Goal: Task Accomplishment & Management: Complete application form

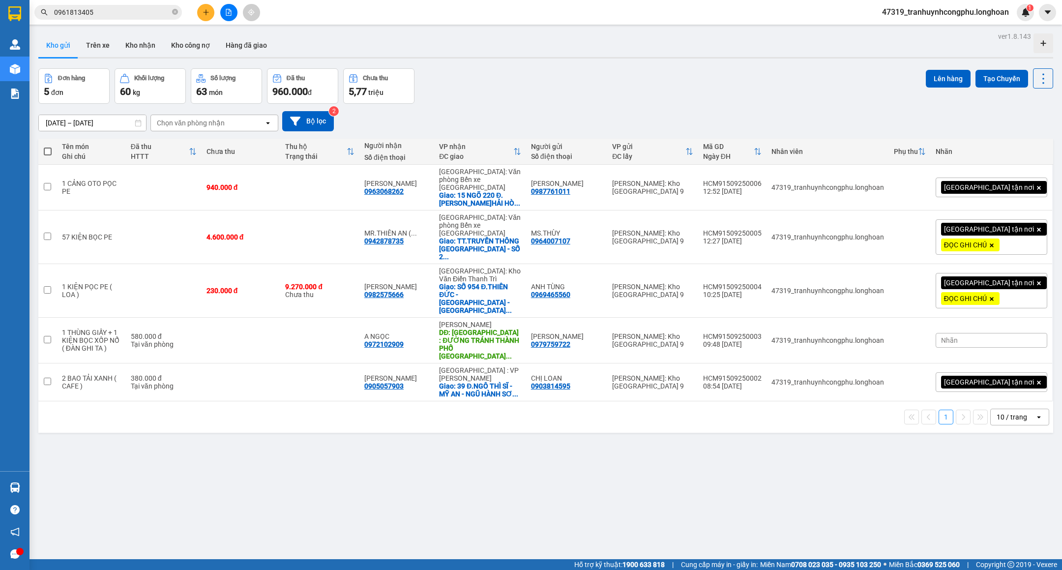
click at [144, 15] on input "0961813405" at bounding box center [112, 12] width 116 height 11
click at [176, 12] on icon "close-circle" at bounding box center [175, 12] width 6 height 6
click at [202, 12] on icon "plus" at bounding box center [205, 12] width 7 height 7
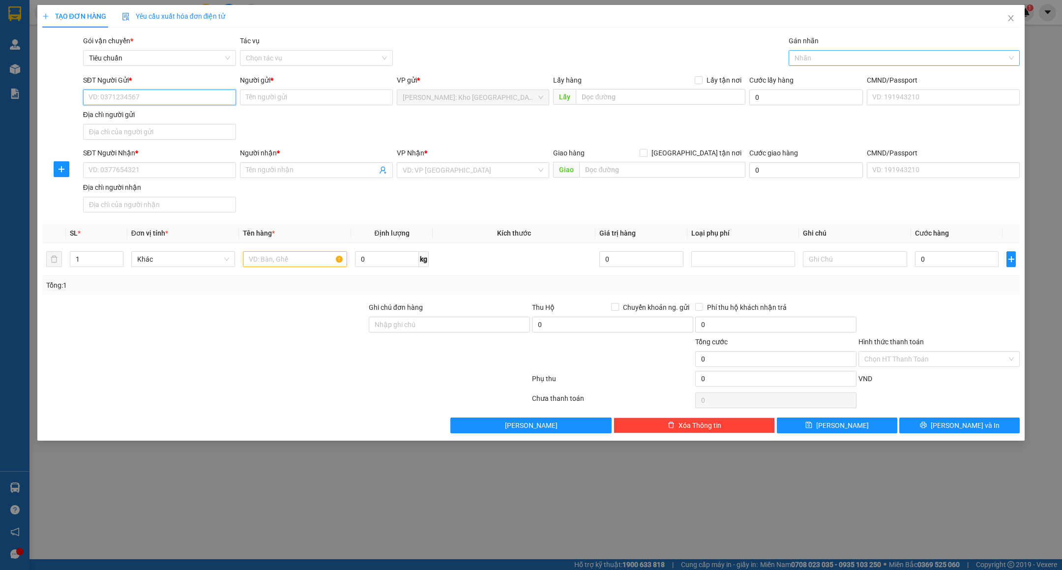
click at [872, 58] on div at bounding box center [899, 58] width 216 height 12
type input "xe"
click at [815, 77] on div "Xe máy" at bounding box center [903, 78] width 219 height 11
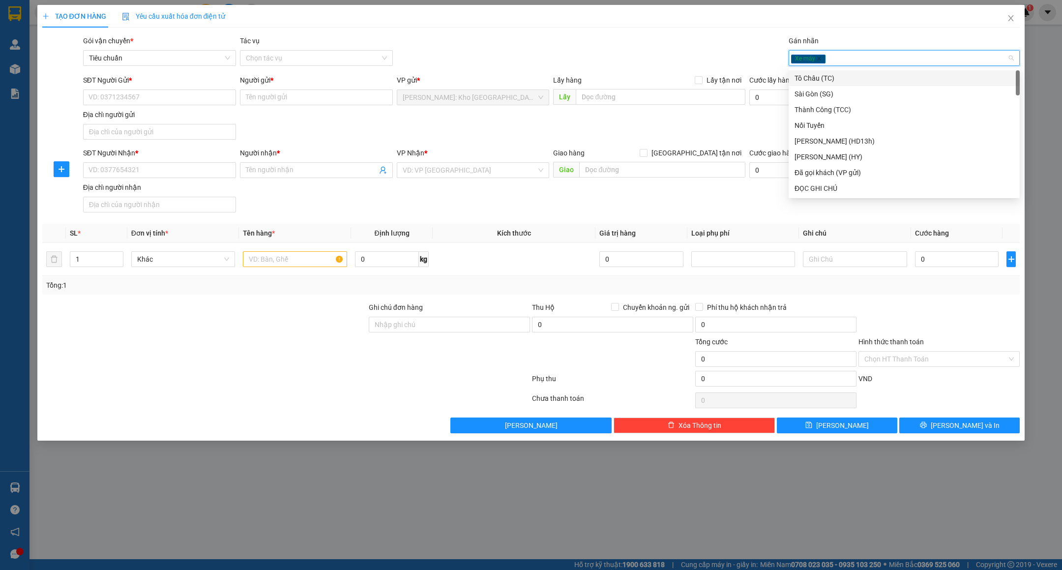
click at [849, 58] on div "Xe máy" at bounding box center [899, 58] width 216 height 12
type input "D"
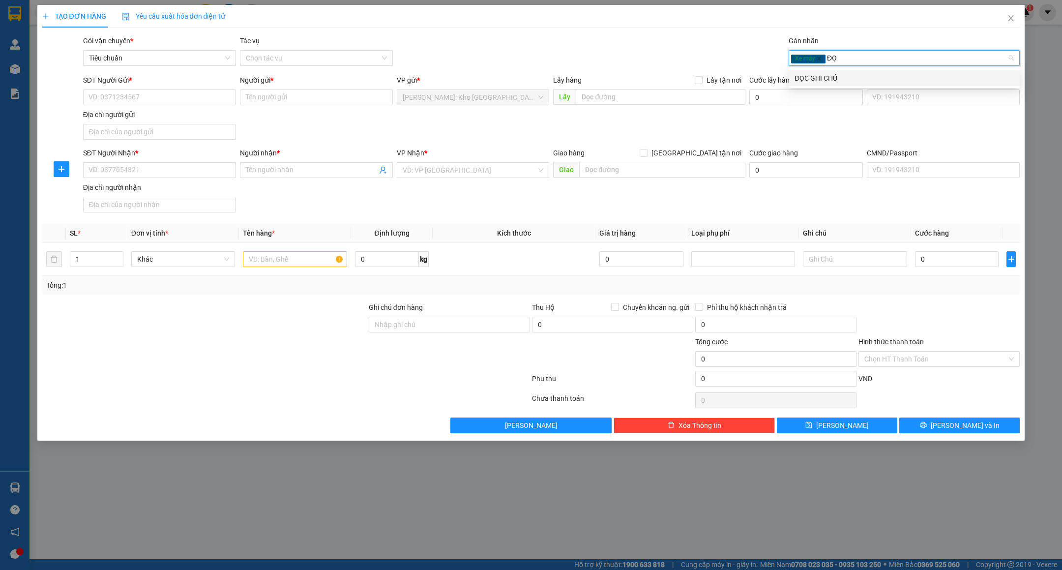
type input "ĐỌC"
click at [819, 81] on div "ĐỌC GHI CHÚ" at bounding box center [903, 78] width 219 height 11
type input "GTN"
click at [828, 74] on div "[GEOGRAPHIC_DATA] tận nơi" at bounding box center [903, 78] width 219 height 11
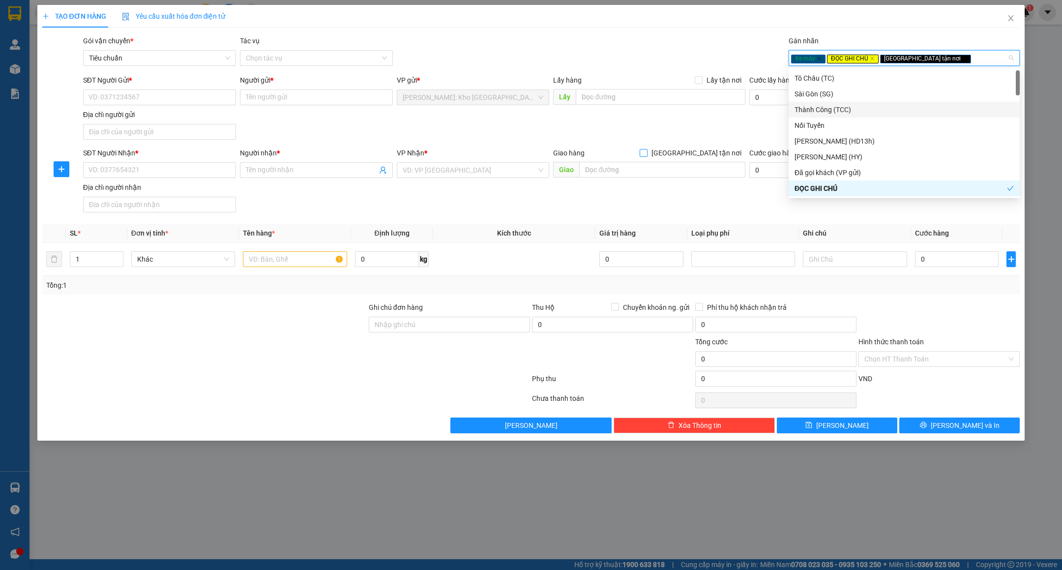
click at [733, 154] on span "[GEOGRAPHIC_DATA] tận nơi" at bounding box center [696, 152] width 98 height 11
click at [646, 154] on input "[GEOGRAPHIC_DATA] tận nơi" at bounding box center [642, 152] width 7 height 7
checkbox input "true"
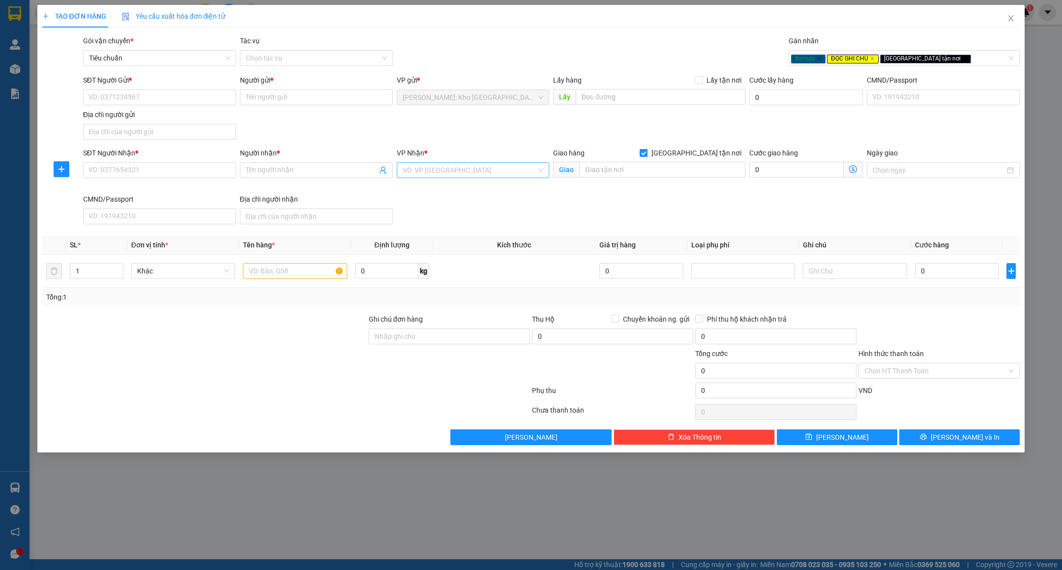
click at [472, 170] on input "search" at bounding box center [470, 170] width 134 height 15
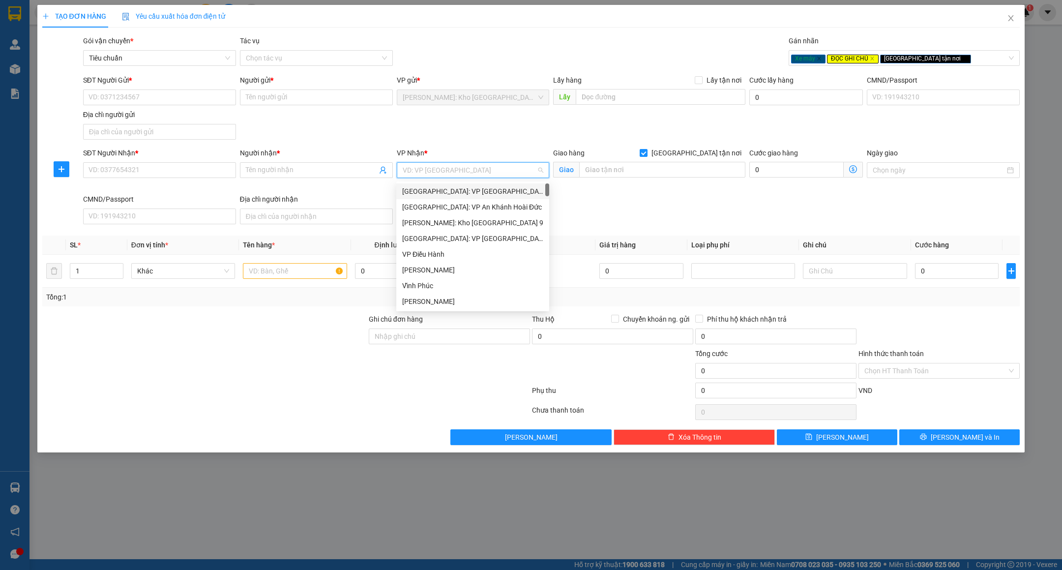
type input "D"
type input "ĐA"
click at [458, 202] on div "[GEOGRAPHIC_DATA] : VP [PERSON_NAME]" at bounding box center [492, 207] width 181 height 11
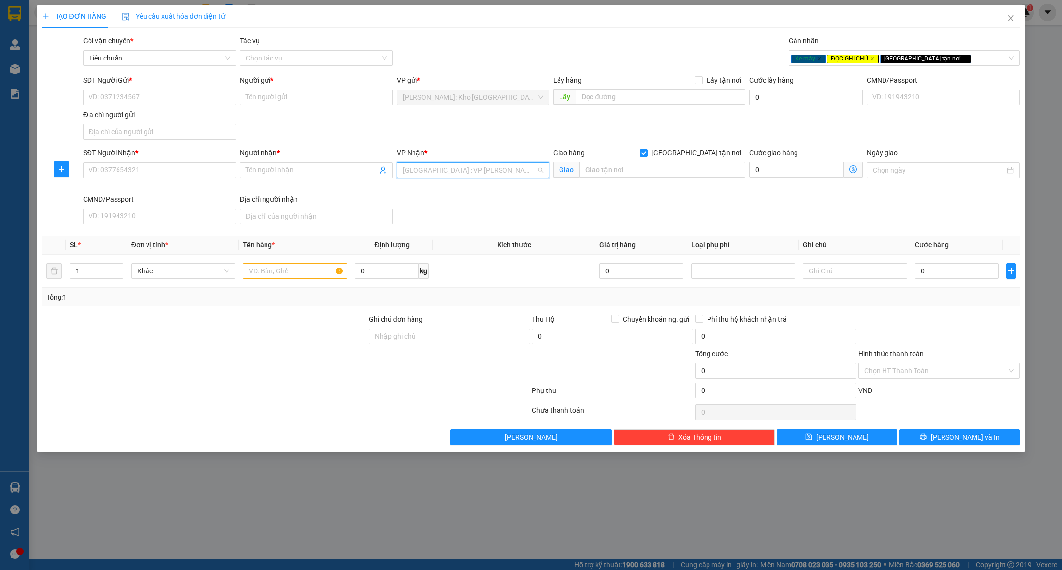
scroll to position [79, 0]
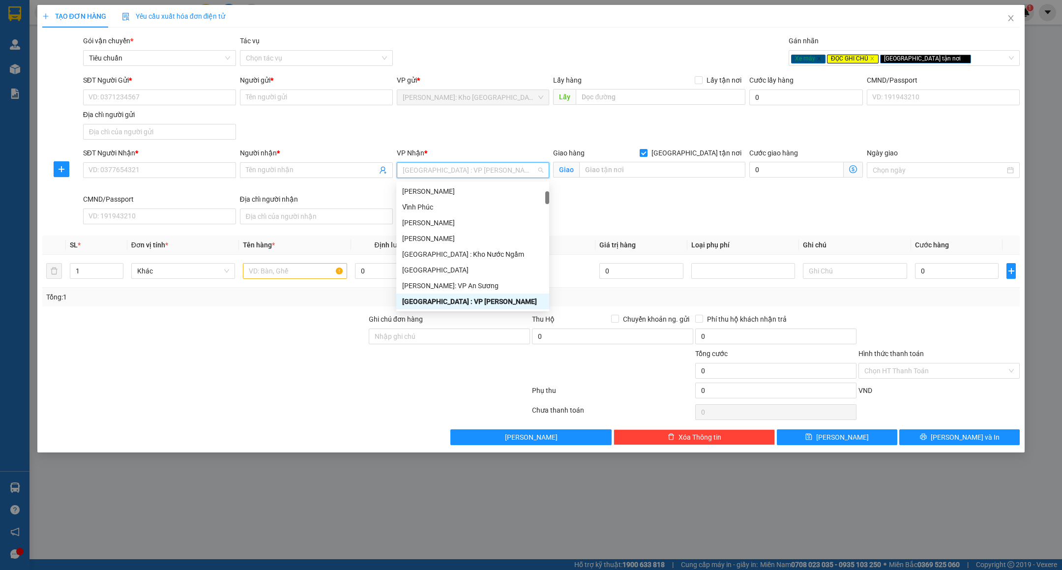
click at [449, 297] on div "[GEOGRAPHIC_DATA] : VP [PERSON_NAME]" at bounding box center [472, 301] width 141 height 11
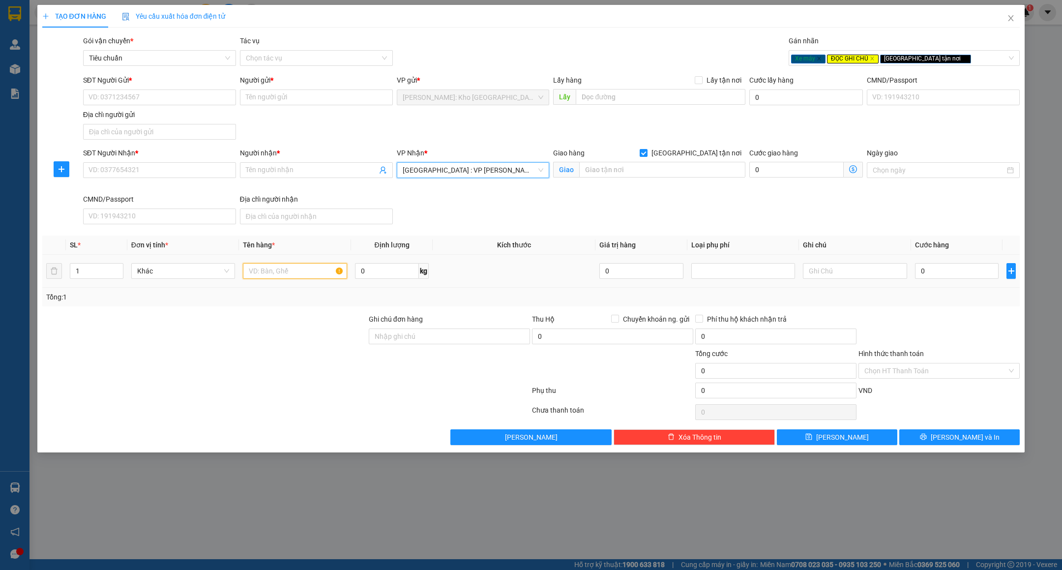
click at [267, 275] on input "text" at bounding box center [295, 271] width 104 height 16
click at [283, 329] on div at bounding box center [204, 331] width 326 height 34
click at [425, 344] on input "Ghi chú đơn hàng" at bounding box center [449, 336] width 161 height 16
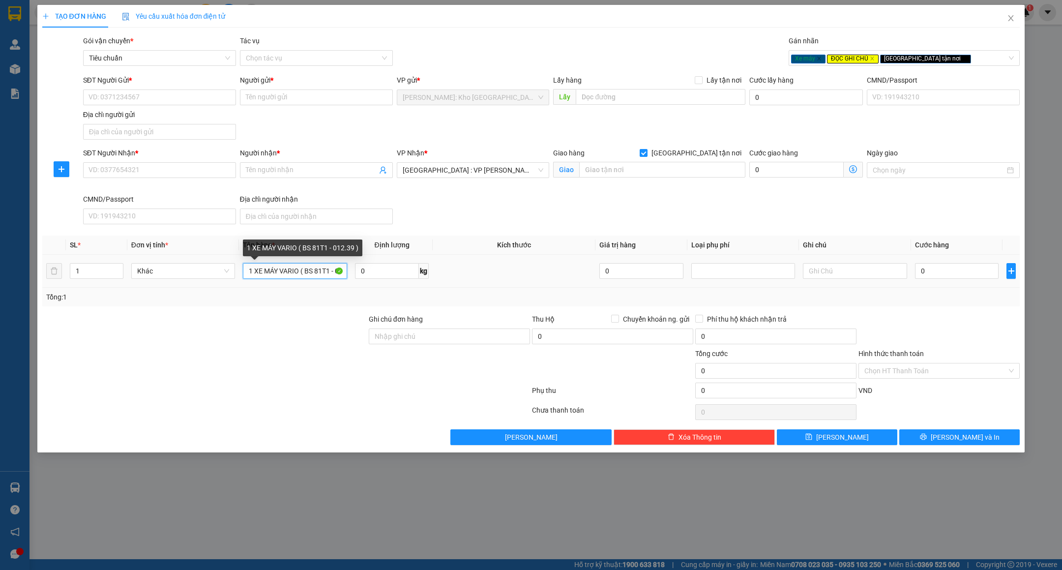
click at [298, 275] on input "1 XE MÁY VARIO ( BS 81T1 - 012.39 )" at bounding box center [295, 271] width 104 height 16
type input "1 XE MÁY DREAM ( BS 81T1 - 012.39 )"
drag, startPoint x: 332, startPoint y: 360, endPoint x: 315, endPoint y: 364, distance: 18.2
click at [332, 360] on div at bounding box center [204, 365] width 326 height 34
click at [413, 341] on input "Ghi chú đơn hàng" at bounding box center [449, 336] width 161 height 16
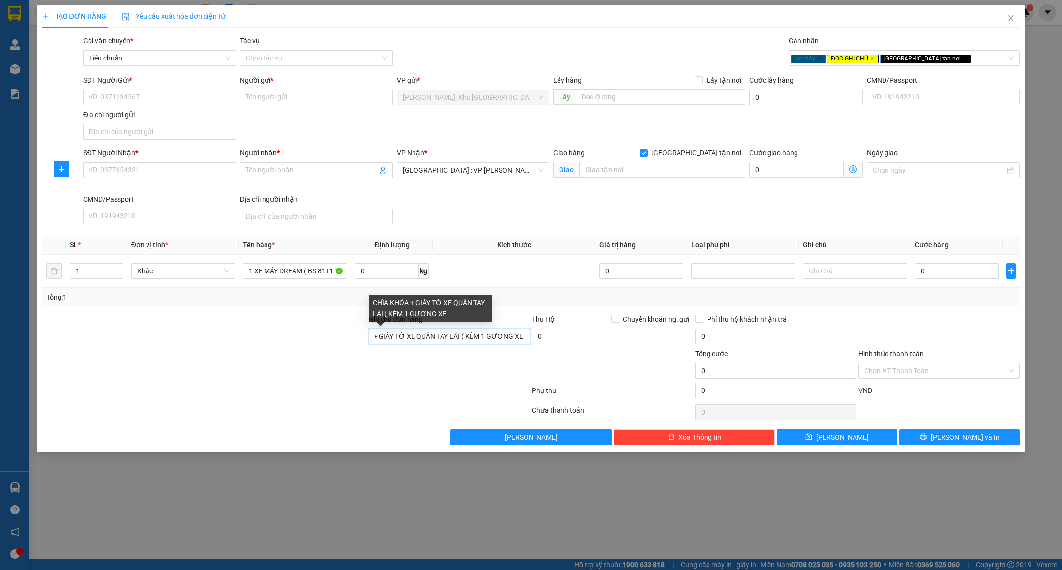
scroll to position [0, 43]
type input "CHÌA KHÓA + GIẤY TỜ XE QUẤN TAY LÁI ( KÈM 1 GƯƠNG XE )"
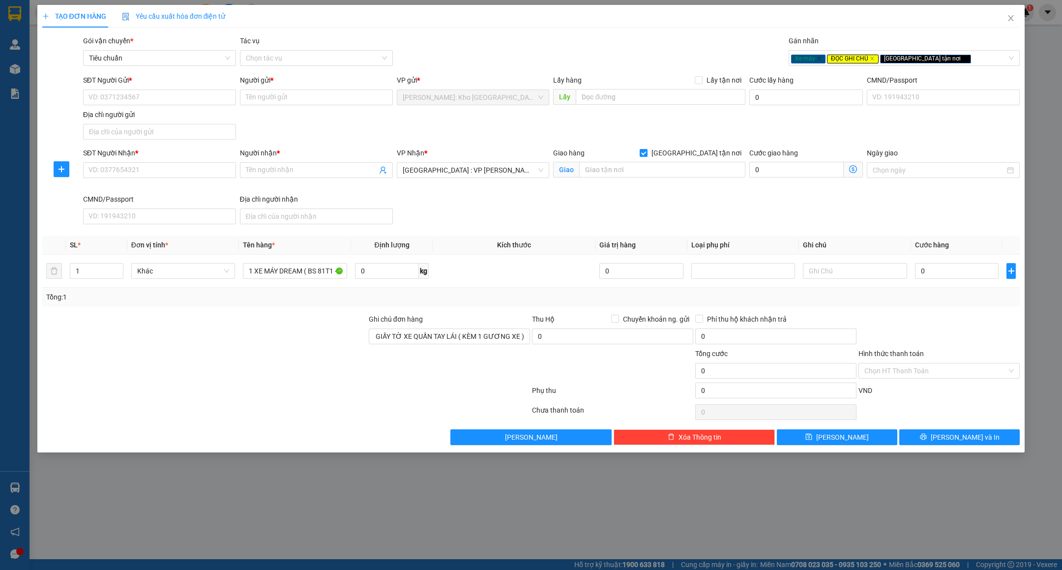
click at [400, 412] on div at bounding box center [285, 412] width 489 height 20
click at [140, 99] on input "SĐT Người Gửi *" at bounding box center [159, 97] width 153 height 16
click at [156, 98] on input "0901803723" at bounding box center [159, 97] width 153 height 16
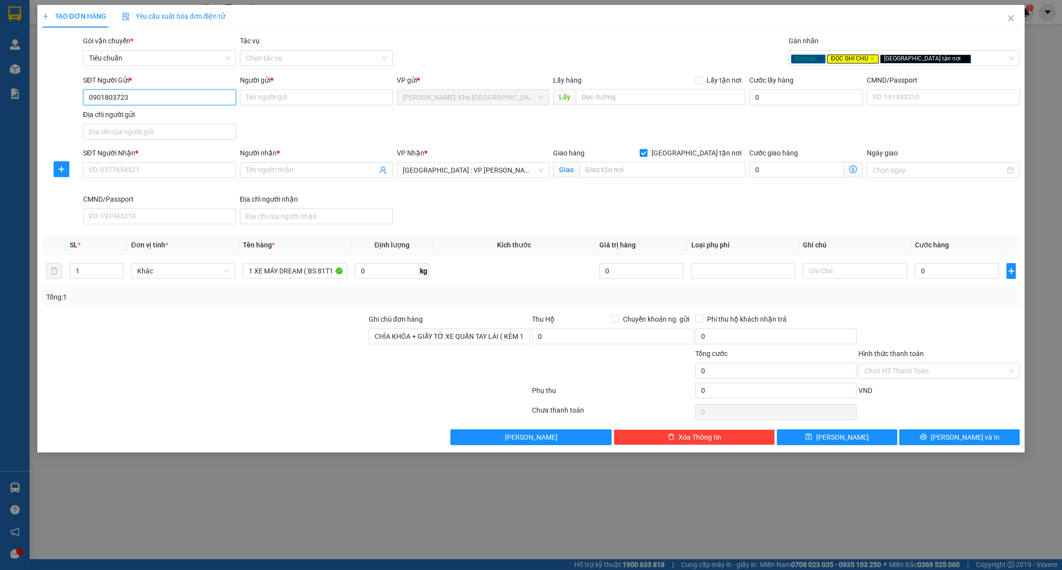
type input "0901803723"
click at [304, 96] on input "Người gửi *" at bounding box center [316, 97] width 153 height 16
type input "[PERSON_NAME]"
click at [152, 168] on input "SĐT Người Nhận *" at bounding box center [159, 170] width 153 height 16
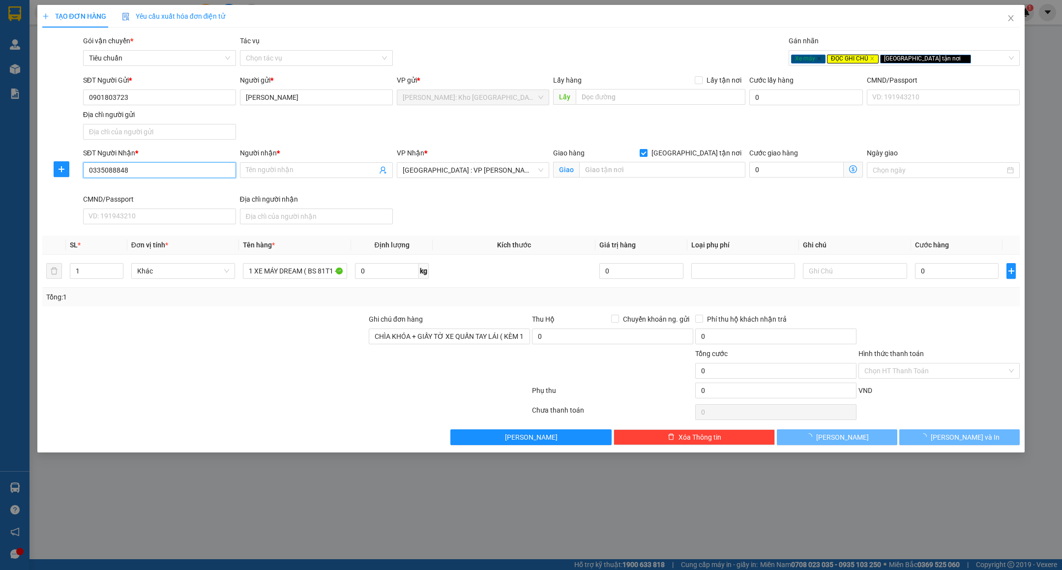
click at [147, 164] on input "0335088848" at bounding box center [159, 170] width 153 height 16
type input "0335088848"
click at [279, 174] on input "Người nhận *" at bounding box center [311, 170] width 131 height 11
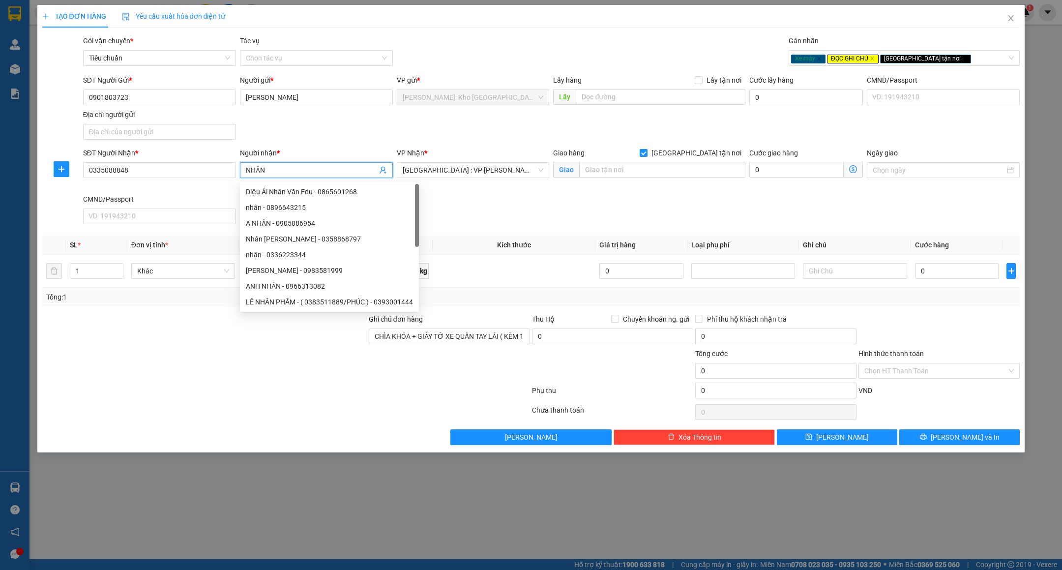
type input "NHÂN"
click at [694, 180] on div "Giao hàng Giao tận nơi Giao" at bounding box center [649, 164] width 192 height 34
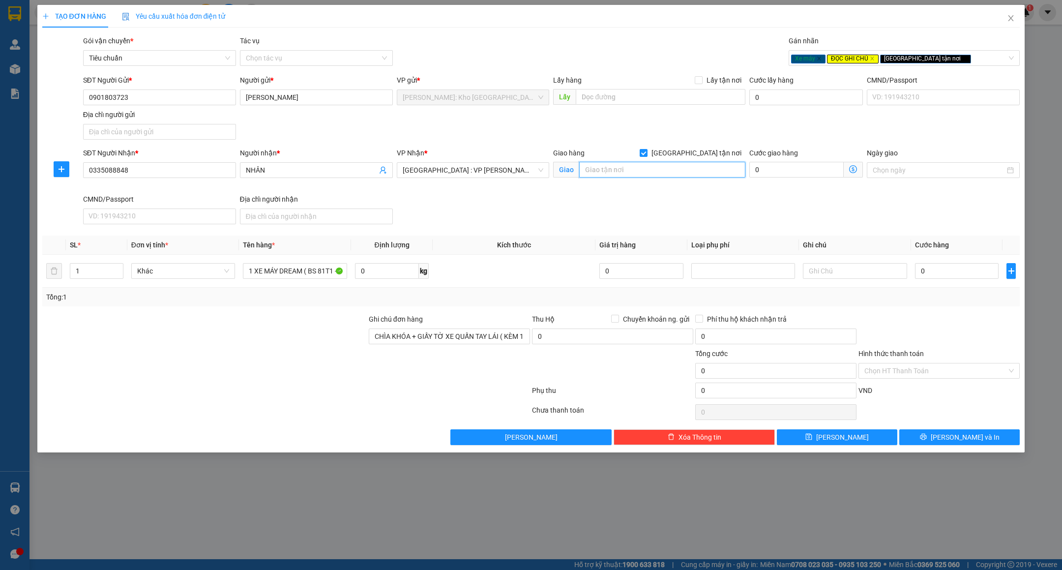
click at [699, 166] on input "text" at bounding box center [662, 170] width 166 height 16
click at [310, 167] on input "NHÂN" at bounding box center [311, 170] width 131 height 11
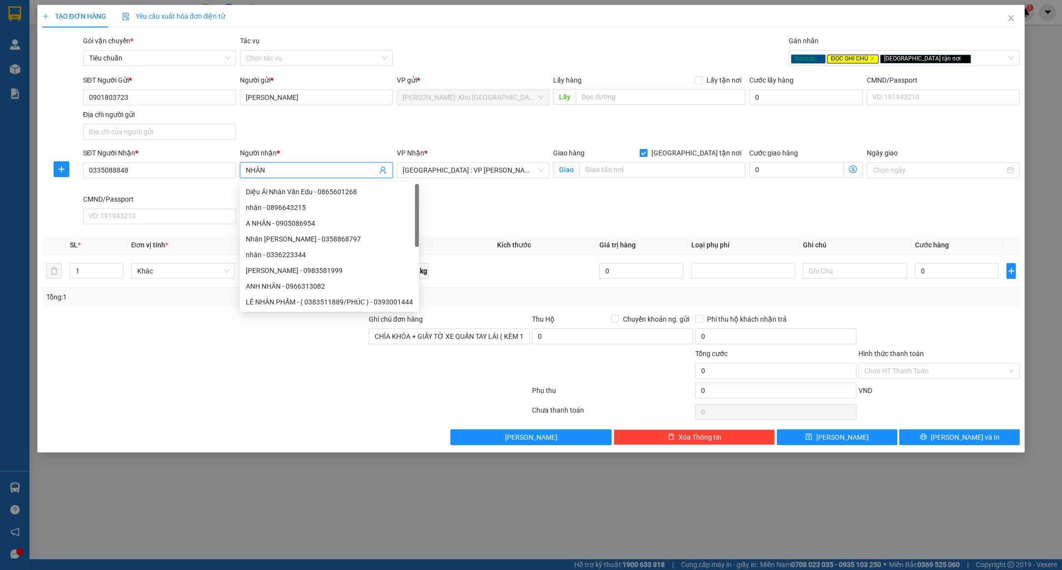
click at [310, 167] on input "NHÂN" at bounding box center [311, 170] width 131 height 11
click at [335, 137] on div "SĐT Người Gửi * 0901803723 Người gửi * TRẦN TẤN TÀI VP gửi * Hồ Chí Minh: Kho T…" at bounding box center [551, 109] width 941 height 69
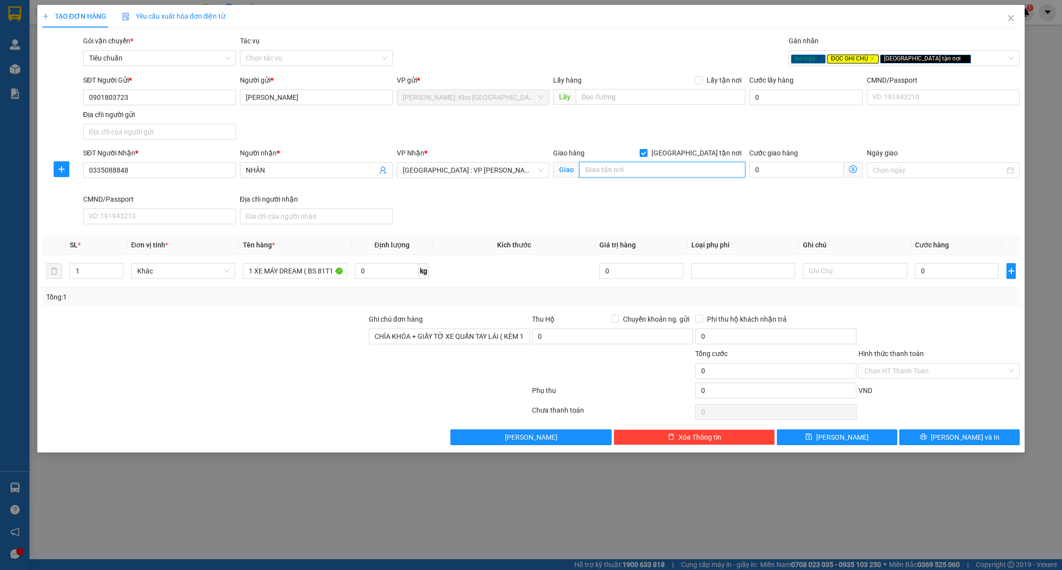
click at [698, 174] on input "text" at bounding box center [662, 170] width 166 height 16
type input "50 Đ.TÔN THẤT ĐẠM - XUÂN HÀ - THANH XUÂN - ĐÀ NẴNG"
click at [600, 190] on div "Giao hàng Giao tận nơi Giao 50 Đ.TÔN THẤT ĐẠM - XUÂN HÀ - THANH XUÂN - ĐÀ NẴNG" at bounding box center [649, 170] width 196 height 46
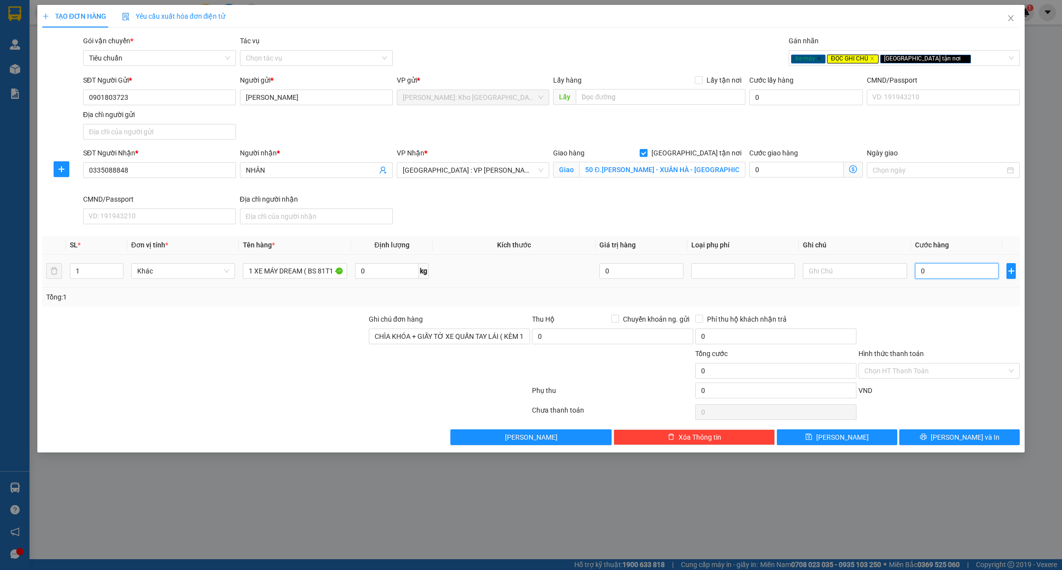
click at [938, 279] on input "0" at bounding box center [957, 271] width 84 height 16
type input "8"
type input "87"
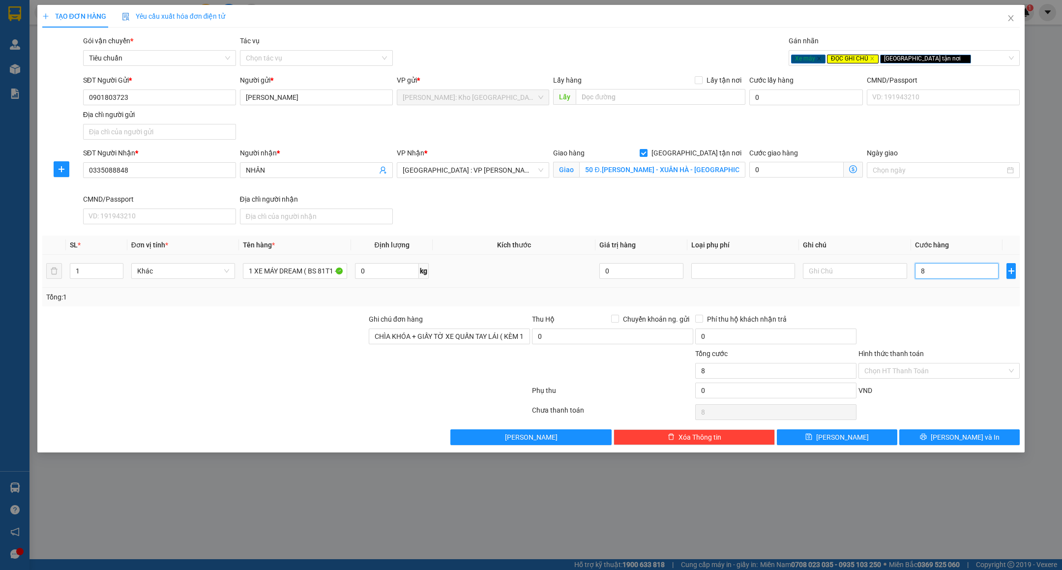
type input "87"
type input "870"
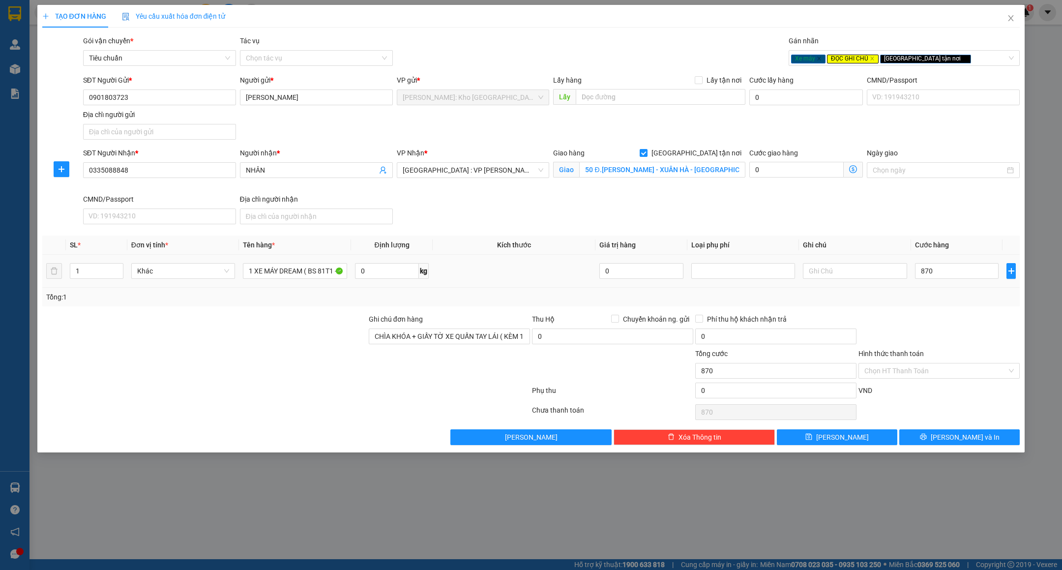
type input "870.000"
click at [904, 302] on div "Tổng: 1" at bounding box center [531, 296] width 970 height 11
click at [937, 374] on input "Hình thức thanh toán" at bounding box center [935, 370] width 143 height 15
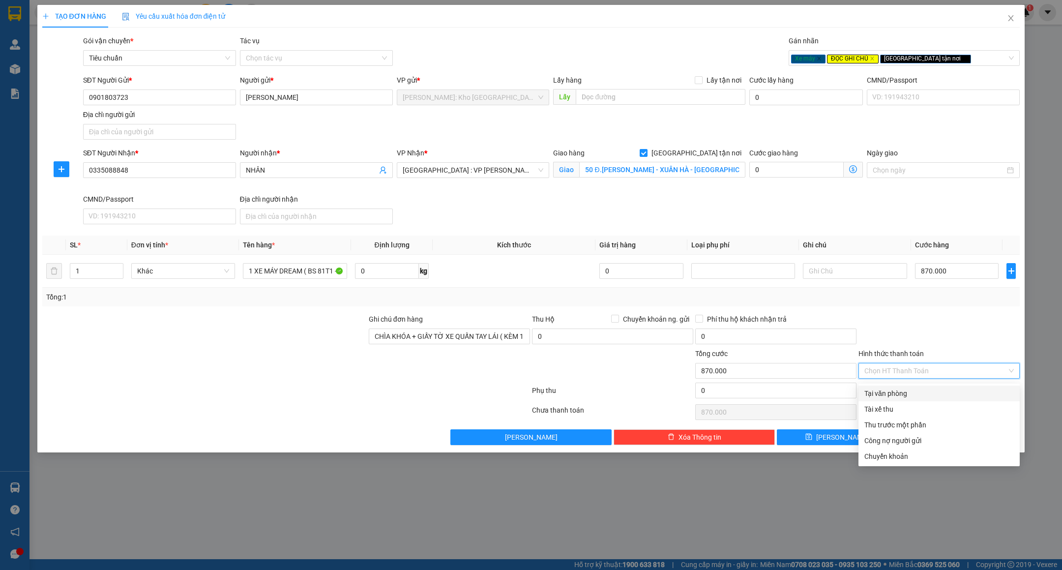
click at [905, 389] on div "Tại văn phòng" at bounding box center [938, 393] width 149 height 11
type input "0"
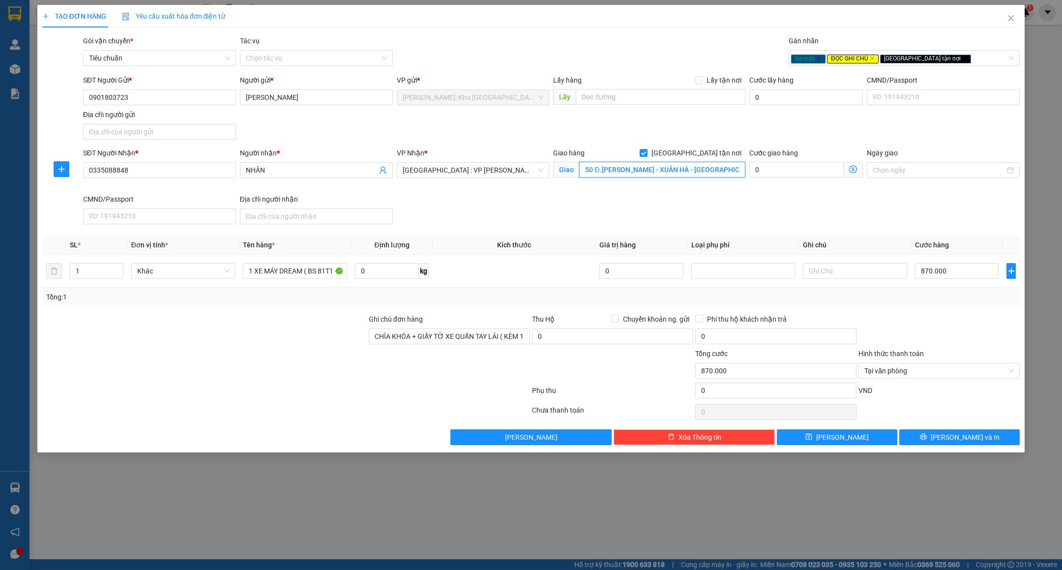
click at [678, 167] on input "50 Đ.TÔN THẤT ĐẠM - XUÂN HÀ - THANH XUÂN - ĐÀ NẴNG" at bounding box center [662, 170] width 166 height 16
click at [926, 440] on icon "printer" at bounding box center [923, 436] width 7 height 7
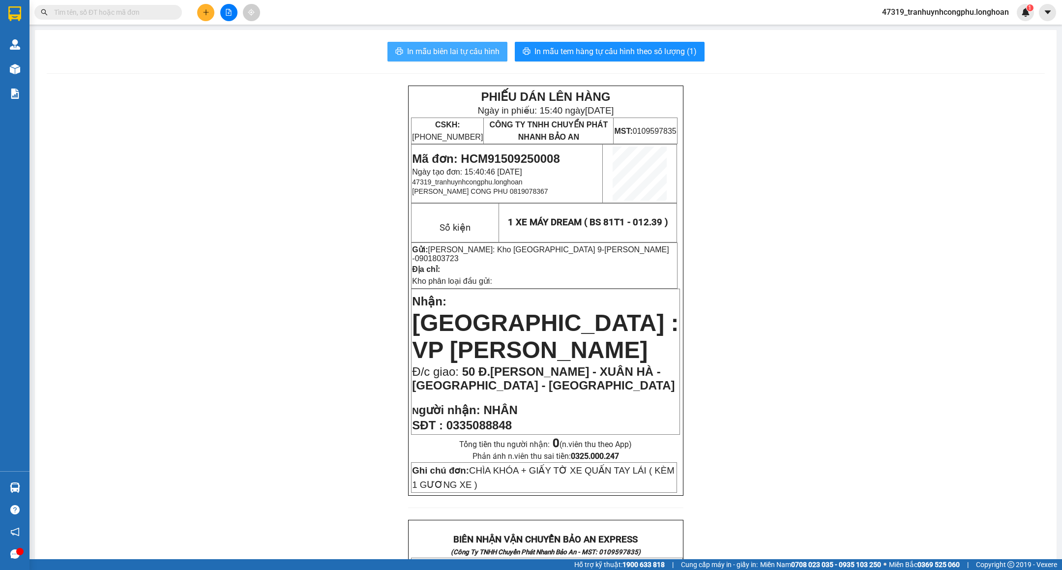
click at [446, 43] on button "In mẫu biên lai tự cấu hình" at bounding box center [447, 52] width 120 height 20
click at [471, 55] on span "In mẫu biên lai tự cấu hình" at bounding box center [453, 51] width 92 height 12
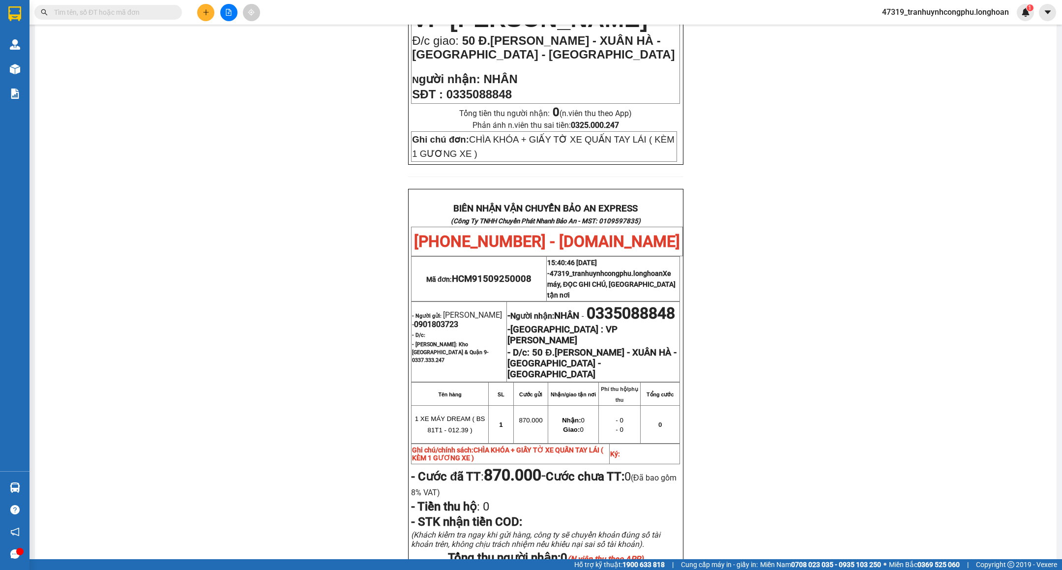
scroll to position [497, 0]
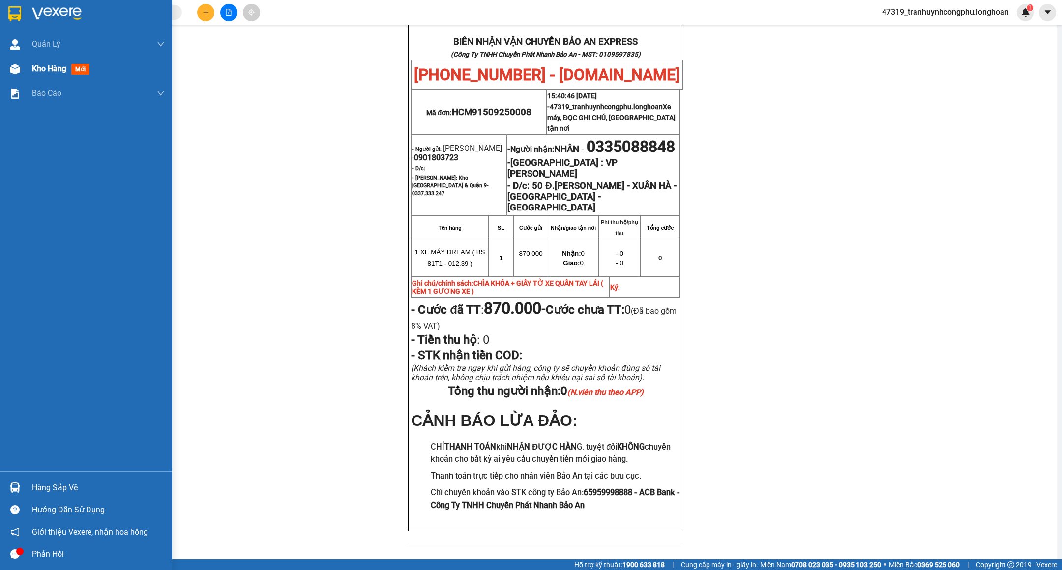
click at [25, 73] on div "Kho hàng mới" at bounding box center [86, 69] width 172 height 25
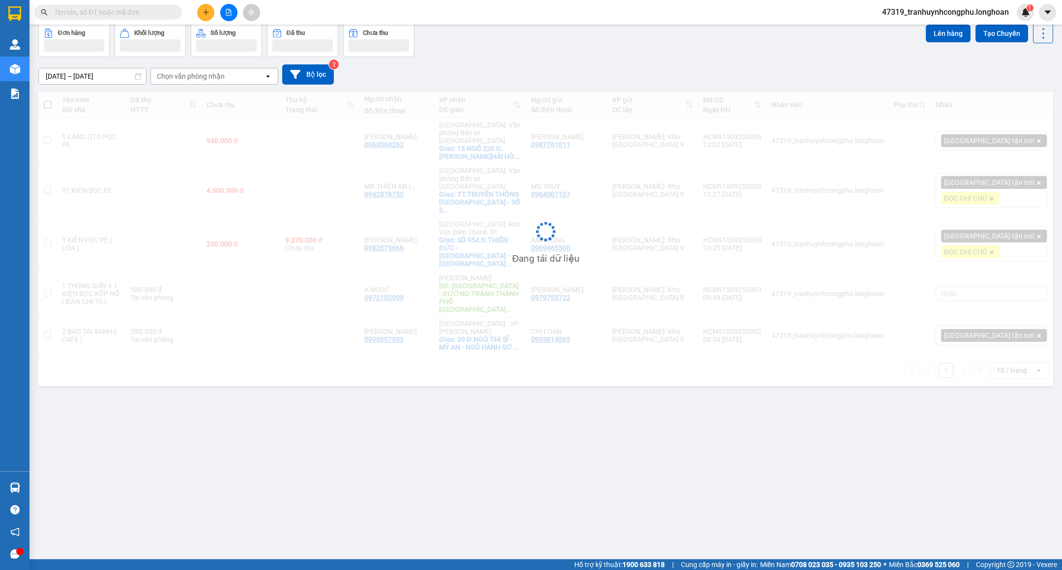
scroll to position [46, 0]
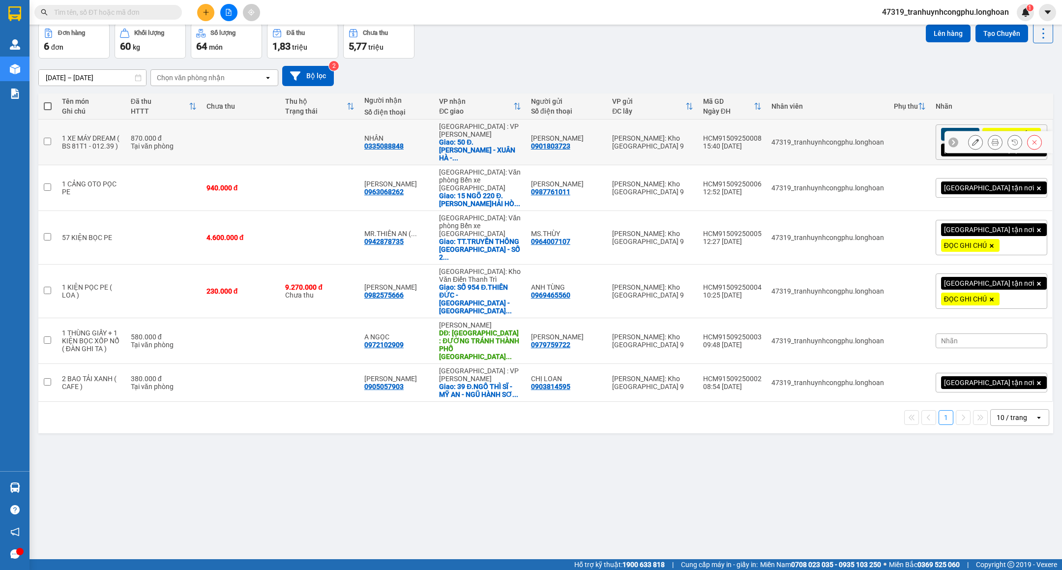
click at [972, 145] on icon at bounding box center [975, 142] width 7 height 7
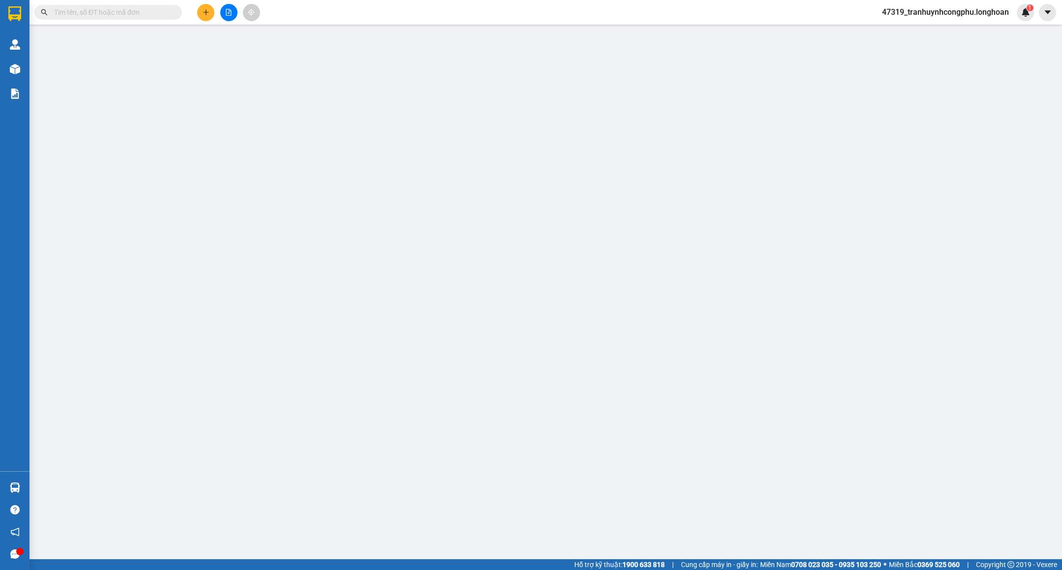
type input "0901803723"
type input "[PERSON_NAME]"
type input "0335088848"
type input "NHÂN"
checkbox input "true"
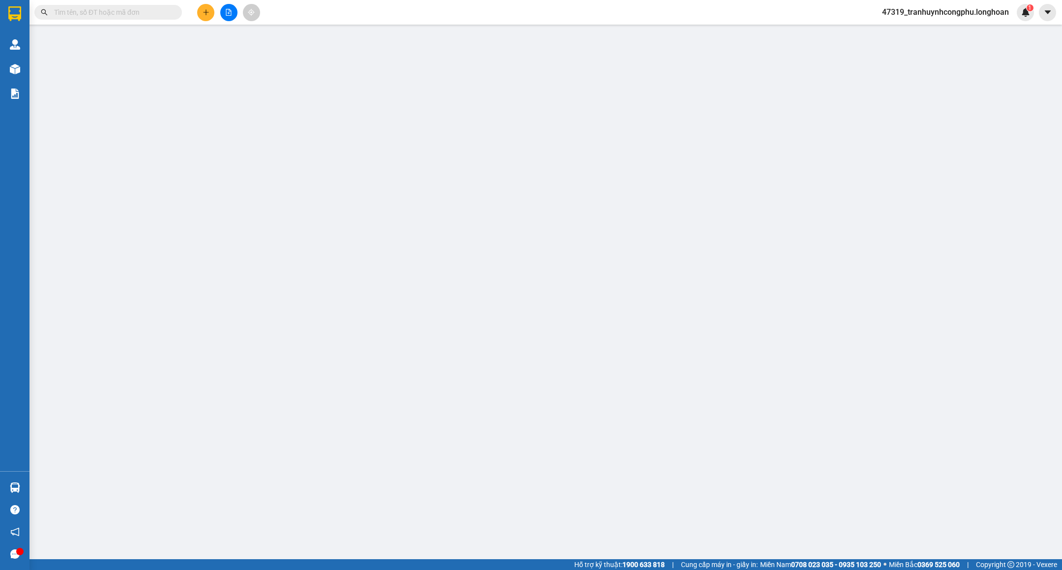
type input "50 Đ.TÔN THẤT ĐẠM - XUÂN HÀ - THANH XUÂN - ĐÀ NẴNG"
type input "CHÌA KHÓA + GIẤY TỜ XE QUẤN TAY LÁI ( KÈM 1 GƯƠNG XE )"
type input "870.000"
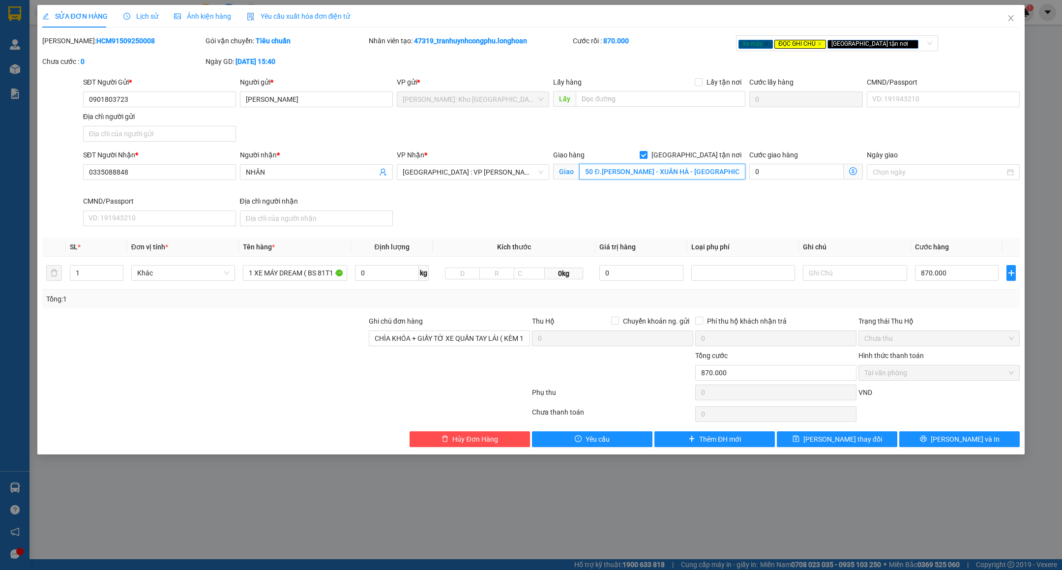
click at [615, 168] on input "50 Đ.TÔN THẤT ĐẠM - XUÂN HÀ - THANH XUÂN - ĐÀ NẴNG" at bounding box center [662, 172] width 166 height 16
click at [892, 42] on div "Xe máy ĐỌC GHI CHÚ Giao tận nơi" at bounding box center [831, 43] width 187 height 12
type input "XE MÁY"
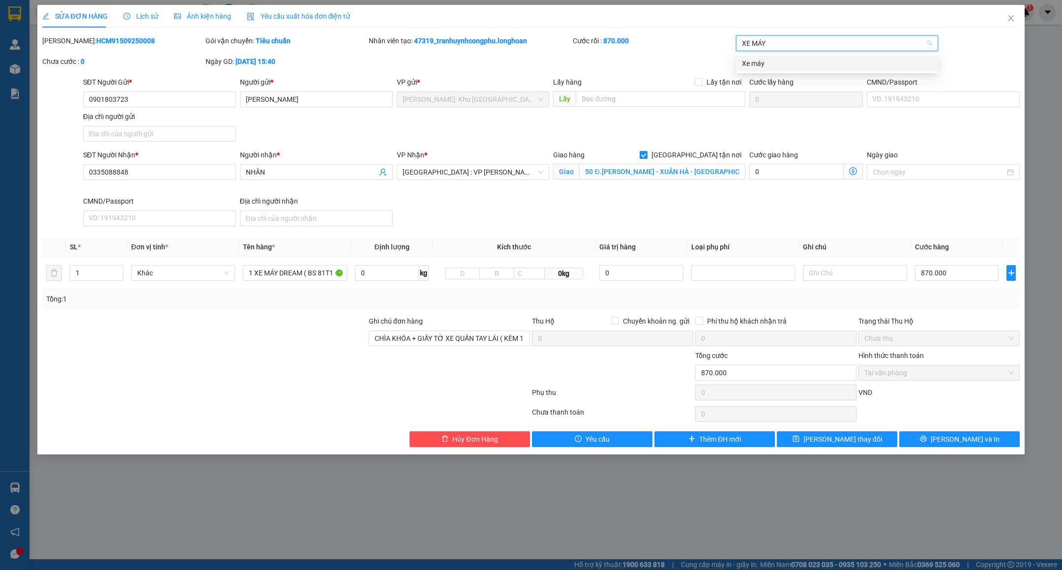
click at [770, 66] on div "Xe máy" at bounding box center [837, 63] width 190 height 11
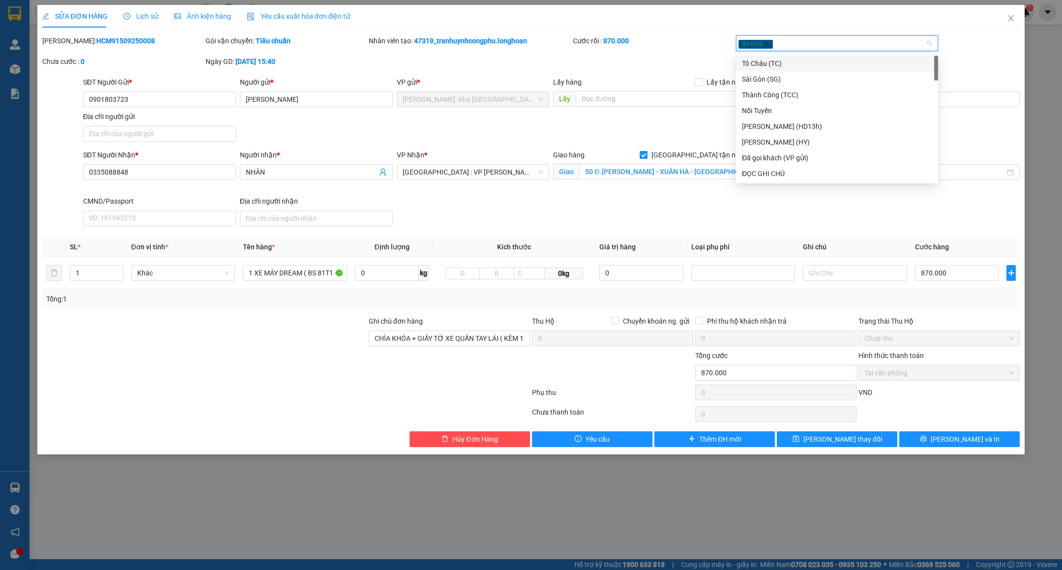
type input "D"
type input "ĐỌC"
click at [768, 66] on div "ĐỌC GHI CHÚ" at bounding box center [837, 63] width 190 height 11
click at [798, 227] on div "SĐT Người Nhận * 0335088848 Người nhận * NHÂN VP Nhận * Đà Nẵng : VP Thanh Khê …" at bounding box center [551, 189] width 941 height 81
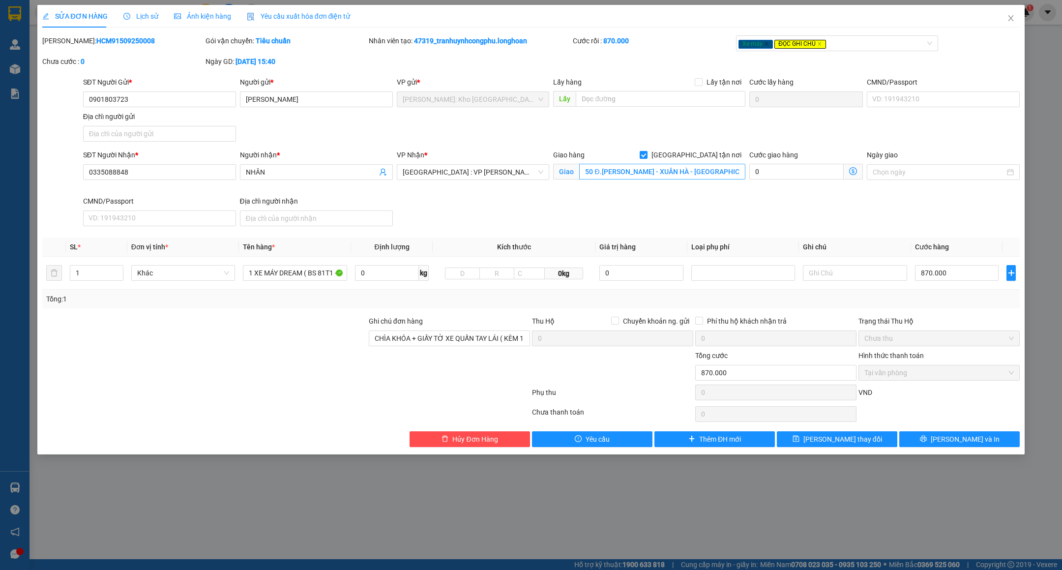
click at [644, 180] on div "Giao hàng Giao tận nơi Giao 50 Đ.TÔN THẤT ĐẠM - XUÂN HÀ - THANH XUÂN - ĐÀ NẴNG" at bounding box center [649, 166] width 192 height 34
click at [649, 178] on input "50 Đ.TÔN THẤT ĐẠM - XUÂN HÀ - THANH XUÂN - ĐÀ NẴNG" at bounding box center [662, 172] width 166 height 16
drag, startPoint x: 649, startPoint y: 178, endPoint x: 674, endPoint y: 168, distance: 27.1
click at [650, 178] on input "50 Đ.TÔN THẤT ĐẠM - XUÂN HÀ - THANH XUÂN - ĐÀ NẴNG" at bounding box center [662, 172] width 166 height 16
click at [680, 179] on input "- XUÂN HÀ - THANH XUÂN - ĐÀ NẴNG" at bounding box center [662, 172] width 166 height 16
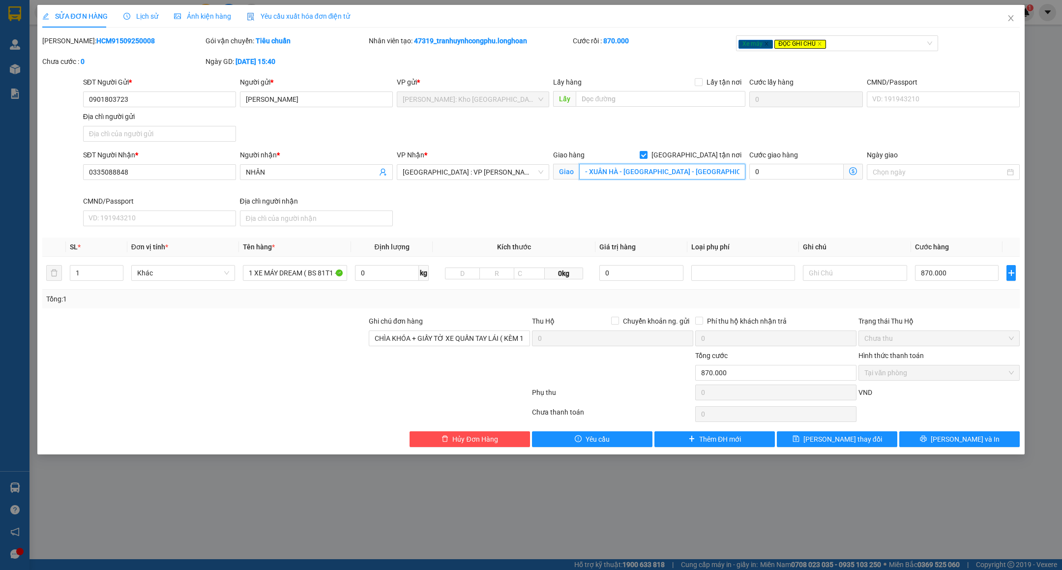
click at [680, 177] on input "- XUÂN HÀ - THANH XUÂN - ĐÀ NẴNG" at bounding box center [662, 172] width 166 height 16
click at [681, 177] on input "- XUÂN HÀ - THANH XUÂN - ĐÀ NẴNG" at bounding box center [662, 172] width 166 height 16
type input "- XUÂN HÀ - THANH XUÂN - NẴNG"
click at [686, 166] on input "- XUÂN HÀ - THANH XUÂN - NẴNG" at bounding box center [662, 172] width 166 height 16
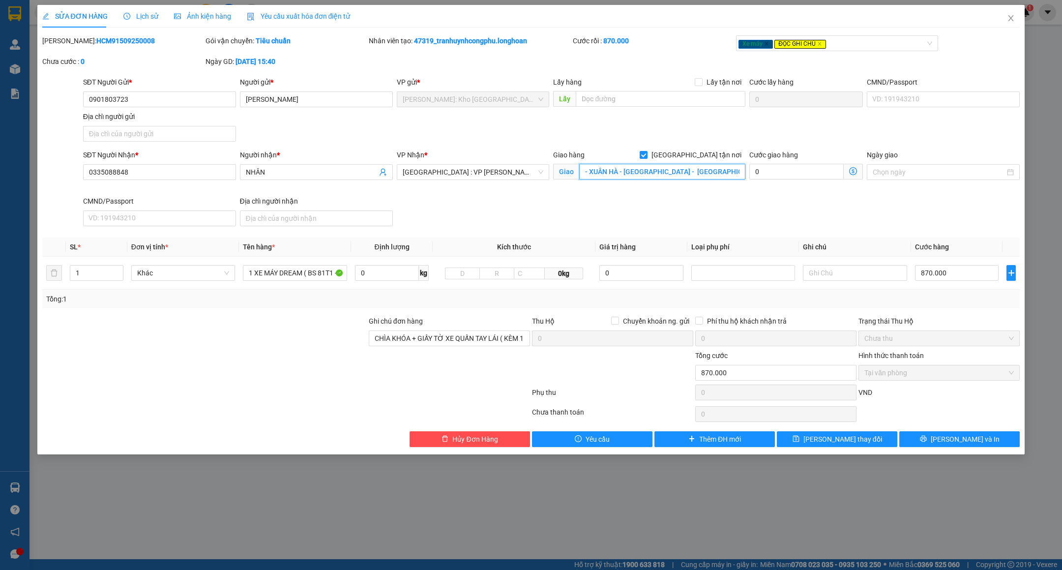
click at [686, 166] on input "- XUÂN HÀ - THANH XUÂN - NẴNG" at bounding box center [662, 172] width 166 height 16
drag, startPoint x: 696, startPoint y: 160, endPoint x: 714, endPoint y: 183, distance: 29.5
click at [696, 159] on label "[GEOGRAPHIC_DATA] tận nơi" at bounding box center [692, 154] width 106 height 11
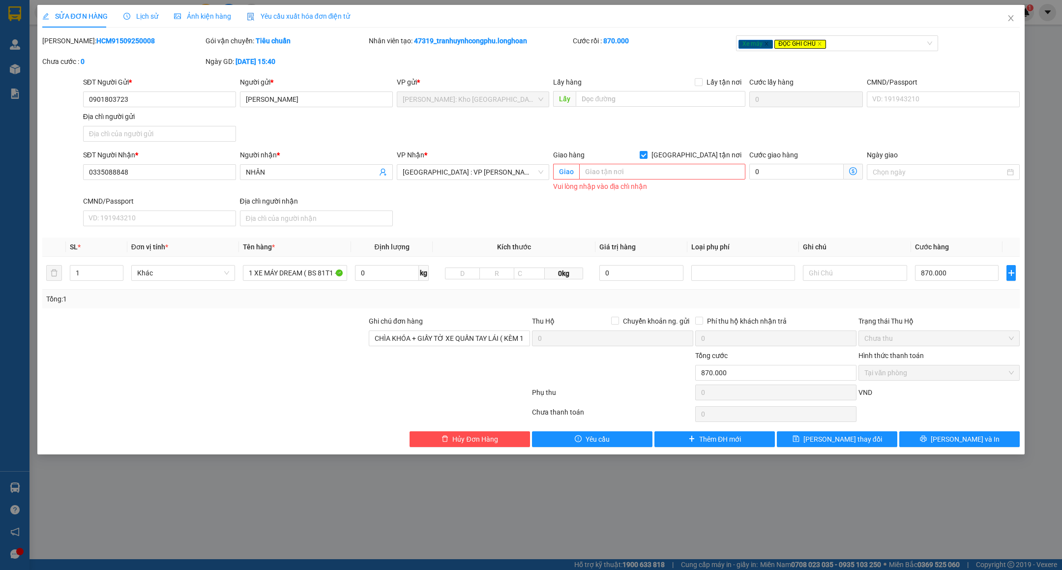
click at [646, 158] on input "[GEOGRAPHIC_DATA] tận nơi" at bounding box center [642, 154] width 7 height 7
checkbox input "false"
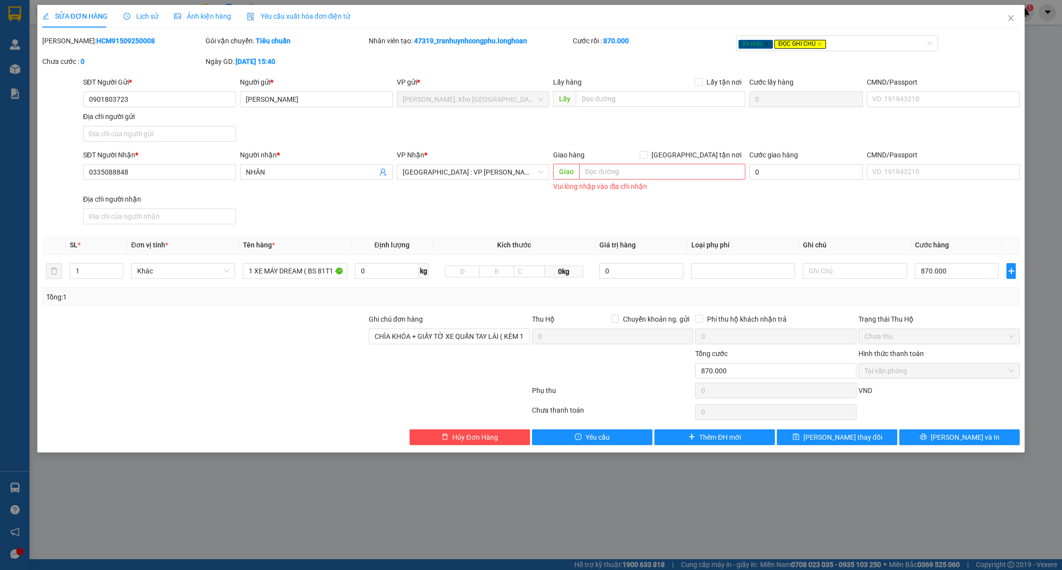
click at [732, 196] on div "SĐT Người Nhận * 0335088848 Người nhận * NHÂN VP Nhận * Đà Nẵng : VP Thanh Khê …" at bounding box center [551, 188] width 941 height 79
click at [954, 279] on input "870.000" at bounding box center [957, 271] width 84 height 16
type input "0"
type input "6"
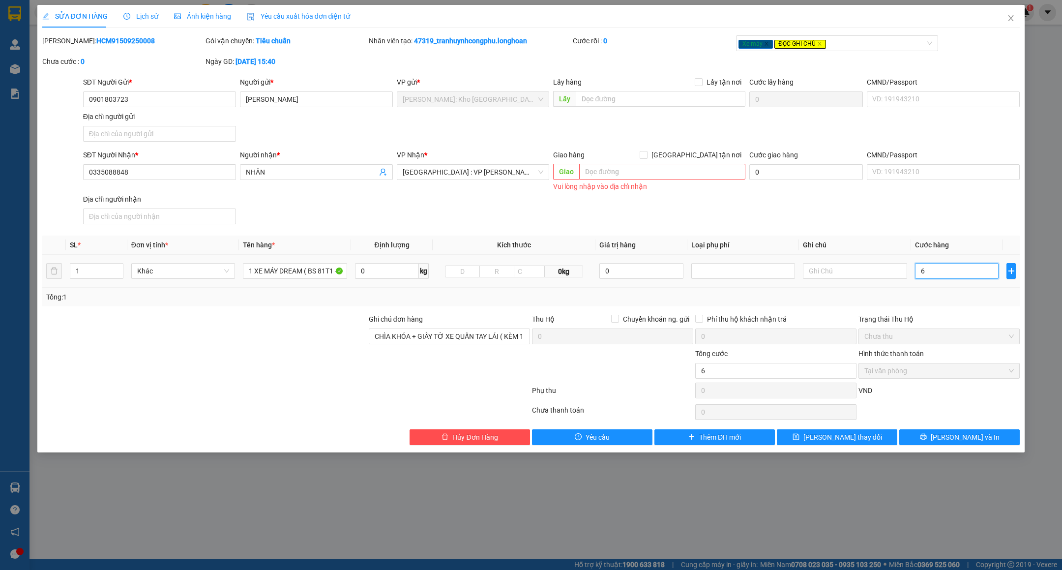
type input "62"
type input "620"
type input "620.000"
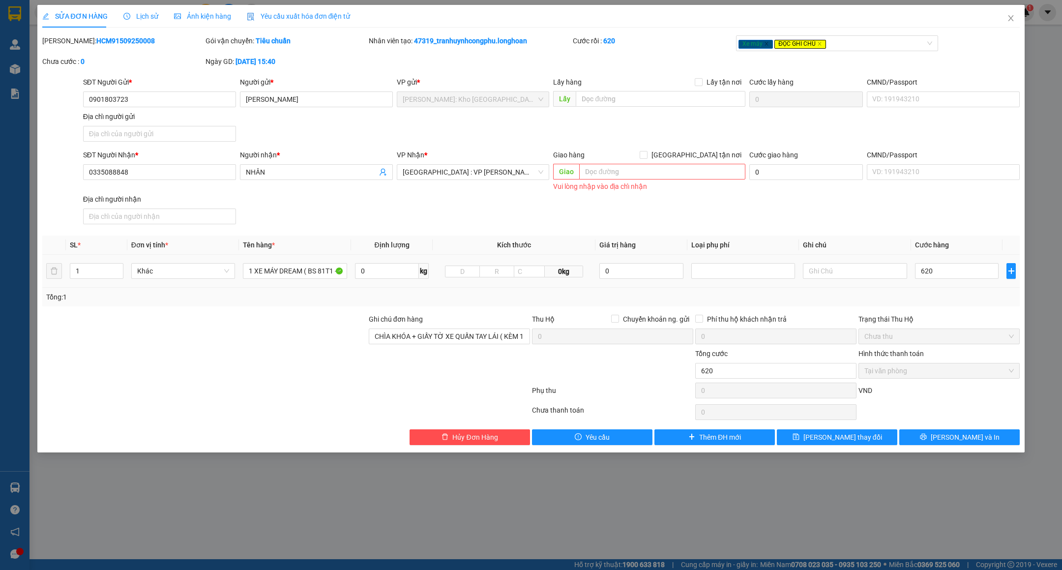
type input "620.000"
click at [945, 309] on div "Total Paid Fee 870.000 Total UnPaid Fee 0 Cash Collection Total Fee Mã ĐH: HCM9…" at bounding box center [531, 239] width 978 height 409
click at [966, 442] on span "Lưu và In" at bounding box center [964, 437] width 69 height 11
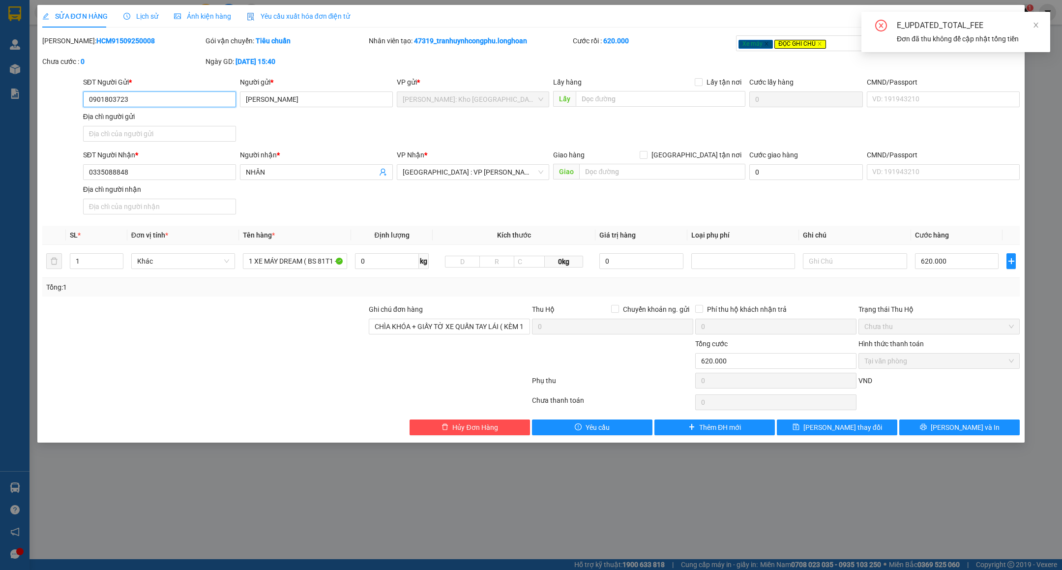
click at [175, 95] on input "0901803723" at bounding box center [159, 99] width 153 height 16
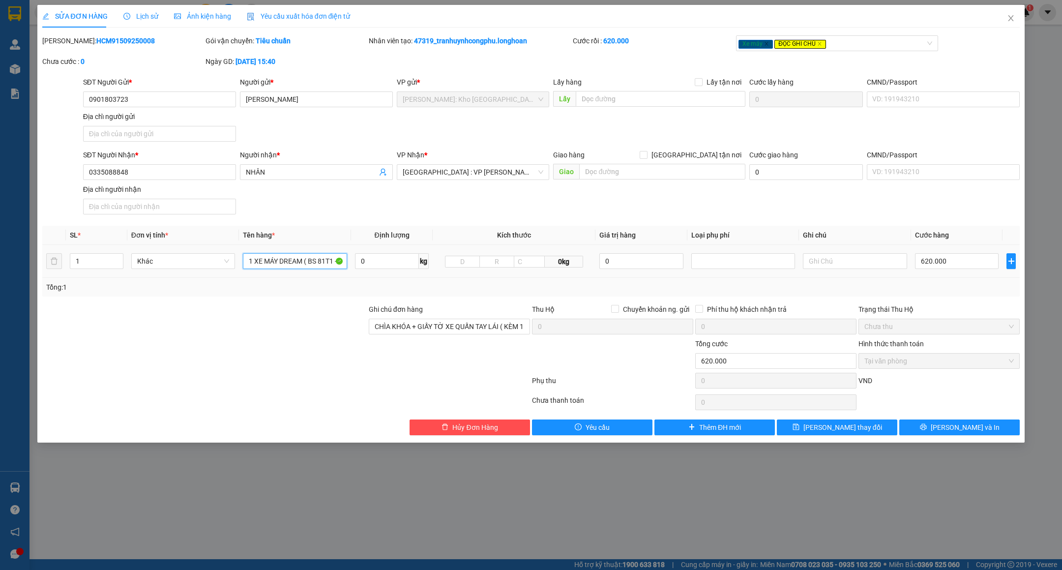
click at [328, 257] on input "1 XE MÁY DREAM ( BS 81T1 - 012.39 )" at bounding box center [295, 261] width 104 height 16
click at [327, 257] on input "1 XE MÁY DREAM ( BS 81T1 - 012.39 )" at bounding box center [295, 261] width 104 height 16
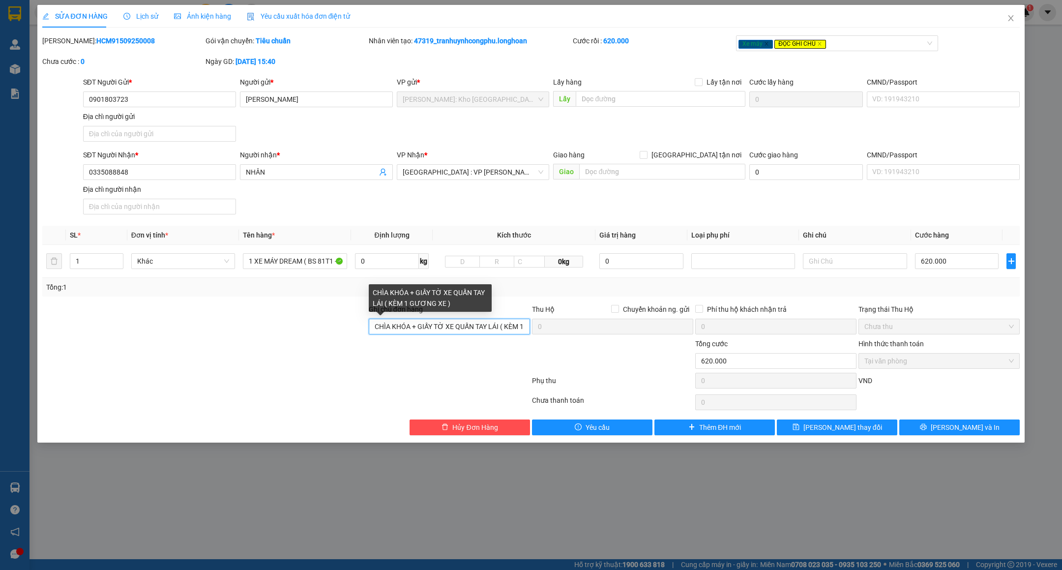
click at [397, 331] on input "CHÌA KHÓA + GIẤY TỜ XE QUẤN TAY LÁI ( KÈM 1 GƯƠNG XE )" at bounding box center [449, 326] width 161 height 16
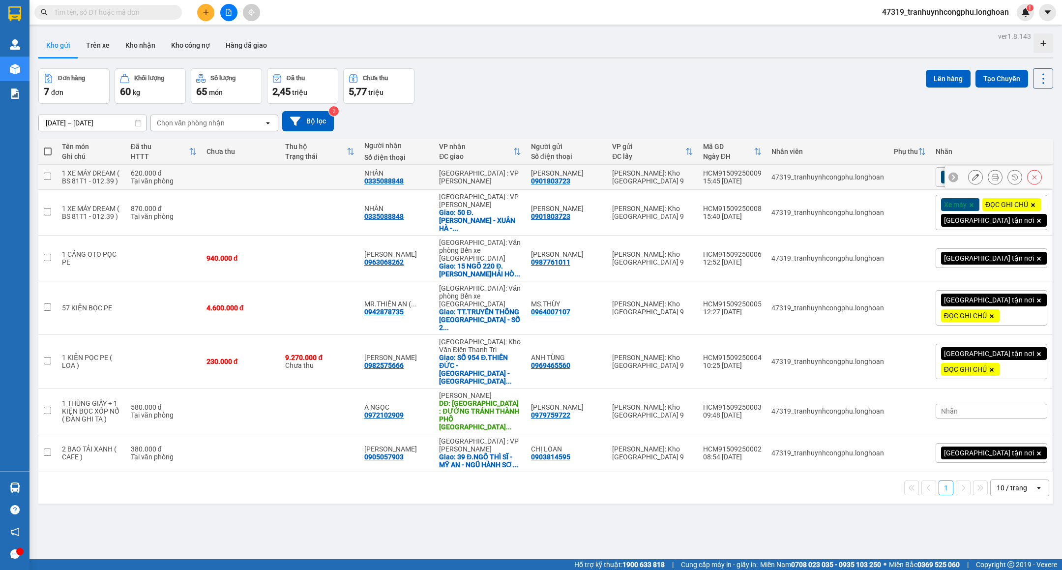
click at [972, 180] on icon at bounding box center [975, 176] width 7 height 7
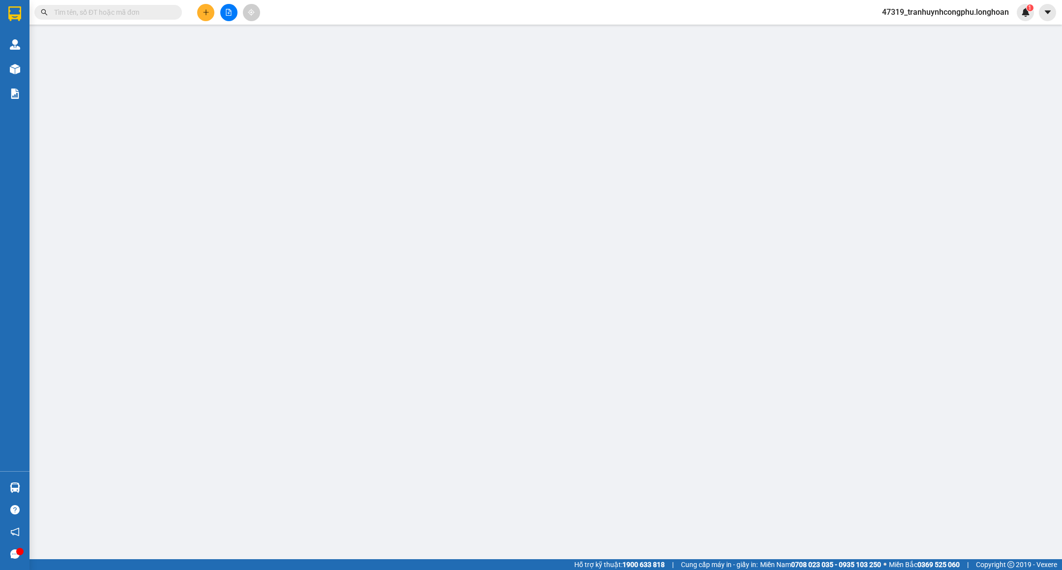
type input "0901803723"
type input "[PERSON_NAME]"
type input "0335088848"
type input "NHÂN"
type input "CHÌA KHÓA + GIẤY TỜ XE QUẤN TAY LÁI ( KÈM 1 GƯƠNG XE )"
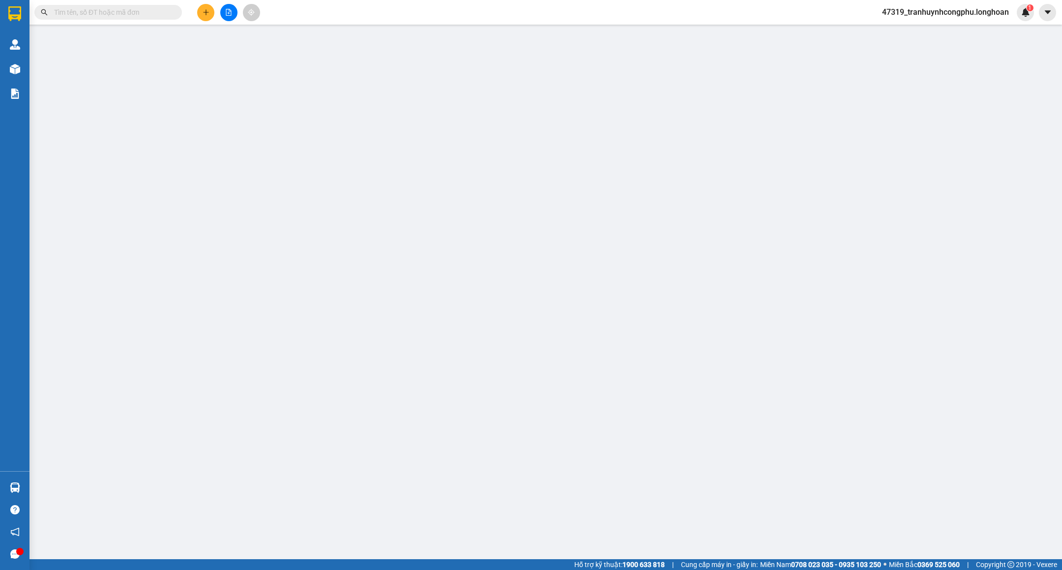
type input "620.000"
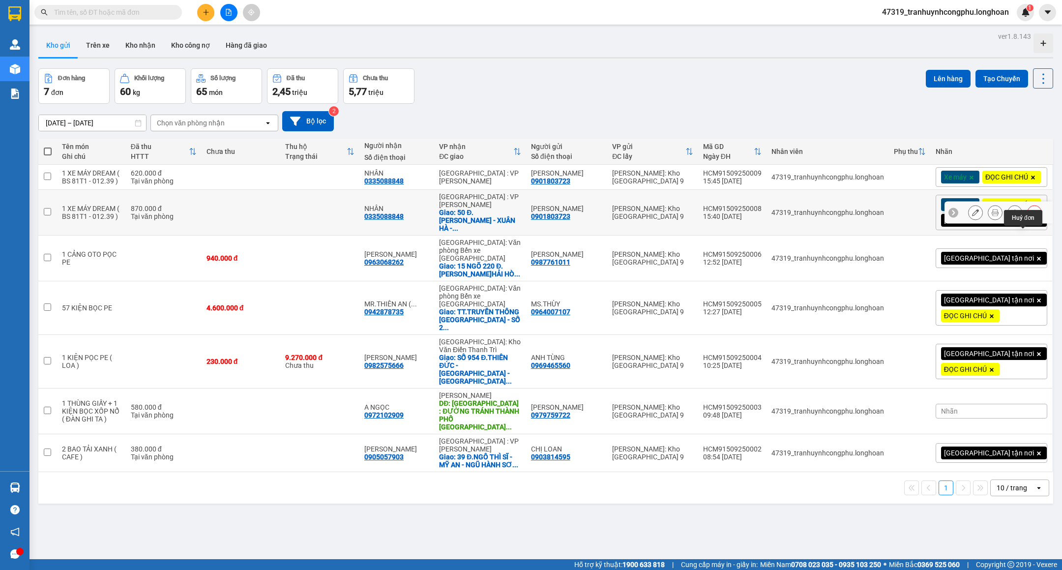
click at [1032, 215] on icon at bounding box center [1034, 212] width 4 height 4
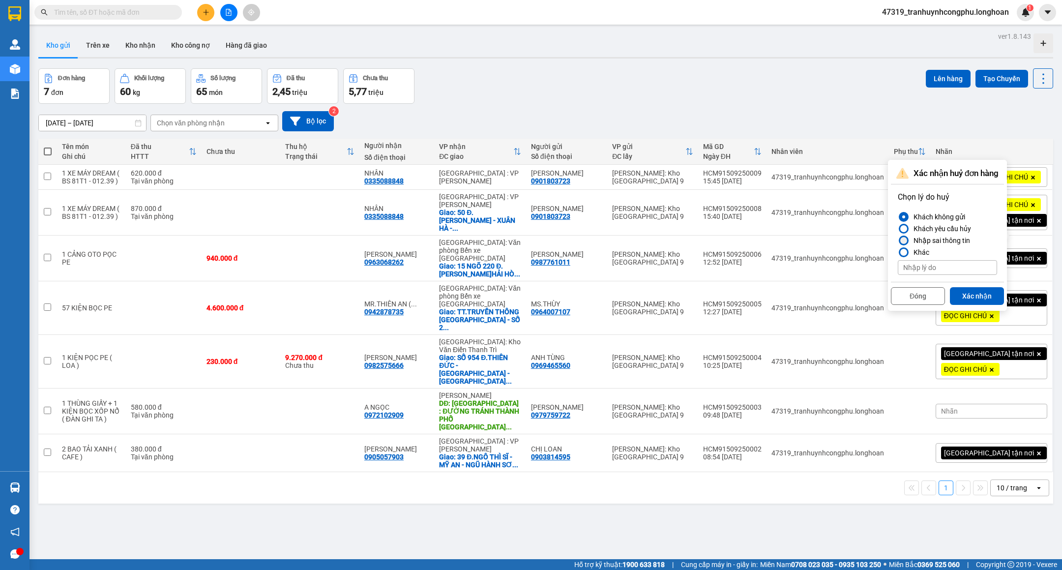
click at [923, 240] on div "Nhập sai thông tin" at bounding box center [939, 240] width 60 height 12
click at [897, 240] on input "Nhập sai thông tin" at bounding box center [897, 240] width 0 height 0
click at [978, 296] on button "Xác nhận" at bounding box center [977, 296] width 54 height 18
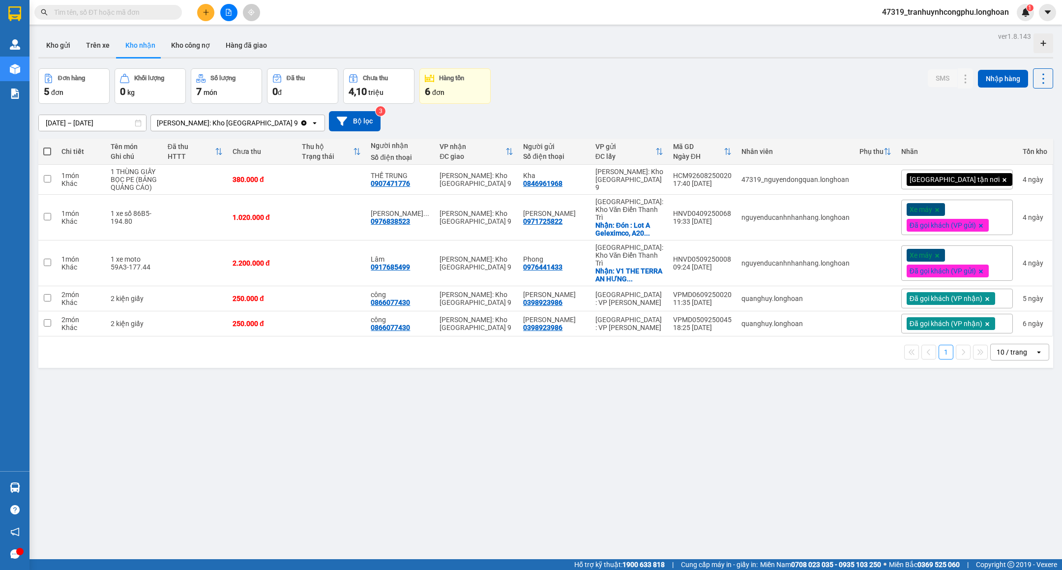
scroll to position [46, 0]
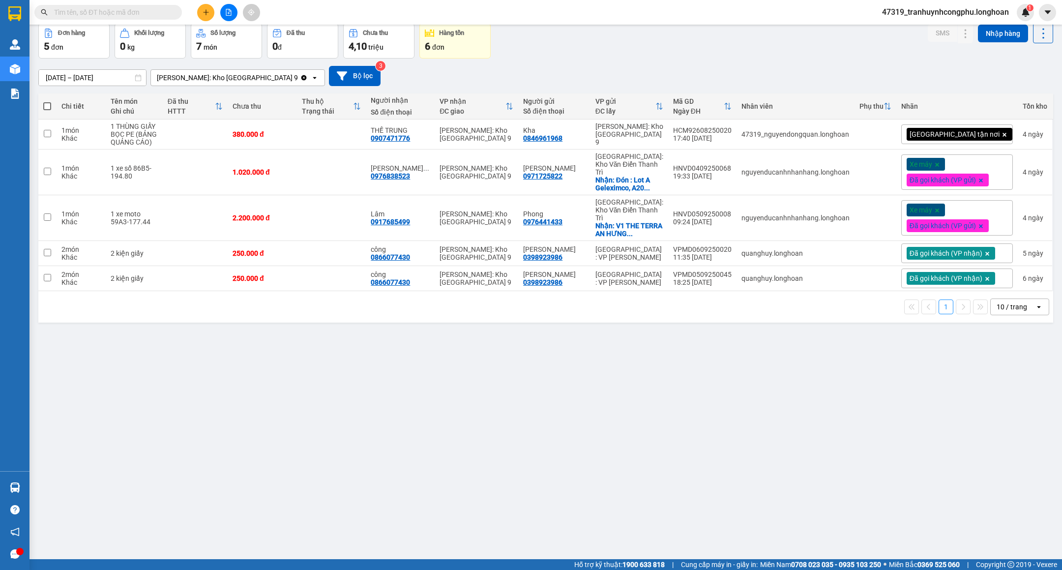
click at [211, 12] on button at bounding box center [205, 12] width 17 height 17
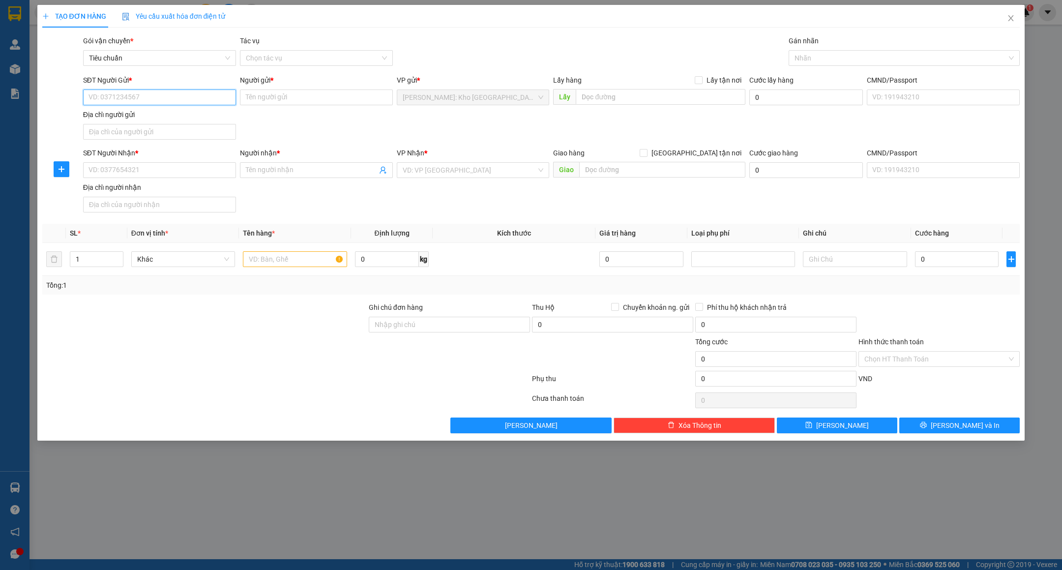
paste input "0901803723"
type input "0901803723"
click at [168, 120] on div "0901803723 - TRẦN TẤN TÀI" at bounding box center [159, 118] width 141 height 11
type input "TRẦN TẤN TÀI"
type input "0901803723"
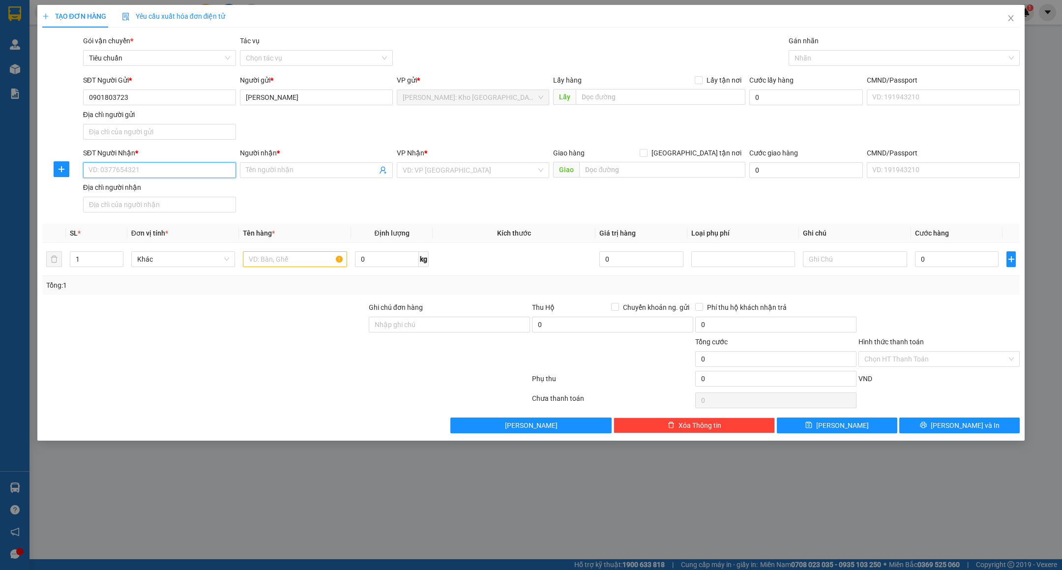
click at [169, 167] on input "SĐT Người Nhận *" at bounding box center [159, 170] width 153 height 16
click at [155, 190] on div "0335088848 - NHÂN" at bounding box center [159, 191] width 141 height 11
type input "0335088848"
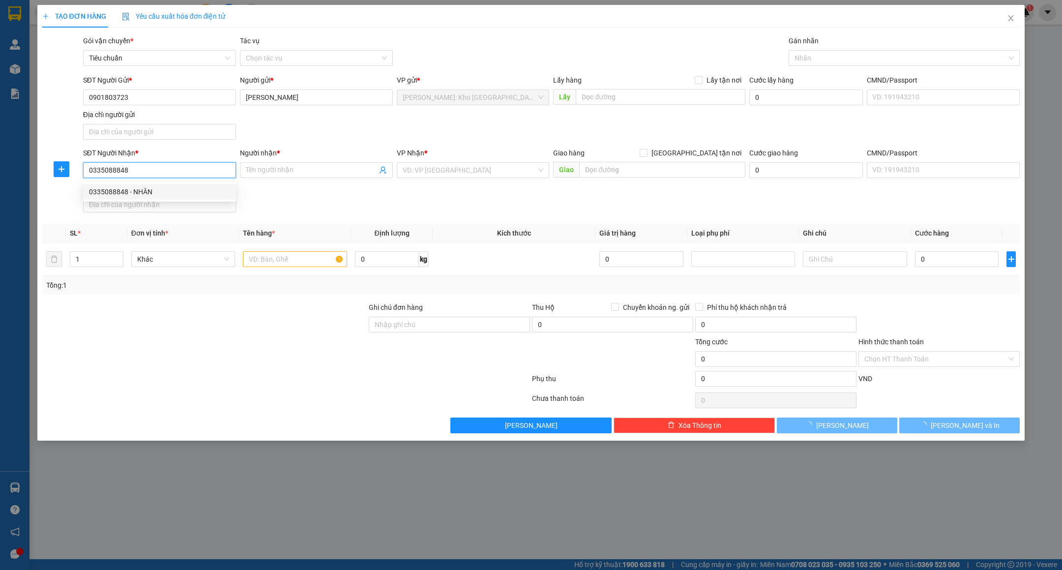
type input "NHÂN"
checkbox input "true"
type input "50 Đ.TÔN THẤT ĐẠM - XUÂN HÀ - THANH XUÂN - ĐÀ NẴNG"
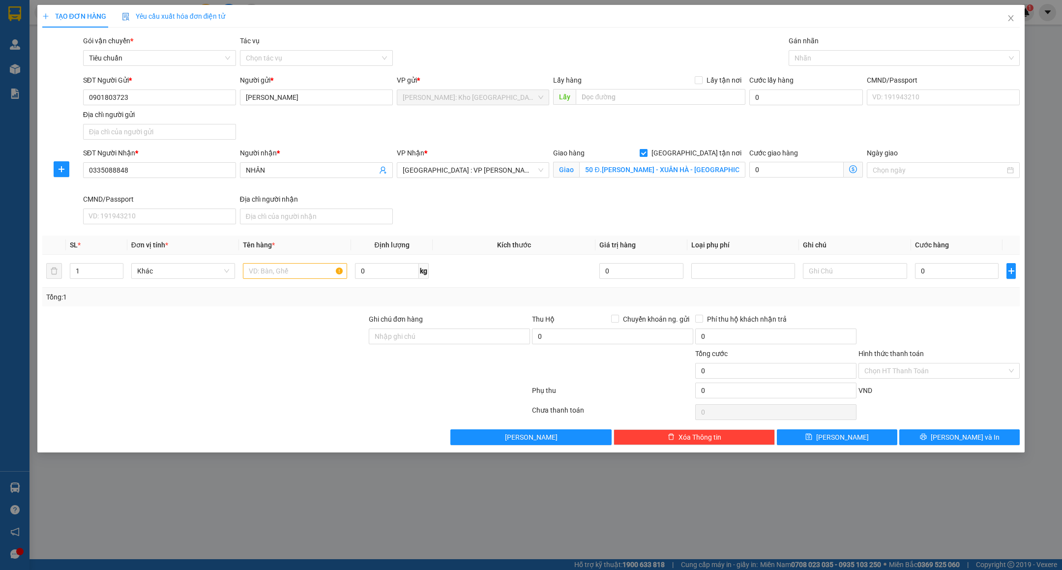
click at [700, 153] on span "[GEOGRAPHIC_DATA][PERSON_NAME] nơi" at bounding box center [696, 152] width 98 height 11
click at [646, 153] on input "[GEOGRAPHIC_DATA][PERSON_NAME] nơi" at bounding box center [642, 152] width 7 height 7
checkbox input "false"
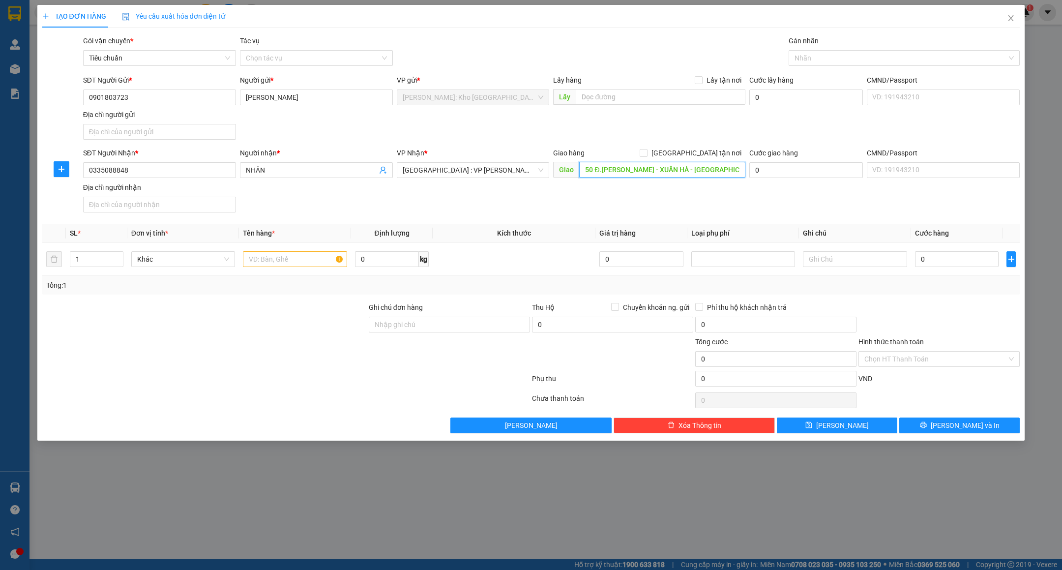
click at [668, 165] on input "50 Đ.TÔN THẤT ĐẠM - XUÂN HÀ - THANH XUÂN - ĐÀ NẴNG" at bounding box center [662, 170] width 166 height 16
click at [820, 50] on div "Nhãn" at bounding box center [903, 58] width 231 height 16
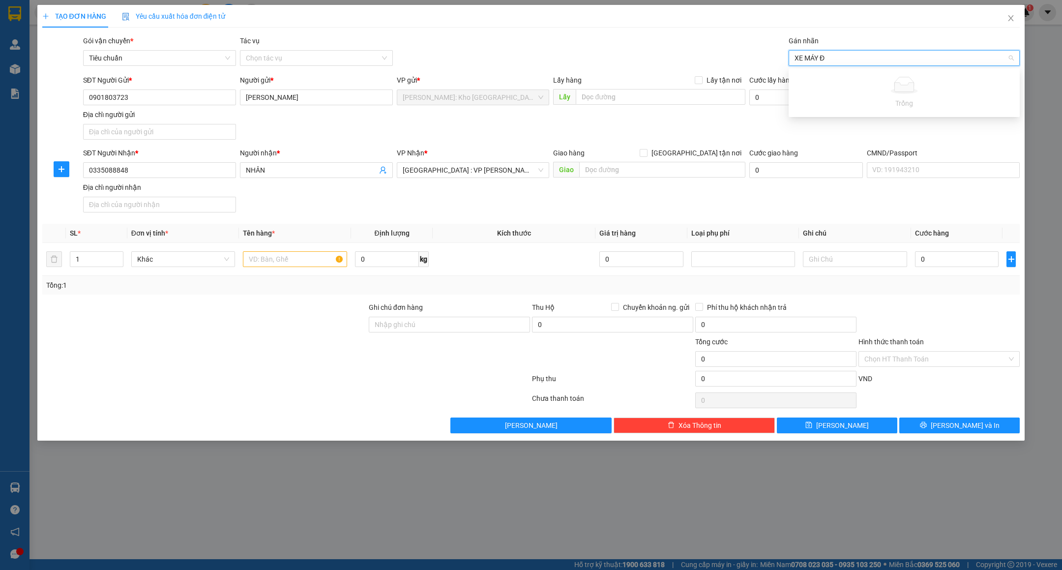
type input "XE MÁY"
click at [822, 74] on div "Xe máy" at bounding box center [903, 78] width 219 height 11
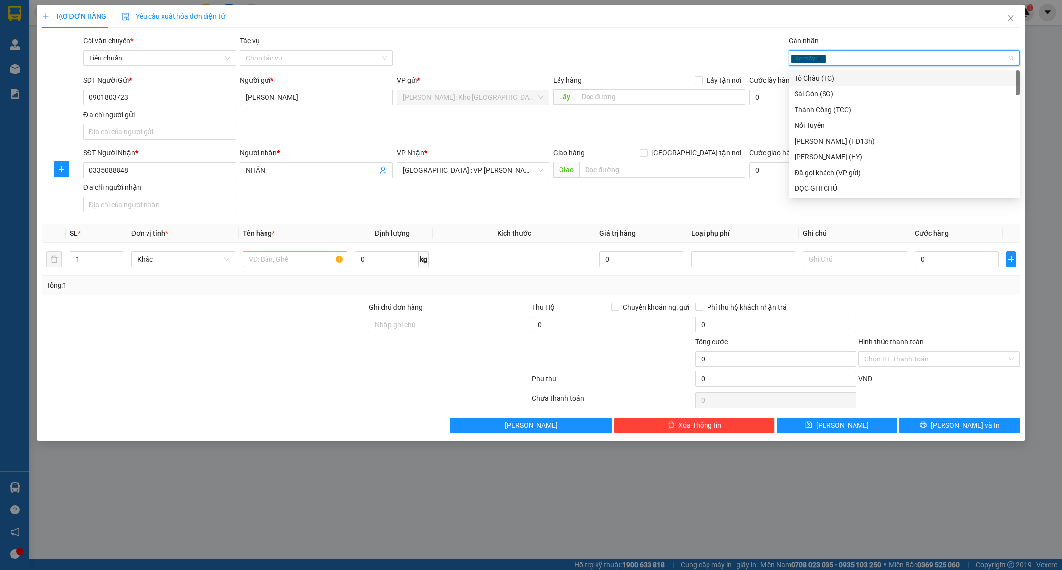
type input "D"
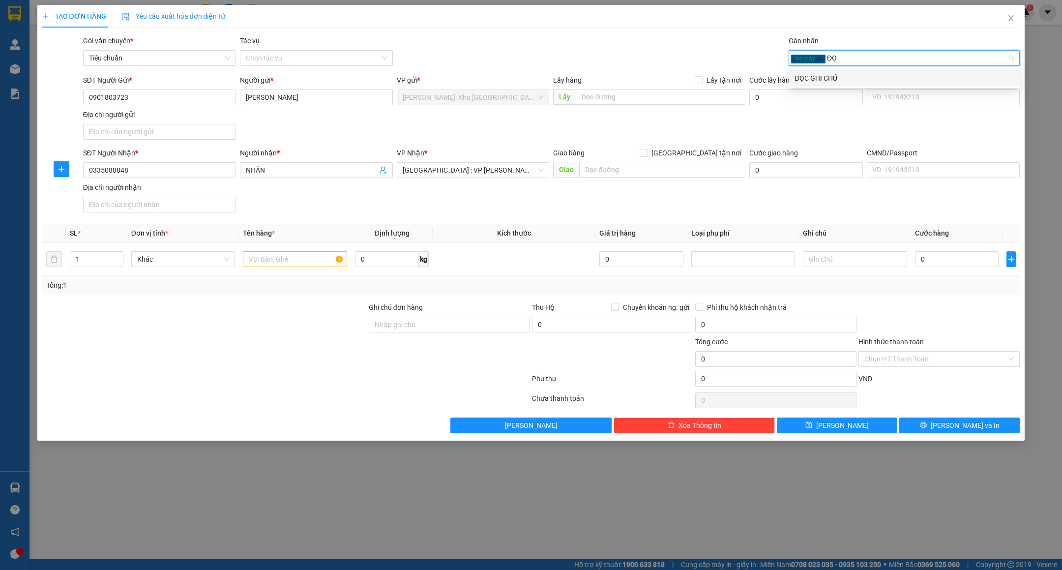
type input "ĐỌC"
click at [824, 74] on div "ĐỌC GHI CHÚ" at bounding box center [903, 78] width 219 height 11
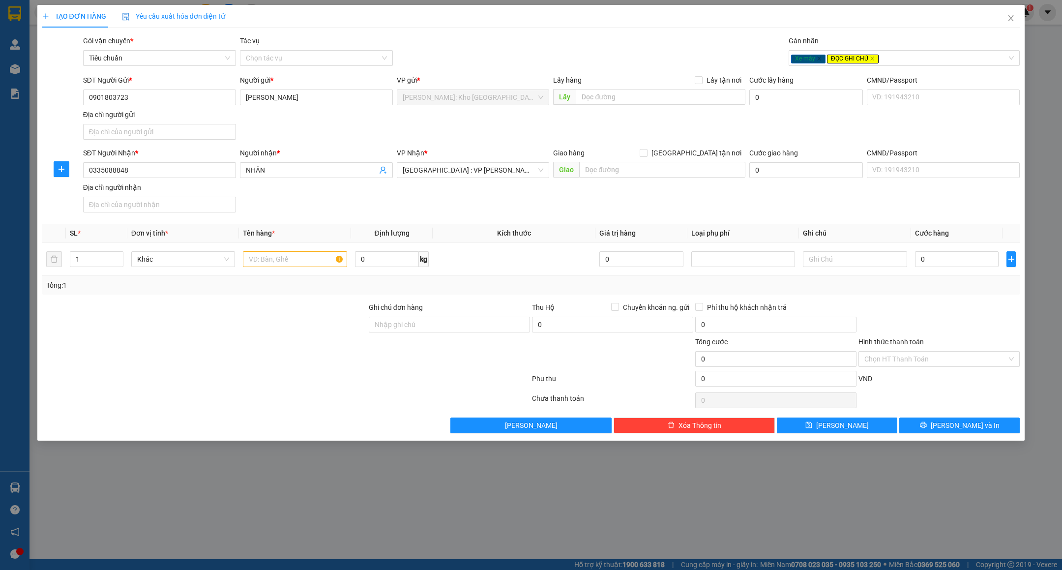
click at [626, 144] on div "SĐT Người Gửi * 0901803723 Người gửi * TRẦN TẤN TÀI VP gửi * Hồ Chí Minh: Kho T…" at bounding box center [551, 109] width 941 height 69
click at [289, 254] on div at bounding box center [295, 259] width 104 height 20
click at [289, 257] on input "text" at bounding box center [295, 259] width 104 height 16
paste input "1 XE MÁY DREAM ( BS 81T1 - 012.39 )"
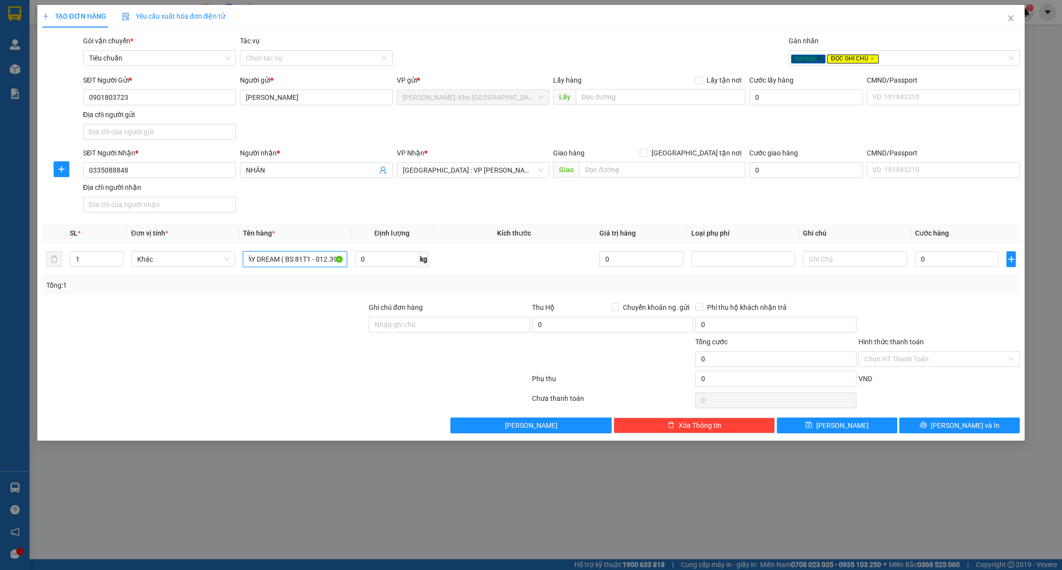
type input "1 XE MÁY DREAM ( BS 81T1 - 012.39 )"
click at [431, 316] on div "Ghi chú đơn hàng" at bounding box center [449, 309] width 161 height 15
click at [431, 322] on input "Ghi chú đơn hàng" at bounding box center [449, 325] width 161 height 16
paste input "CHÌA KHÓA + GIẤY TỜ XE QUẤN TAY LÁI ( KÈM 1 GƯƠNG XE )"
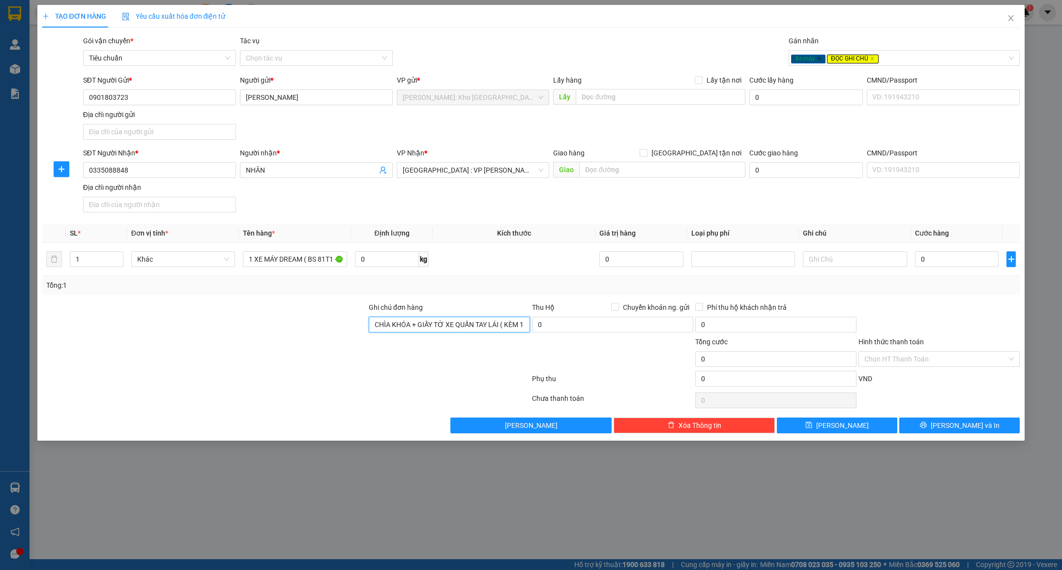
scroll to position [0, 43]
type input "CHÌA KHÓA + GIẤY TỜ XE QUẤN TAY LÁI ( KÈM 1 GƯƠNG XE )"
click at [237, 381] on div at bounding box center [285, 381] width 489 height 20
click at [954, 273] on td "0" at bounding box center [956, 259] width 91 height 33
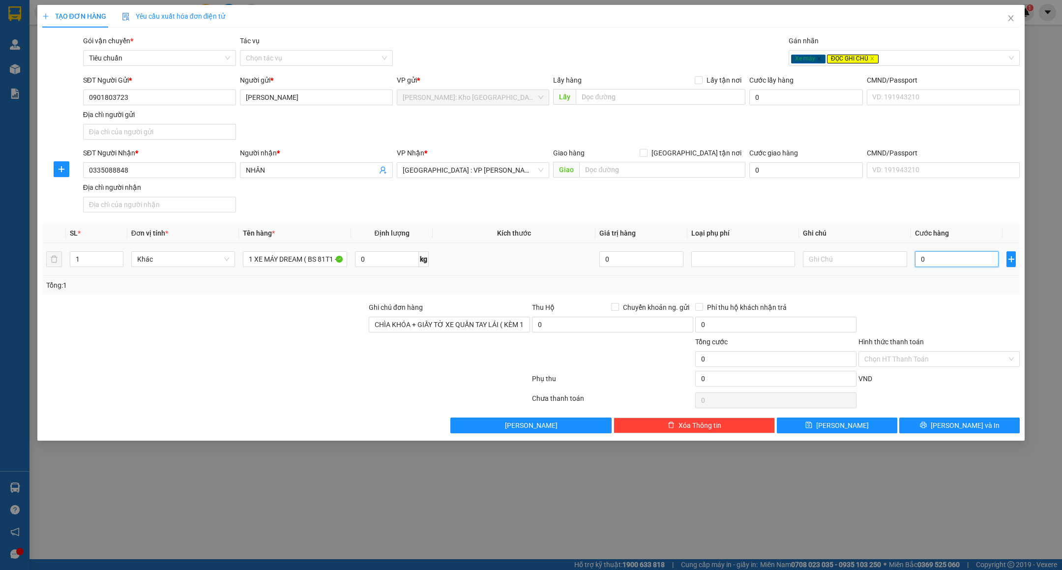
click at [954, 267] on input "0" at bounding box center [957, 259] width 84 height 16
type input "6"
type input "62"
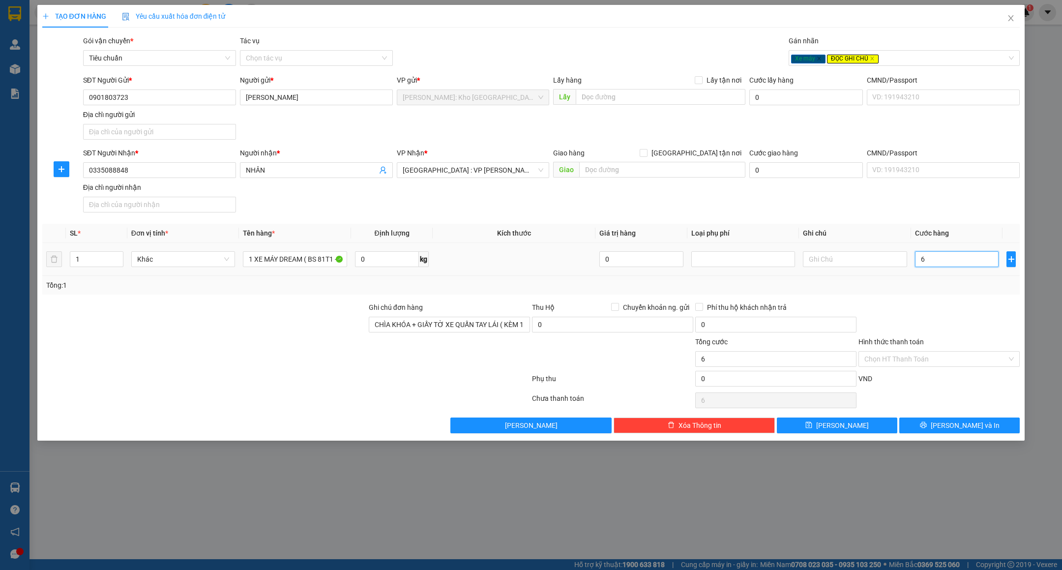
type input "62"
type input "620"
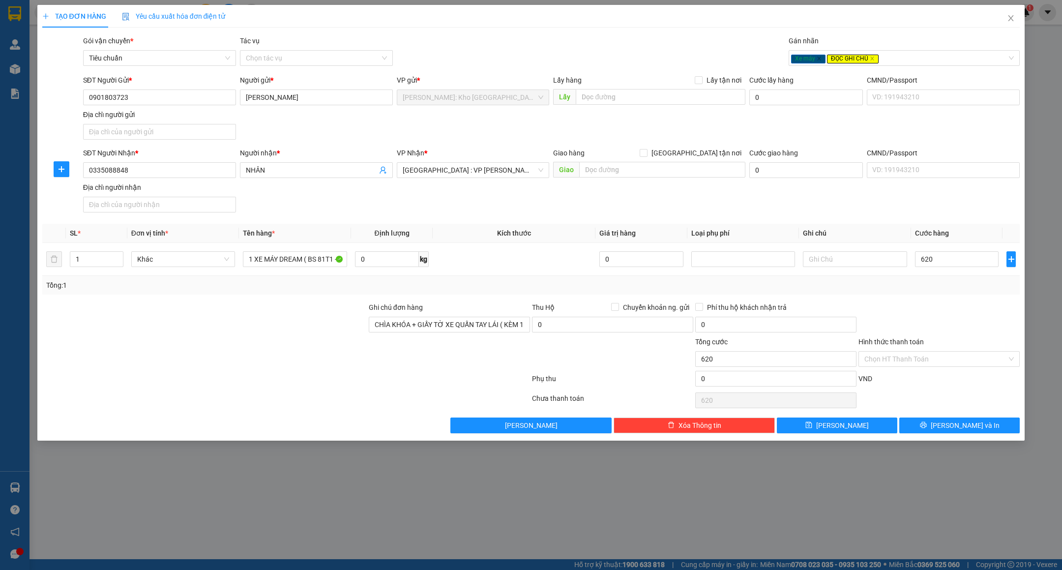
type input "620.000"
click at [948, 307] on div at bounding box center [938, 319] width 163 height 34
click at [935, 361] on input "Hình thức thanh toán" at bounding box center [935, 358] width 143 height 15
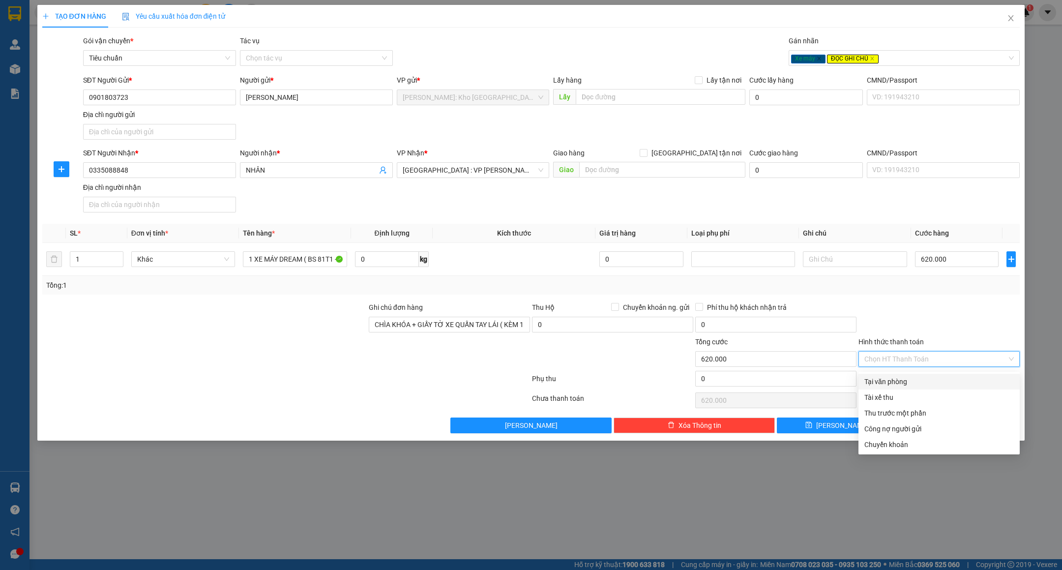
click at [916, 376] on div "Tại văn phòng" at bounding box center [938, 381] width 149 height 11
type input "0"
click at [909, 380] on div "Tại văn phòng" at bounding box center [938, 381] width 149 height 11
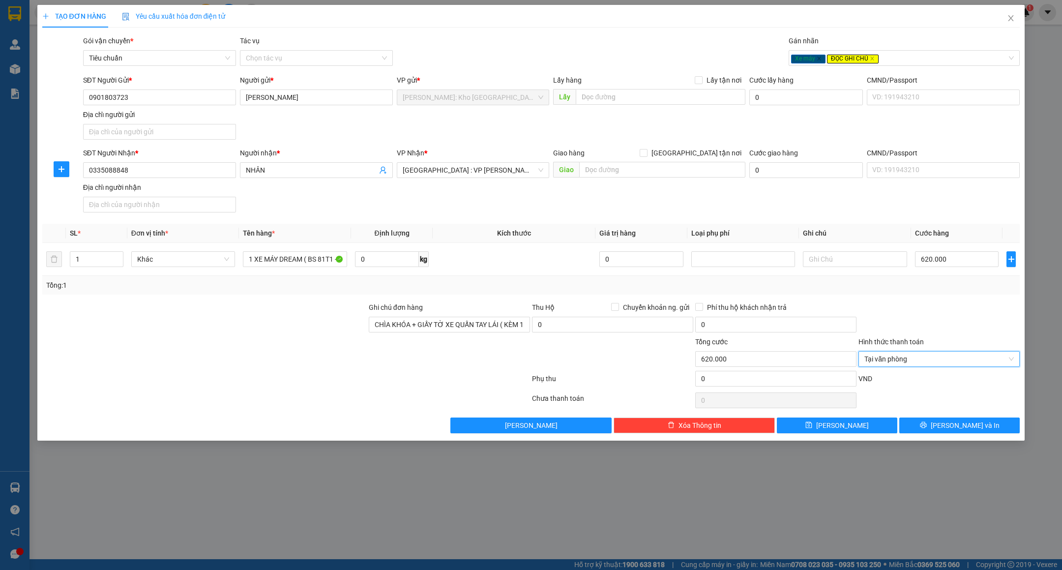
click at [830, 506] on div "TẠO ĐƠN HÀNG Yêu cầu xuất hóa đơn điện tử Transit Pickup Surcharge Ids Transit …" at bounding box center [531, 285] width 1062 height 570
click at [1019, 477] on div "TẠO ĐƠN HÀNG Yêu cầu xuất hóa đơn điện tử Transit Pickup Surcharge Ids Transit …" at bounding box center [531, 285] width 1062 height 570
click at [972, 425] on span "[PERSON_NAME] và In" at bounding box center [964, 425] width 69 height 11
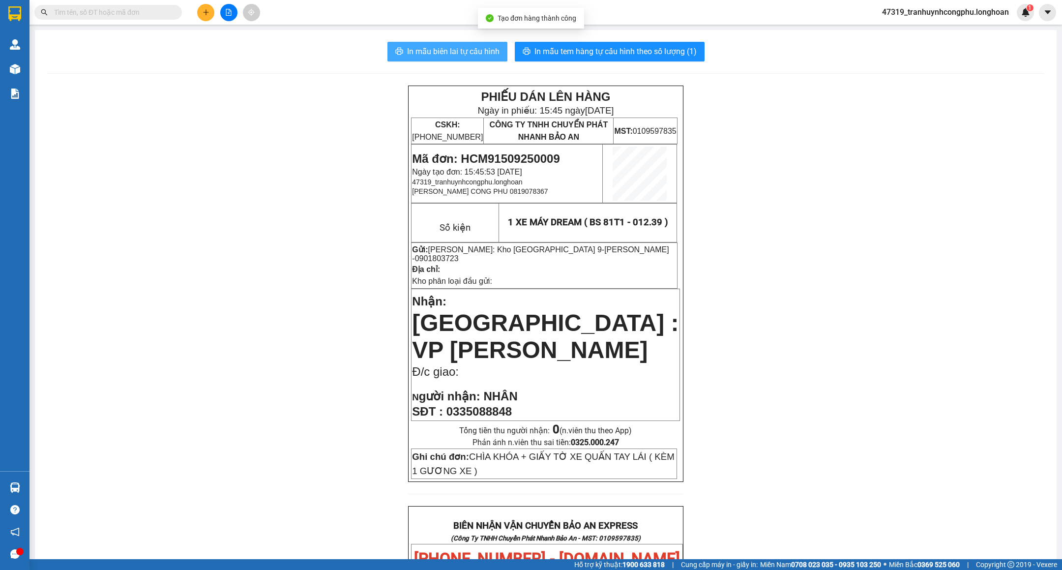
click at [424, 52] on span "In mẫu biên lai tự cấu hình" at bounding box center [453, 51] width 92 height 12
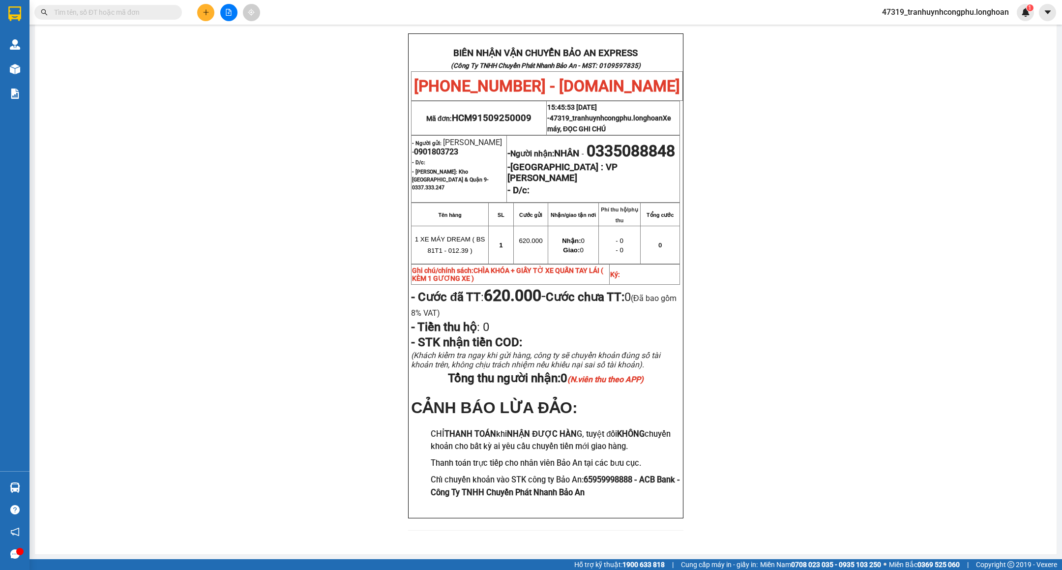
click at [665, 264] on td "Ký:" at bounding box center [644, 274] width 70 height 20
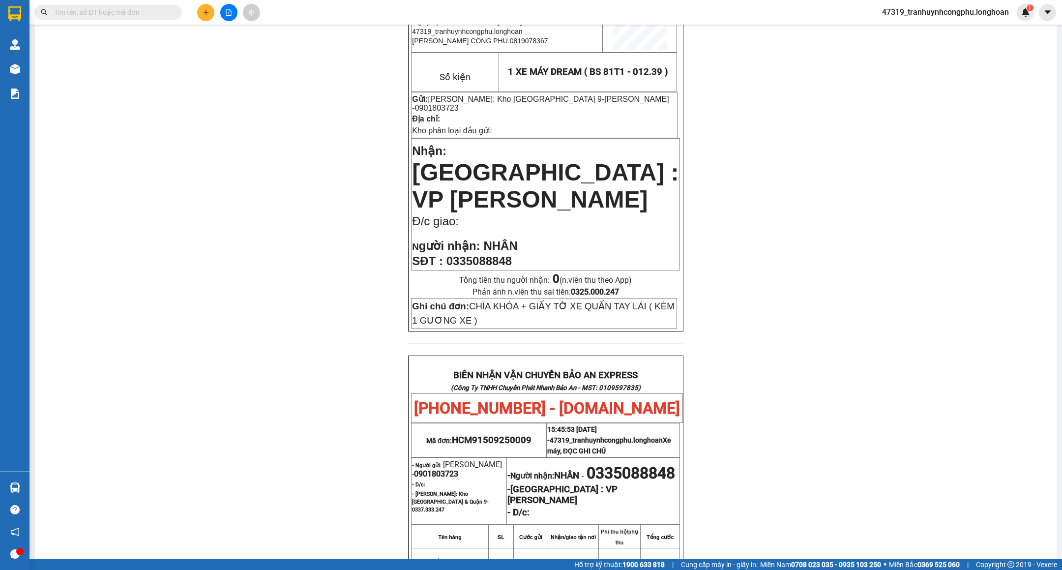
scroll to position [0, 0]
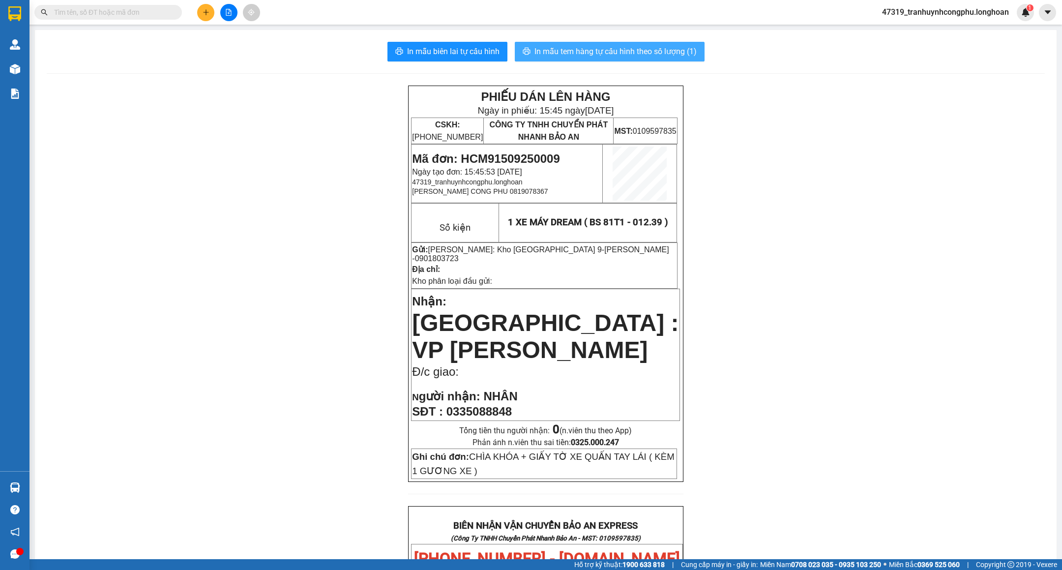
click at [643, 47] on span "In mẫu tem hàng tự cấu hình theo số lượng (1)" at bounding box center [615, 51] width 162 height 12
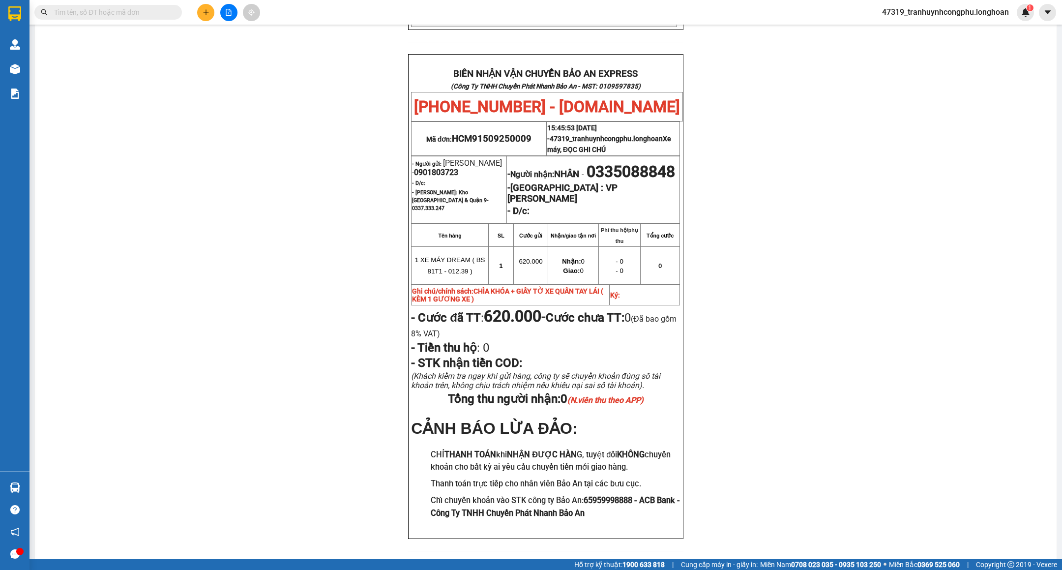
scroll to position [472, 0]
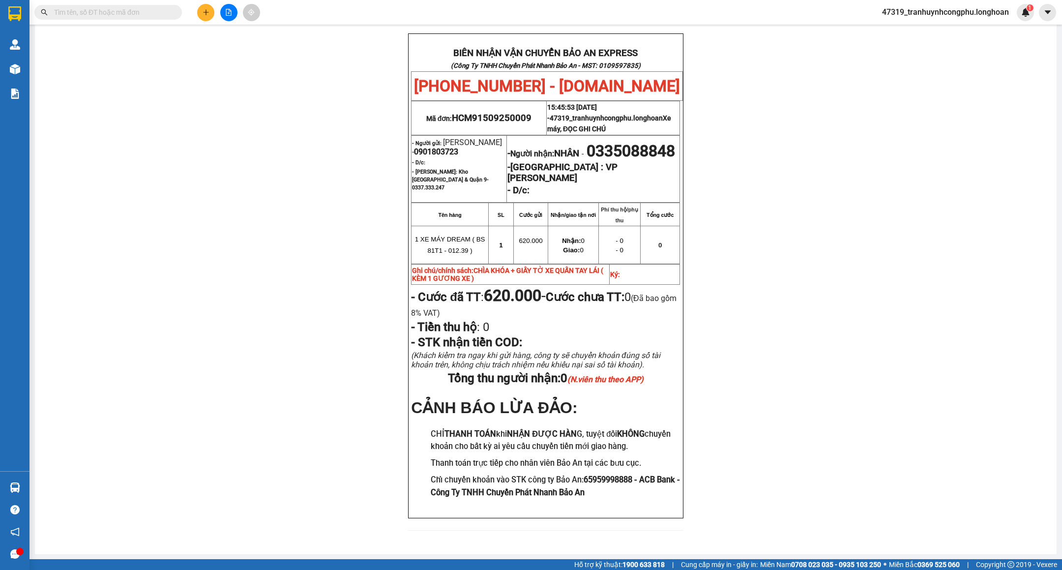
click at [282, 231] on div "PHIẾU DÁN LÊN HÀNG Ngày in phiếu: 15:47 ngày 15-09-2025 CSKH: 1900.06.88.33 CÔN…" at bounding box center [546, 77] width 998 height 929
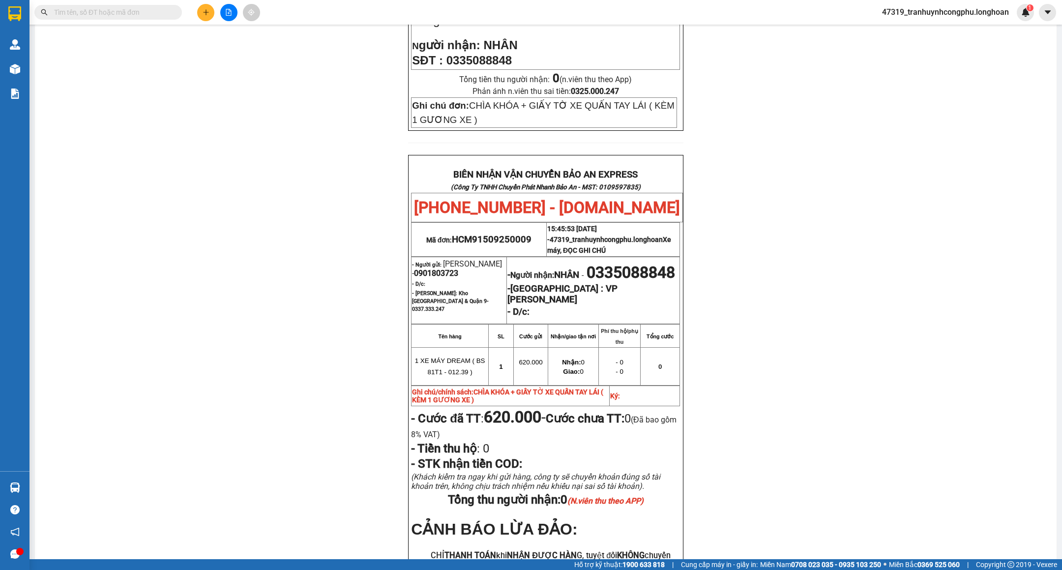
scroll to position [0, 0]
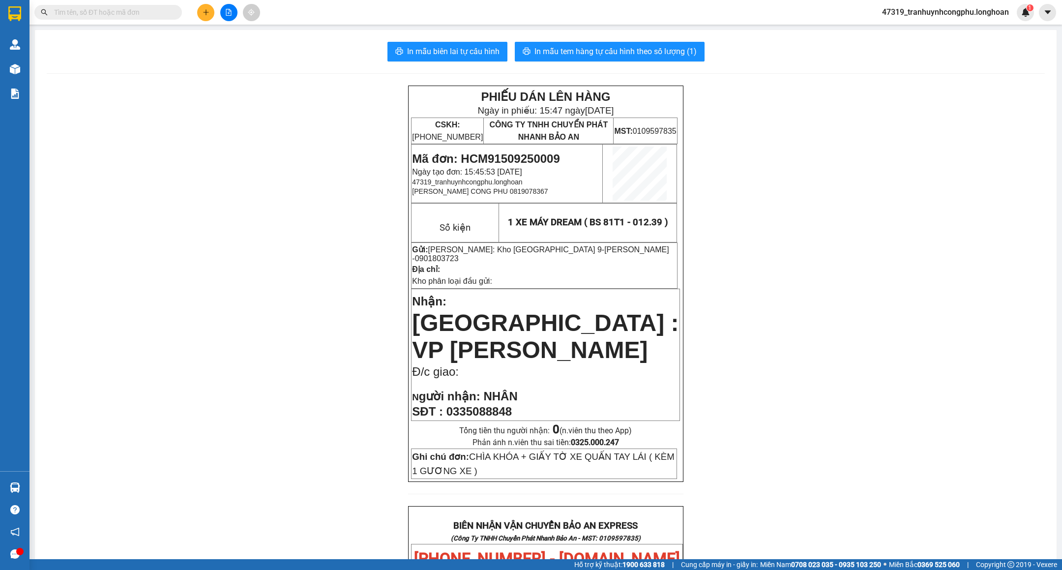
click at [505, 158] on span "Mã đơn: HCM91509250009" at bounding box center [485, 158] width 147 height 13
copy span "HCM91509250009"
click at [274, 240] on div "PHIẾU DÁN LÊN HÀNG Ngày in phiếu: 15:47 ngày 15-09-2025 CSKH: 1900.06.88.33 CÔN…" at bounding box center [546, 550] width 998 height 929
click at [209, 191] on div "PHIẾU DÁN LÊN HÀNG Ngày in phiếu: 15:47 ngày 15-09-2025 CSKH: 1900.06.88.33 CÔN…" at bounding box center [546, 550] width 998 height 929
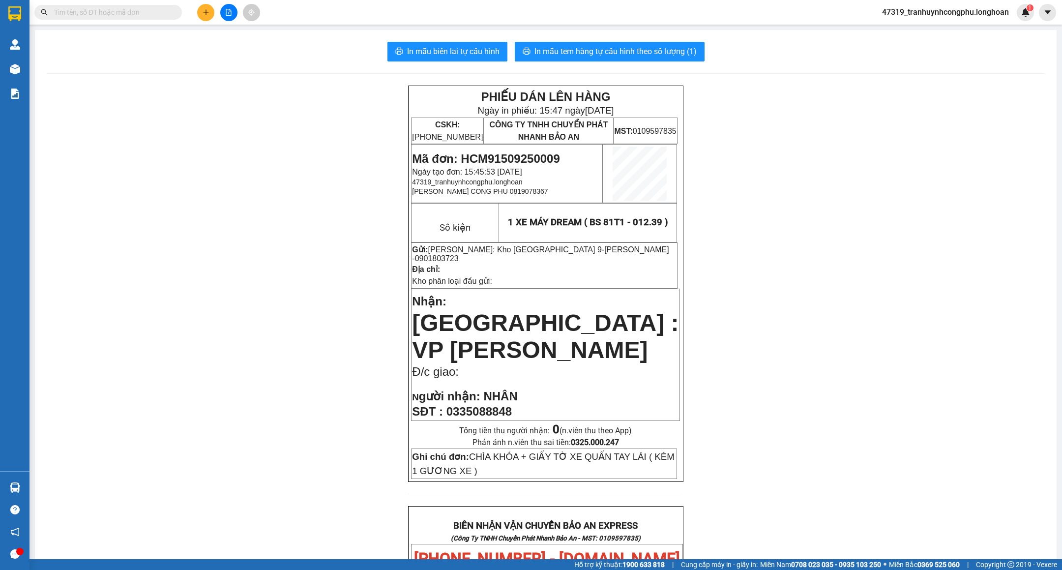
click at [524, 156] on span "Mã đơn: HCM91509250009" at bounding box center [485, 158] width 147 height 13
copy span "HCM91509250009"
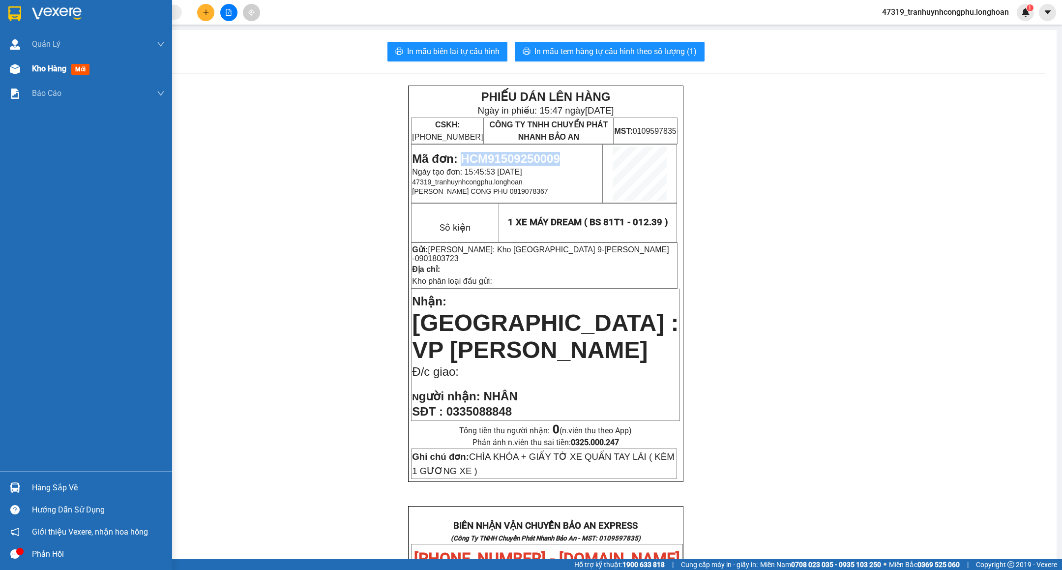
click at [12, 71] on img at bounding box center [15, 69] width 10 height 10
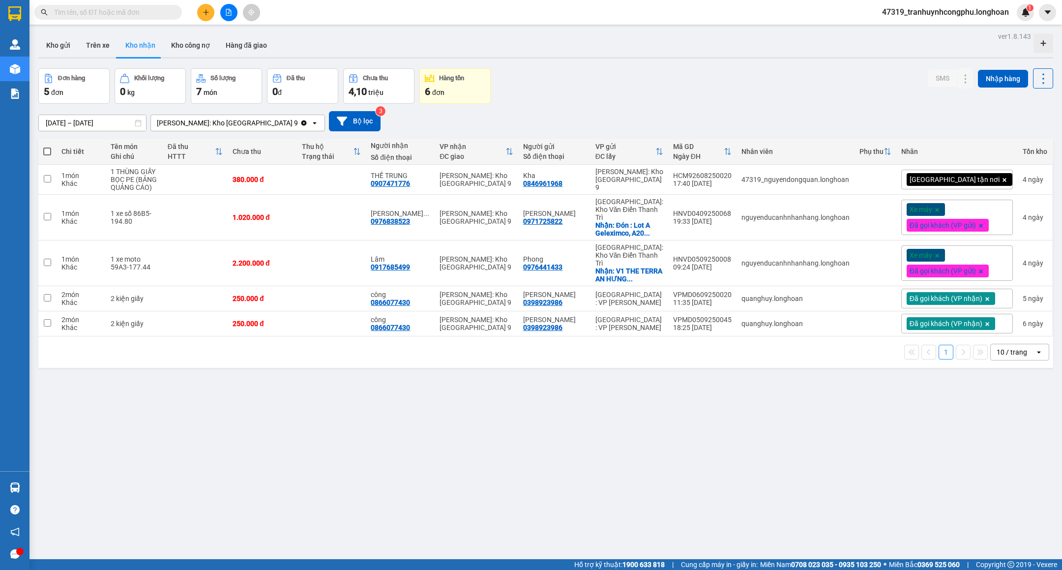
click at [196, 461] on div "ver 1.8.143 Kho gửi Trên xe Kho nhận Kho công nợ Hàng đã giao Đơn hàng 5 đơn Kh…" at bounding box center [545, 314] width 1022 height 570
click at [59, 45] on button "Kho gửi" at bounding box center [58, 45] width 40 height 24
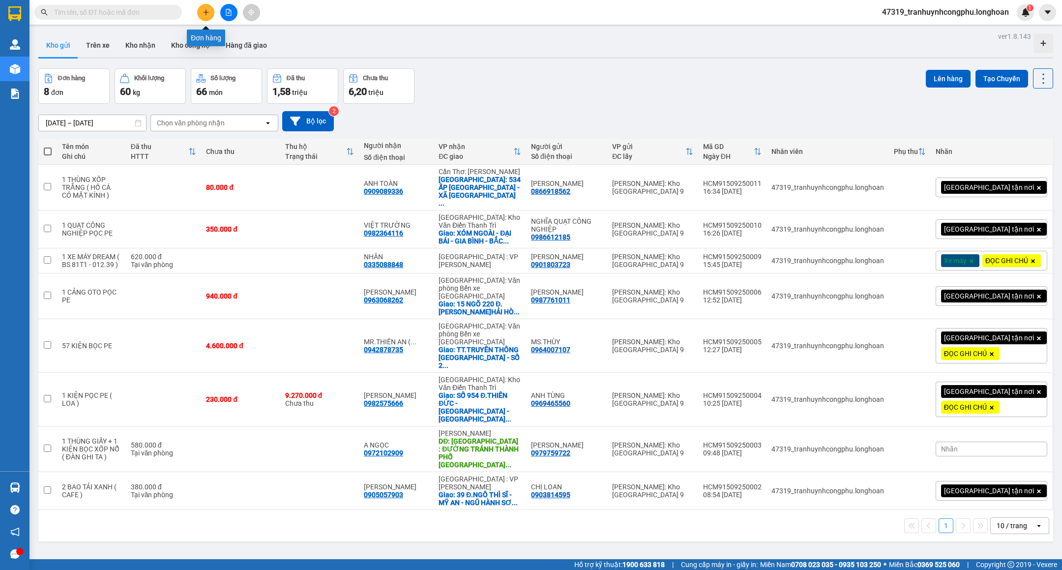
click at [199, 5] on button at bounding box center [205, 12] width 17 height 17
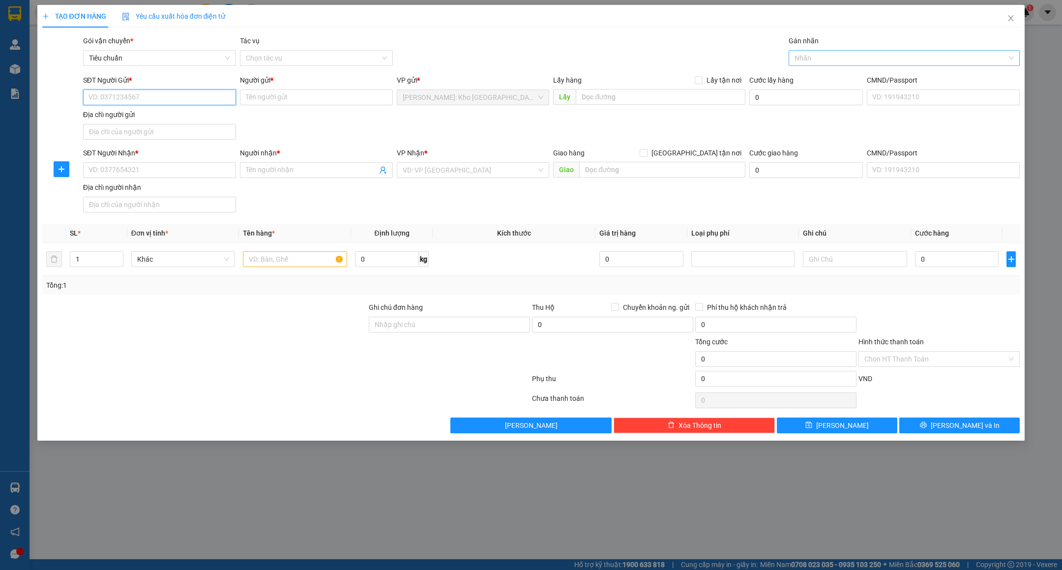
click at [859, 59] on div at bounding box center [899, 58] width 216 height 12
type input "gtn"
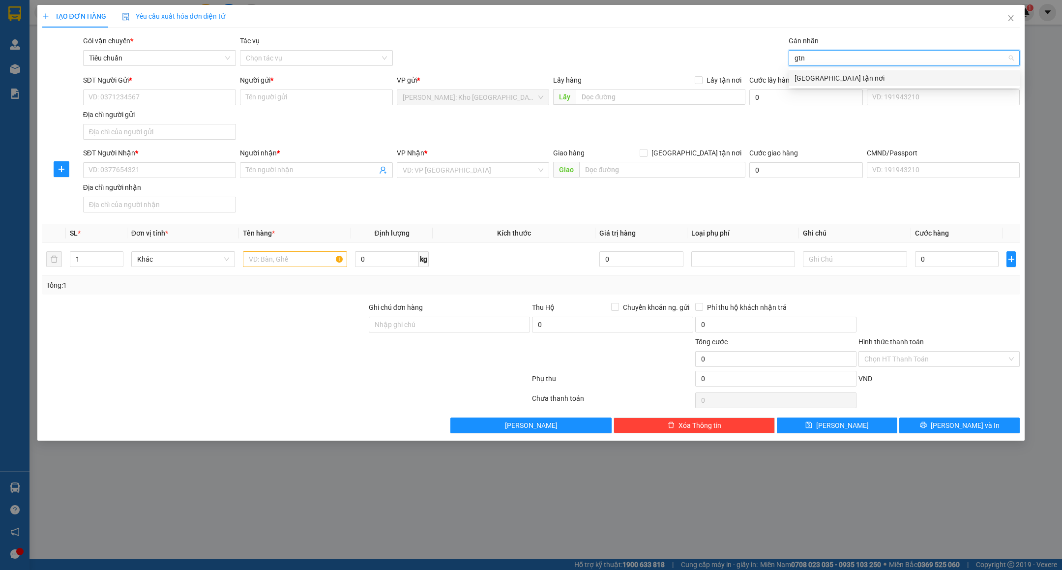
click at [835, 73] on div "[GEOGRAPHIC_DATA] tận nơi" at bounding box center [903, 78] width 219 height 11
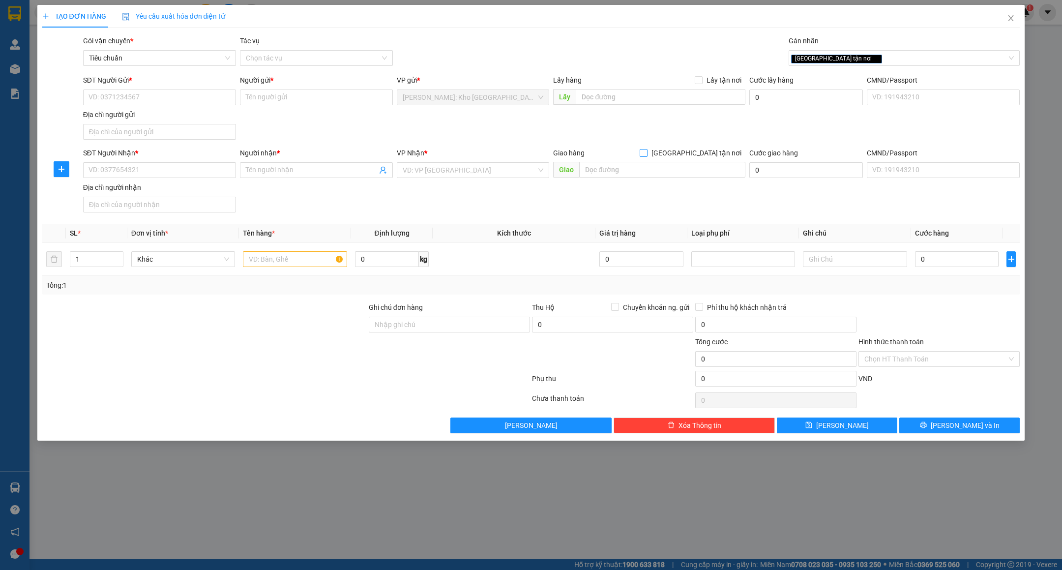
click at [716, 153] on span "[GEOGRAPHIC_DATA] tận nơi" at bounding box center [696, 152] width 98 height 11
click at [646, 153] on input "[GEOGRAPHIC_DATA] tận nơi" at bounding box center [642, 152] width 7 height 7
checkbox input "true"
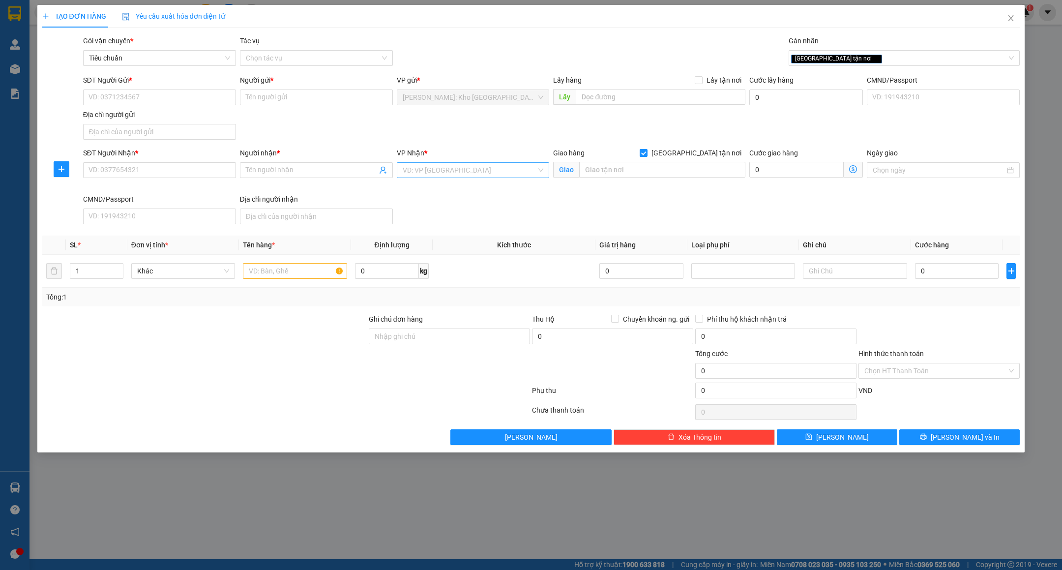
click at [459, 176] on input "search" at bounding box center [470, 170] width 134 height 15
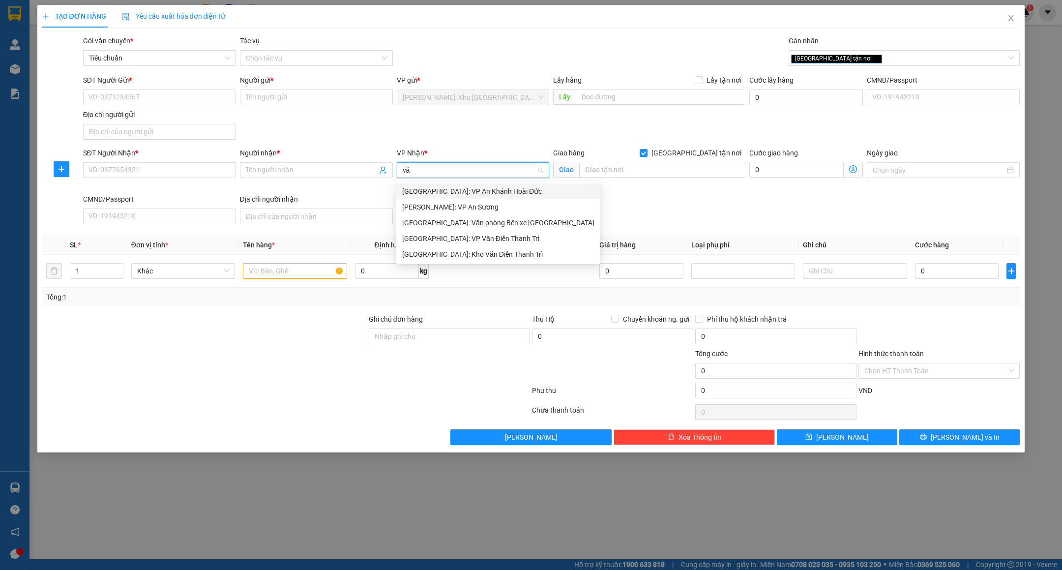
type input "văn"
click at [488, 221] on div "[GEOGRAPHIC_DATA]: Kho Văn Điển Thanh Trì" at bounding box center [498, 222] width 192 height 11
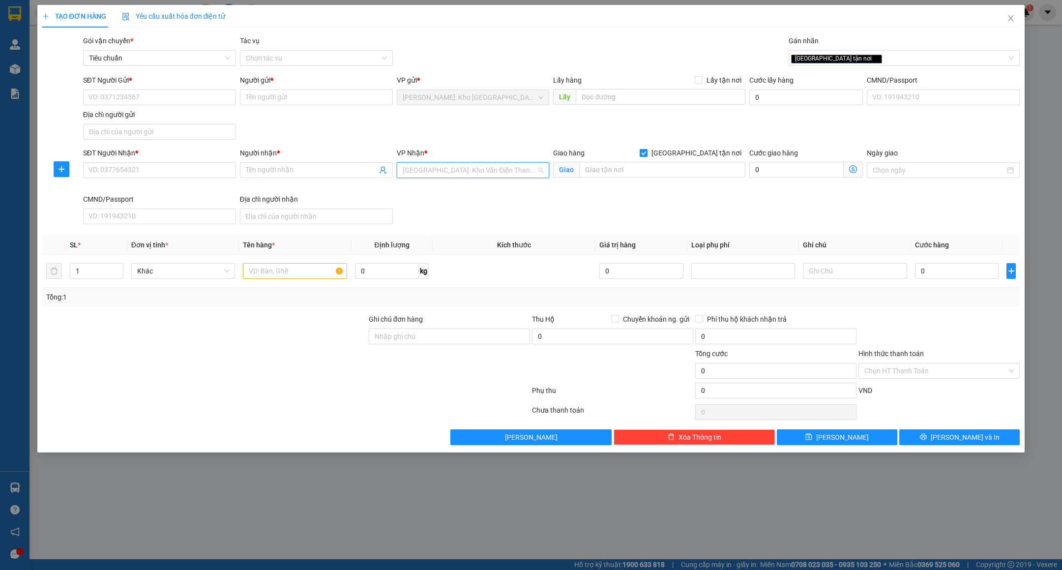
scroll to position [326, 0]
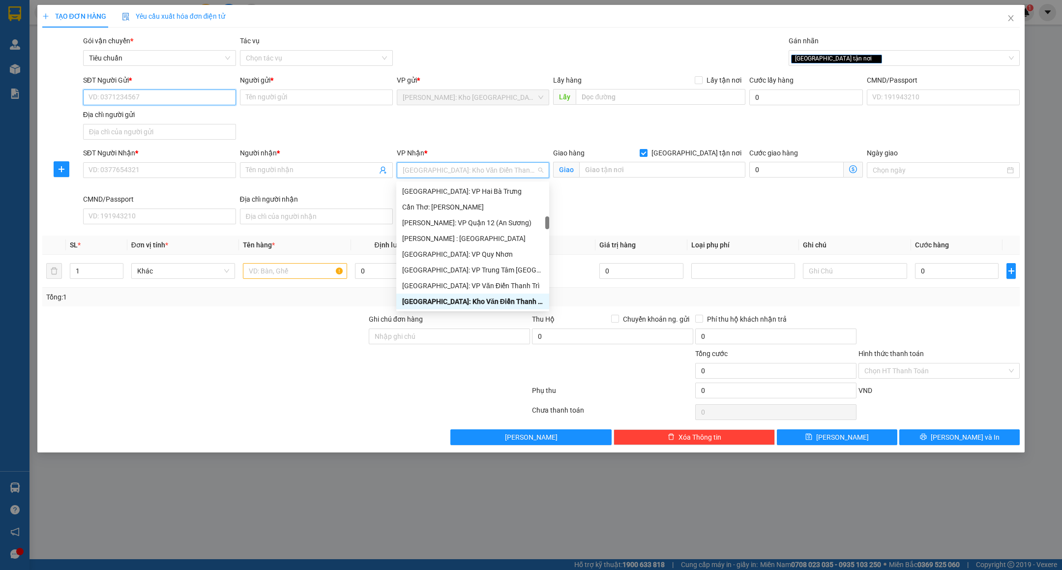
click at [201, 94] on input "SĐT Người Gửi *" at bounding box center [159, 97] width 153 height 16
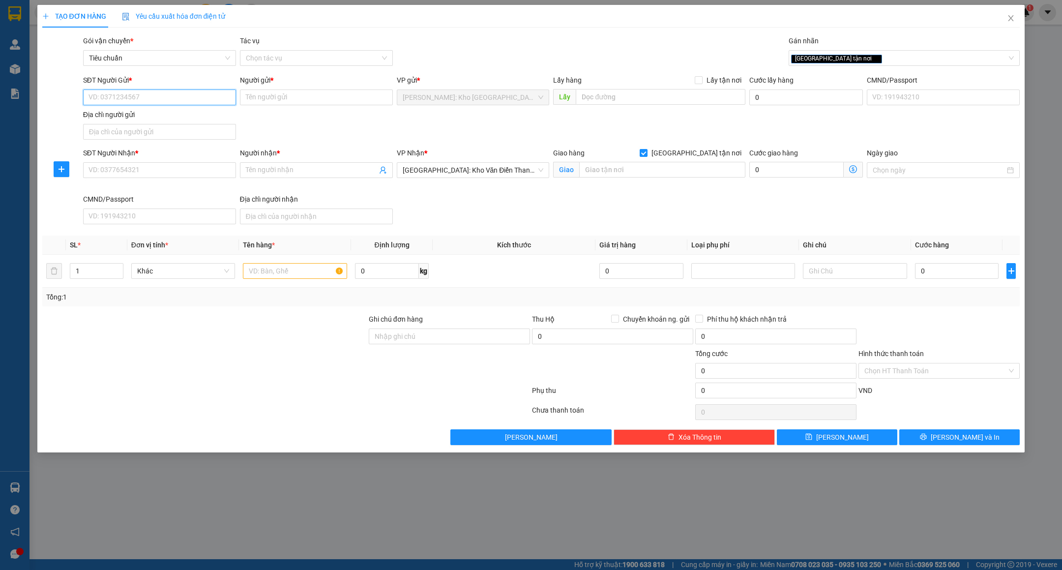
paste input "0903372588"
type input "0903372588"
click at [267, 99] on input "Người gửi *" at bounding box center [316, 97] width 153 height 16
type input "C"
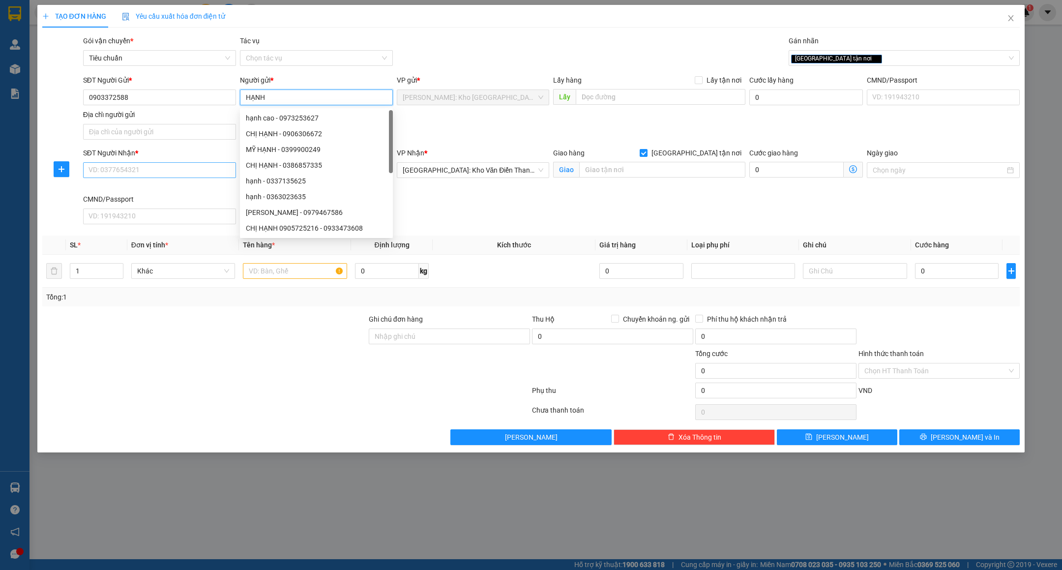
type input "HẠNH"
click at [142, 172] on input "SĐT Người Nhận *" at bounding box center [159, 170] width 153 height 16
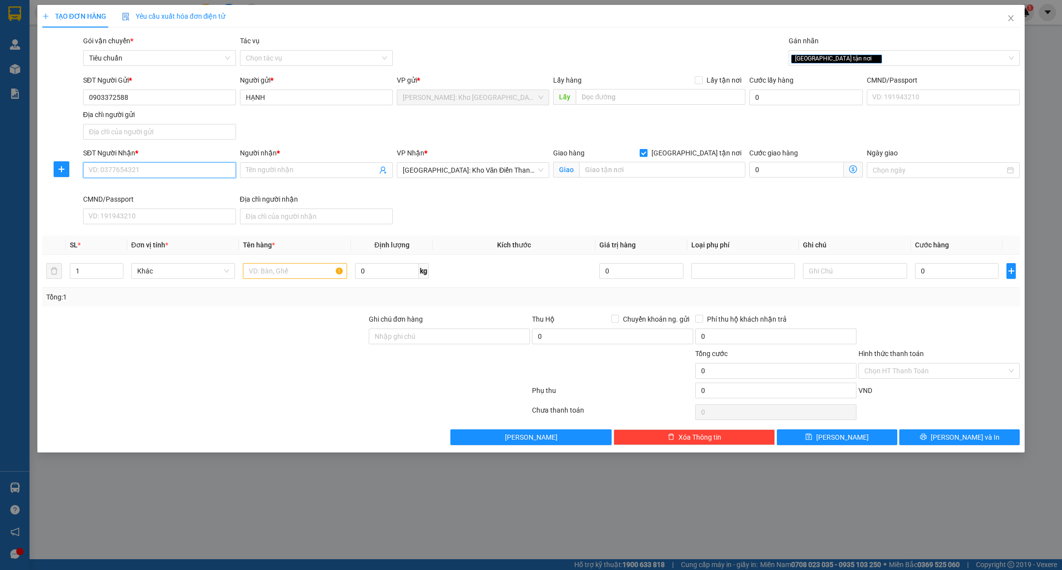
paste input "0365684099"
type input "0365684099"
click at [293, 175] on input "Người nhận *" at bounding box center [311, 170] width 131 height 11
type input "MS.DUYÊN"
click at [651, 173] on input "text" at bounding box center [662, 170] width 166 height 16
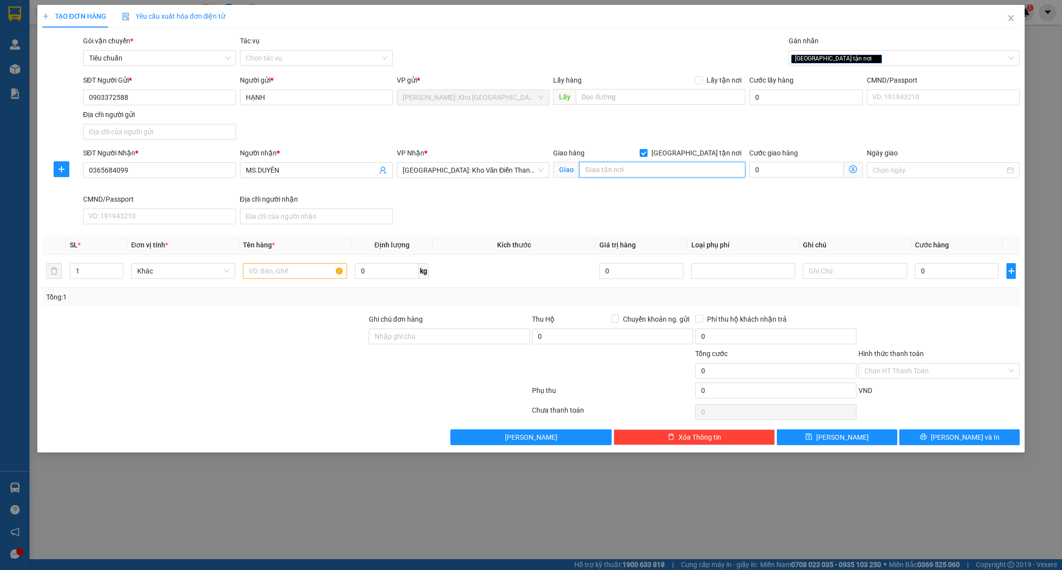
click at [636, 175] on input "text" at bounding box center [662, 170] width 166 height 16
paste input "CỤM CÔNG NGHIỆP THANH OAI - XÃ BÍCH HÒA - HUYỆN THANH OAI - HÀ NỘI"
type input "CỤM CÔNG NGHIỆP THANH OAI - XÃ BÍCH HÒA - HUYỆN THANH OAI - HÀ NỘI"
click at [600, 211] on div "SĐT Người Nhận * 0365684099 Người nhận * MS.DUYÊN VP Nhận * Hà Nội: Kho Văn Điể…" at bounding box center [551, 187] width 941 height 81
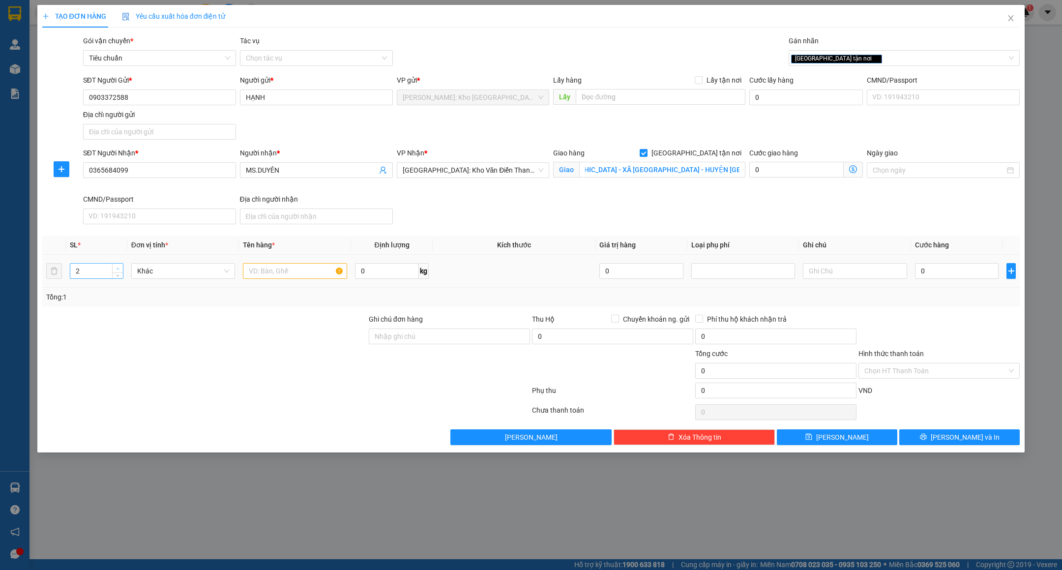
click at [116, 270] on icon "up" at bounding box center [117, 268] width 3 height 3
type input "4"
click at [116, 270] on icon "up" at bounding box center [117, 268] width 3 height 3
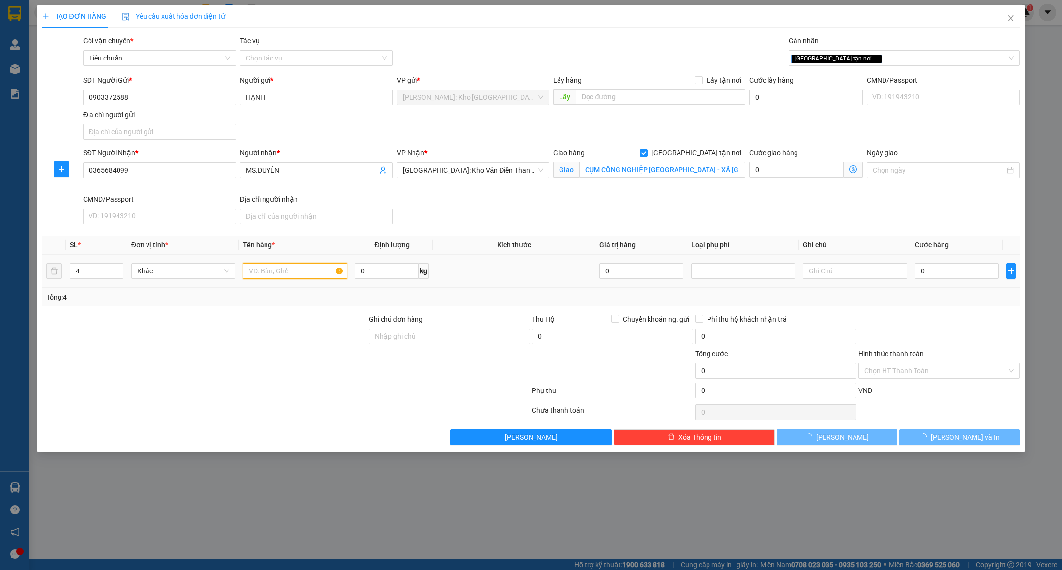
click at [265, 273] on input "text" at bounding box center [295, 271] width 104 height 16
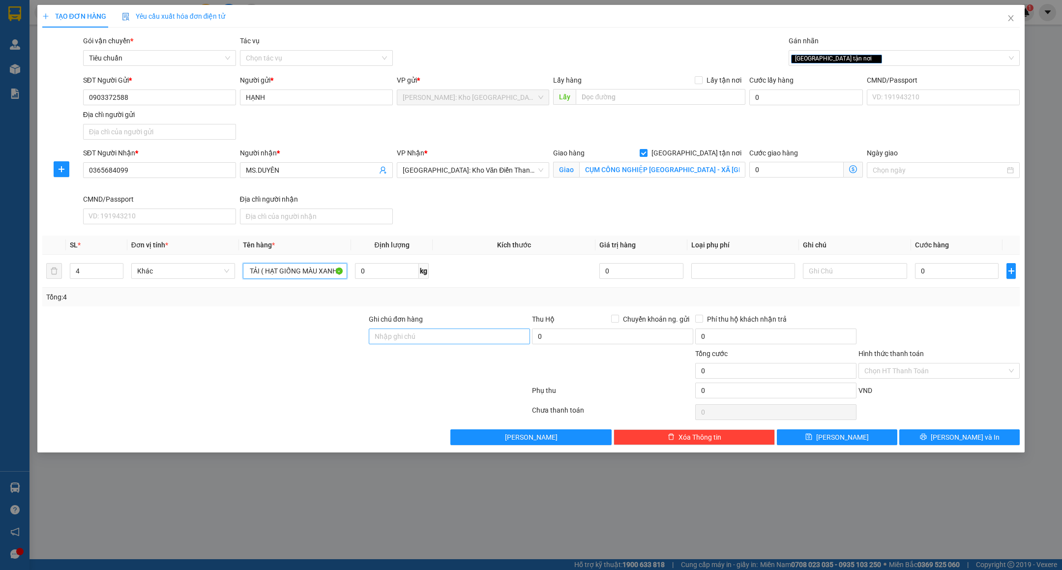
type input "4 BAO TẢI ( HẠT GIỐNG MÀU XANH )"
click at [449, 344] on input "Ghi chú đơn hàng" at bounding box center [449, 336] width 161 height 16
type input "VẬN CHUYỂN NHẸ TAY - HƯ VỠ KHÔNG ĐỀN"
click at [372, 402] on div at bounding box center [285, 392] width 489 height 20
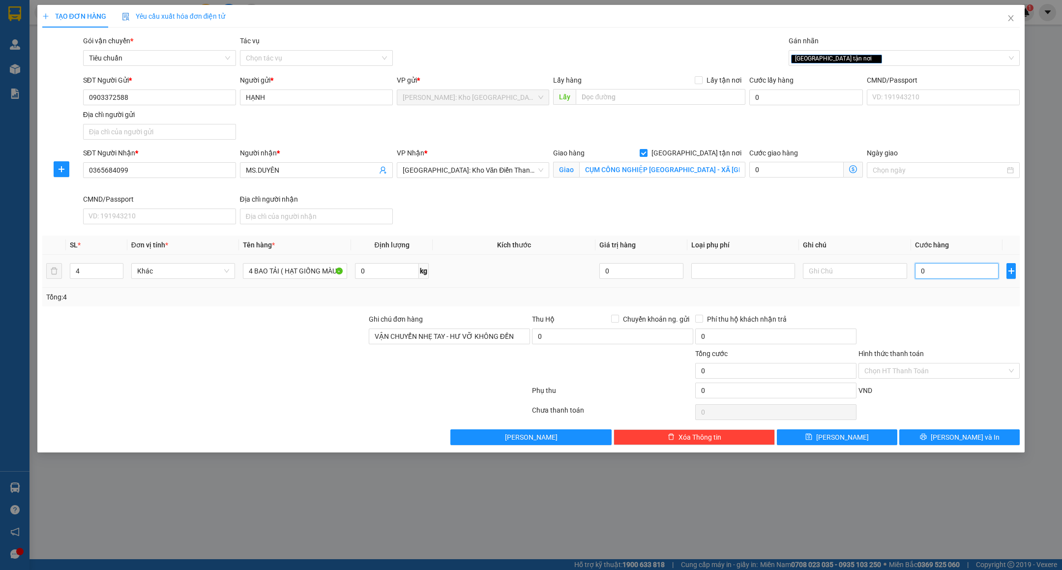
click at [948, 276] on input "0" at bounding box center [957, 271] width 84 height 16
type input "7"
type input "752"
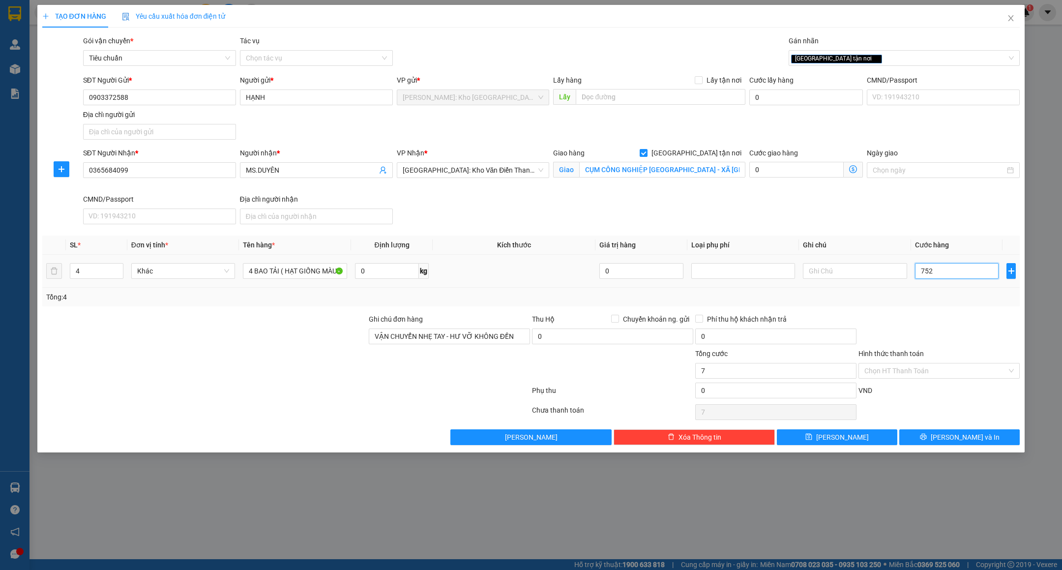
type input "752"
type input "7.520"
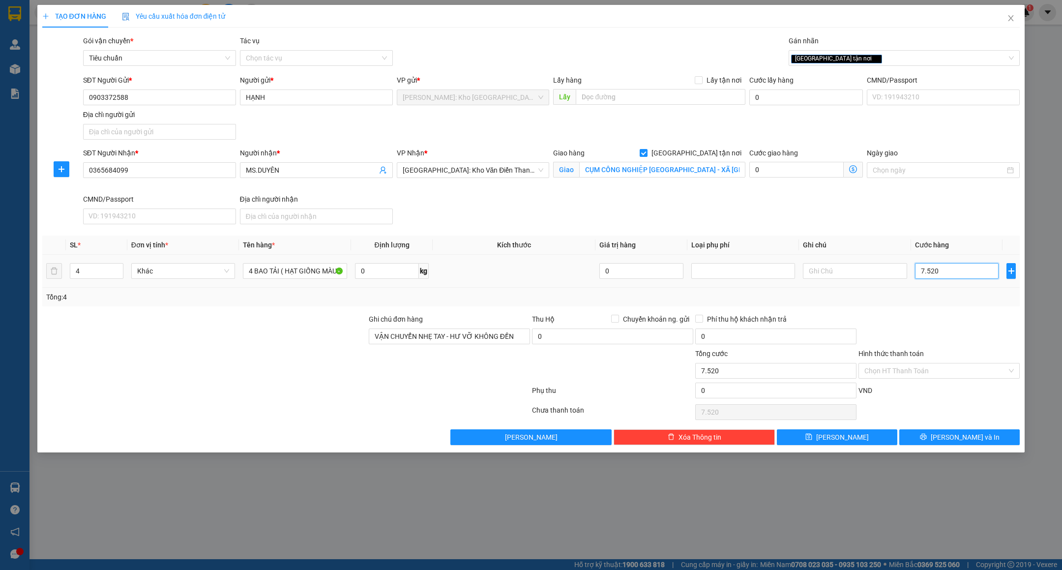
type input "752"
type input "75"
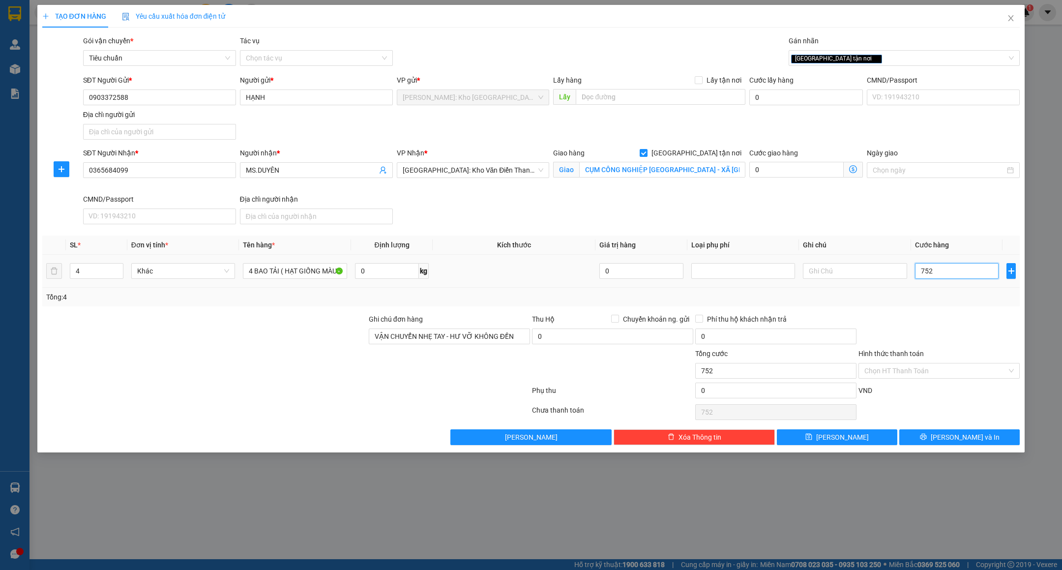
type input "75"
type input "7"
type input "72"
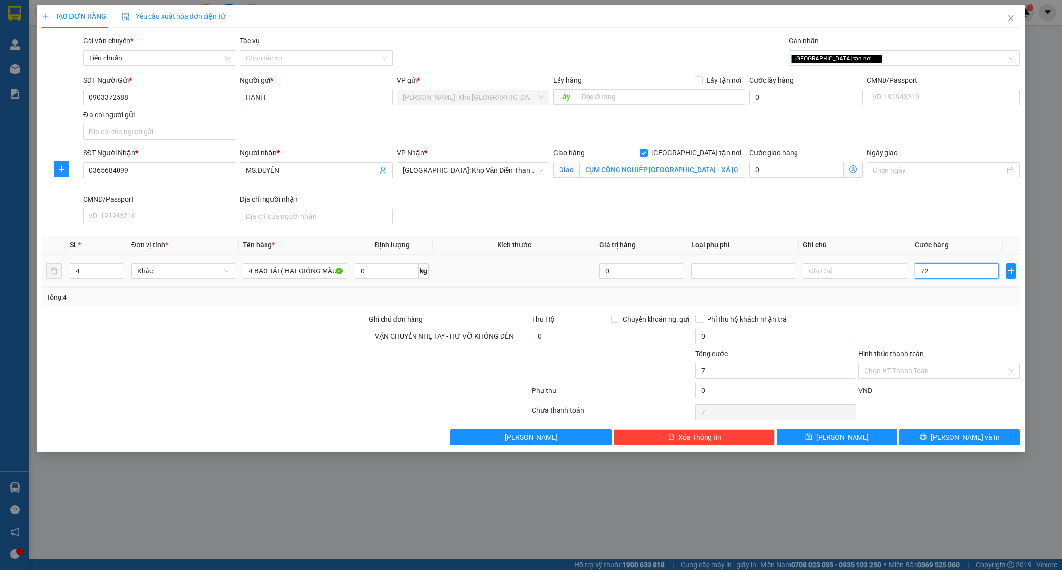
type input "72"
type input "720"
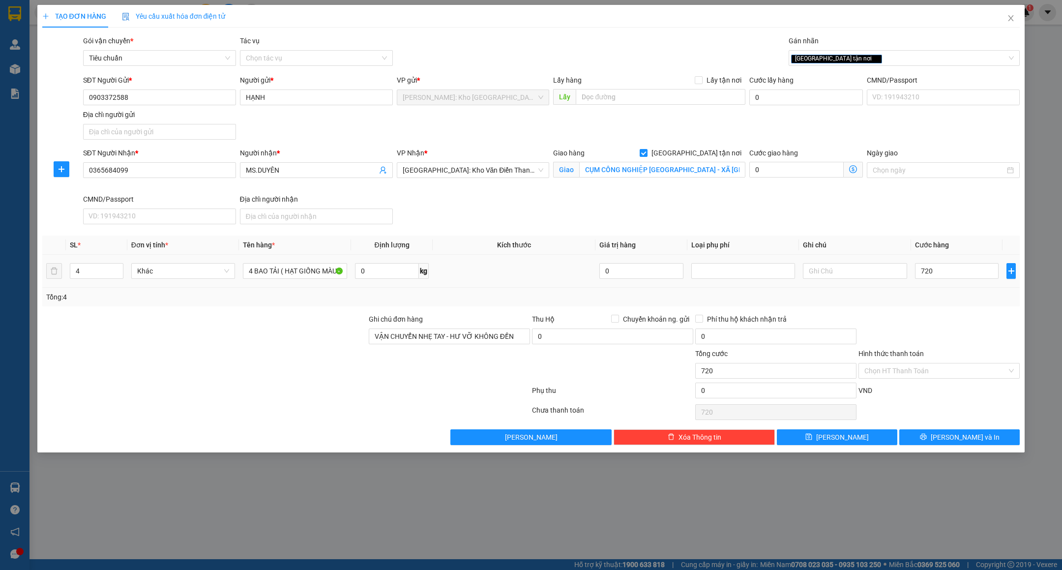
type input "720.000"
click at [941, 300] on div "Tổng: 4" at bounding box center [531, 296] width 970 height 11
click at [926, 438] on icon "printer" at bounding box center [923, 436] width 7 height 7
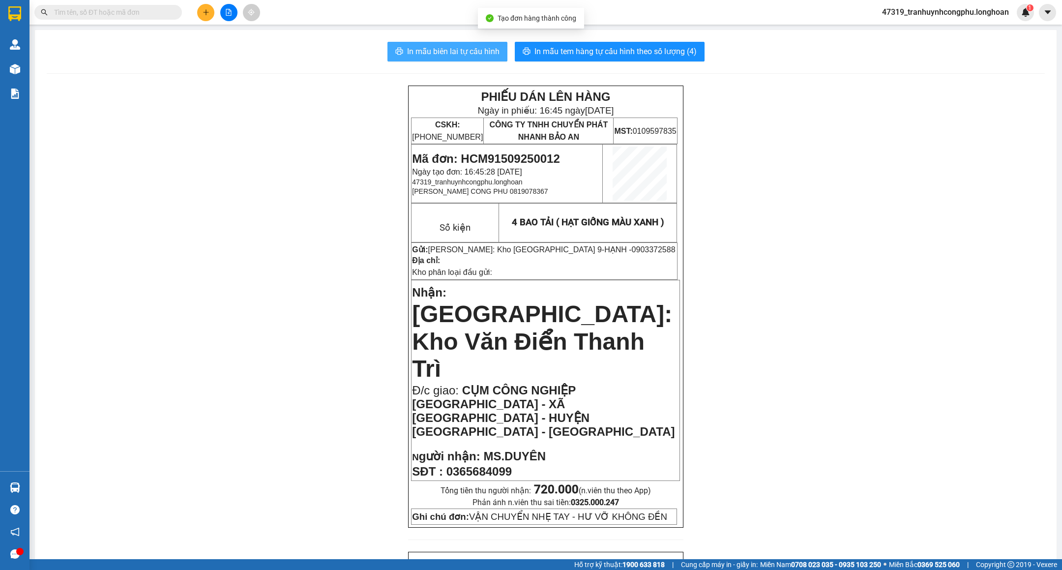
click at [438, 46] on span "In mẫu biên lai tự cấu hình" at bounding box center [453, 51] width 92 height 12
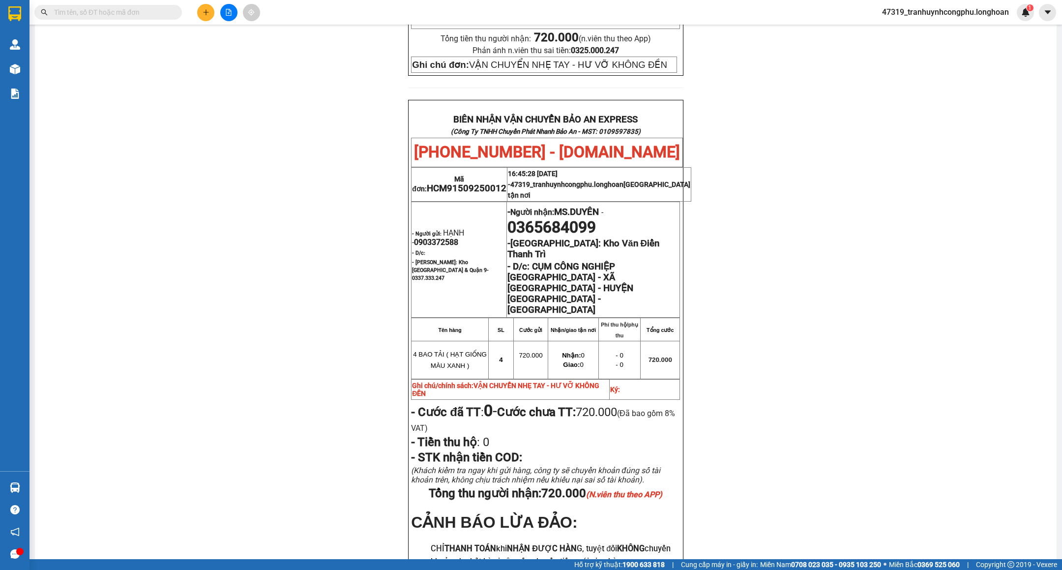
scroll to position [453, 0]
click at [265, 273] on div "PHIẾU DÁN LÊN HÀNG Ngày in phiếu: 16:45 ngày 15-09-2025 CSKH: 1900.06.88.33 CÔN…" at bounding box center [546, 143] width 998 height 1023
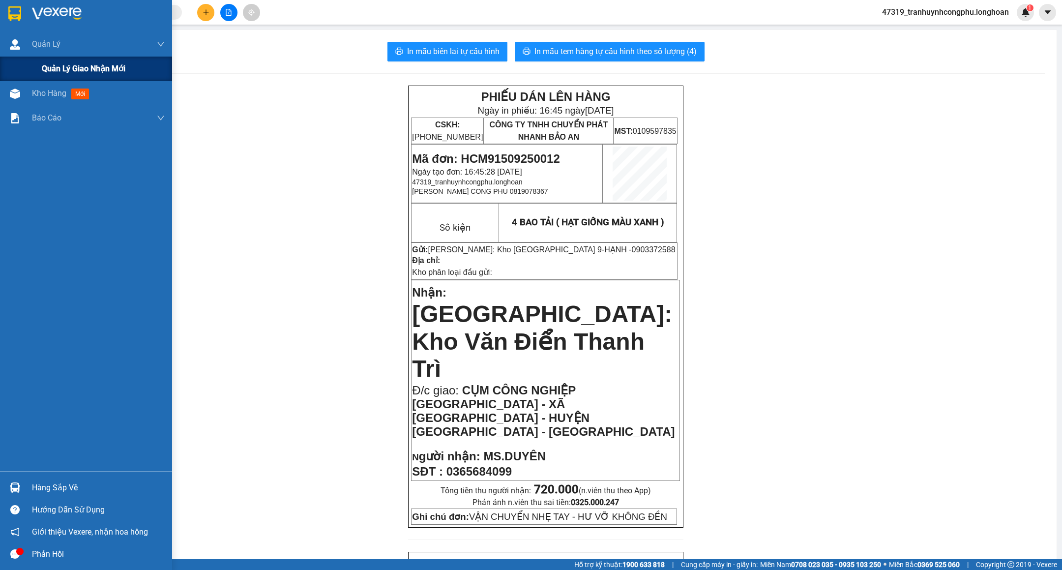
click at [13, 71] on div "Quản lý giao nhận mới" at bounding box center [86, 69] width 172 height 25
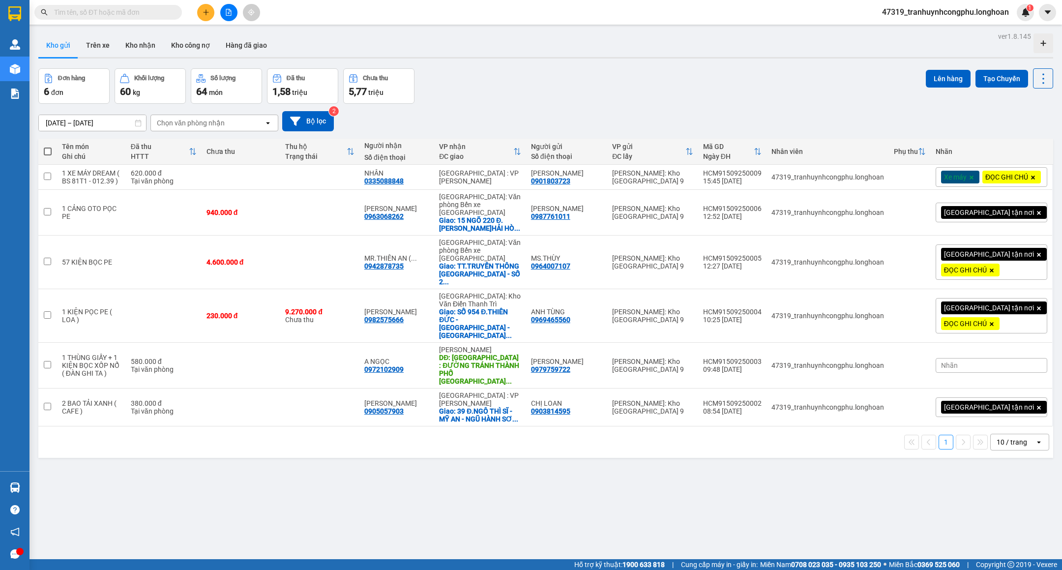
click at [910, 12] on span "47319_tranhuynhcongphu.longhoan" at bounding box center [945, 12] width 143 height 12
click at [901, 34] on span "Đăng xuất" at bounding box center [948, 30] width 123 height 11
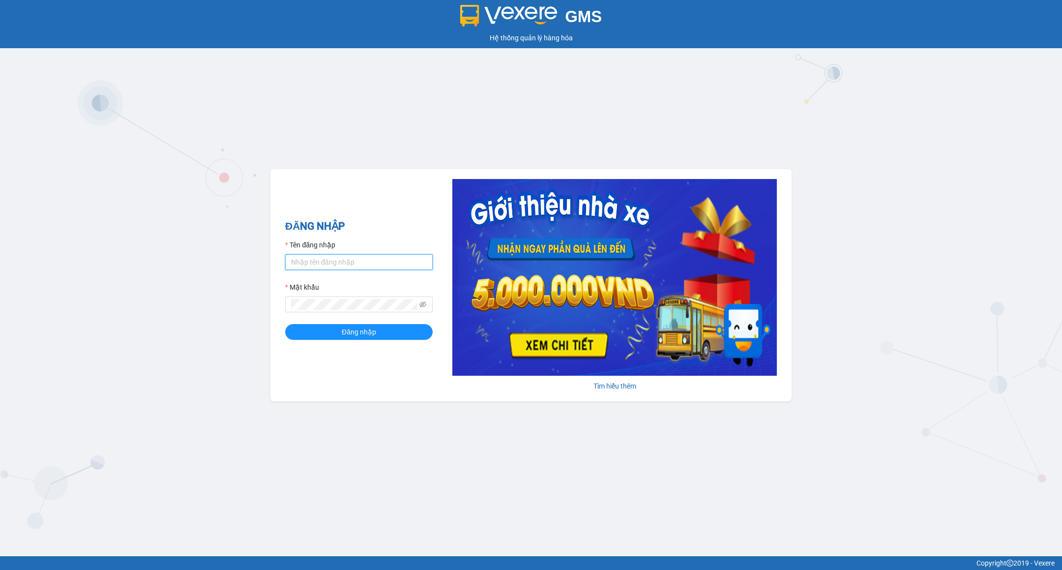
type input "tranhuynhcongphu.longhoan"
click at [307, 323] on form "Tên đăng nhập tranhuynhcongphu.longhoan Mật khẩu Đăng nhập" at bounding box center [358, 289] width 147 height 100
click at [307, 337] on button "Đăng nhập" at bounding box center [358, 332] width 147 height 16
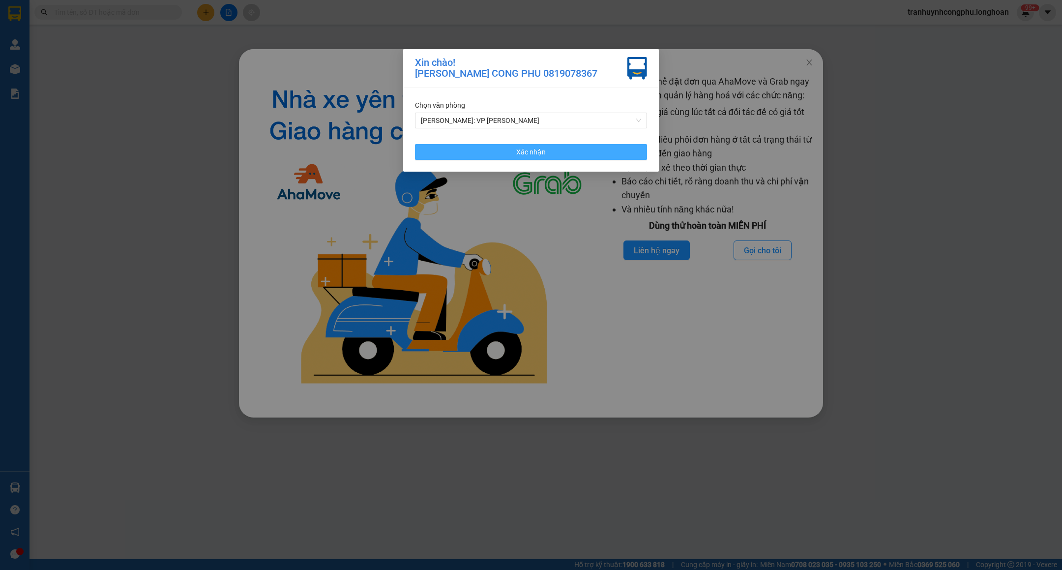
click at [474, 153] on button "Xác nhận" at bounding box center [531, 152] width 232 height 16
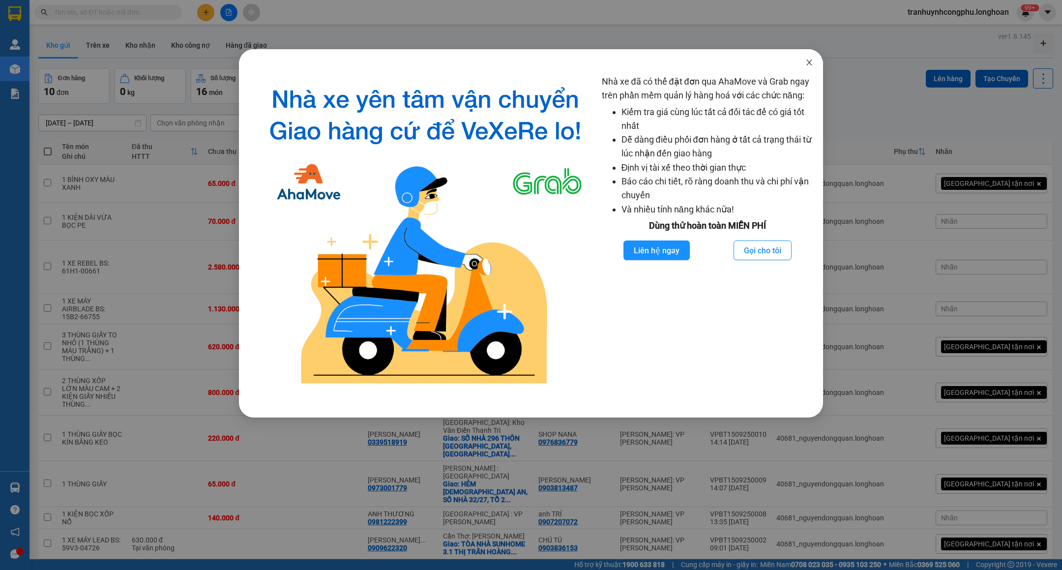
click at [810, 56] on span "Close" at bounding box center [809, 63] width 28 height 28
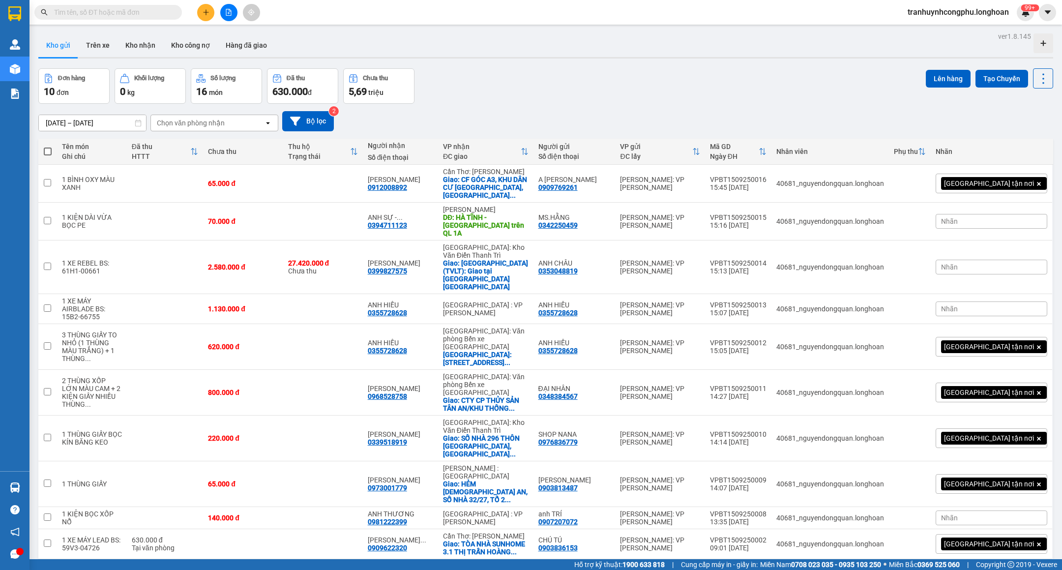
click at [941, 7] on span "tranhuynhcongphu.longhoan" at bounding box center [957, 12] width 117 height 12
click at [944, 27] on span "Đăng xuất" at bounding box center [961, 30] width 98 height 11
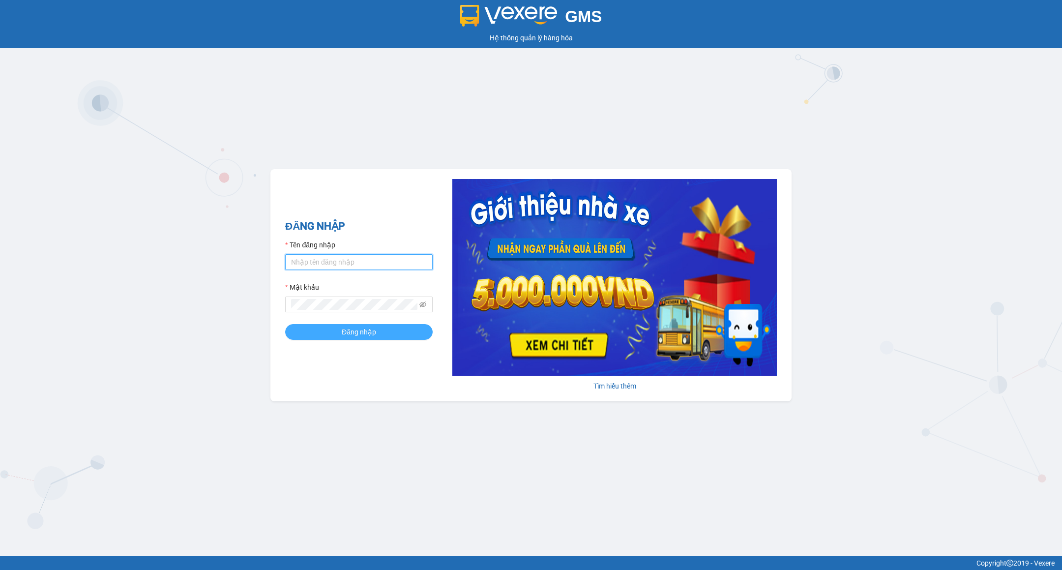
type input "tranhuynhcongphu.longhoan"
click at [350, 332] on span "Đăng nhập" at bounding box center [359, 331] width 34 height 11
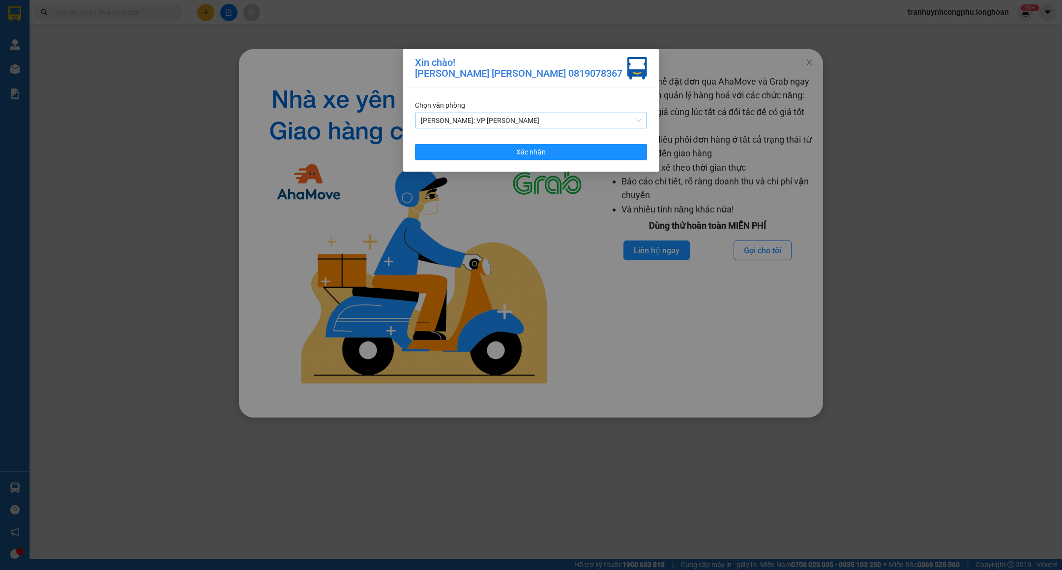
click at [510, 118] on span "[PERSON_NAME]: VP [PERSON_NAME]" at bounding box center [531, 120] width 220 height 15
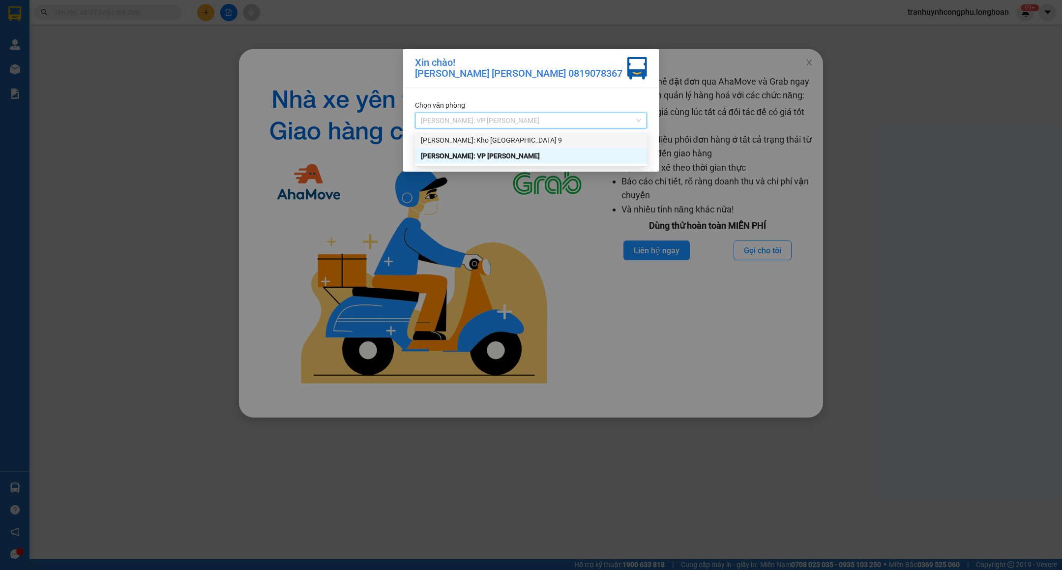
click at [503, 137] on div "[PERSON_NAME]: Kho [GEOGRAPHIC_DATA] 9" at bounding box center [531, 140] width 220 height 11
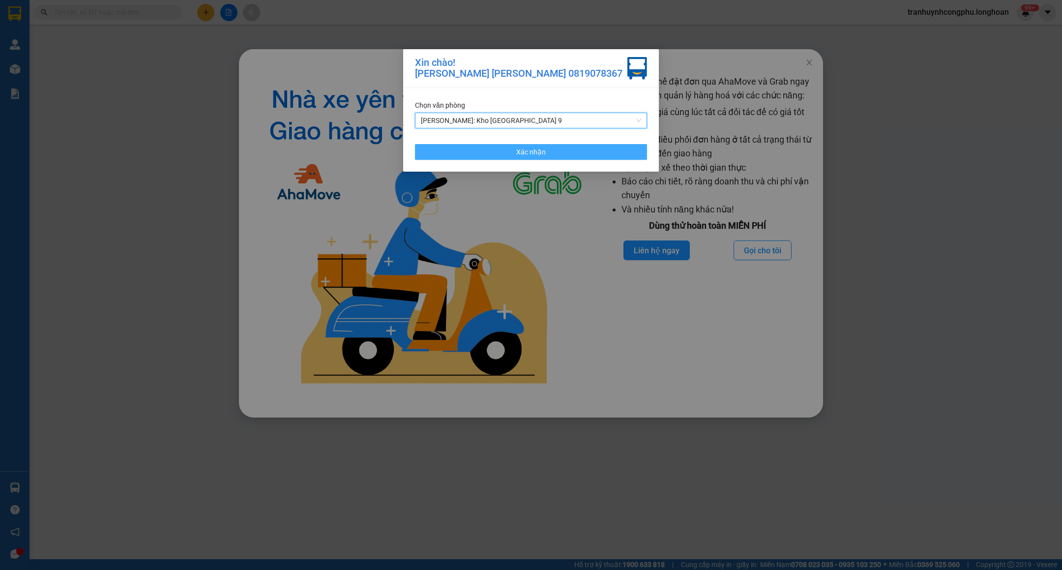
click at [500, 149] on button "Xác nhận" at bounding box center [531, 152] width 232 height 16
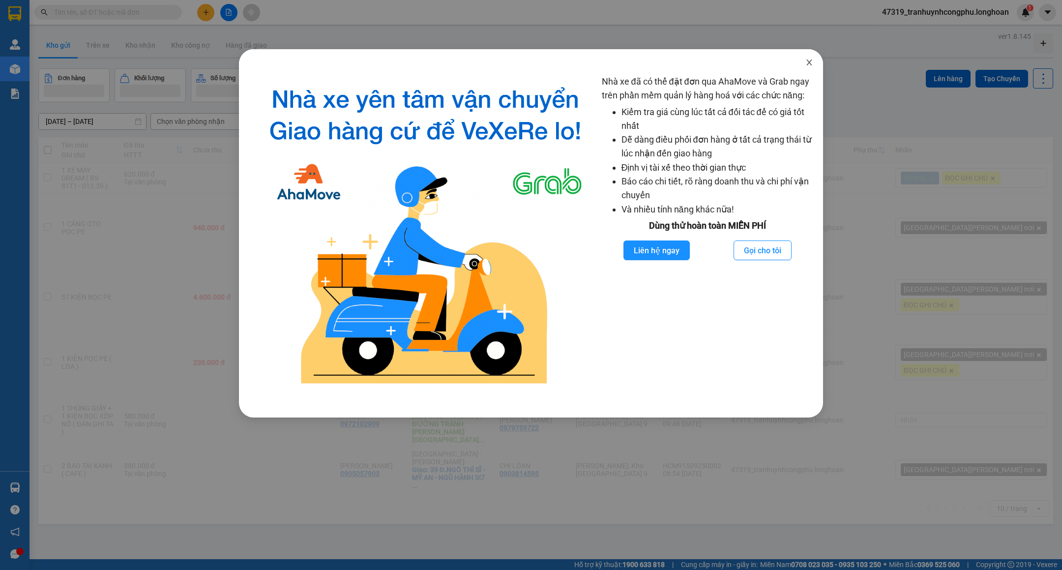
click at [812, 62] on icon "close" at bounding box center [809, 62] width 8 height 8
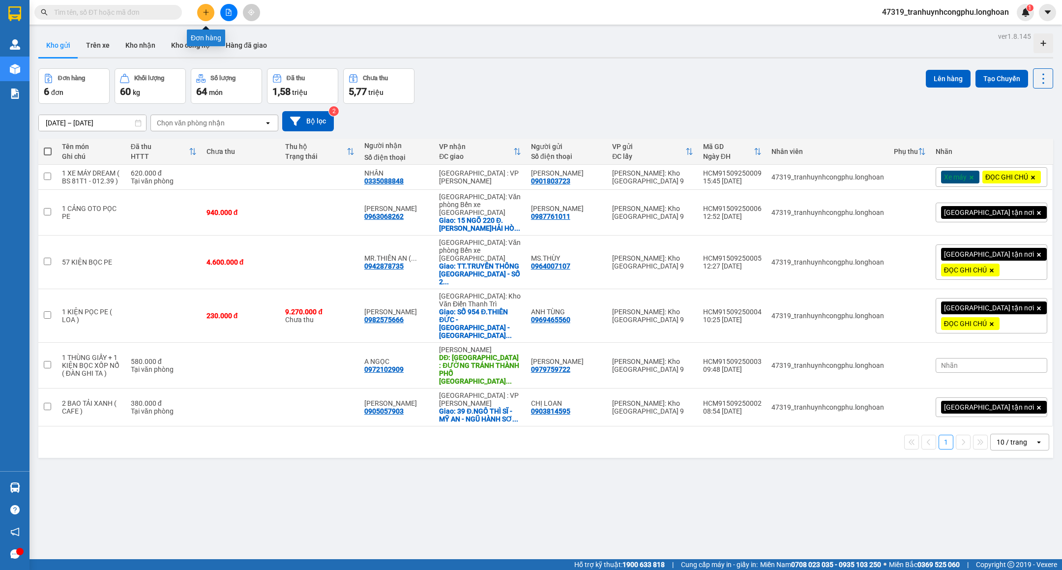
click at [202, 10] on icon "plus" at bounding box center [205, 12] width 7 height 7
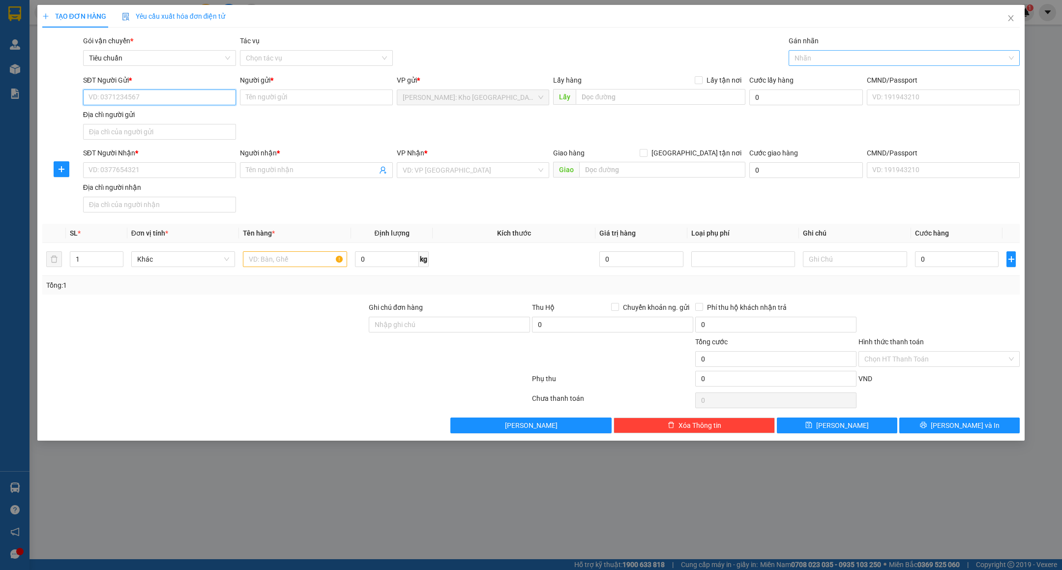
click at [811, 58] on div at bounding box center [899, 58] width 216 height 12
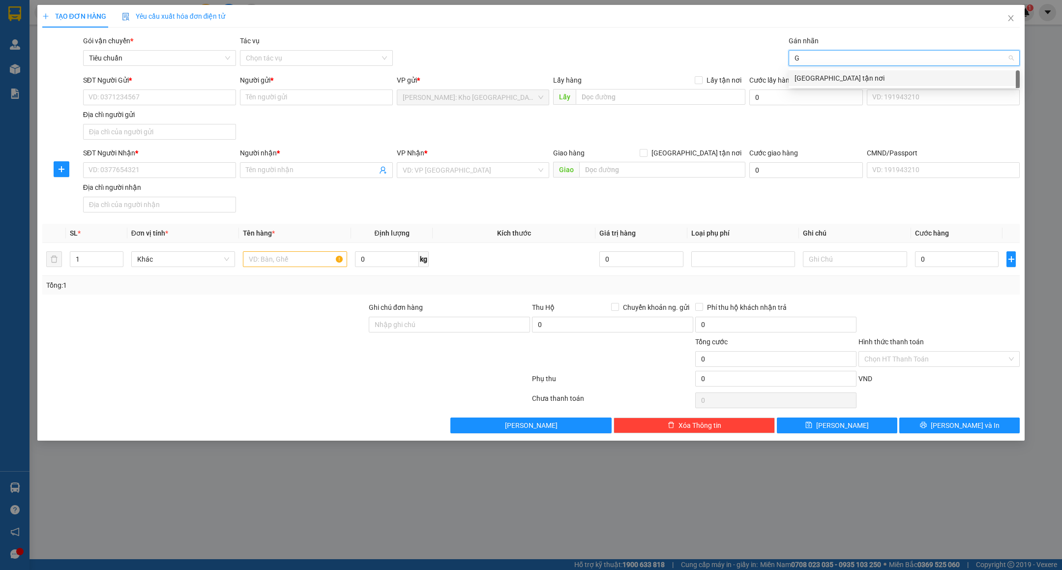
type input "GT"
click at [842, 77] on div "[GEOGRAPHIC_DATA] tận nơi" at bounding box center [903, 78] width 219 height 11
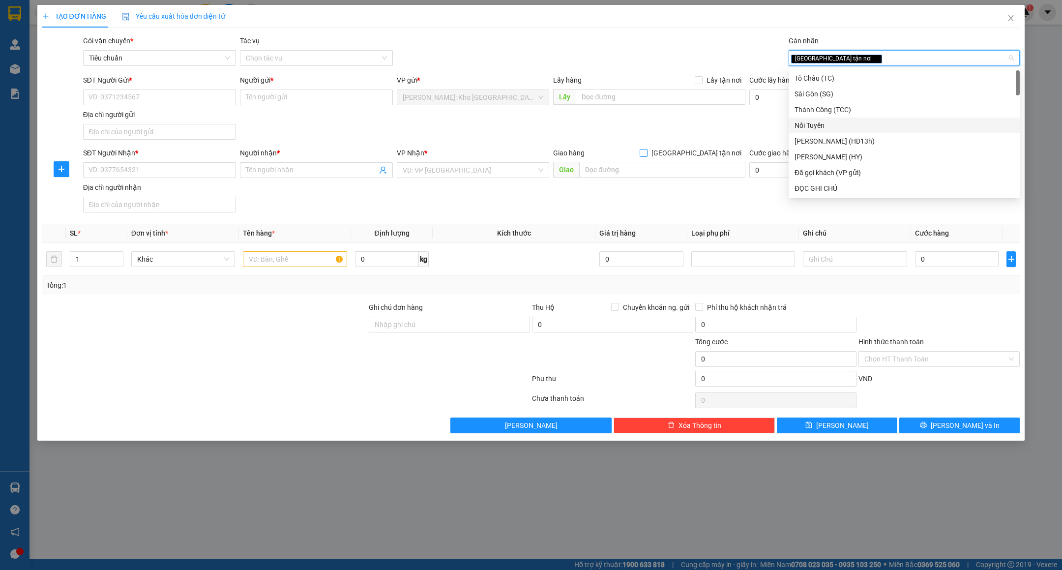
click at [724, 157] on span "[GEOGRAPHIC_DATA] tận nơi" at bounding box center [696, 152] width 98 height 11
click at [646, 156] on input "[GEOGRAPHIC_DATA] tận nơi" at bounding box center [642, 152] width 7 height 7
checkbox input "true"
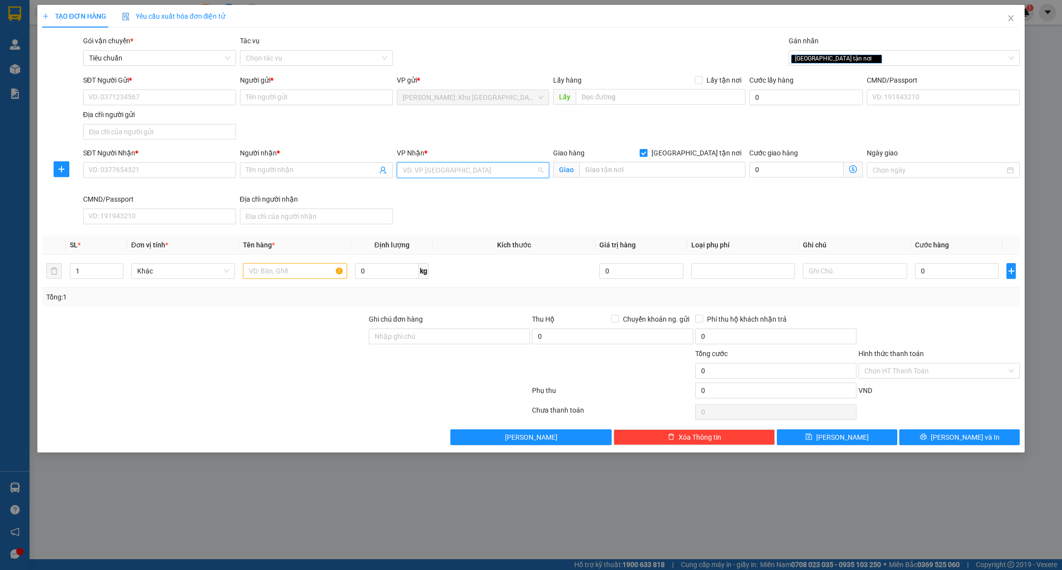
click at [508, 172] on input "search" at bounding box center [470, 170] width 134 height 15
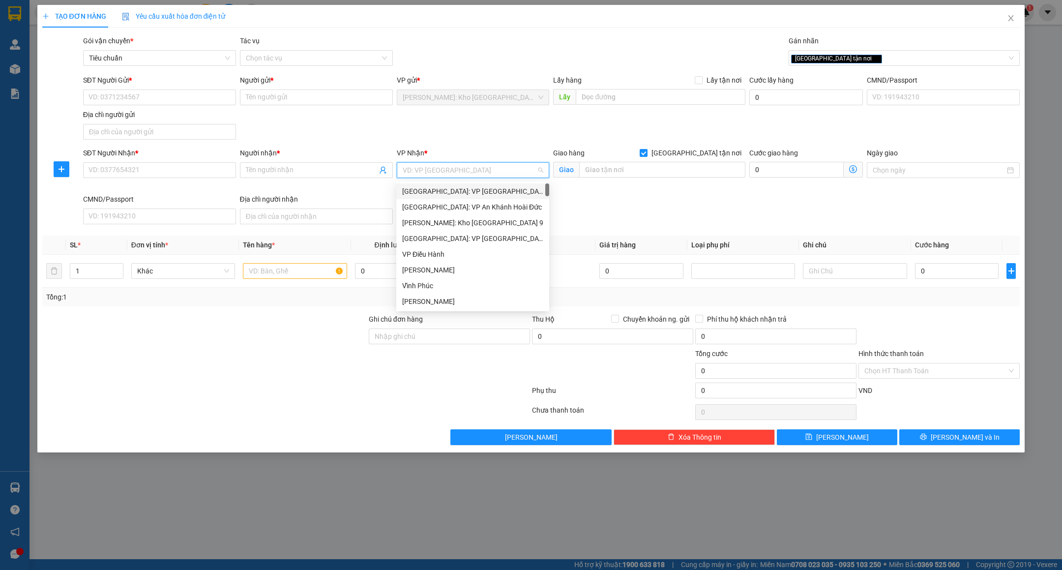
type input "D"
type input "ĐÀ"
click at [479, 202] on div "[GEOGRAPHIC_DATA] : VP [PERSON_NAME]" at bounding box center [492, 207] width 181 height 11
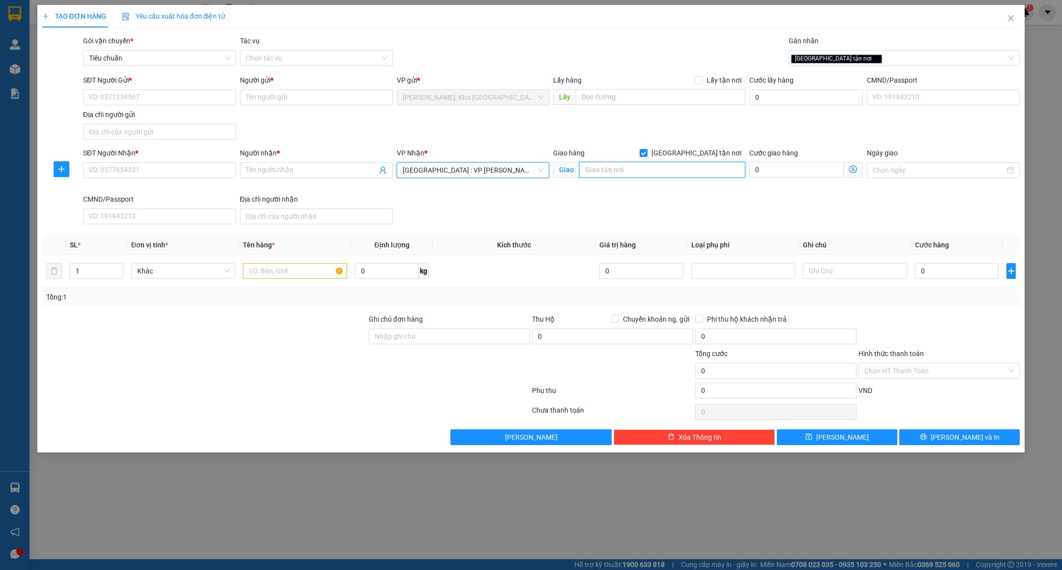
click at [640, 170] on input "text" at bounding box center [662, 170] width 166 height 16
click at [512, 172] on span "[GEOGRAPHIC_DATA] : VP [PERSON_NAME]" at bounding box center [473, 170] width 141 height 15
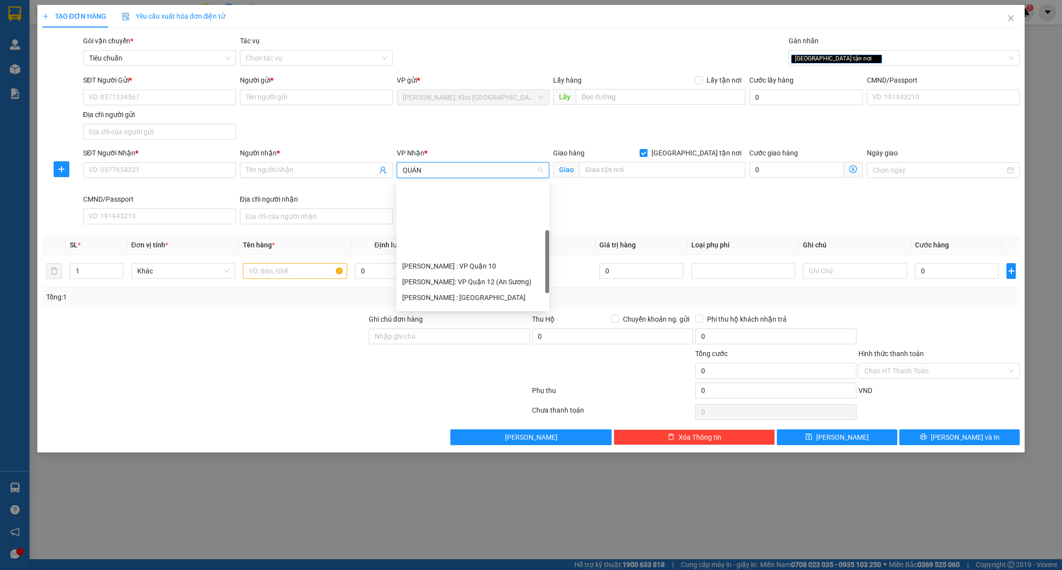
type input "QUẢNG"
click at [431, 270] on div "Quảng Nam" at bounding box center [475, 269] width 146 height 11
click at [717, 153] on span "[GEOGRAPHIC_DATA] tận nơi" at bounding box center [696, 152] width 98 height 11
click at [646, 153] on input "[GEOGRAPHIC_DATA] tận nơi" at bounding box center [642, 152] width 7 height 7
checkbox input "false"
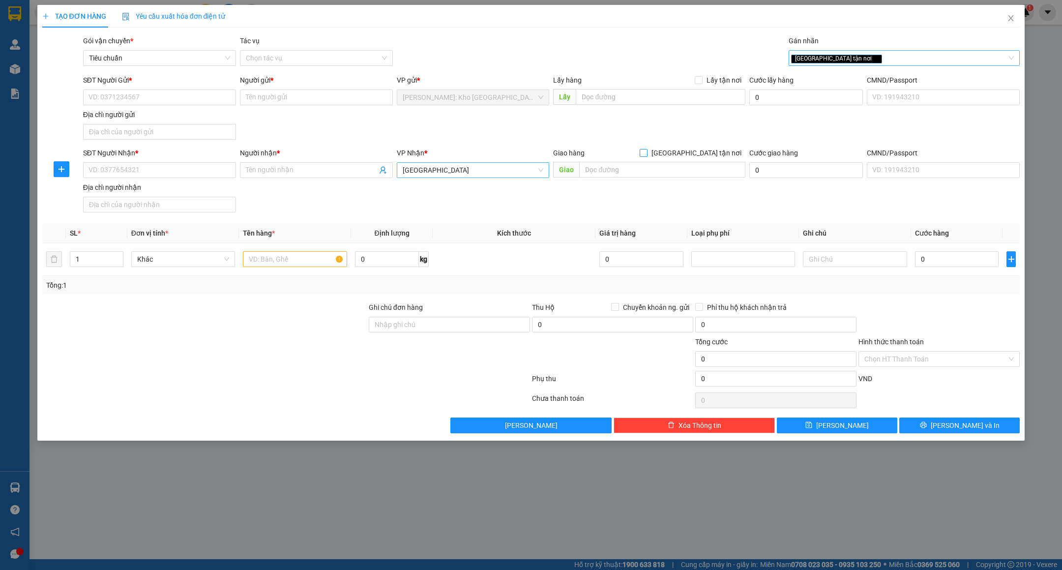
click at [842, 58] on div "[GEOGRAPHIC_DATA] tận nơi" at bounding box center [899, 58] width 216 height 12
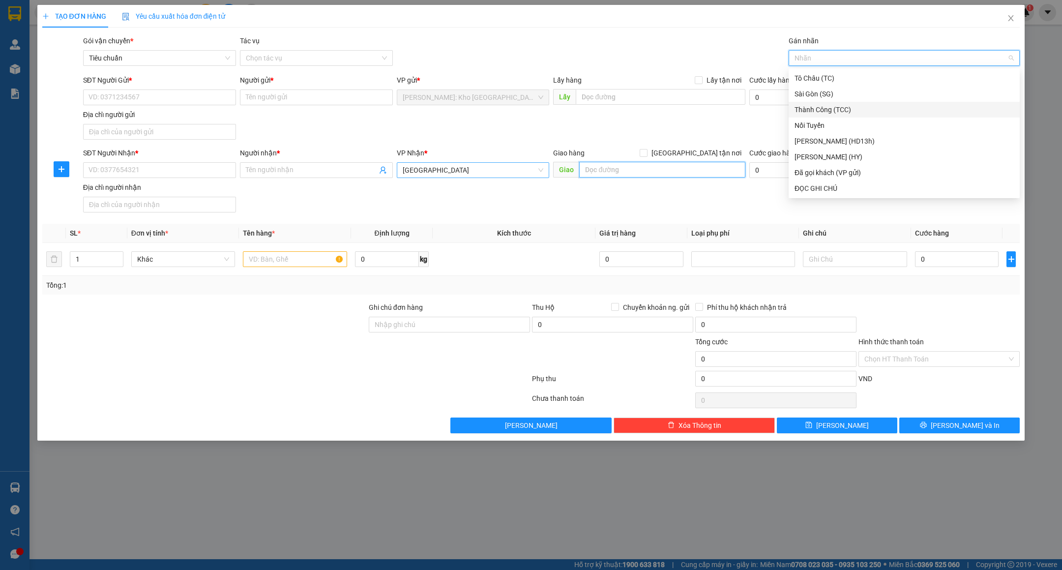
click at [619, 172] on input "text" at bounding box center [662, 170] width 166 height 16
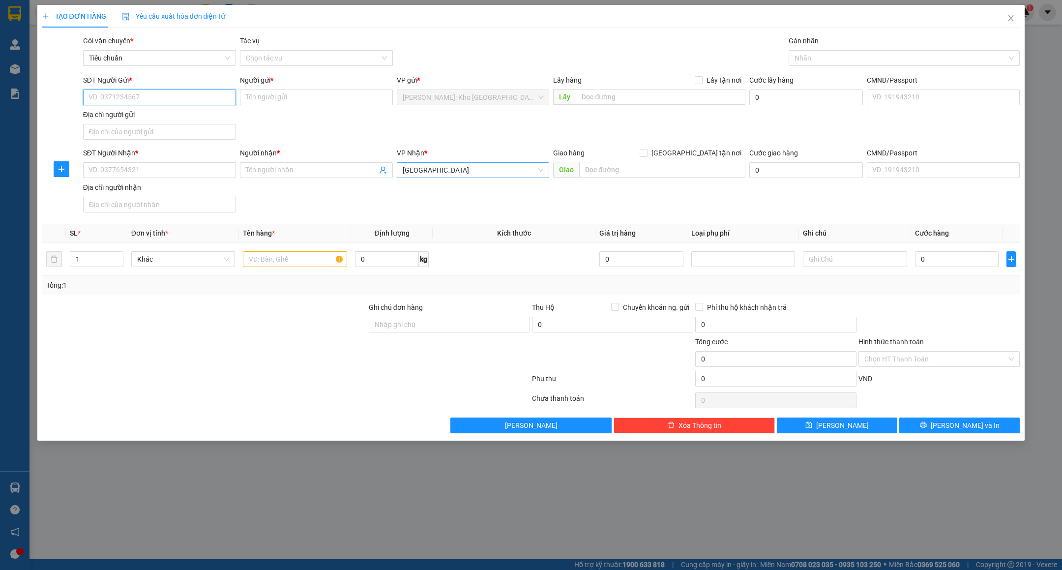
click at [158, 96] on input "SĐT Người Gửi *" at bounding box center [159, 97] width 153 height 16
click at [602, 171] on input "text" at bounding box center [662, 170] width 166 height 16
type input "QUẢNG NAM : NÚI THÀNH GIAO TRÊN QL1A"
click at [574, 202] on div "SĐT Người Nhận * VD: 0377654321 Người nhận * Tên người nhận VP Nhận * Quảng Nam…" at bounding box center [551, 181] width 941 height 69
click at [183, 110] on div "Địa chỉ người gửi" at bounding box center [159, 114] width 153 height 11
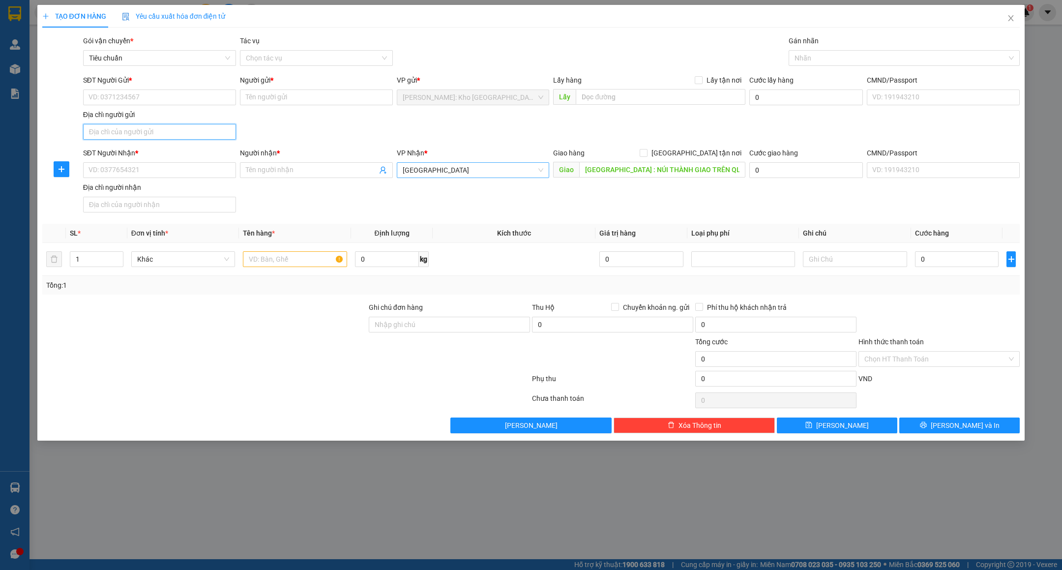
click at [183, 124] on input "Địa chỉ người gửi" at bounding box center [159, 132] width 153 height 16
click at [184, 102] on input "SĐT Người Gửi *" at bounding box center [159, 97] width 153 height 16
click at [183, 96] on input "0962111707" at bounding box center [159, 97] width 153 height 16
type input "0962111707"
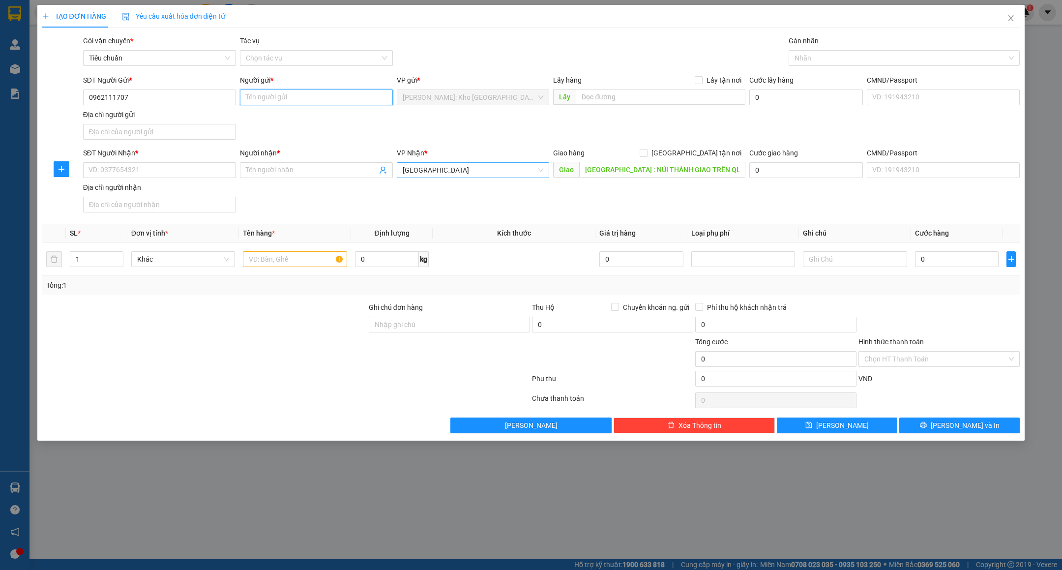
click at [297, 103] on input "Người gửi *" at bounding box center [316, 97] width 153 height 16
click at [297, 102] on input "Người gửi *" at bounding box center [316, 97] width 153 height 16
click at [1013, 23] on span "Close" at bounding box center [1011, 19] width 28 height 28
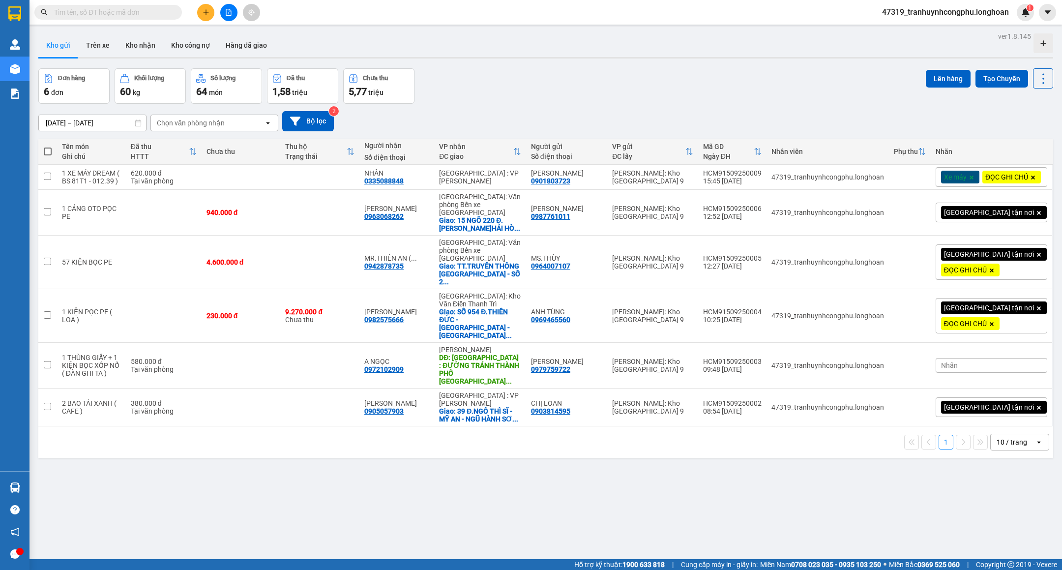
click at [206, 9] on icon "plus" at bounding box center [205, 12] width 7 height 7
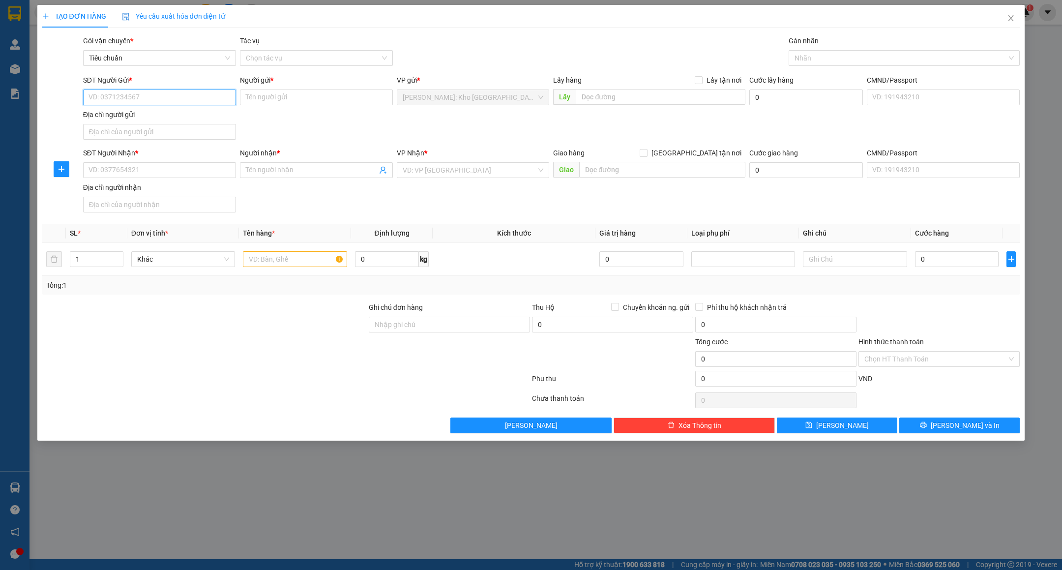
paste input "0986612185"
type input "0986612185"
click at [198, 119] on div "0986612185 - NGHĨA QUẠT CÔNG NGHIỆP" at bounding box center [159, 118] width 141 height 11
type input "NGHĨA QUẠT CÔNG NGHIỆP"
click at [825, 51] on div "Nhãn" at bounding box center [903, 58] width 231 height 16
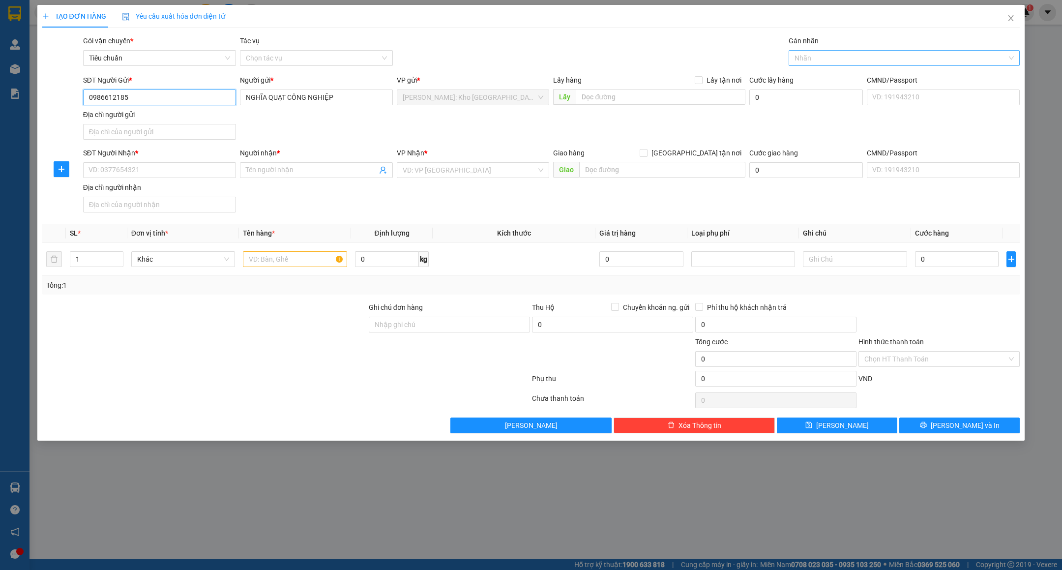
type input "0986612185"
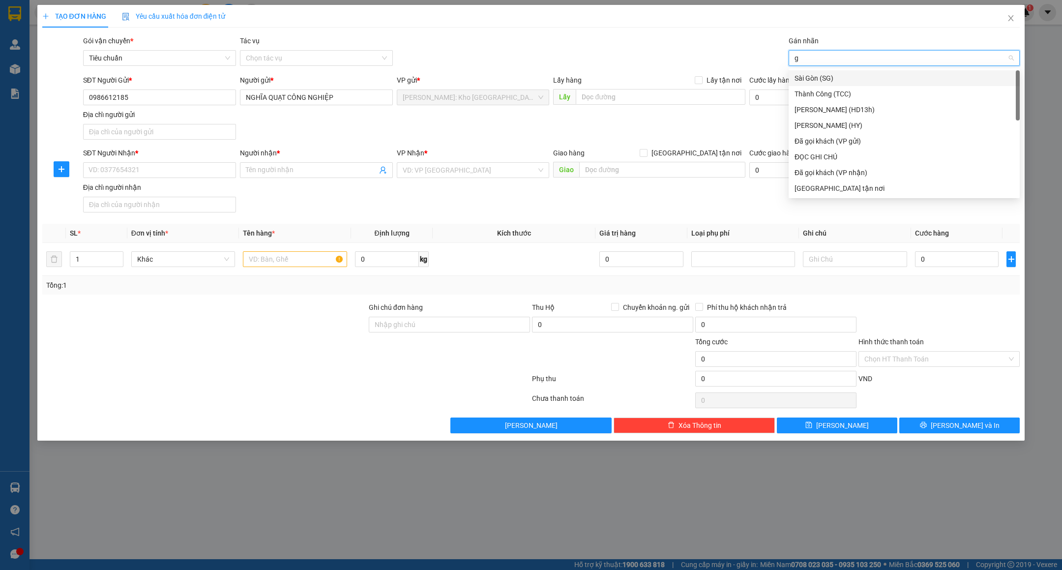
type input "gt"
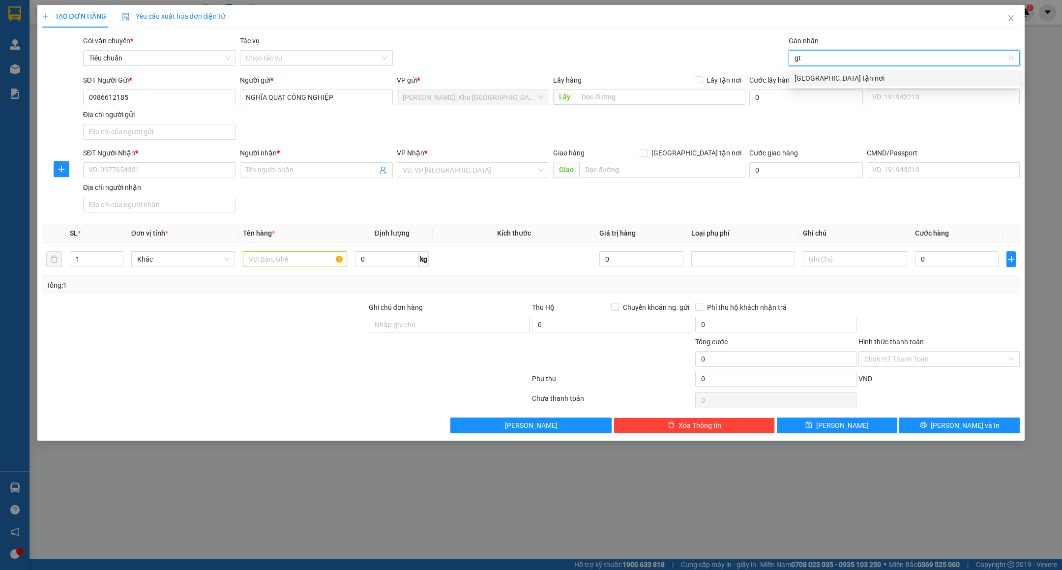
click at [814, 73] on div "[GEOGRAPHIC_DATA] tận nơi" at bounding box center [903, 78] width 219 height 11
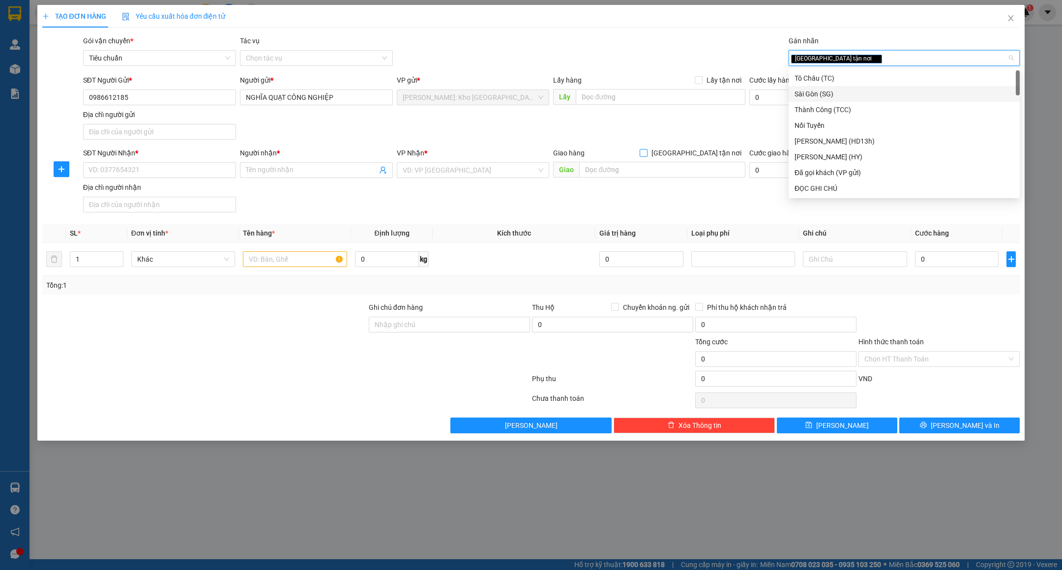
drag, startPoint x: 722, startPoint y: 148, endPoint x: 717, endPoint y: 151, distance: 6.6
click at [722, 149] on span "[GEOGRAPHIC_DATA] tận nơi" at bounding box center [696, 152] width 98 height 11
click at [646, 149] on input "[GEOGRAPHIC_DATA] tận nơi" at bounding box center [642, 152] width 7 height 7
checkbox input "true"
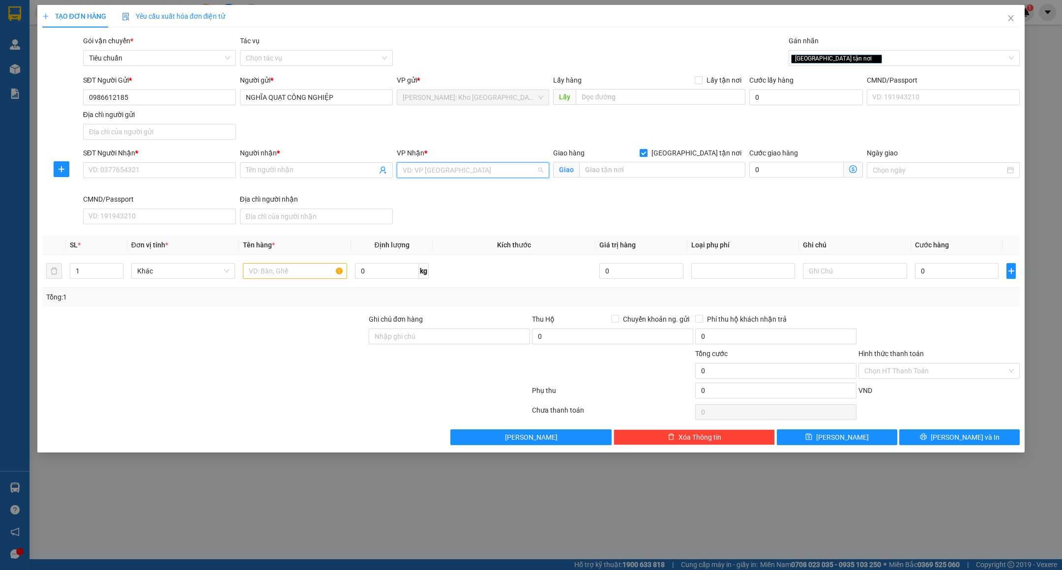
click at [504, 168] on input "search" at bounding box center [470, 170] width 134 height 15
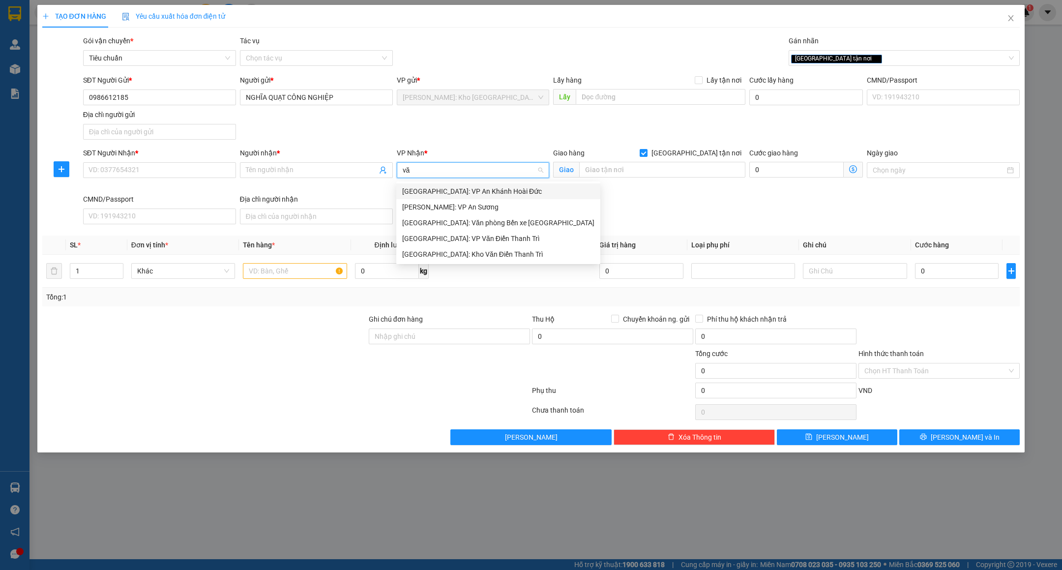
type input "văn"
click at [481, 226] on div "[GEOGRAPHIC_DATA]: Kho Văn Điển Thanh Trì" at bounding box center [498, 222] width 192 height 11
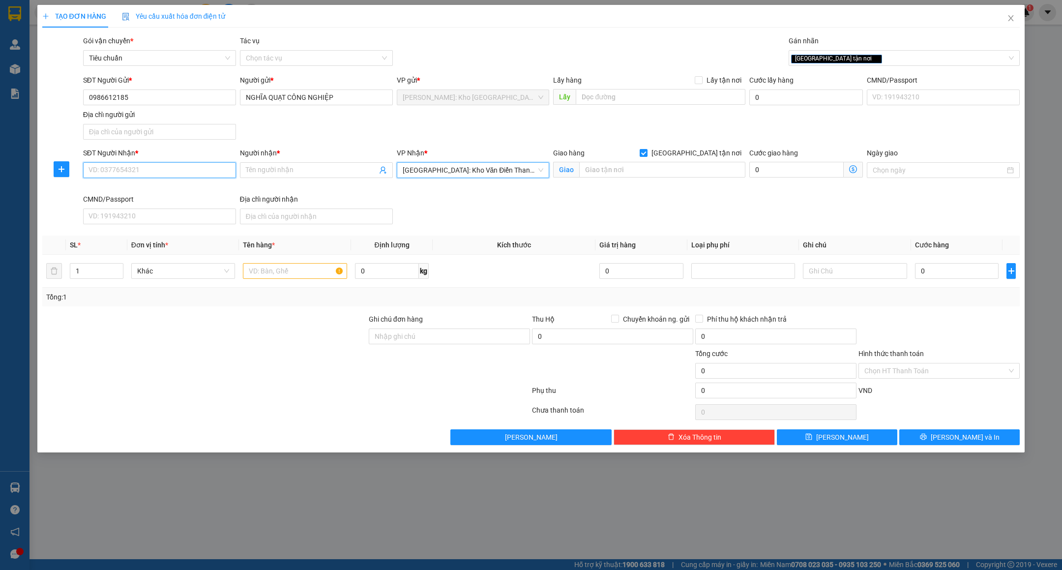
click at [184, 178] on input "SĐT Người Nhận *" at bounding box center [159, 170] width 153 height 16
paste input "0982364116"
type input "0982364116"
click at [296, 174] on input "Người nhận *" at bounding box center [311, 170] width 131 height 11
type input "v"
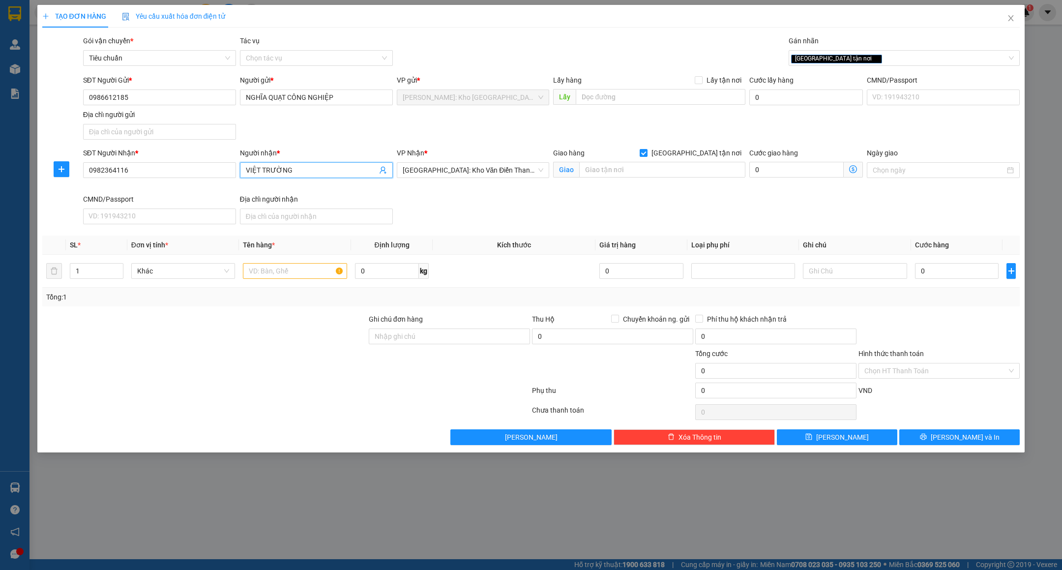
click at [304, 170] on input "VIỆT TRƯỜNG" at bounding box center [311, 170] width 131 height 11
type input "VIỆT TRƯỜNG"
click at [698, 170] on input "text" at bounding box center [662, 170] width 166 height 16
paste input "XÓM NGOÀI - ĐẠI BÁI - GIA BÌNH - BẮC NINH"
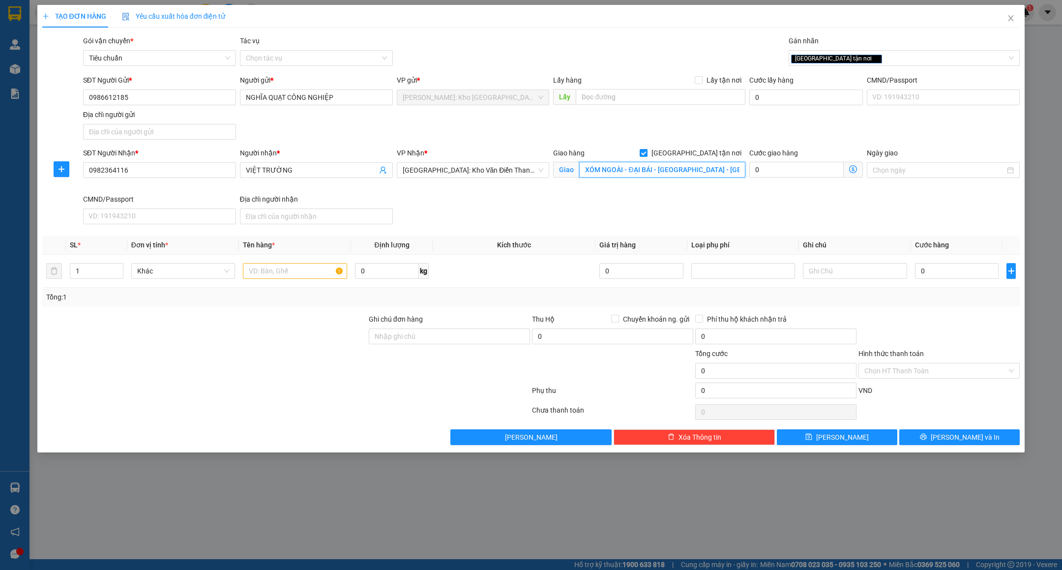
type input "XÓM NGOÀI - ĐẠI BÁI - GIA BÌNH - BẮC NINH"
click at [335, 439] on div "Lưu nháp Xóa Thông tin Lưu Lưu và In" at bounding box center [530, 437] width 979 height 16
click at [297, 275] on input "text" at bounding box center [295, 271] width 104 height 16
click at [353, 95] on input "NGHĨA QUẠT CÔNG NGHIỆP" at bounding box center [316, 97] width 153 height 16
click at [326, 276] on input "1 QUẠT CÔNG NGHI" at bounding box center [295, 271] width 104 height 16
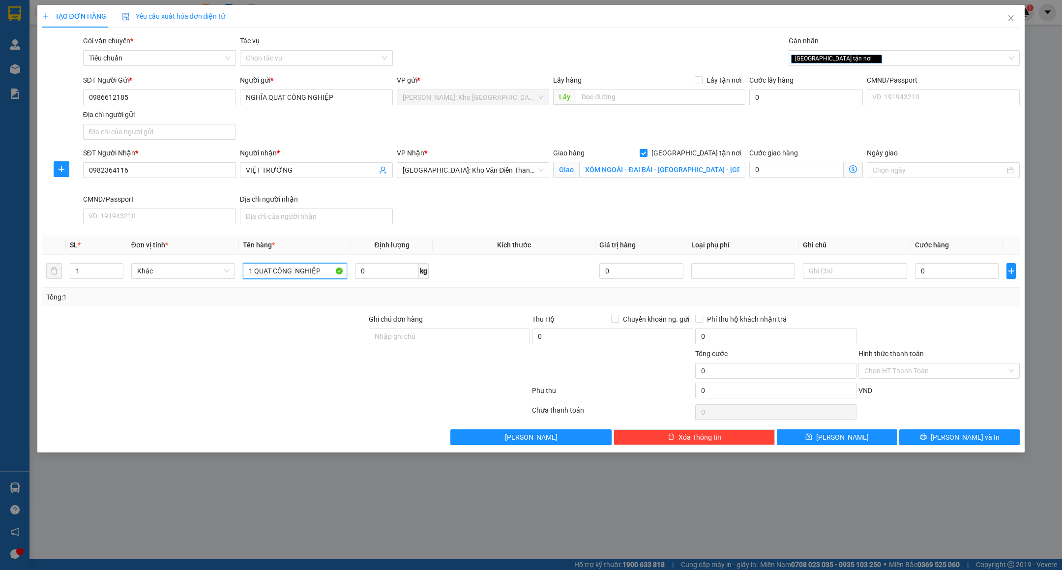
type input "1 QUẠT CÔNG NGHIỆP"
click at [194, 352] on div at bounding box center [204, 365] width 326 height 34
click at [456, 347] on div "Ghi chú đơn hàng" at bounding box center [449, 331] width 161 height 34
click at [459, 340] on input "Ghi chú đơn hàng" at bounding box center [449, 336] width 161 height 16
type input "HÀNG DỄ VỠ VẬN CHUYỂN NHẸ TAY - HƯ VỠ KHÔNG ĐỀN"
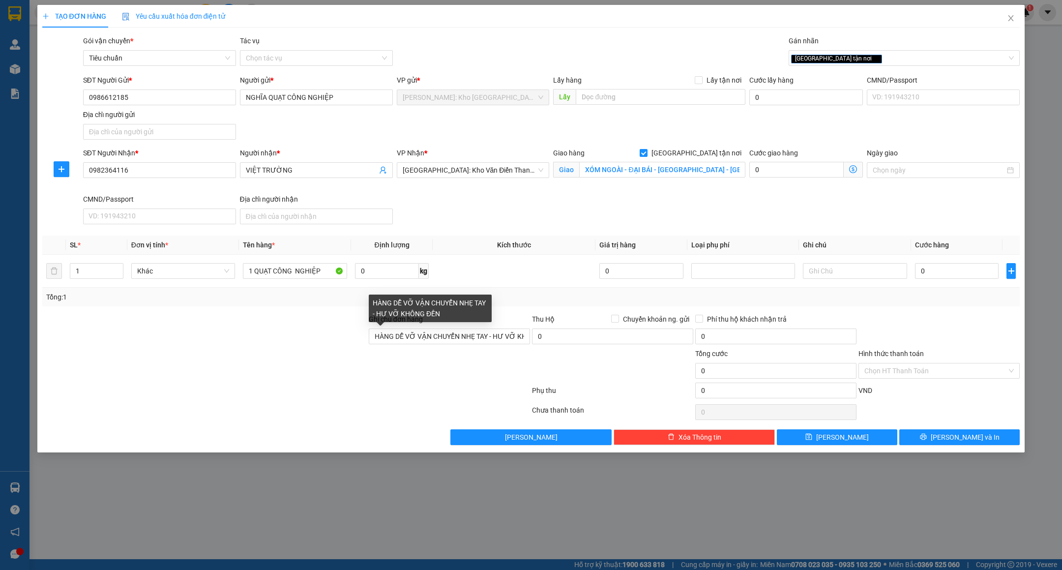
click at [360, 407] on div at bounding box center [285, 412] width 489 height 20
click at [464, 504] on div "TẠO ĐƠN HÀNG Yêu cầu xuất hóa đơn điện tử Transit Pickup Surcharge Ids Transit …" at bounding box center [531, 285] width 1062 height 570
click at [440, 489] on div "TẠO ĐƠN HÀNG Yêu cầu xuất hóa đơn điện tử Transit Pickup Surcharge Ids Transit …" at bounding box center [531, 285] width 1062 height 570
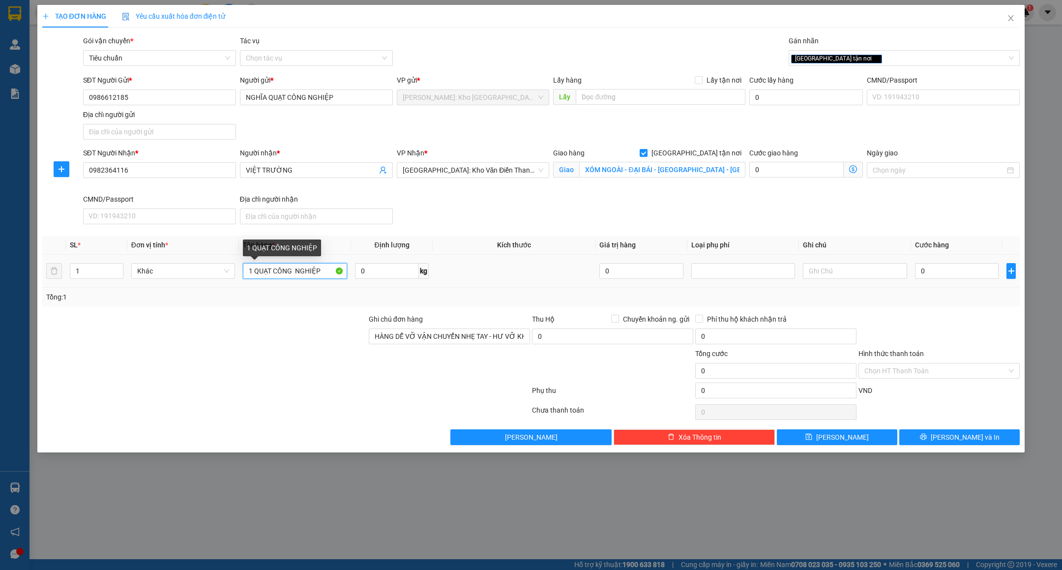
click at [330, 276] on input "1 QUẠT CÔNG NGHIỆP" at bounding box center [295, 271] width 104 height 16
type input "1 QUẠT CÔNG NGHIỆP PỌC PE"
click at [296, 374] on div at bounding box center [204, 365] width 326 height 34
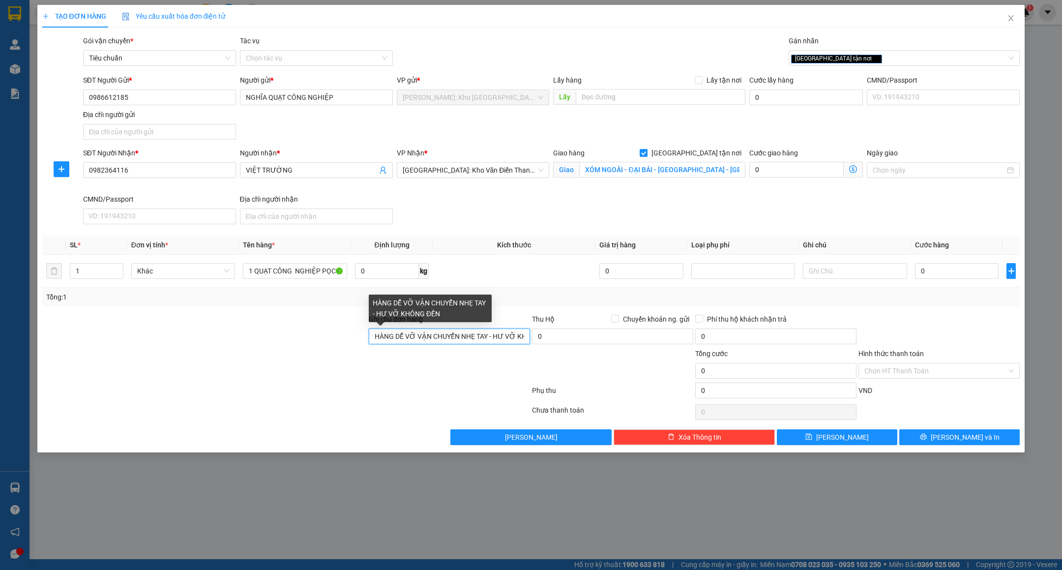
click at [416, 335] on input "HÀNG DỄ VỠ VẬN CHUYỂN NHẸ TAY - HƯ VỠ KHÔNG ĐỀN" at bounding box center [449, 336] width 161 height 16
type input "VẬN CHUYỂN NHẸ TAY - HƯ VỠ KHÔNG ĐỀN"
click at [457, 372] on div at bounding box center [449, 365] width 163 height 34
click at [306, 391] on div at bounding box center [285, 392] width 489 height 20
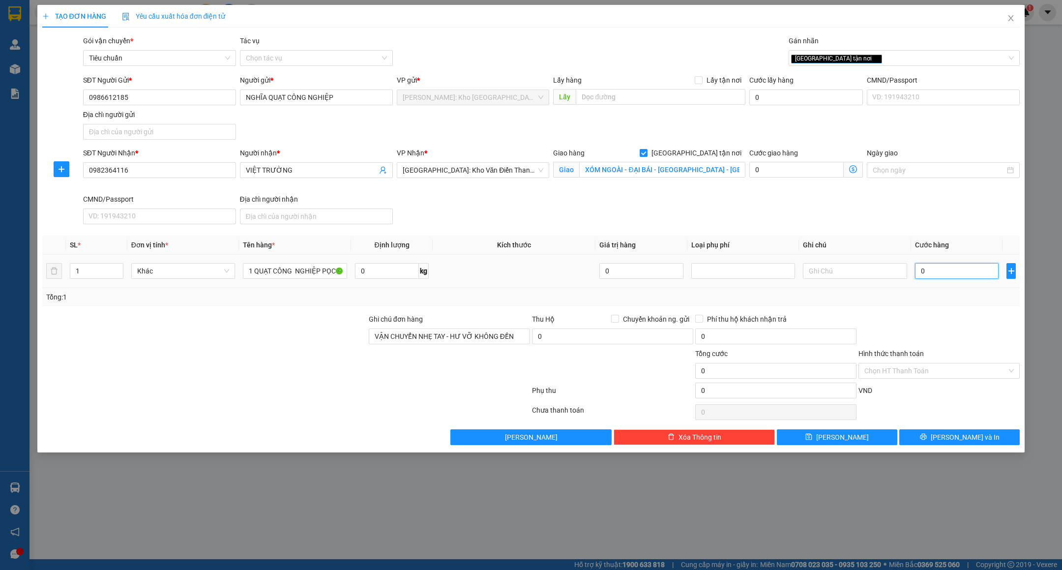
click at [965, 276] on input "0" at bounding box center [957, 271] width 84 height 16
type input "3"
type input "35"
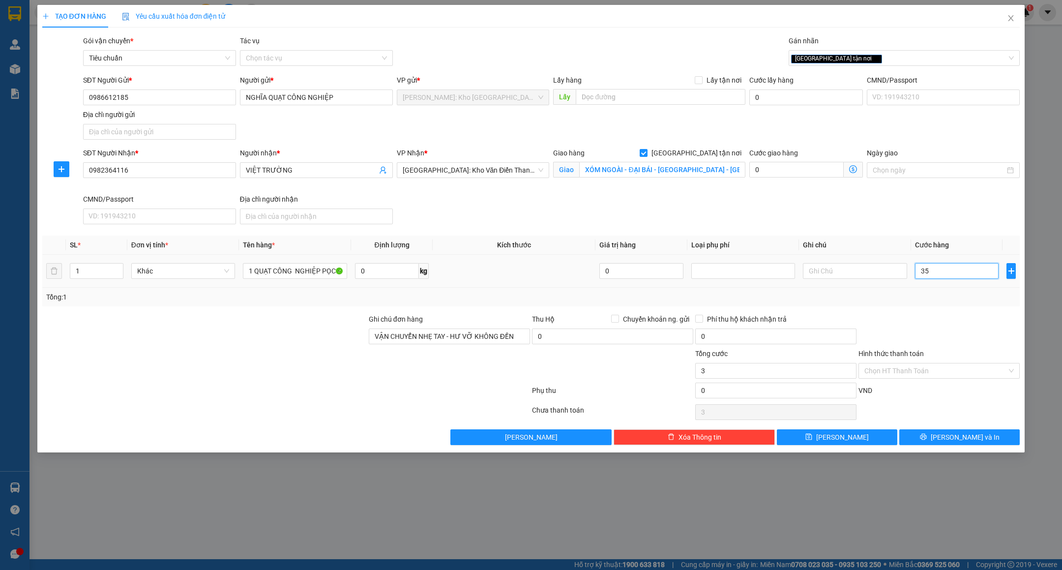
type input "35"
type input "350"
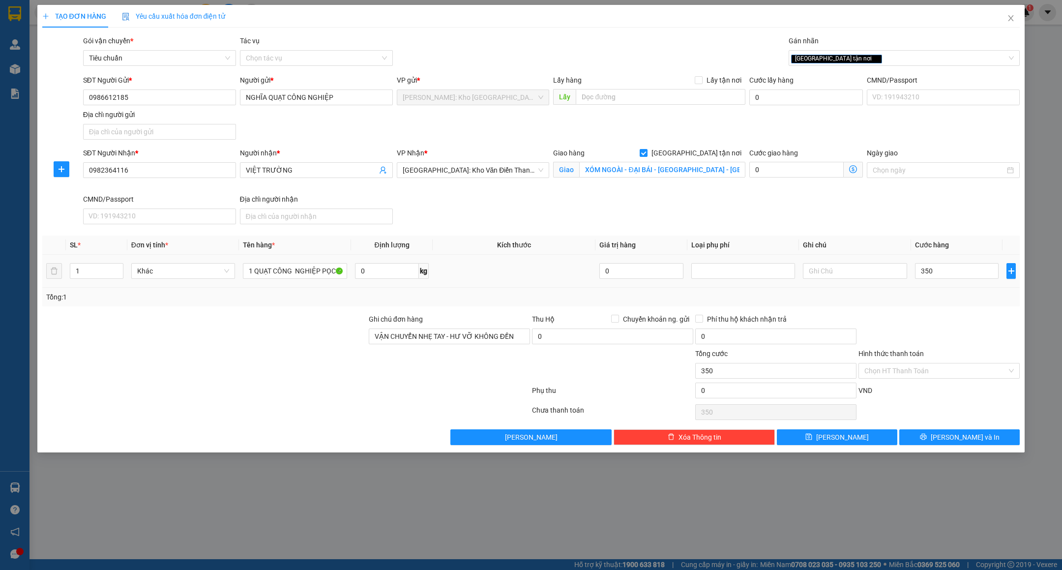
type input "350.000"
click at [958, 301] on div "Tổng: 1" at bounding box center [531, 296] width 970 height 11
click at [966, 437] on span "[PERSON_NAME] và In" at bounding box center [964, 437] width 69 height 11
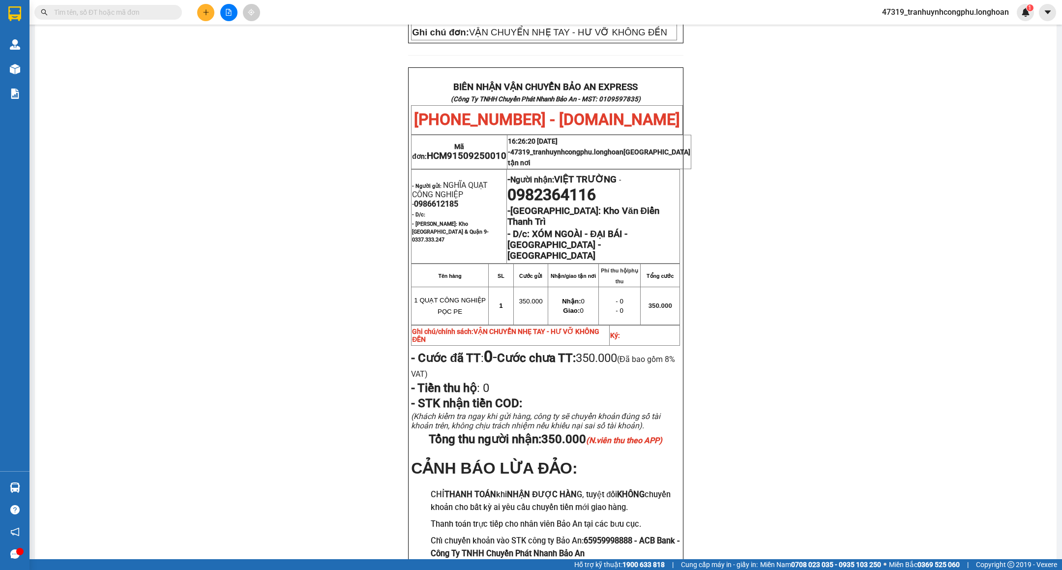
scroll to position [456, 0]
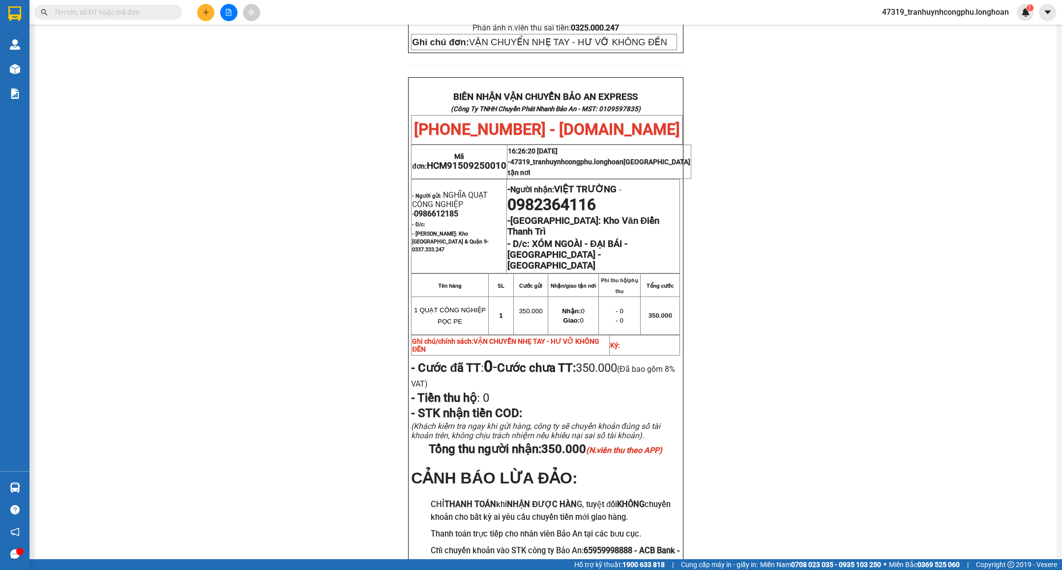
click at [836, 298] on div "PHIẾU DÁN LÊN HÀNG Ngày in phiếu: 16:26 ngày 15-09-2025 CSKH: 1900.06.88.33 CÔN…" at bounding box center [546, 120] width 998 height 983
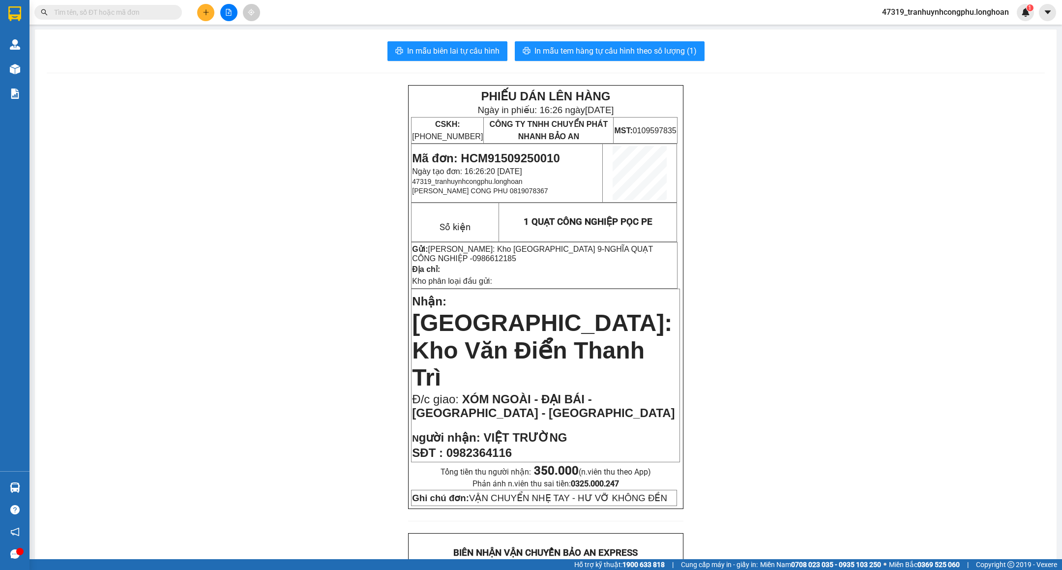
scroll to position [0, 0]
click at [649, 58] on span "In mẫu tem hàng tự cấu hình theo số lượng (1)" at bounding box center [615, 51] width 162 height 12
click at [489, 152] on span "Mã đơn: HCM91509250010" at bounding box center [485, 158] width 147 height 13
copy span "HCM91509250010"
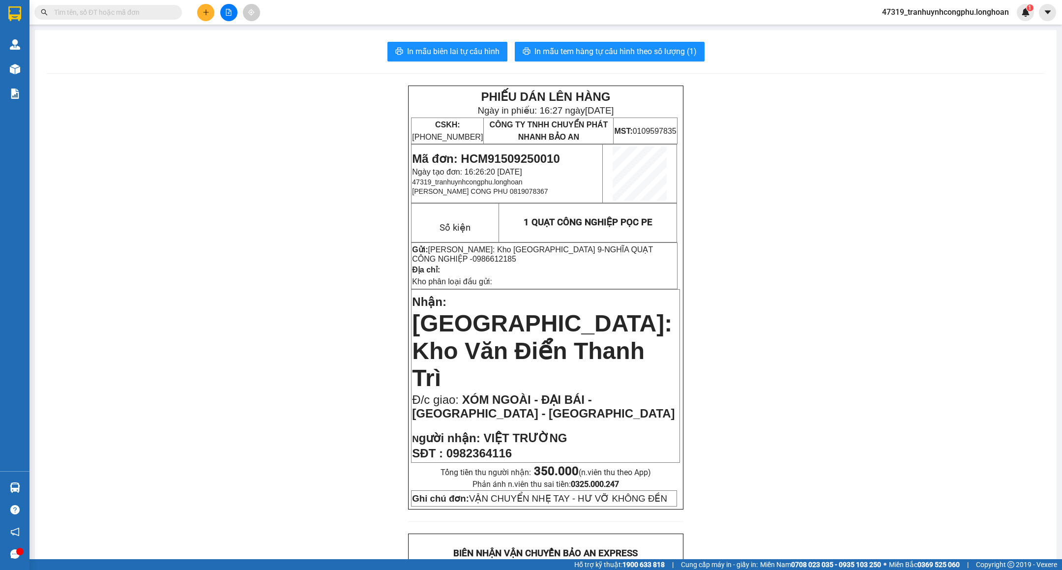
click at [257, 326] on div "PHIẾU DÁN LÊN HÀNG Ngày in phiếu: 16:27 ngày 15-09-2025 CSKH: 1900.06.88.33 CÔN…" at bounding box center [546, 577] width 998 height 983
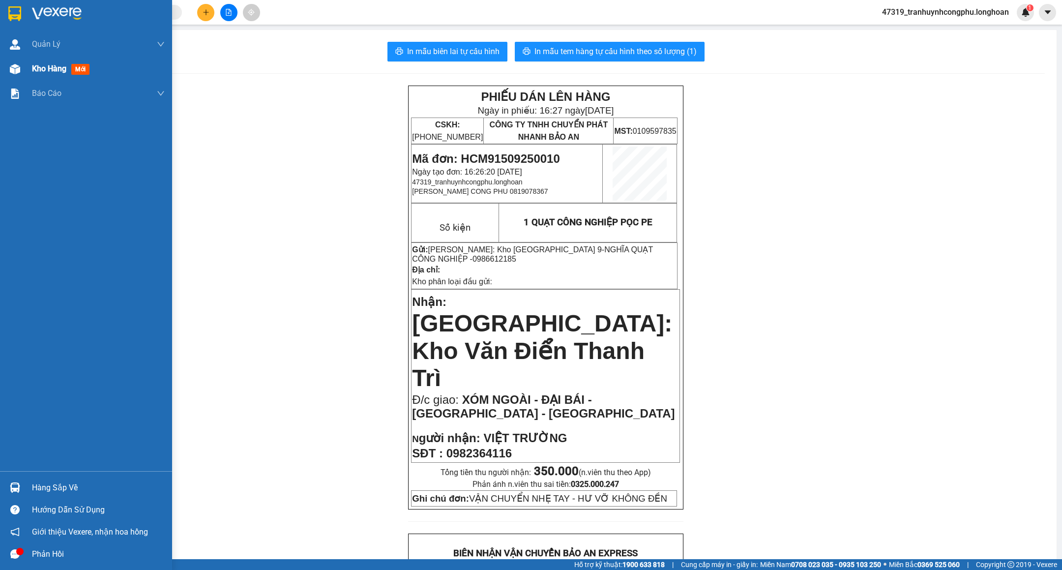
click at [26, 72] on div "Kho hàng mới" at bounding box center [86, 69] width 172 height 25
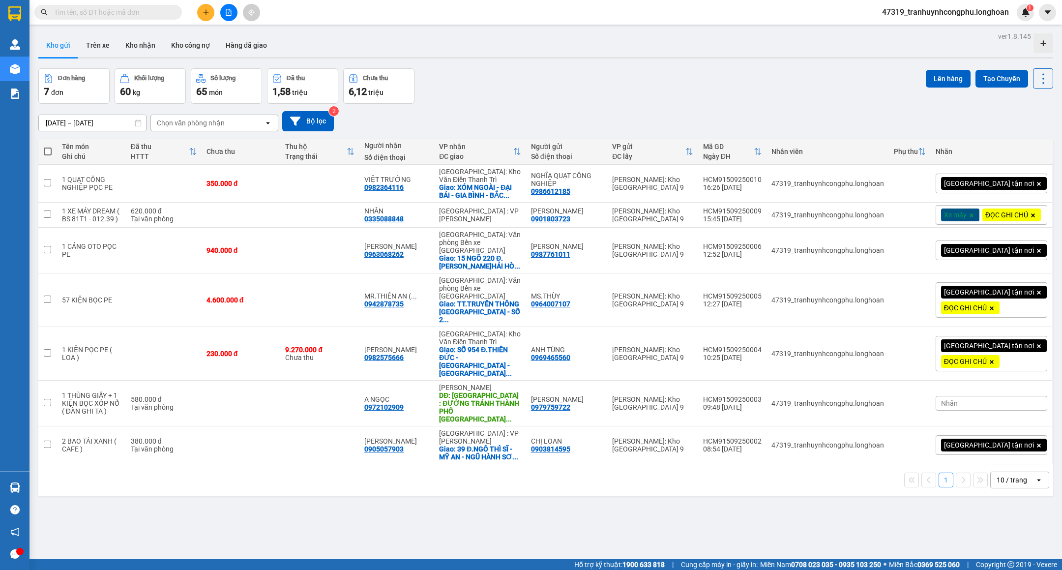
click at [208, 14] on icon "plus" at bounding box center [205, 12] width 7 height 7
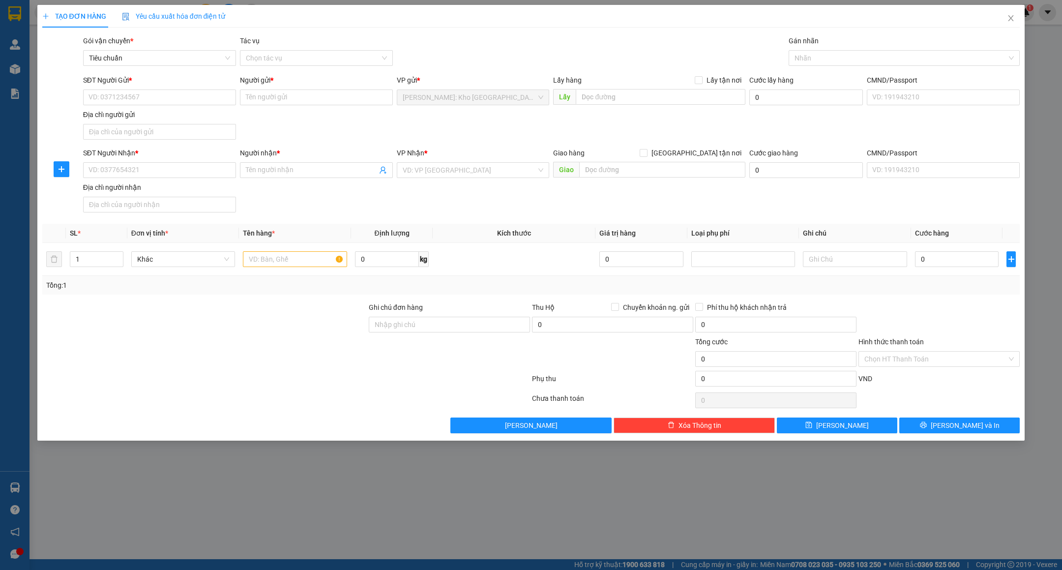
click at [864, 66] on div "Gán nhãn Nhãn" at bounding box center [903, 52] width 231 height 34
click at [863, 65] on div "Nhãn" at bounding box center [903, 58] width 231 height 16
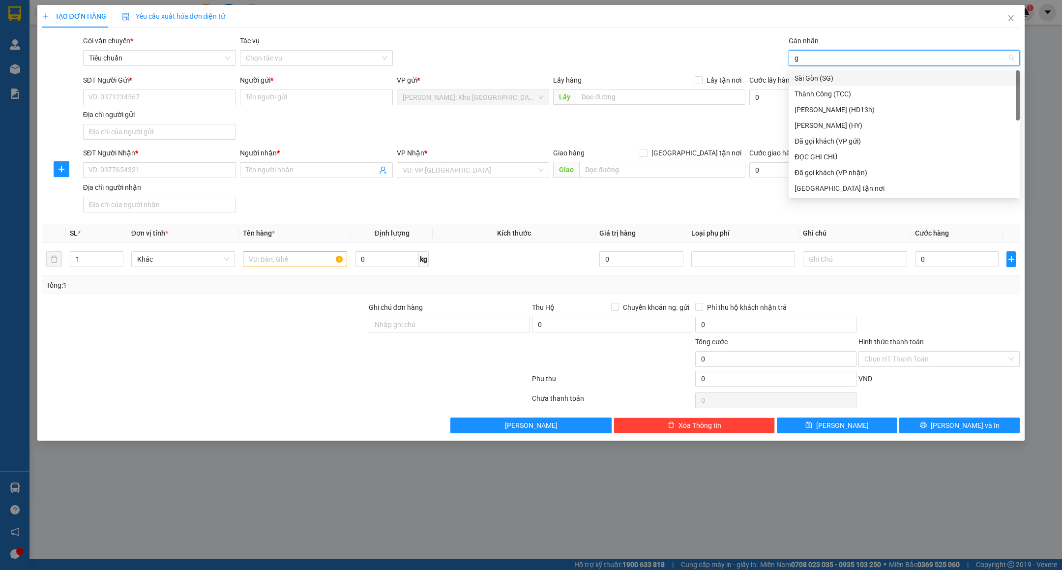
type input "gt"
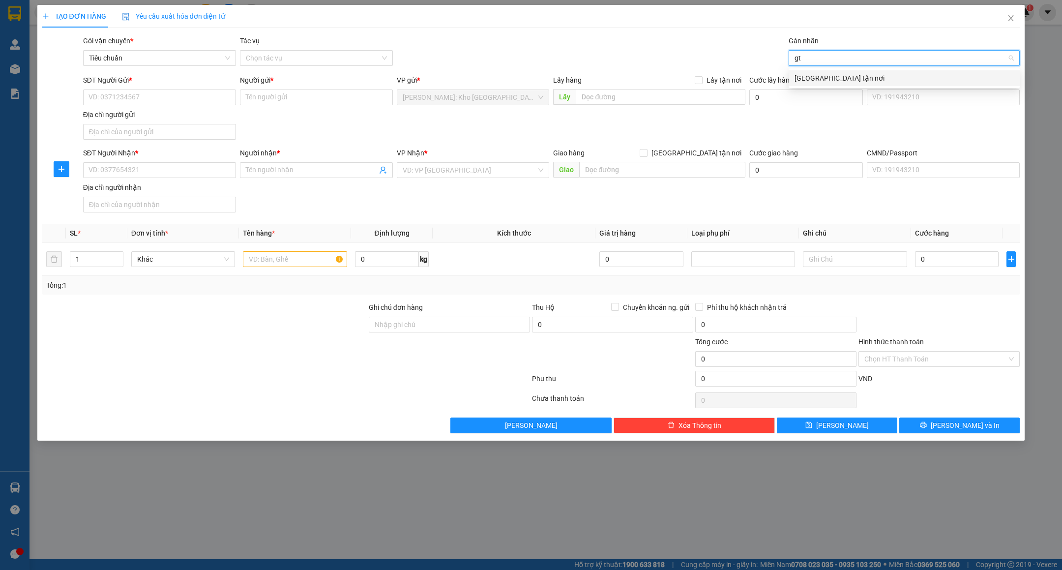
click at [832, 75] on div "[GEOGRAPHIC_DATA] tận nơi" at bounding box center [903, 78] width 219 height 11
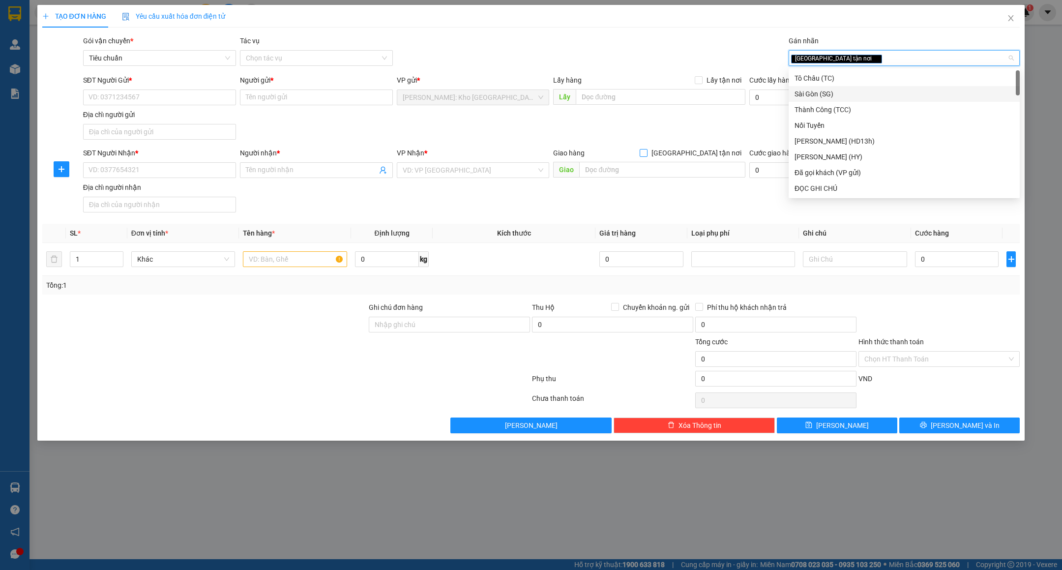
click at [726, 155] on span "[GEOGRAPHIC_DATA] tận nơi" at bounding box center [696, 152] width 98 height 11
click at [646, 155] on input "[GEOGRAPHIC_DATA] tận nơi" at bounding box center [642, 152] width 7 height 7
checkbox input "true"
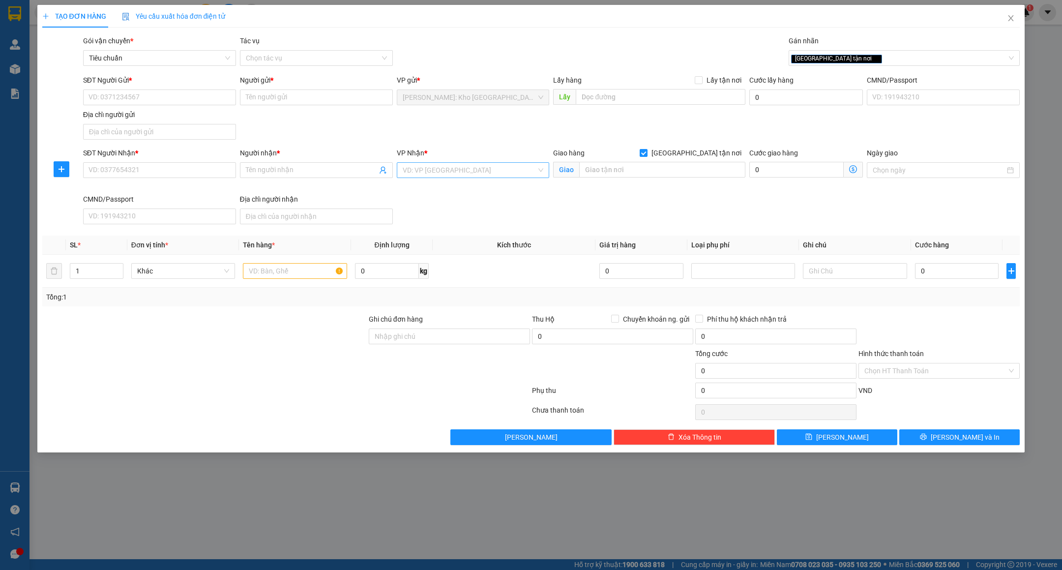
click at [448, 177] on input "search" at bounding box center [470, 170] width 134 height 15
type input "cần"
click at [439, 188] on div "Cần Thơ: [PERSON_NAME]" at bounding box center [472, 191] width 141 height 11
click at [668, 177] on input "text" at bounding box center [662, 170] width 166 height 16
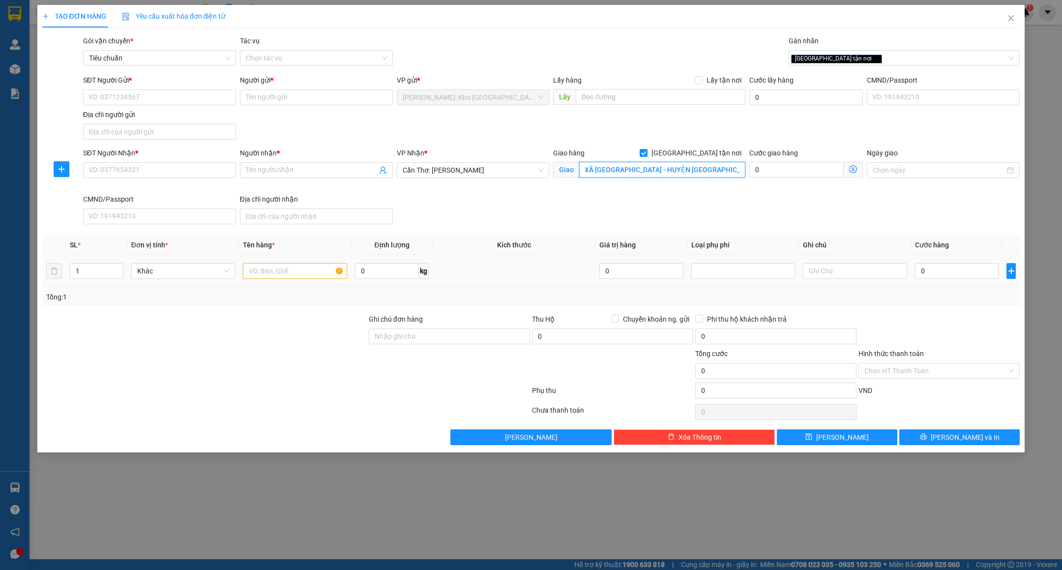
type input "534 ẤP PHƯỚC NINH - XÃ MONG THỌ B - HUYỆN CHÂU THÀNH - KIÊN GIANG"
click at [271, 266] on input "text" at bounding box center [295, 271] width 104 height 16
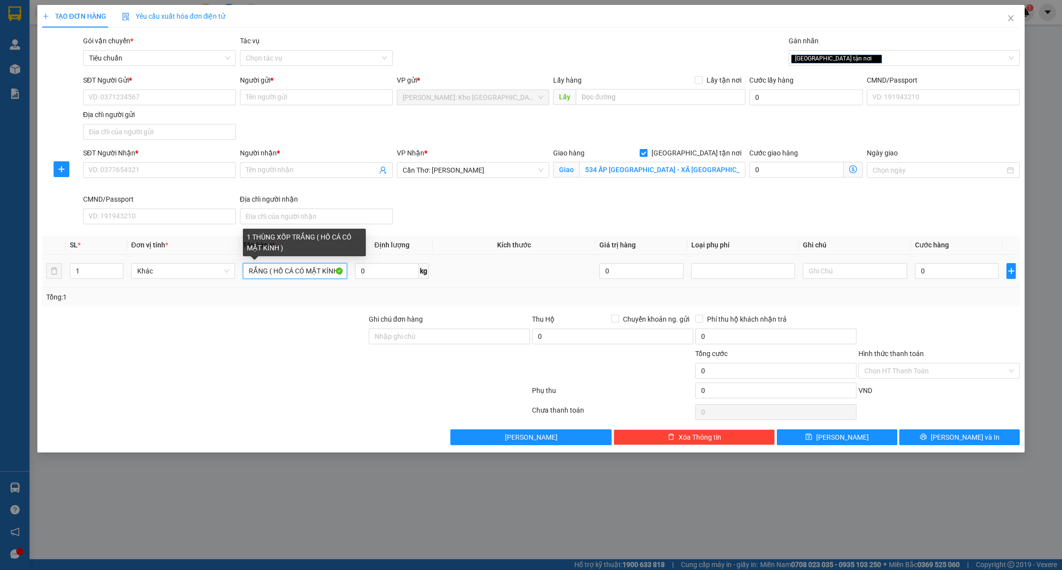
scroll to position [0, 53]
type input "1 THÙNG XỐP TRẮNG ( HỒ CÁ CÓ MẶT KÍNH )"
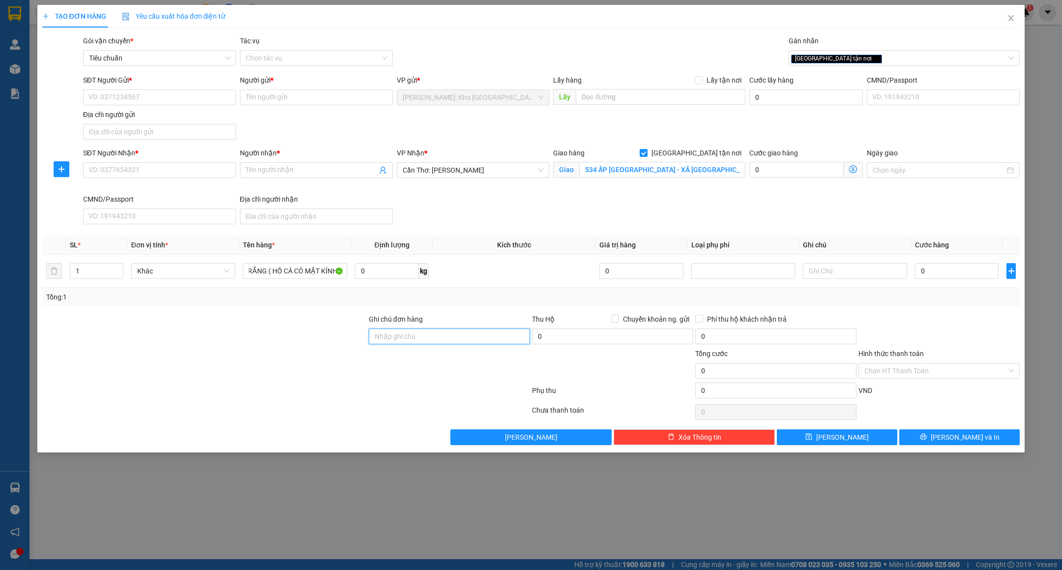
click at [438, 337] on input "Ghi chú đơn hàng" at bounding box center [449, 336] width 161 height 16
type input "HÀNG DỄ VỠ VẬN CHUYỂN NHẸ TAY - HƯ VỠ KHÔNG ĐỀN"
drag, startPoint x: 401, startPoint y: 384, endPoint x: 499, endPoint y: 374, distance: 98.3
click at [403, 382] on div at bounding box center [449, 365] width 163 height 34
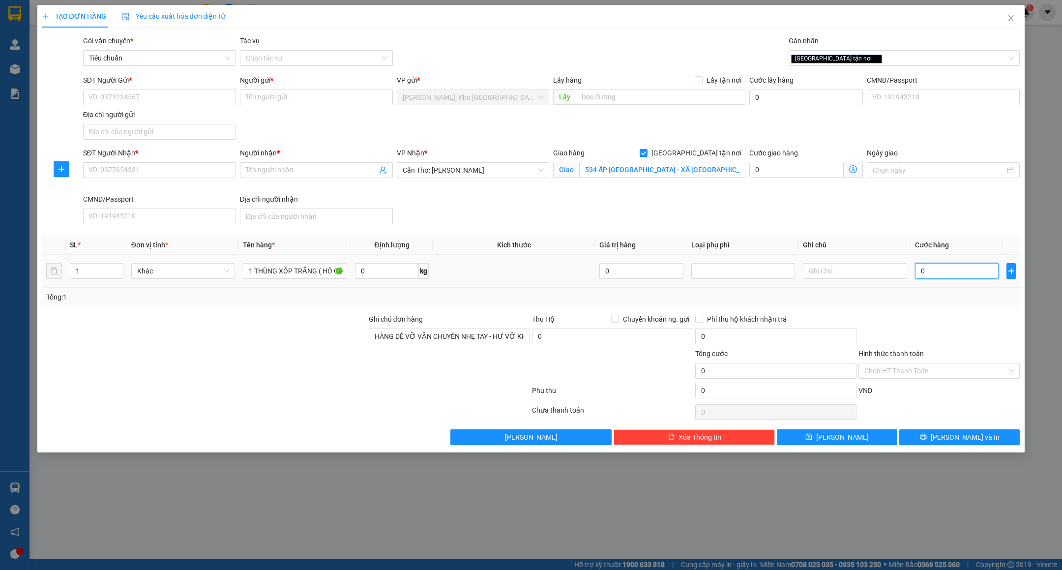
click at [934, 276] on input "0" at bounding box center [957, 271] width 84 height 16
type input "8"
type input "80"
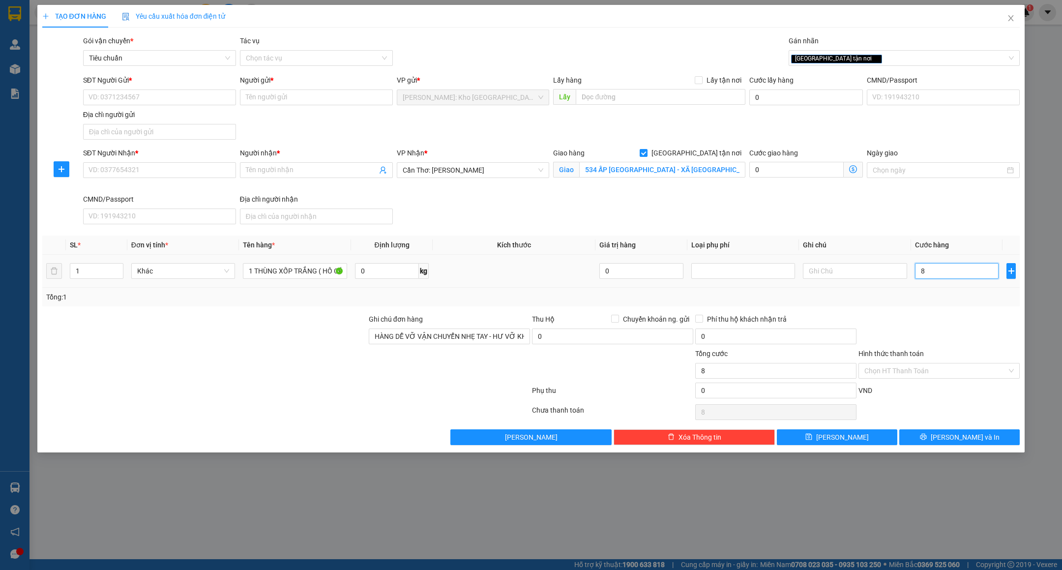
type input "80"
type input "80.000"
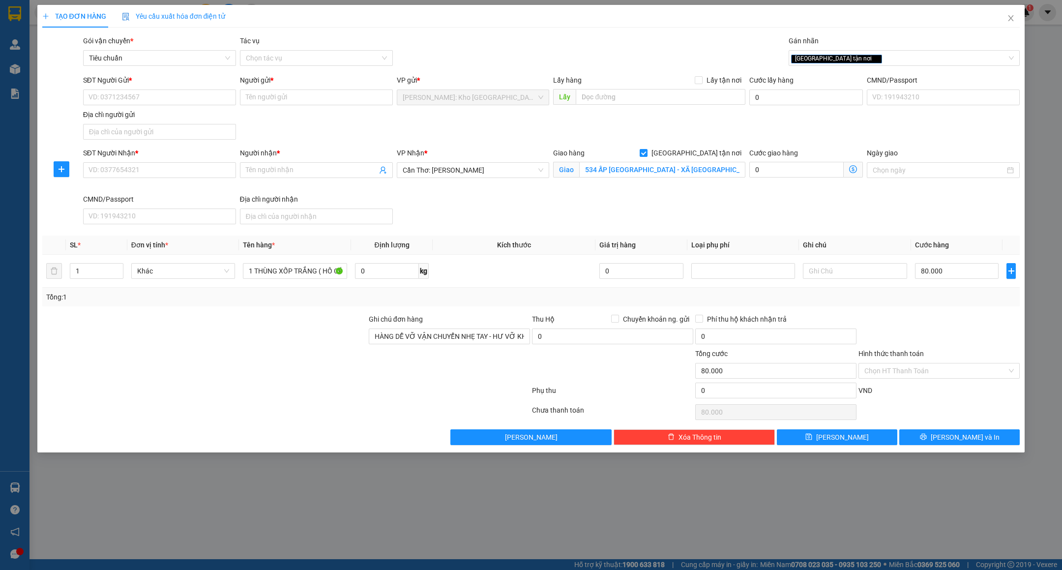
click at [935, 310] on div "Transit Pickup Surcharge Ids Transit Deliver Surcharge Ids Transit Deliver Surc…" at bounding box center [531, 239] width 978 height 409
click at [167, 99] on input "SĐT Người Gửi *" at bounding box center [159, 97] width 153 height 16
click at [125, 164] on input "SĐT Người Nhận *" at bounding box center [159, 170] width 153 height 16
click at [134, 173] on input "0909089336" at bounding box center [159, 170] width 153 height 16
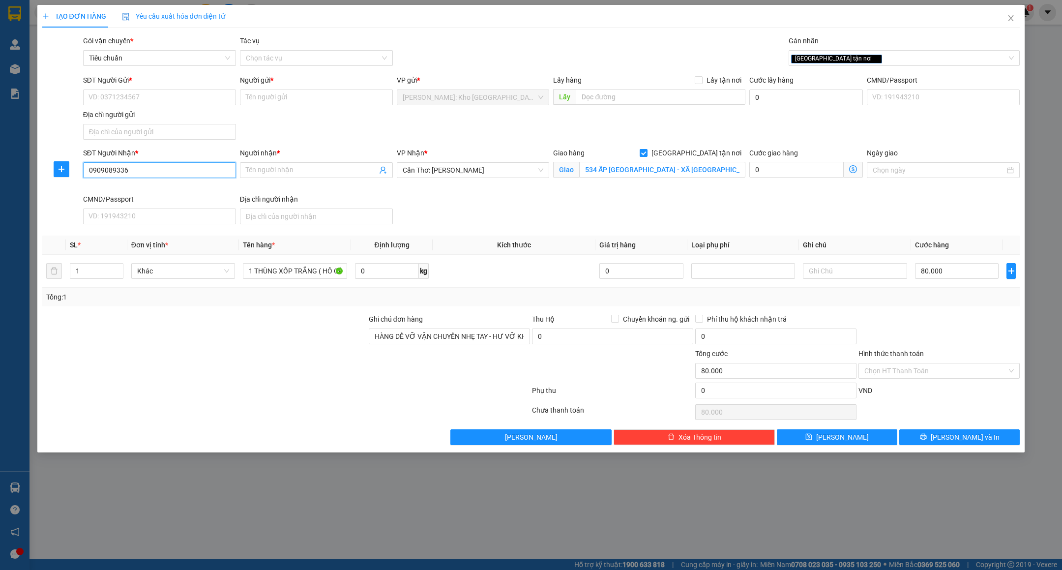
type input "0909089336"
click at [171, 161] on div "SĐT Người Nhận *" at bounding box center [159, 154] width 153 height 15
click at [173, 166] on input "0909089336" at bounding box center [159, 170] width 153 height 16
click at [338, 167] on input "Người nhận *" at bounding box center [311, 170] width 131 height 11
type input "ANH TOÀN"
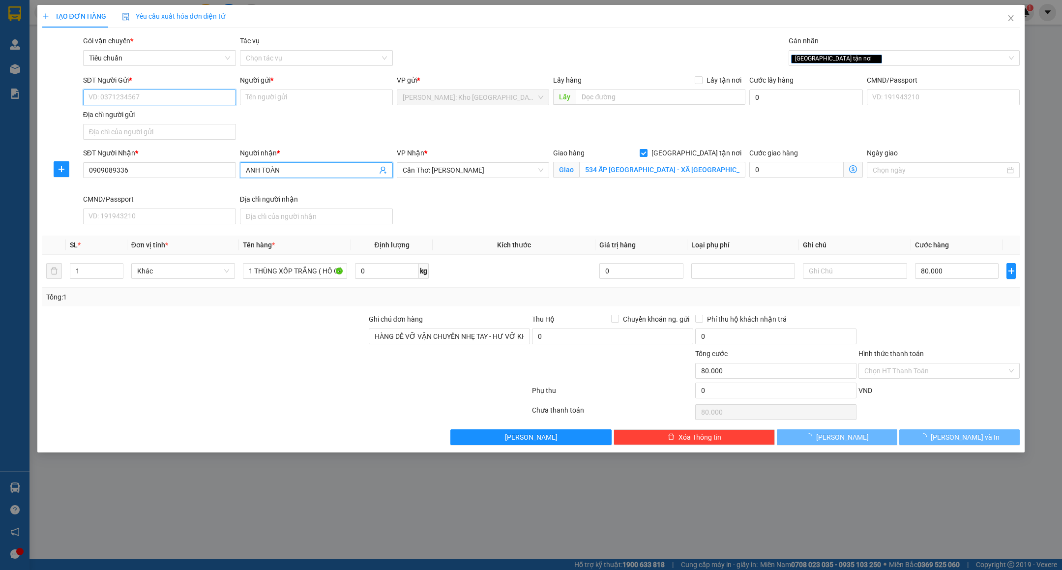
click at [192, 96] on input "SĐT Người Gửi *" at bounding box center [159, 97] width 153 height 16
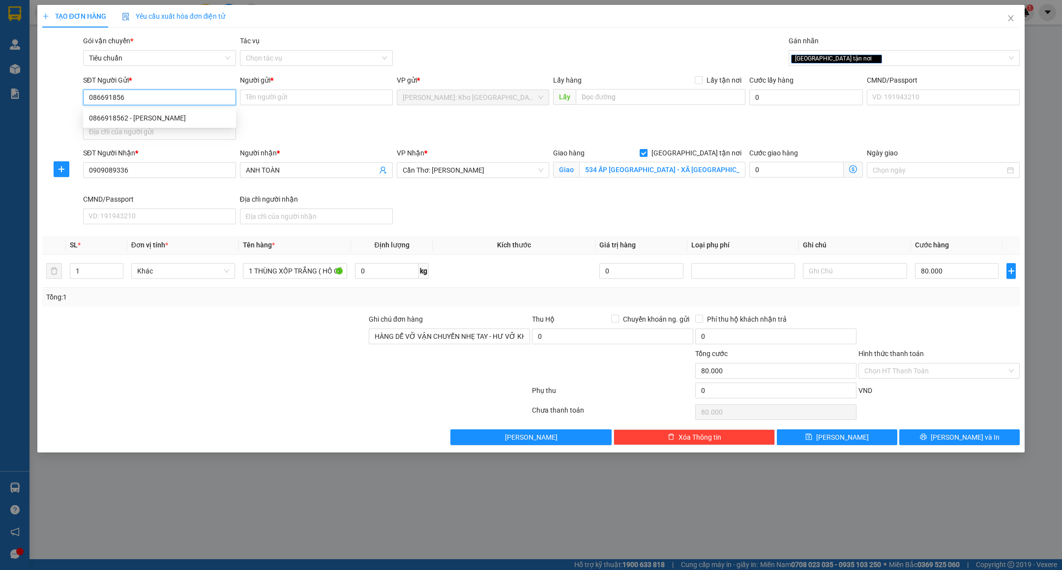
type input "0866918562"
click at [169, 117] on div "0866918562 - Ngọc Anh" at bounding box center [159, 118] width 141 height 11
type input "Ngọc Anh"
type input "0866918562"
click at [329, 96] on input "Ngọc Anh" at bounding box center [316, 97] width 153 height 16
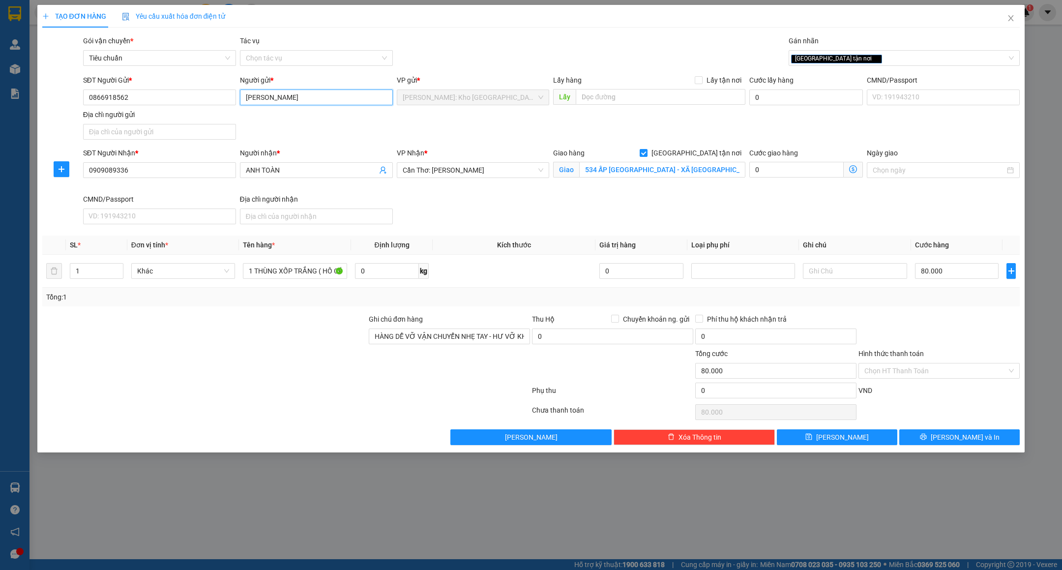
click at [329, 96] on input "Ngọc Anh" at bounding box center [316, 97] width 153 height 16
click at [329, 95] on input "Ngọc Anh" at bounding box center [316, 97] width 153 height 16
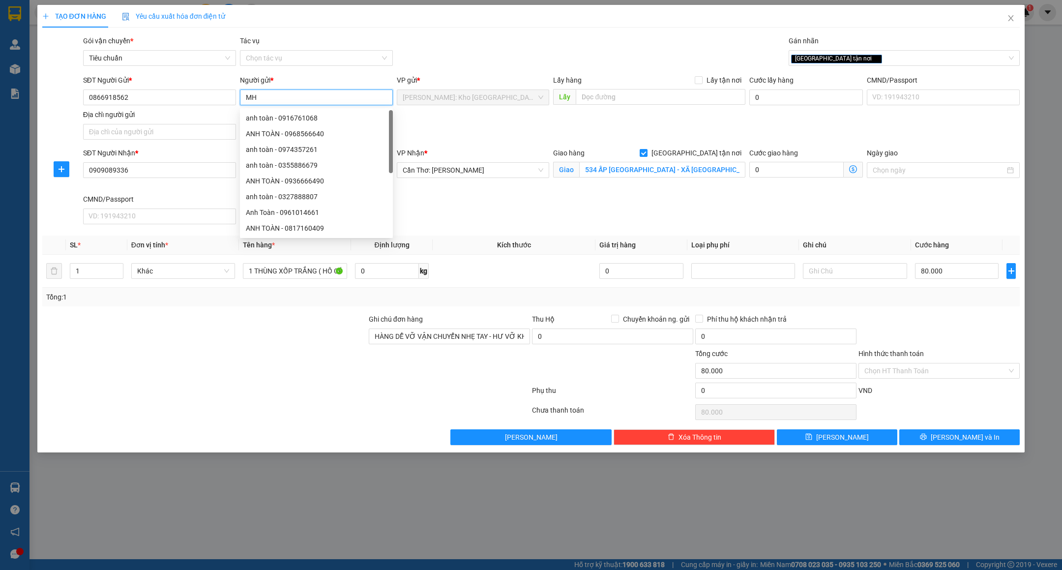
type input "M"
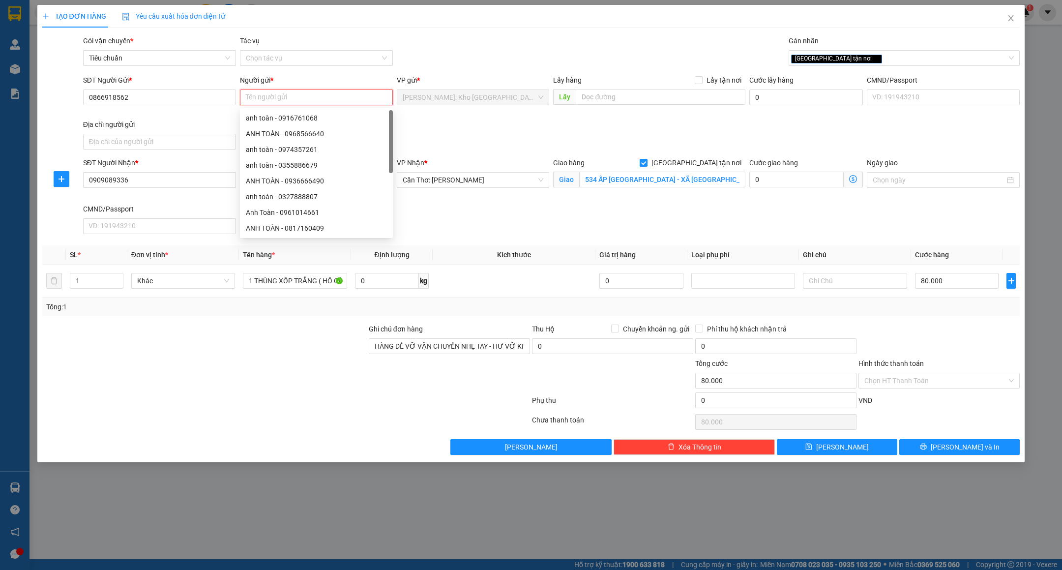
type input "M"
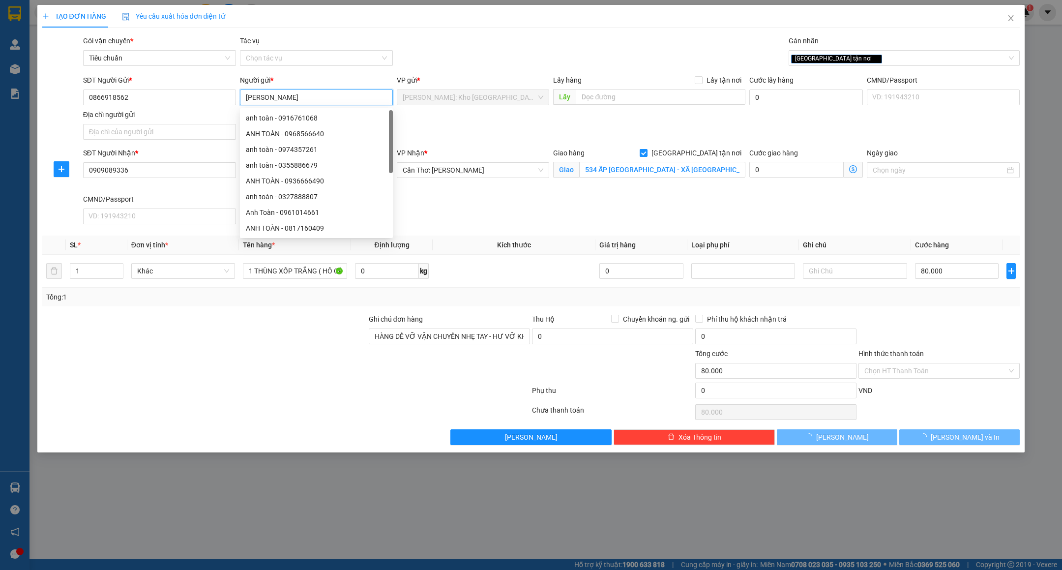
type input "[PERSON_NAME]"
click at [452, 65] on div "Gói vận chuyển * Tiêu chuẩn Tác vụ Chọn tác vụ Gán nhãn Giao tận nơi" at bounding box center [551, 52] width 941 height 34
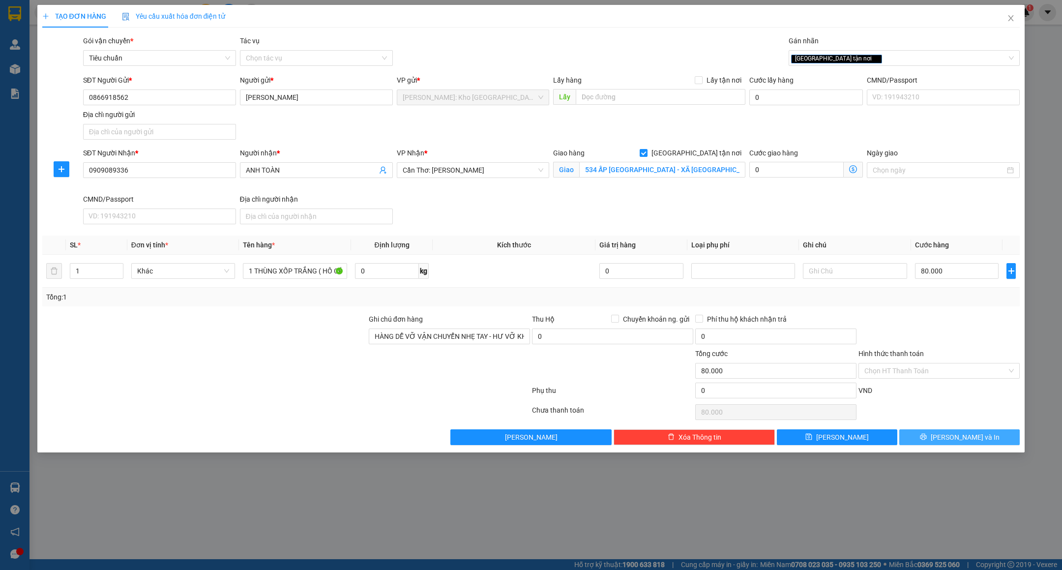
click at [925, 439] on button "[PERSON_NAME] và In" at bounding box center [959, 437] width 120 height 16
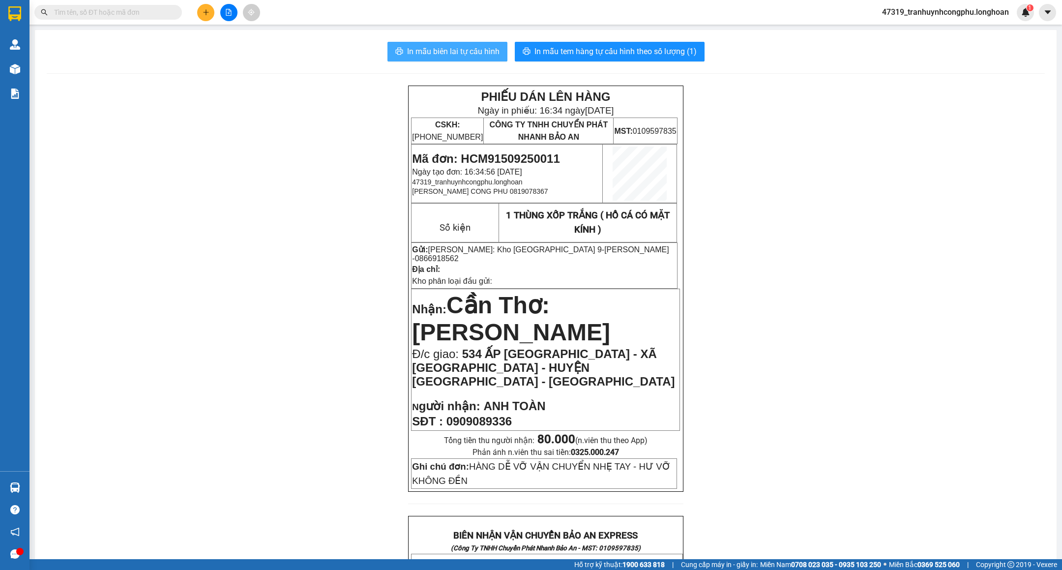
click at [486, 52] on span "In mẫu biên lai tự cấu hình" at bounding box center [453, 51] width 92 height 12
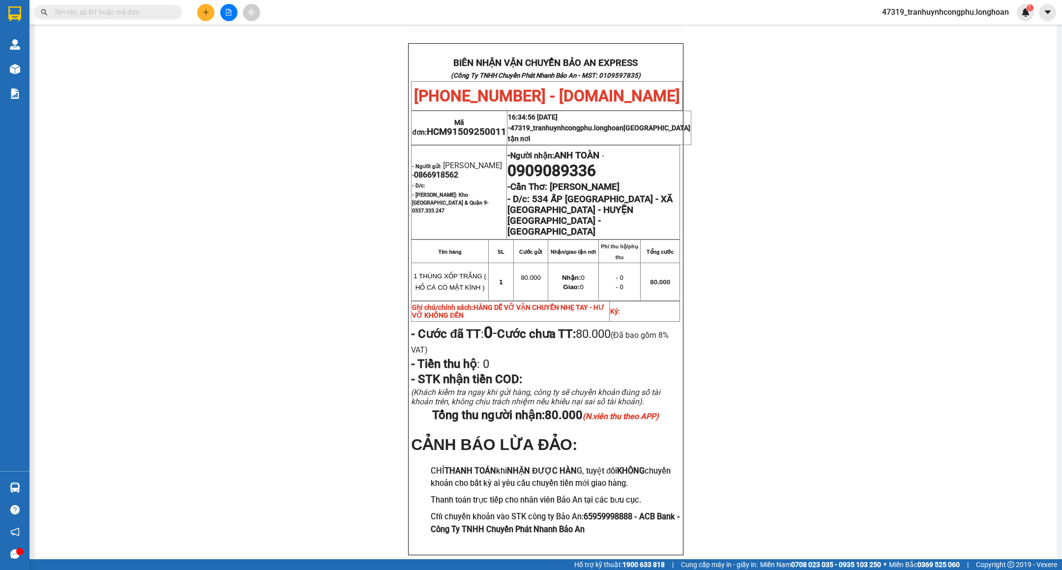
scroll to position [474, 0]
click at [438, 169] on span "0866918562" at bounding box center [436, 173] width 44 height 9
copy span "0866918562"
click at [812, 283] on div "PHIẾU DÁN LÊN HÀNG Ngày in phiếu: 16:34 ngày 15-09-2025 CSKH: 1900.06.88.33 CÔN…" at bounding box center [546, 95] width 998 height 966
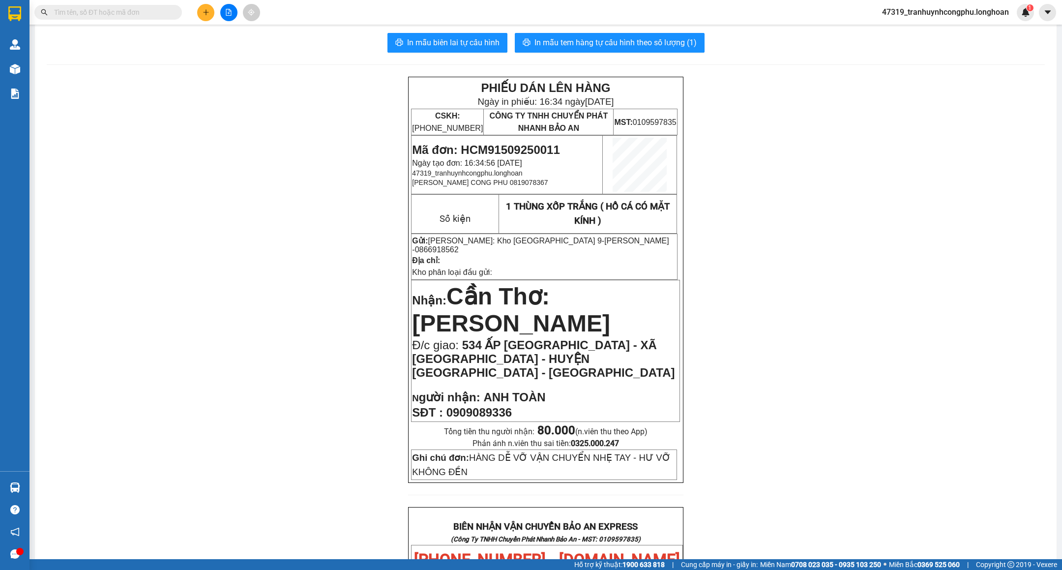
scroll to position [0, 0]
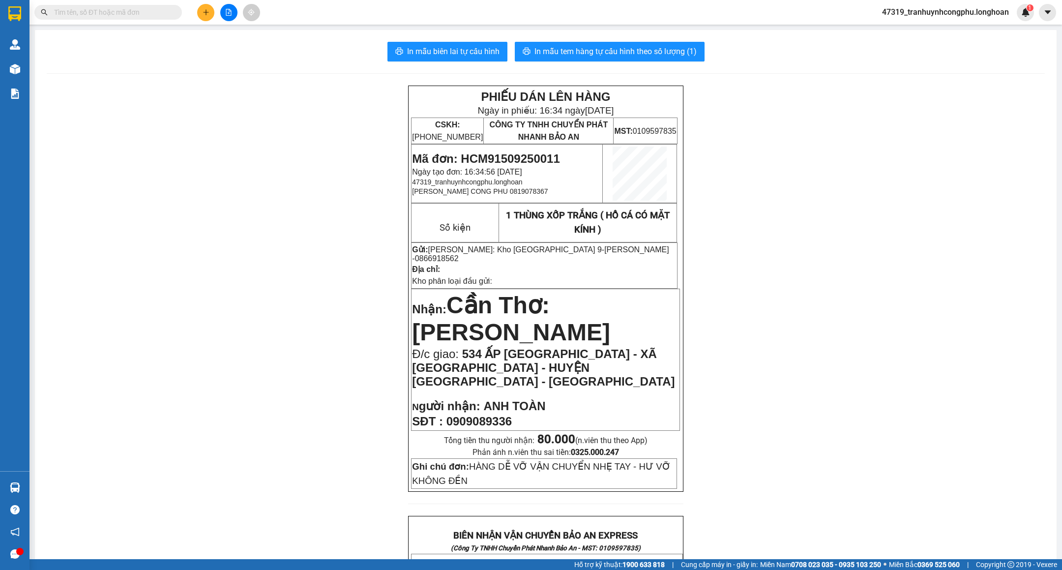
click at [538, 152] on span "Mã đơn: HCM91509250011" at bounding box center [485, 158] width 147 height 13
copy span "HCM91509250011"
click at [329, 310] on div "PHIẾU DÁN LÊN HÀNG Ngày in phiếu: 16:34 ngày 15-09-2025 CSKH: 1900.06.88.33 CÔN…" at bounding box center [546, 569] width 998 height 966
click at [800, 365] on div "PHIẾU DÁN LÊN HÀNG Ngày in phiếu: 16:34 ngày 15-09-2025 CSKH: 1900.06.88.33 CÔN…" at bounding box center [546, 569] width 998 height 966
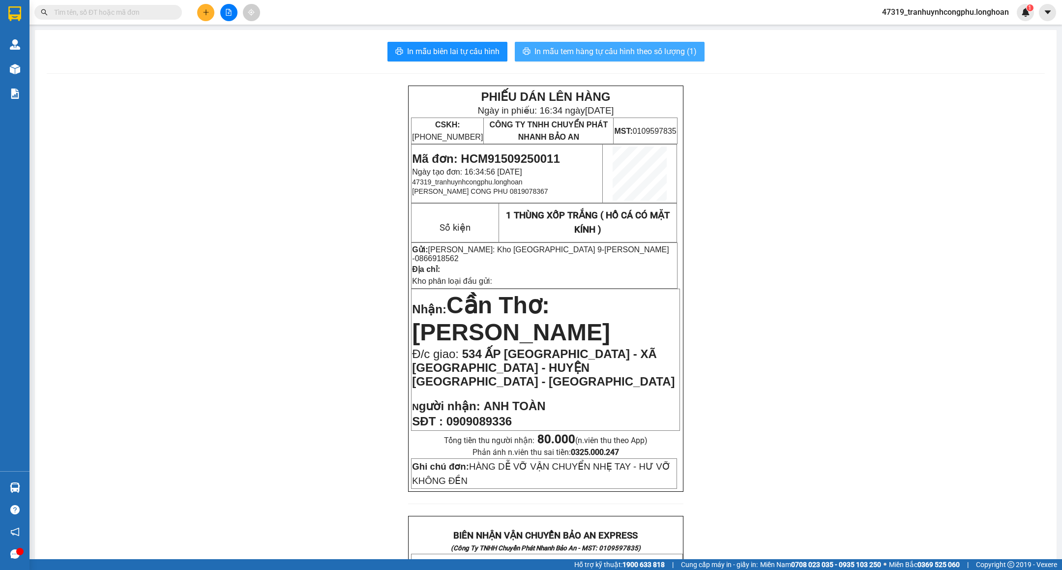
click at [651, 55] on span "In mẫu tem hàng tự cấu hình theo số lượng (1)" at bounding box center [615, 51] width 162 height 12
click at [208, 12] on icon "plus" at bounding box center [205, 12] width 5 height 0
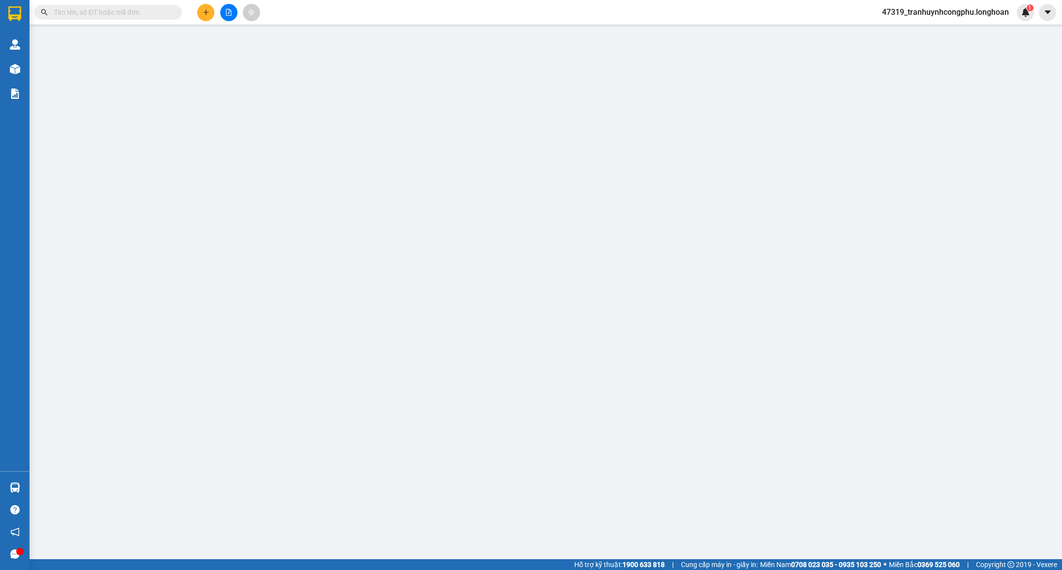
click at [320, 256] on input "text" at bounding box center [295, 259] width 104 height 16
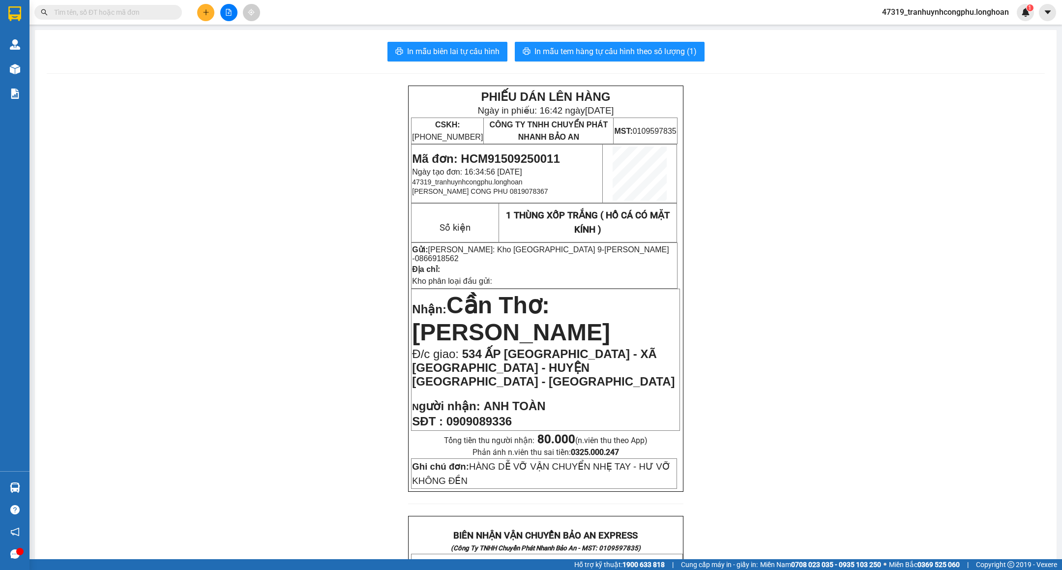
click at [478, 153] on span "Mã đơn: HCM91509250011" at bounding box center [485, 158] width 147 height 13
copy span "HCM91509250011"
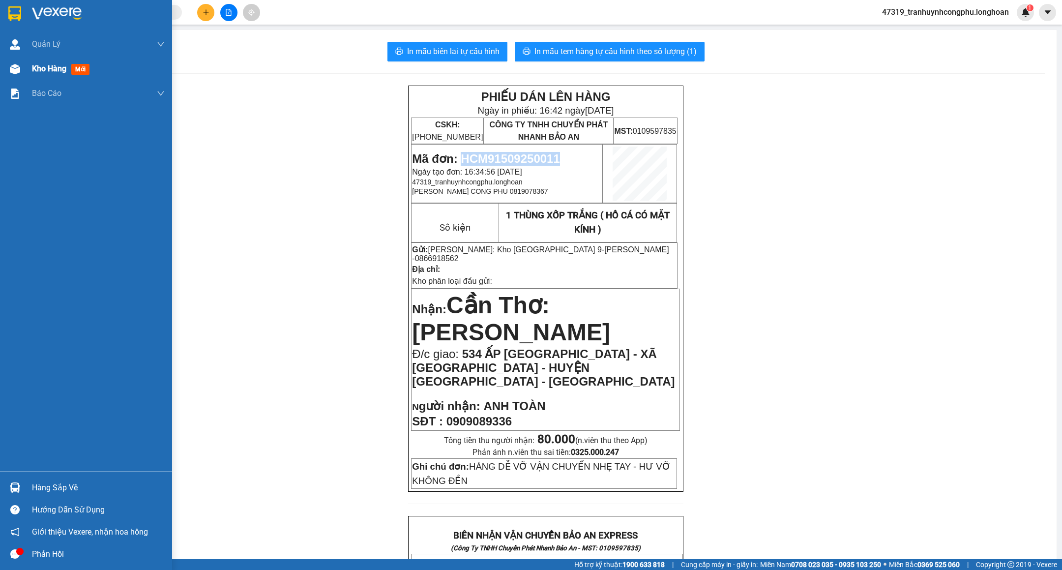
click at [17, 71] on img at bounding box center [15, 69] width 10 height 10
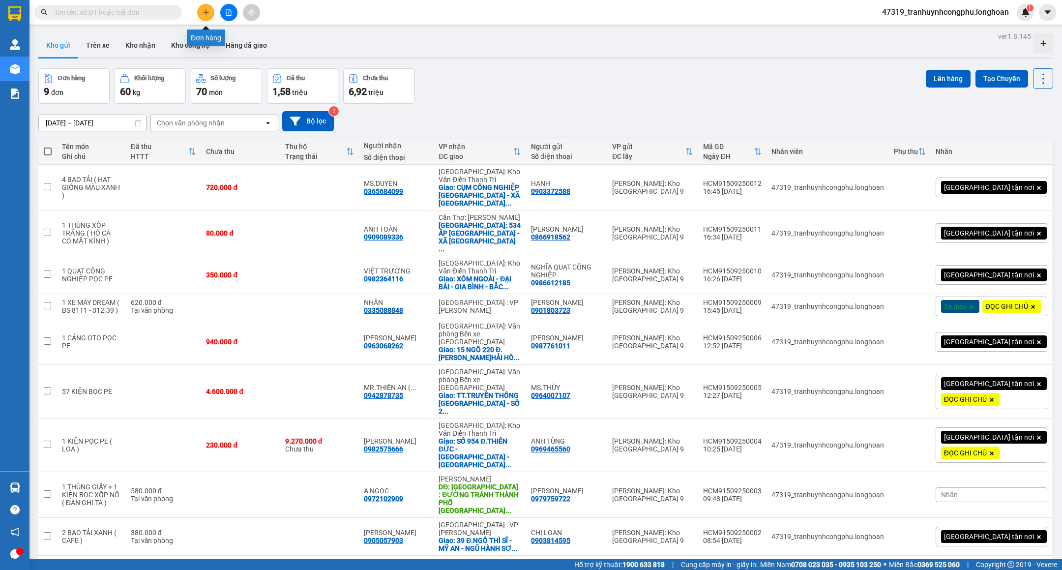
click at [207, 10] on icon "plus" at bounding box center [205, 12] width 7 height 7
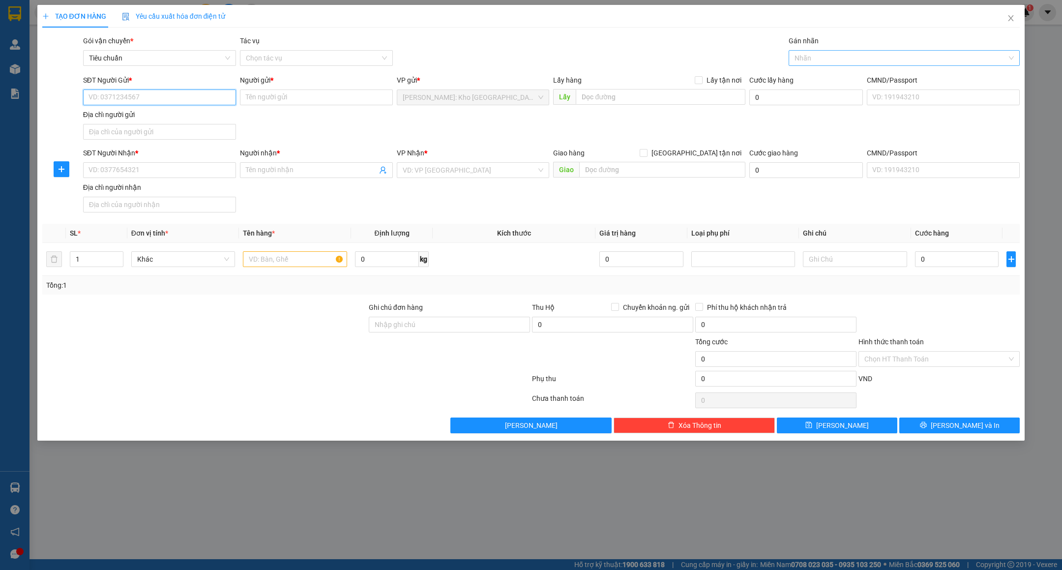
click at [849, 56] on div at bounding box center [899, 58] width 216 height 12
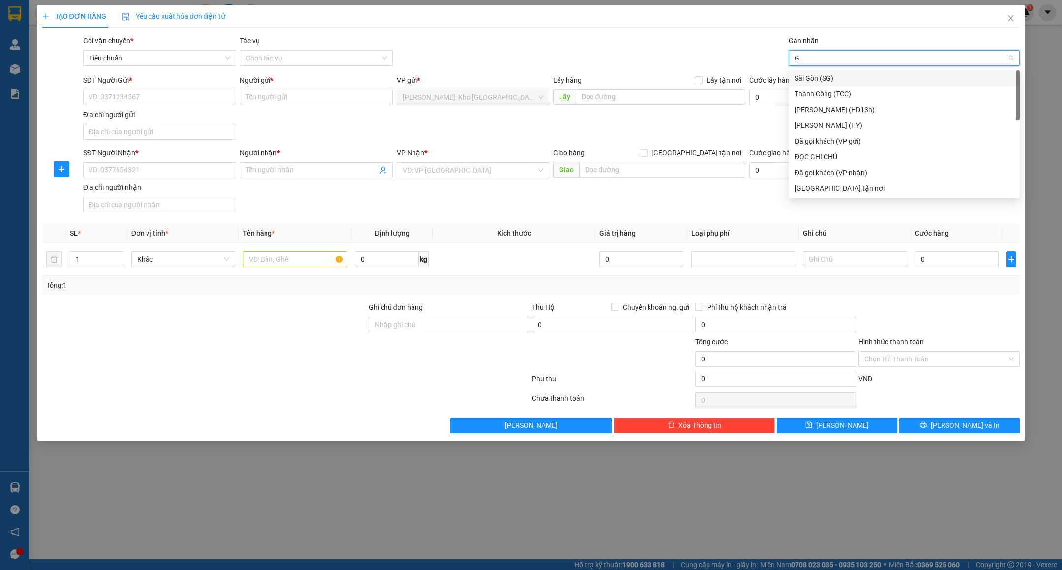
type input "GT"
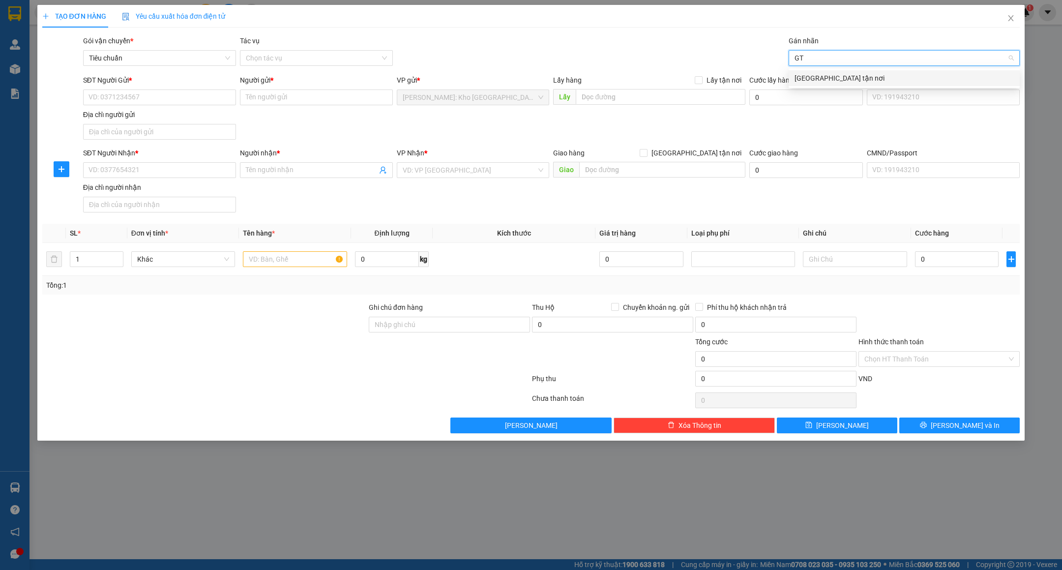
click at [808, 77] on div "[GEOGRAPHIC_DATA] tận nơi" at bounding box center [903, 78] width 219 height 11
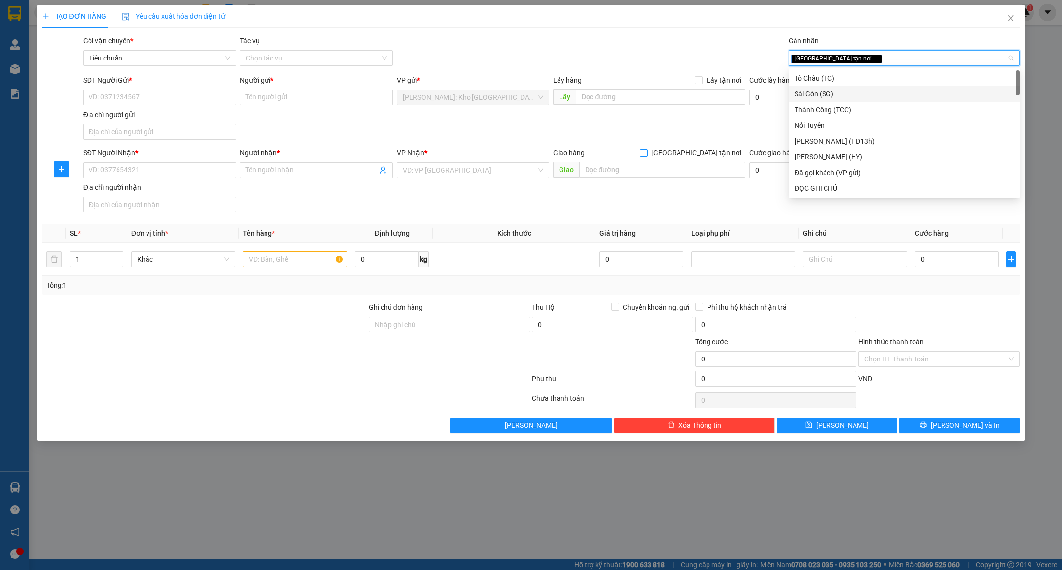
click at [724, 152] on span "[GEOGRAPHIC_DATA] tận nơi" at bounding box center [696, 152] width 98 height 11
click at [646, 152] on input "[GEOGRAPHIC_DATA] tận nơi" at bounding box center [642, 152] width 7 height 7
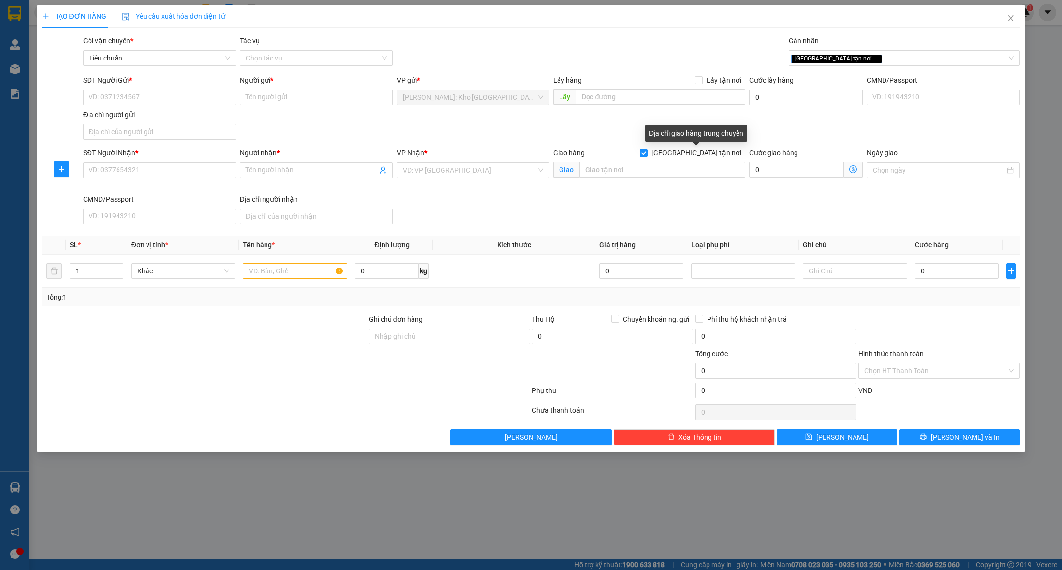
click at [646, 155] on input "[GEOGRAPHIC_DATA] tận nơi" at bounding box center [642, 152] width 7 height 7
checkbox input "false"
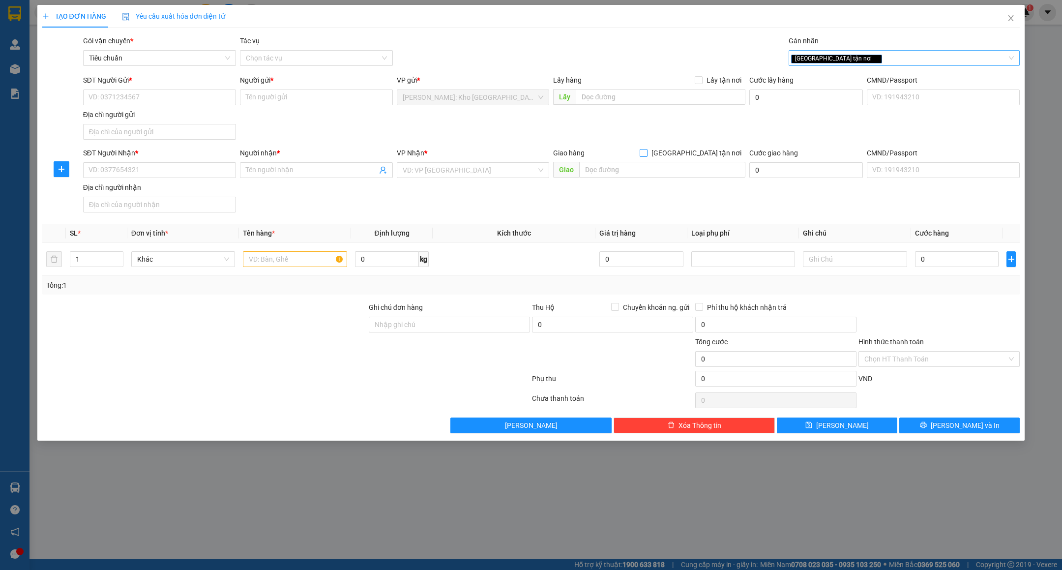
click at [868, 65] on div "[GEOGRAPHIC_DATA] tận nơi" at bounding box center [903, 58] width 231 height 16
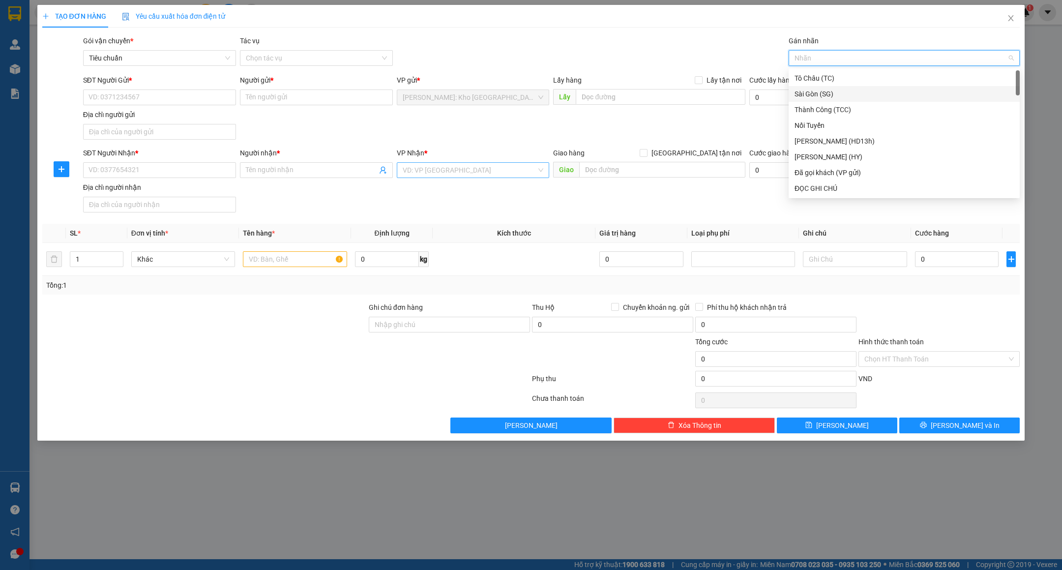
click at [463, 178] on div "VD: VP [GEOGRAPHIC_DATA]" at bounding box center [473, 170] width 153 height 16
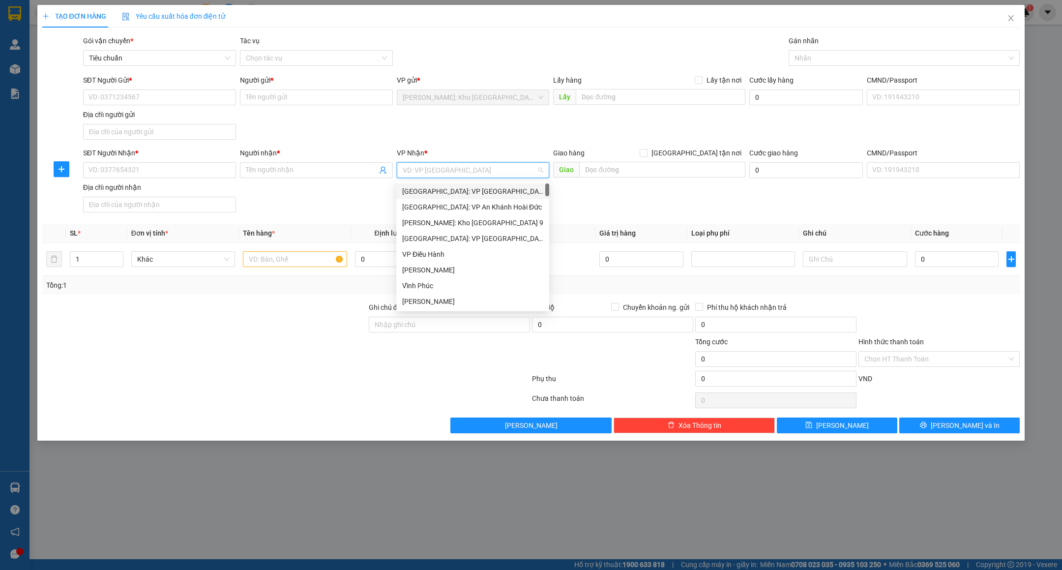
type input "D"
type input "ĐÀ"
click at [447, 204] on div "[GEOGRAPHIC_DATA] : VP [PERSON_NAME]" at bounding box center [492, 207] width 181 height 11
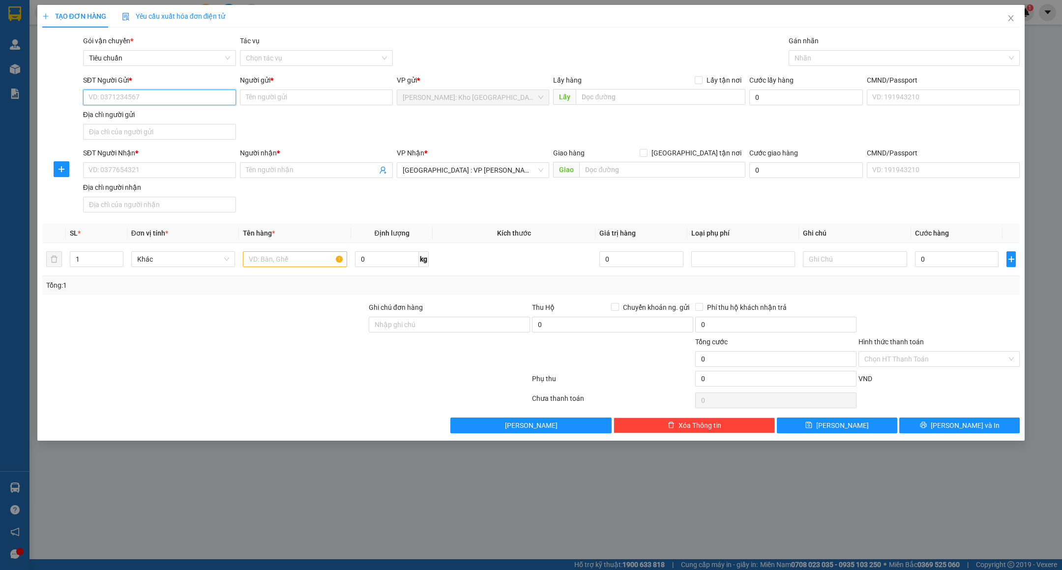
click at [158, 96] on input "SĐT Người Gửi *" at bounding box center [159, 97] width 153 height 16
click at [167, 95] on input "097882179" at bounding box center [159, 97] width 153 height 16
click at [168, 95] on input "097882179" at bounding box center [159, 97] width 153 height 16
click at [173, 100] on input "097882179" at bounding box center [159, 97] width 153 height 16
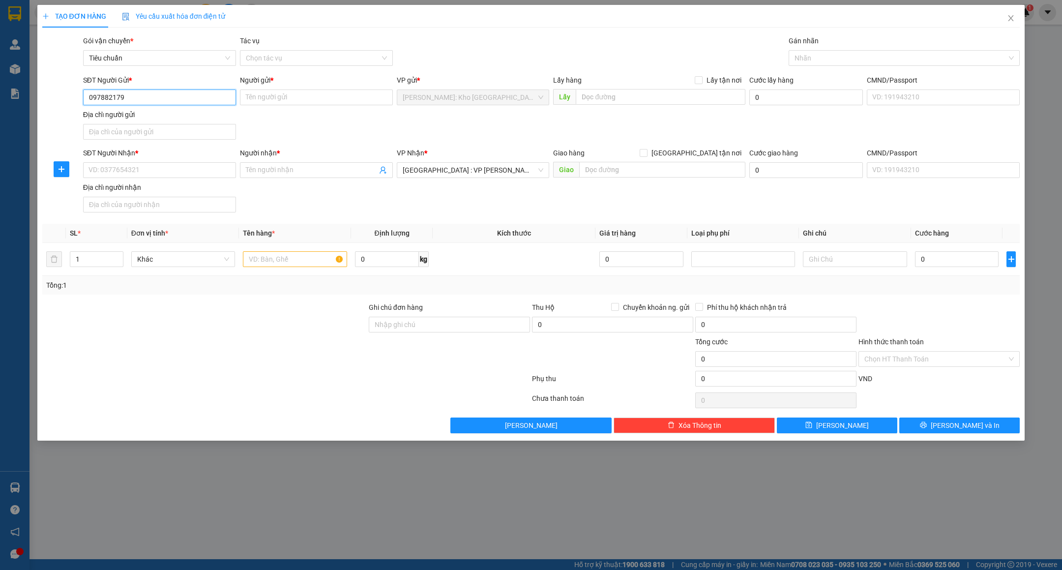
click at [173, 100] on input "097882179" at bounding box center [159, 97] width 153 height 16
paste input "2"
type input "0978822179"
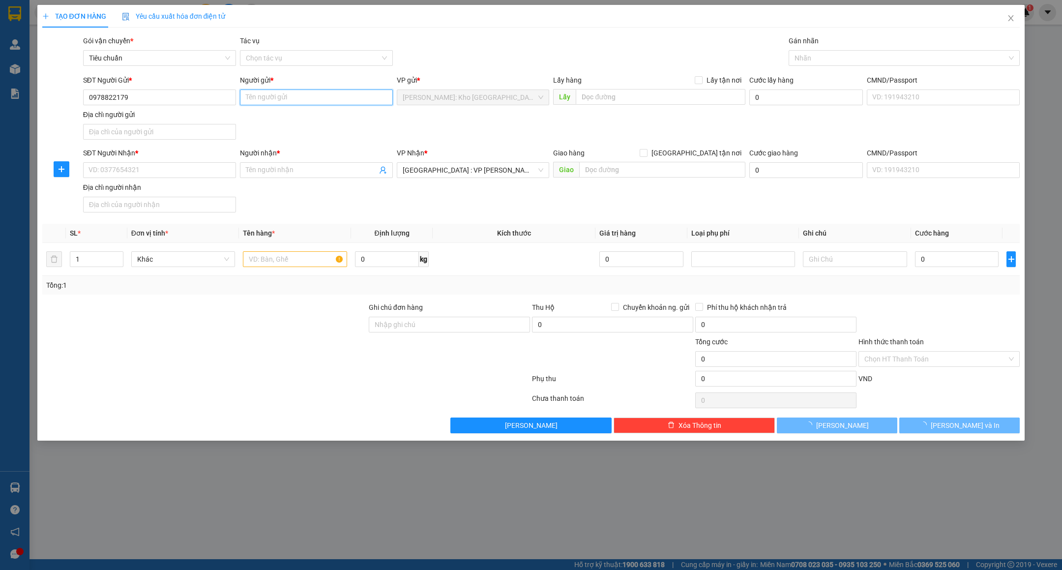
click at [279, 103] on input "Người gửi *" at bounding box center [316, 97] width 153 height 16
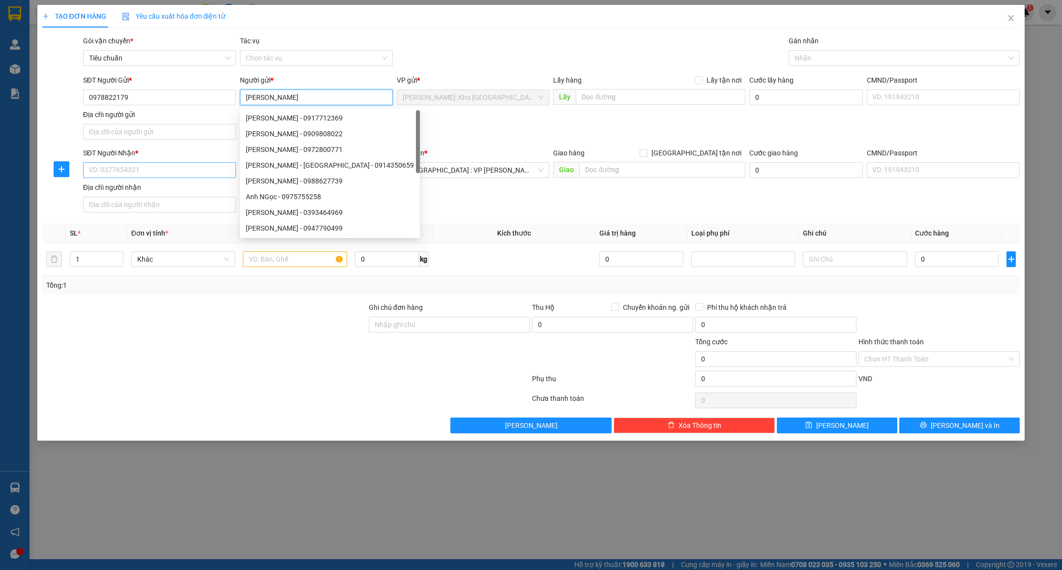
type input "[PERSON_NAME]"
click at [105, 170] on input "SĐT Người Nhận *" at bounding box center [159, 170] width 153 height 16
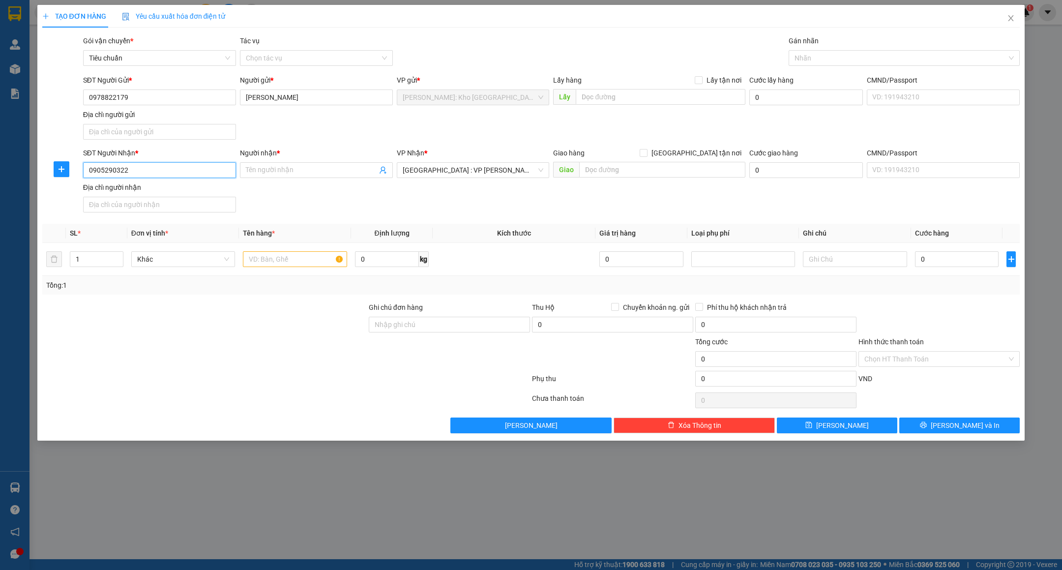
click at [156, 170] on input "0905290322" at bounding box center [159, 170] width 153 height 16
type input "0905290322"
click at [478, 569] on div "TẠO ĐƠN HÀNG Yêu cầu xuất hóa đơn điện tử Transit Pickup Surcharge Ids Transit …" at bounding box center [531, 285] width 1062 height 570
click at [259, 163] on span at bounding box center [316, 170] width 153 height 16
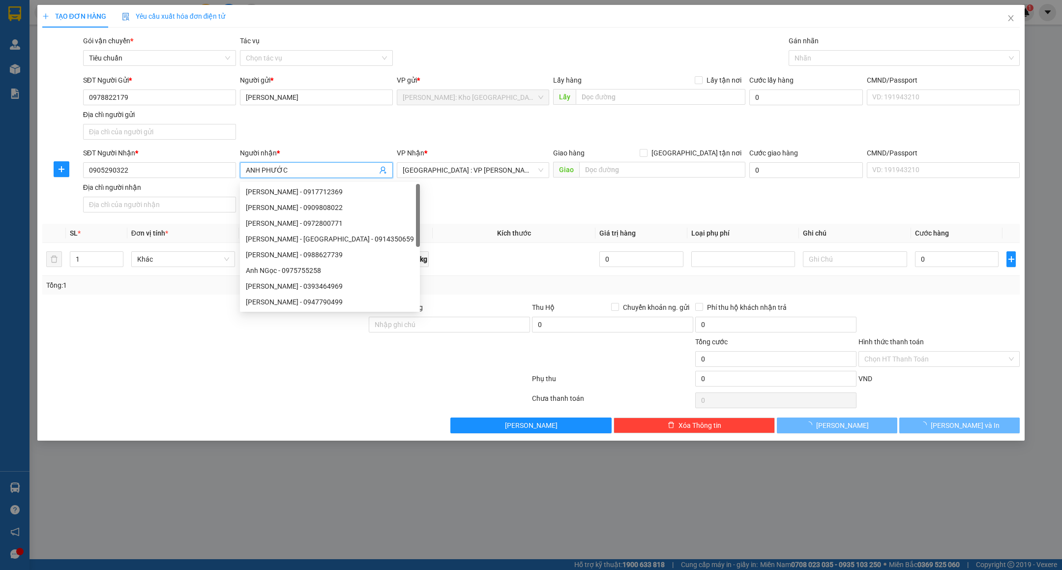
type input "ANH PHƯỚC"
click at [158, 362] on div at bounding box center [204, 353] width 326 height 34
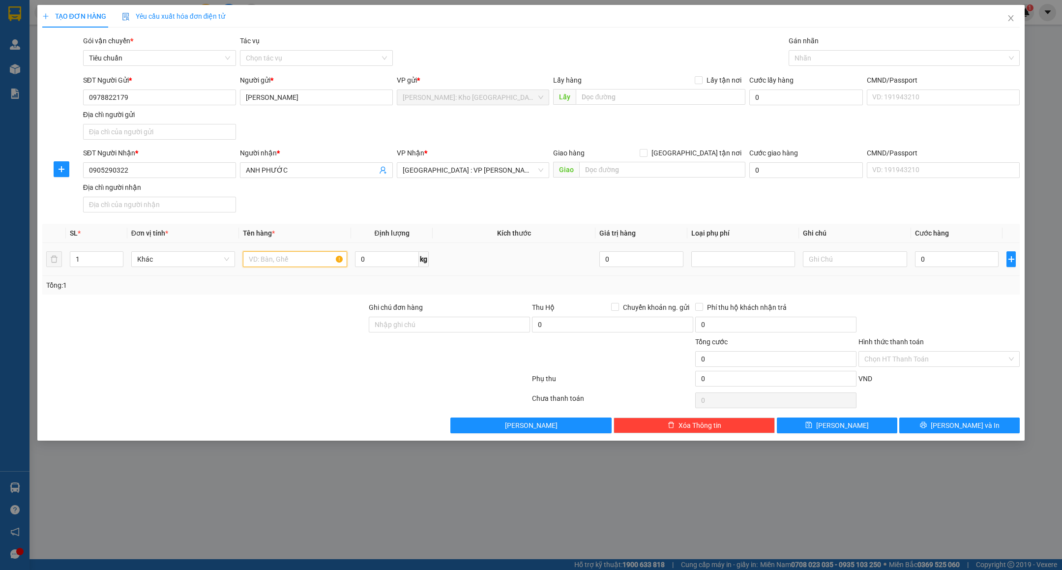
click at [288, 263] on input "text" at bounding box center [295, 259] width 104 height 16
type input "1 KIỆN PỌC PE"
click at [972, 260] on input "0" at bounding box center [957, 259] width 84 height 16
type input "7"
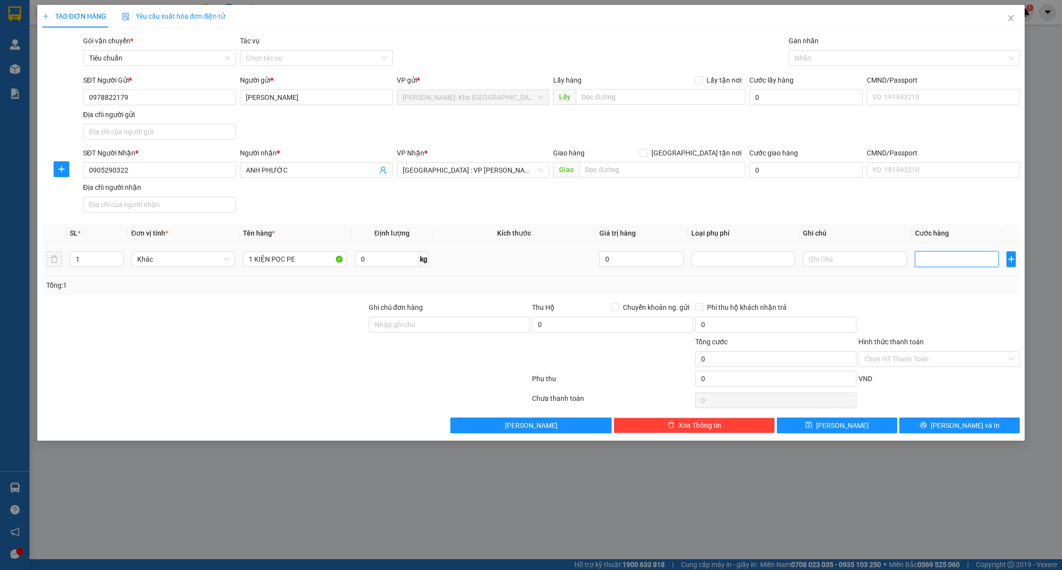
type input "7"
type input "70"
type input "70.000"
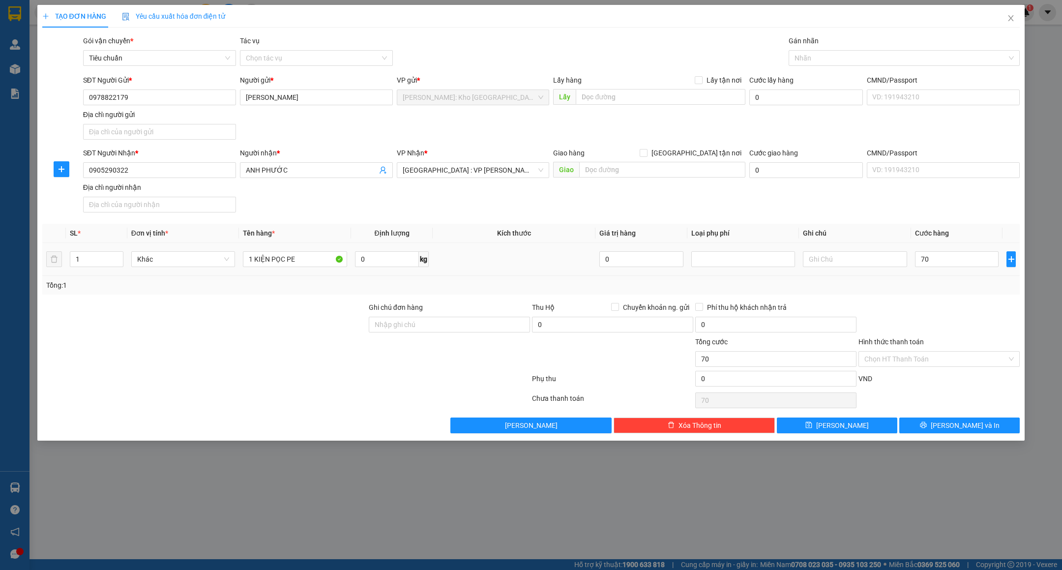
type input "70.000"
click at [948, 298] on div "Transit Pickup Surcharge Ids Transit Deliver Surcharge Ids Transit Deliver Surc…" at bounding box center [531, 234] width 978 height 398
click at [321, 264] on input "1 KIỆN PỌC PE" at bounding box center [295, 259] width 104 height 16
click at [408, 324] on input "Ghi chú đơn hàng" at bounding box center [449, 325] width 161 height 16
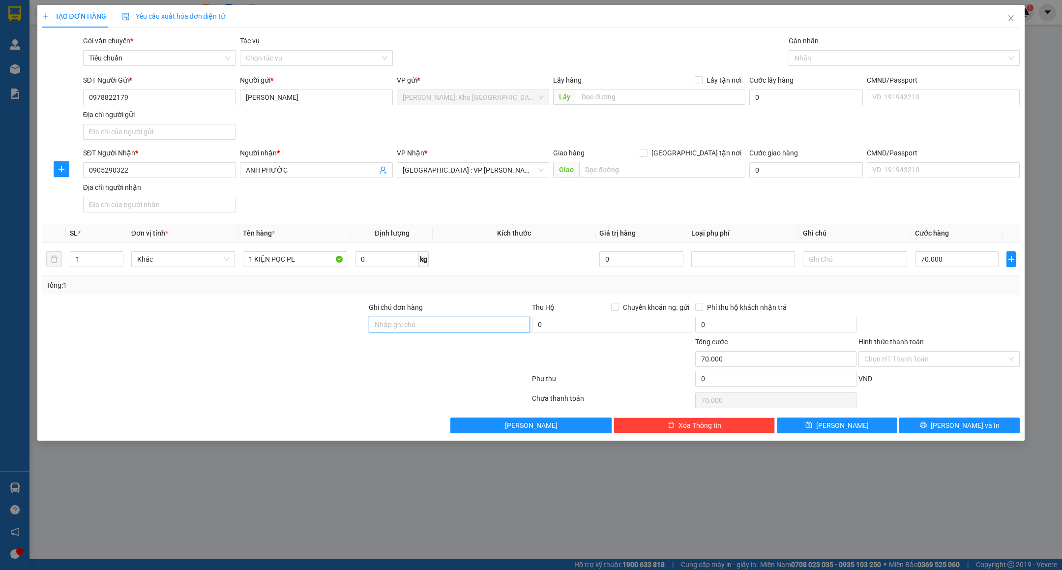
type input "VẬN CHUYỂN NHẸ TAY - HƯ VỠ KHÔNG ĐỀN"
click at [405, 381] on div at bounding box center [285, 381] width 489 height 20
click at [877, 357] on input "Hình thức thanh toán" at bounding box center [935, 358] width 143 height 15
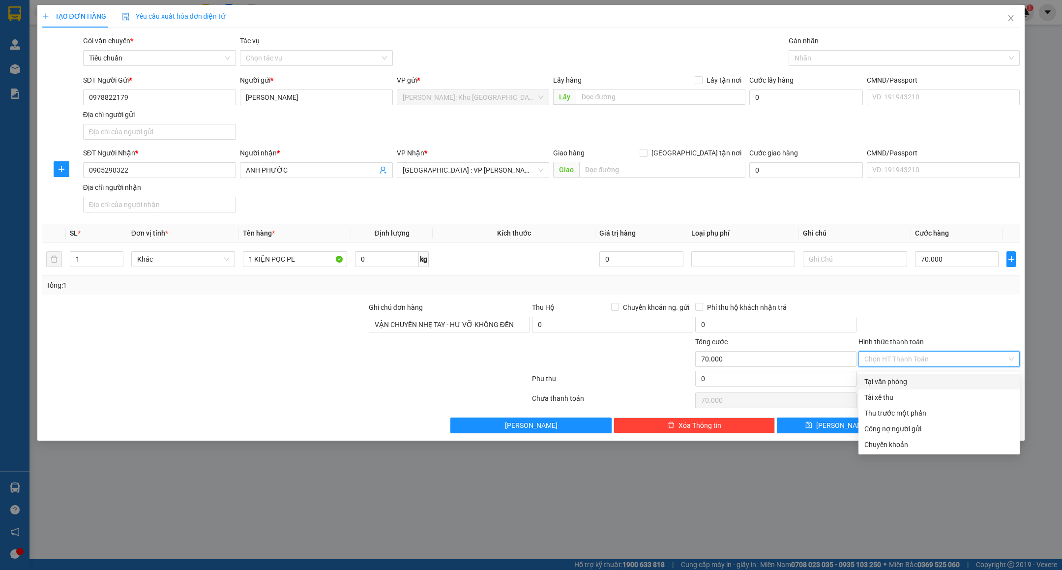
click at [879, 385] on div "Tại văn phòng" at bounding box center [938, 381] width 149 height 11
type input "0"
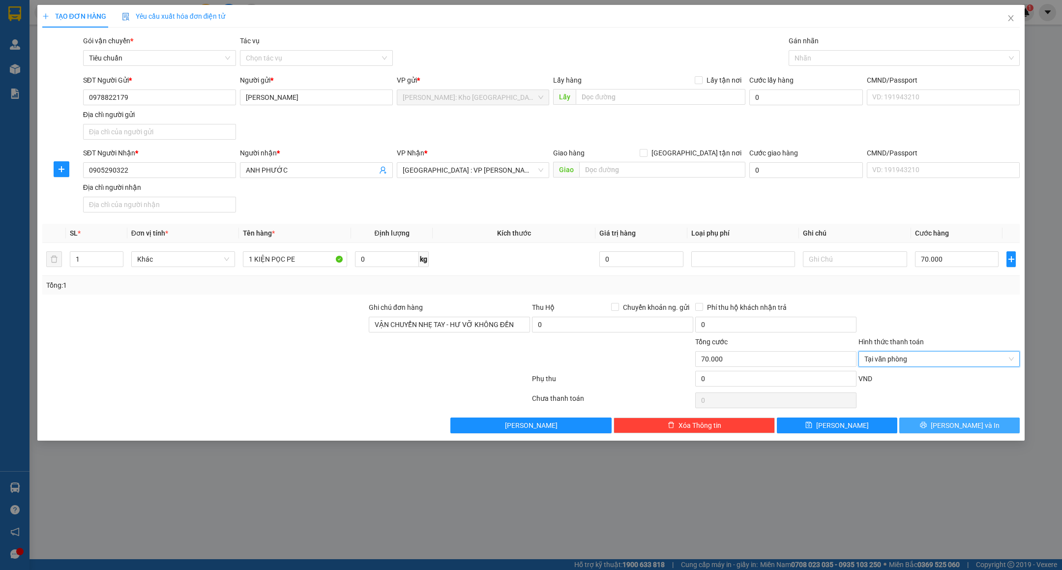
click at [911, 426] on button "Lưu và In" at bounding box center [959, 425] width 120 height 16
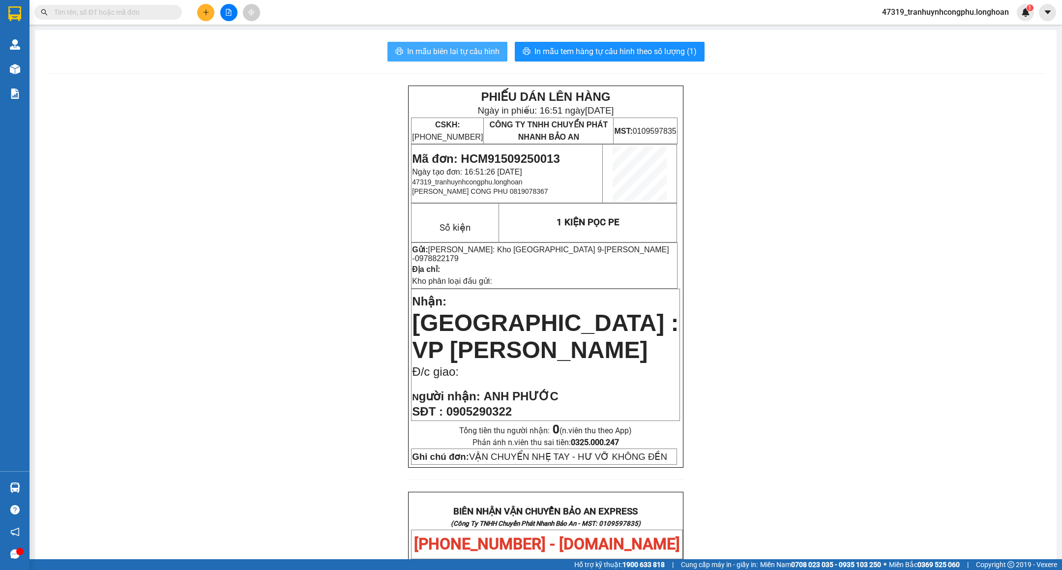
click at [458, 50] on span "In mẫu biên lai tự cấu hình" at bounding box center [453, 51] width 92 height 12
click at [468, 54] on span "In mẫu biên lai tự cấu hình" at bounding box center [453, 51] width 92 height 12
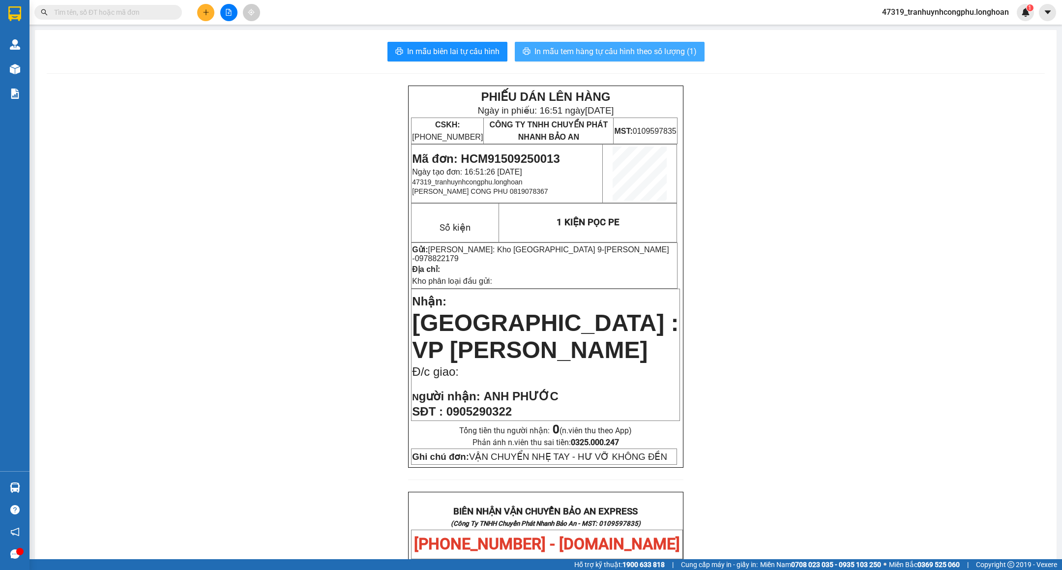
click at [669, 48] on span "In mẫu tem hàng tự cấu hình theo số lượng (1)" at bounding box center [615, 51] width 162 height 12
click at [522, 156] on span "Mã đơn: HCM91509250013" at bounding box center [485, 158] width 147 height 13
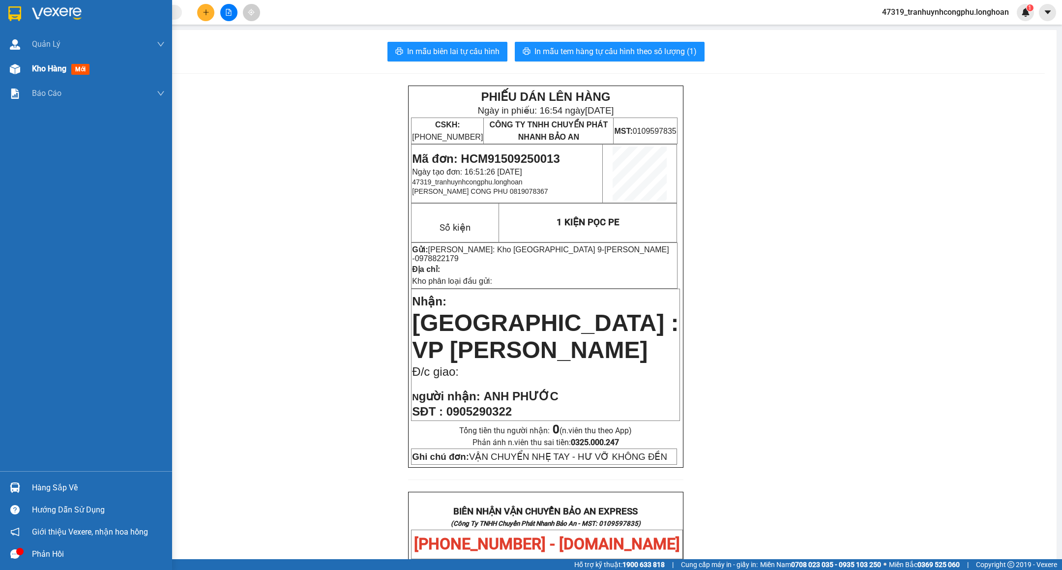
click at [10, 67] on img at bounding box center [15, 69] width 10 height 10
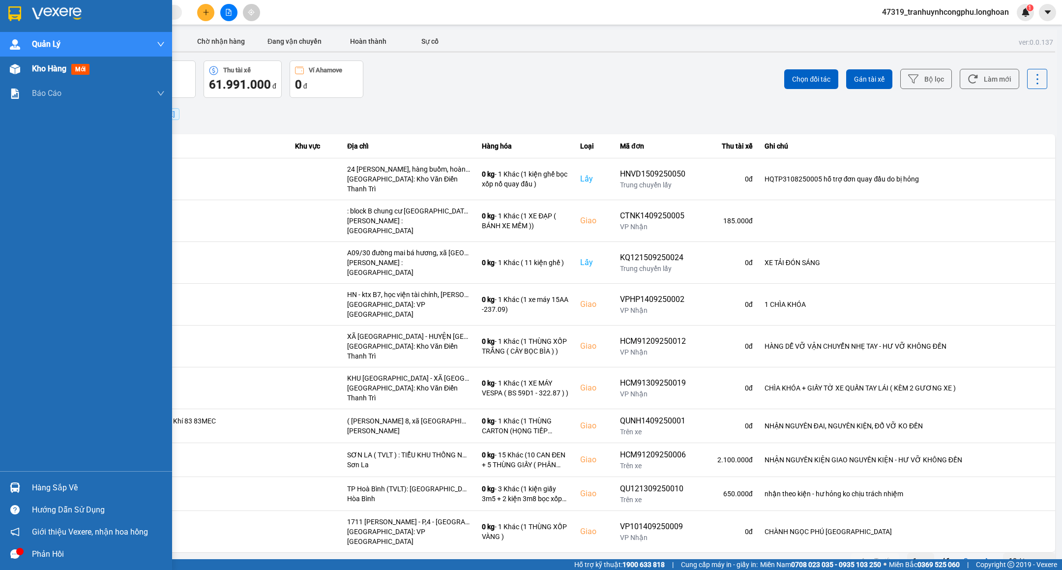
click at [66, 68] on span "Kho hàng" at bounding box center [49, 68] width 34 height 9
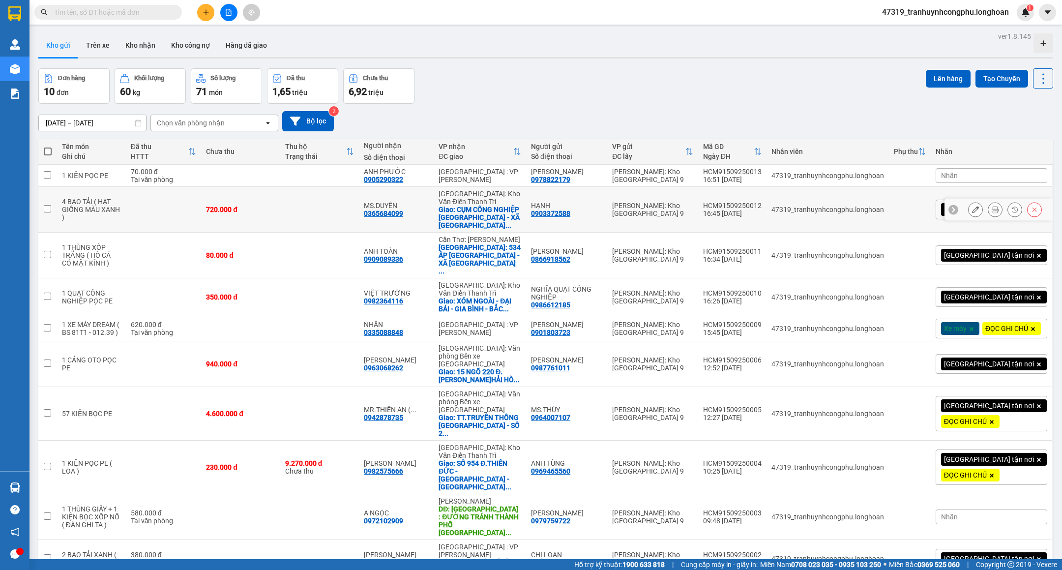
click at [972, 210] on icon at bounding box center [975, 209] width 7 height 7
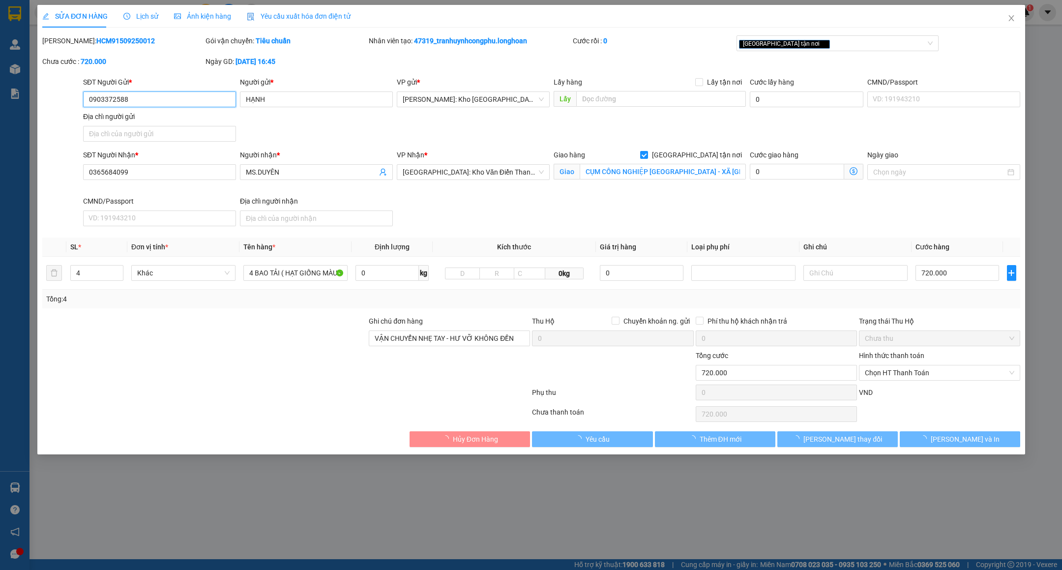
type input "0903372588"
type input "HẠNH"
type input "0365684099"
type input "MS.DUYÊN"
checkbox input "true"
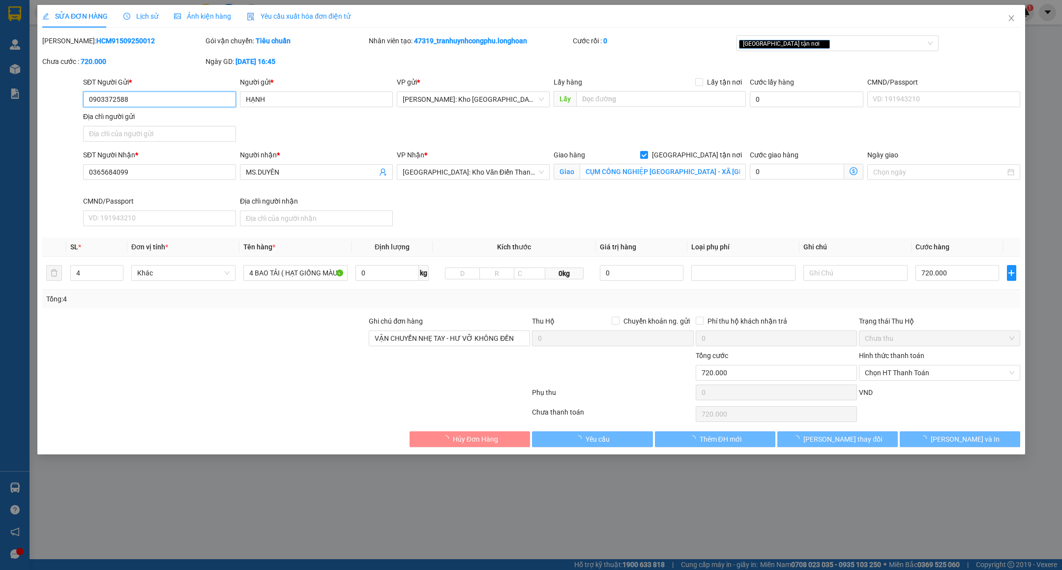
type input "CỤM CÔNG NGHIỆP [GEOGRAPHIC_DATA] - XÃ [GEOGRAPHIC_DATA] - HUYỆN [GEOGRAPHIC_DA…"
type input "VẬN CHUYỂN NHẸ TAY - HƯ VỠ KHÔNG ĐỀN"
type input "720.000"
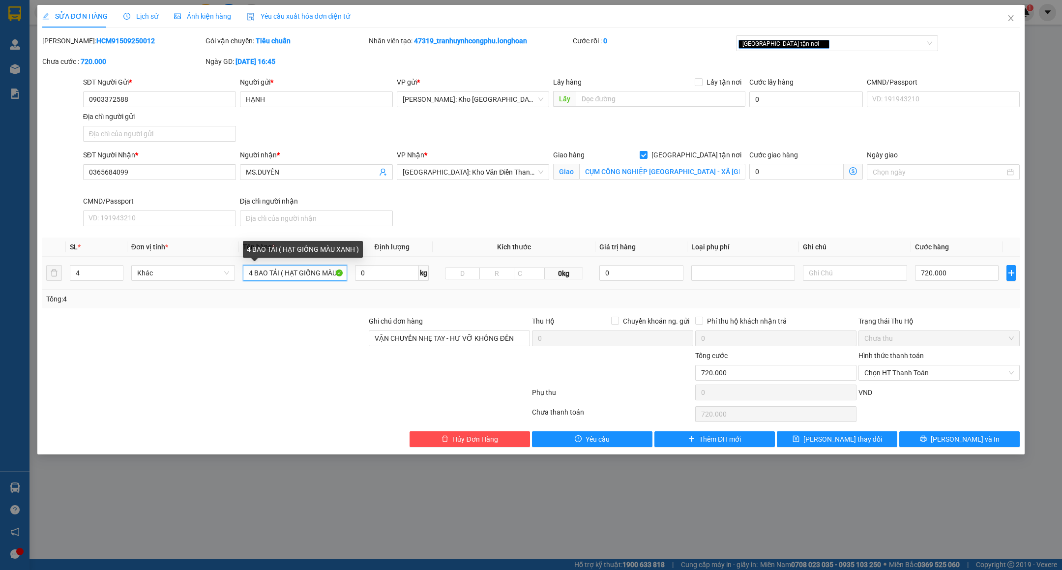
click at [322, 272] on input "4 BAO TẢI ( HẠT GIỐNG MÀU XANH )" at bounding box center [295, 273] width 104 height 16
type input "4 BAO TẢI ( HẠT NHỰA MÀU XANH )"
click at [311, 338] on div at bounding box center [204, 333] width 326 height 34
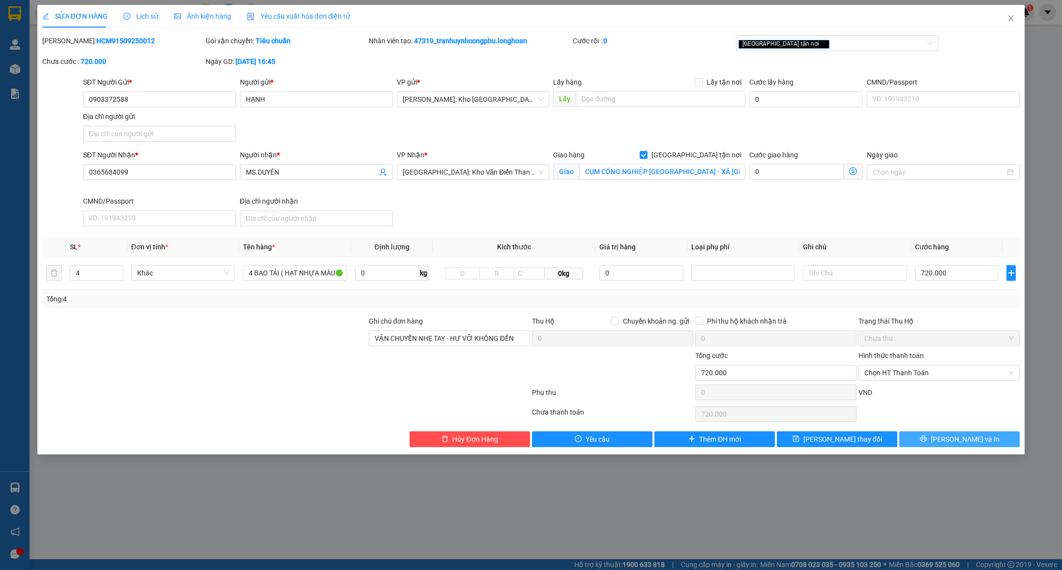
click at [954, 441] on span "[PERSON_NAME] và In" at bounding box center [964, 438] width 69 height 11
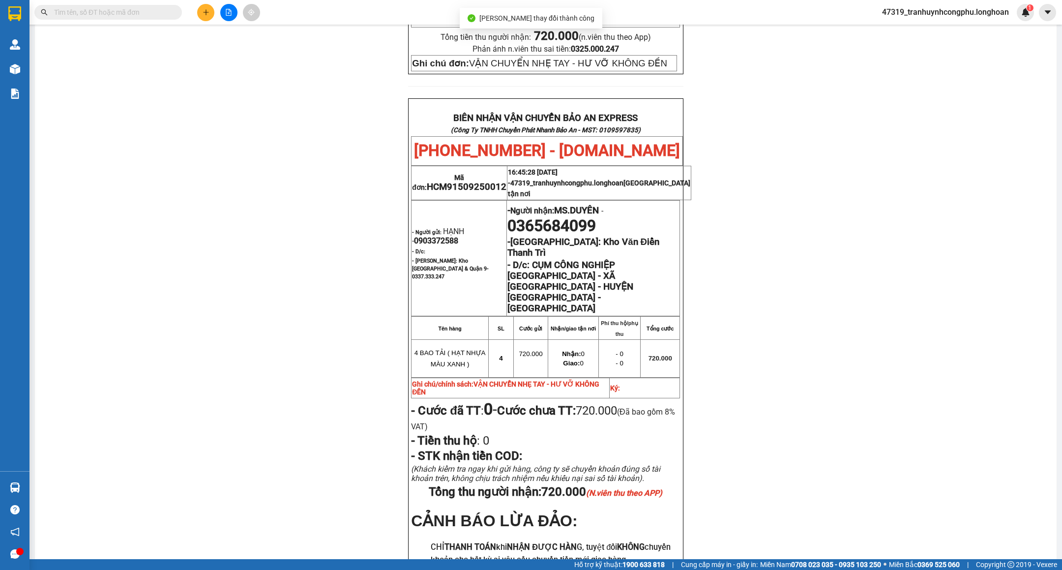
scroll to position [454, 0]
click at [503, 180] on span "HCM91509250012" at bounding box center [467, 185] width 80 height 11
copy span "HCM91509250012"
click at [180, 180] on div "PHIẾU DÁN LÊN HÀNG Ngày in phiếu: 16:56 ngày 15-09-2025 CSKH: 1900.06.88.33 CÔN…" at bounding box center [546, 142] width 998 height 1023
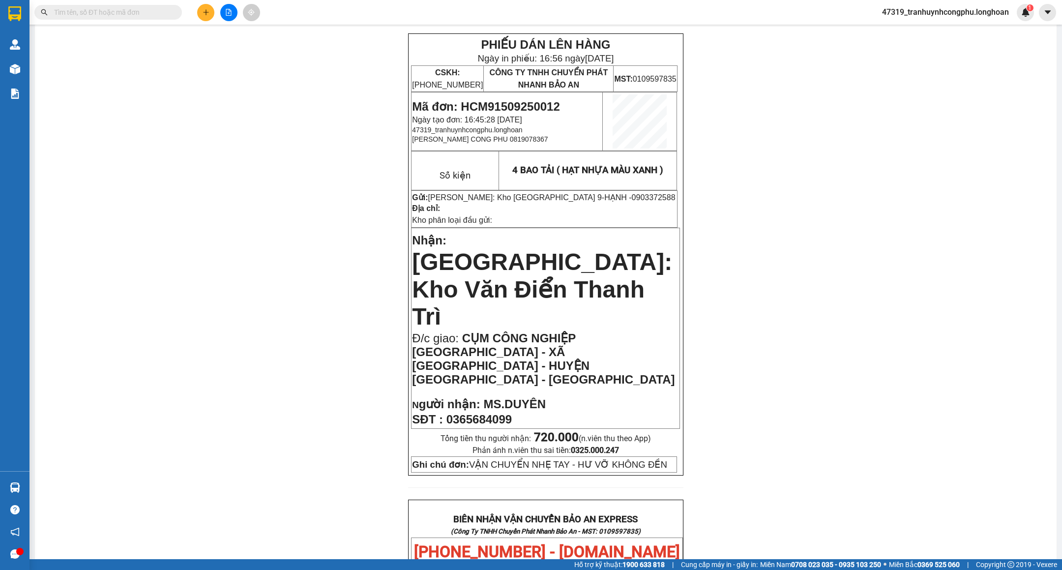
scroll to position [0, 0]
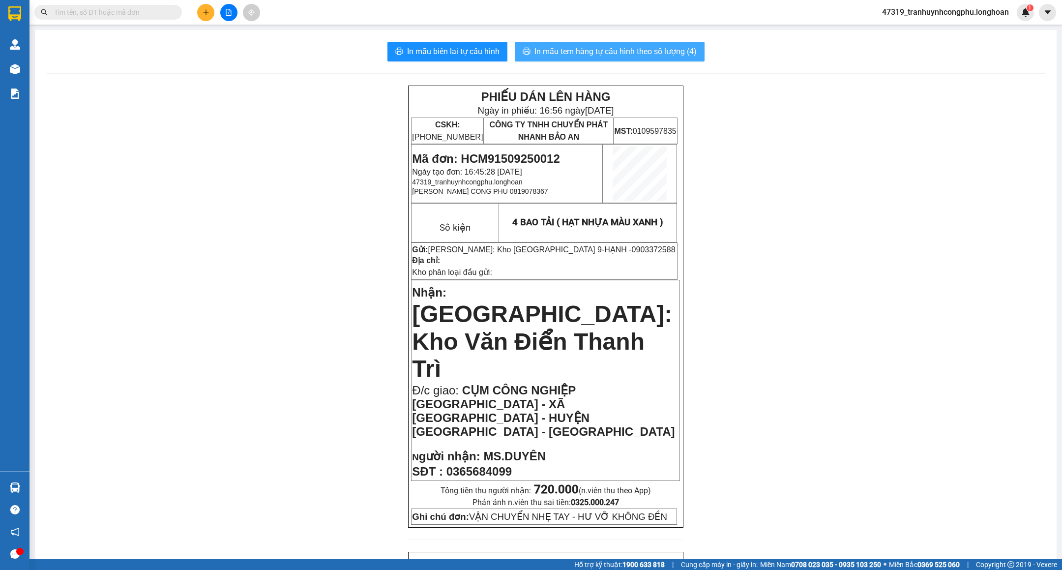
click at [643, 55] on span "In mẫu tem hàng tự cấu hình theo số lượng (4)" at bounding box center [615, 51] width 162 height 12
click at [203, 9] on icon "plus" at bounding box center [205, 12] width 7 height 7
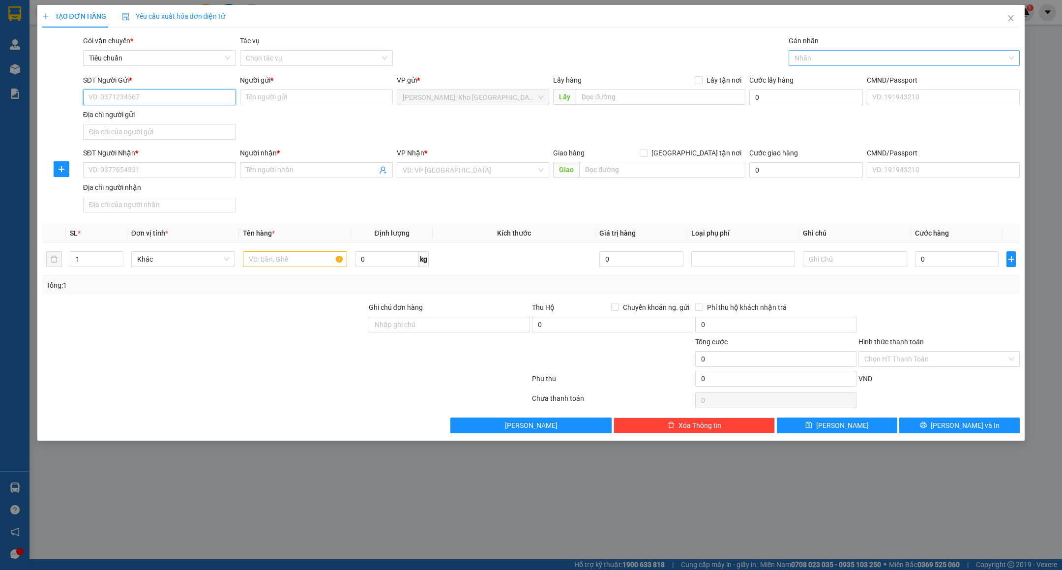
click at [806, 55] on div at bounding box center [899, 58] width 216 height 12
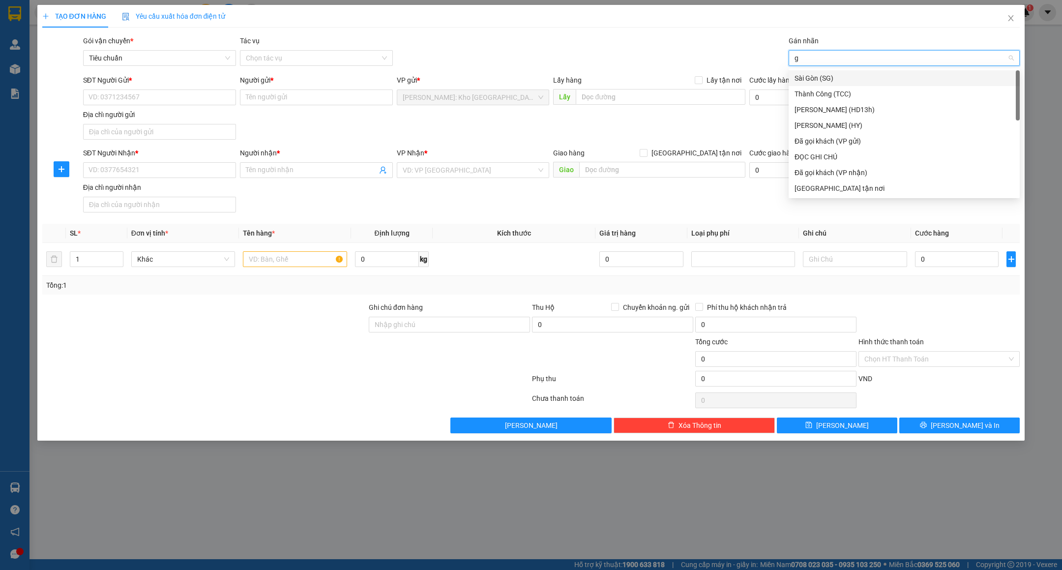
type input "gt"
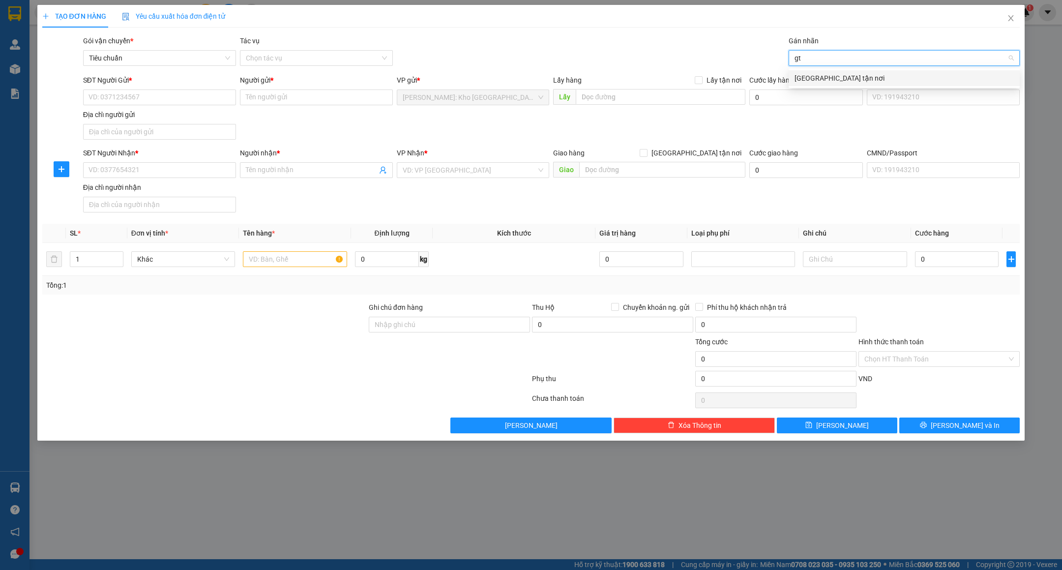
click at [802, 75] on div "[GEOGRAPHIC_DATA] tận nơi" at bounding box center [903, 78] width 219 height 11
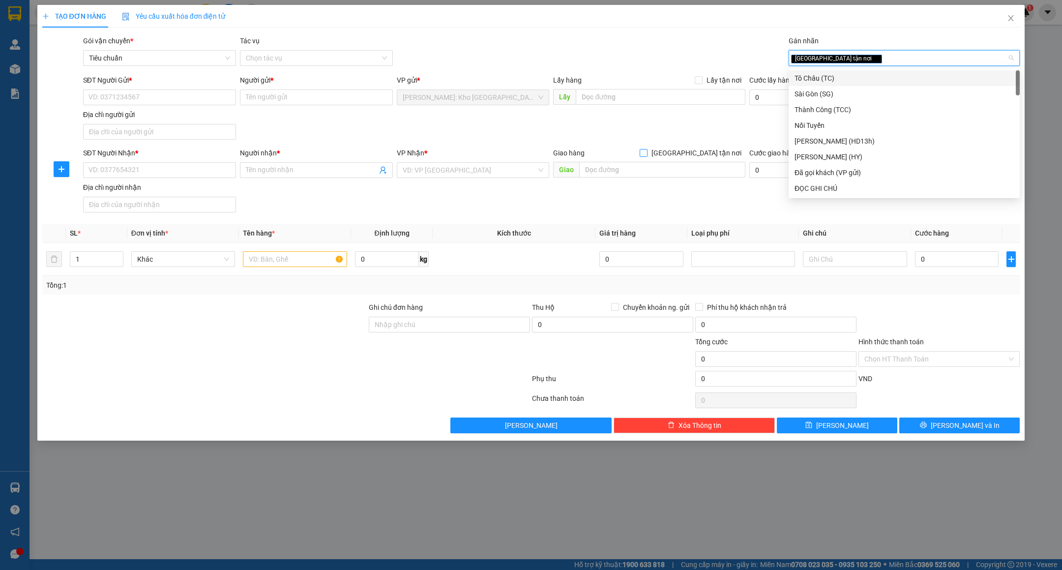
click at [647, 157] on span at bounding box center [643, 153] width 8 height 8
click at [646, 156] on input "[GEOGRAPHIC_DATA] tận nơi" at bounding box center [642, 152] width 7 height 7
checkbox input "true"
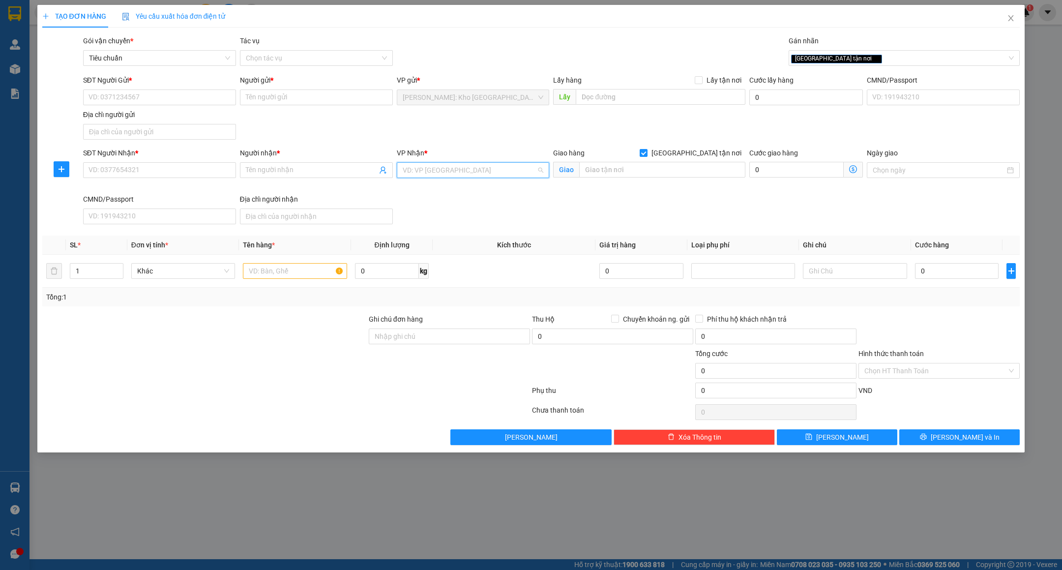
click at [488, 164] on input "search" at bounding box center [470, 170] width 134 height 15
type input "b"
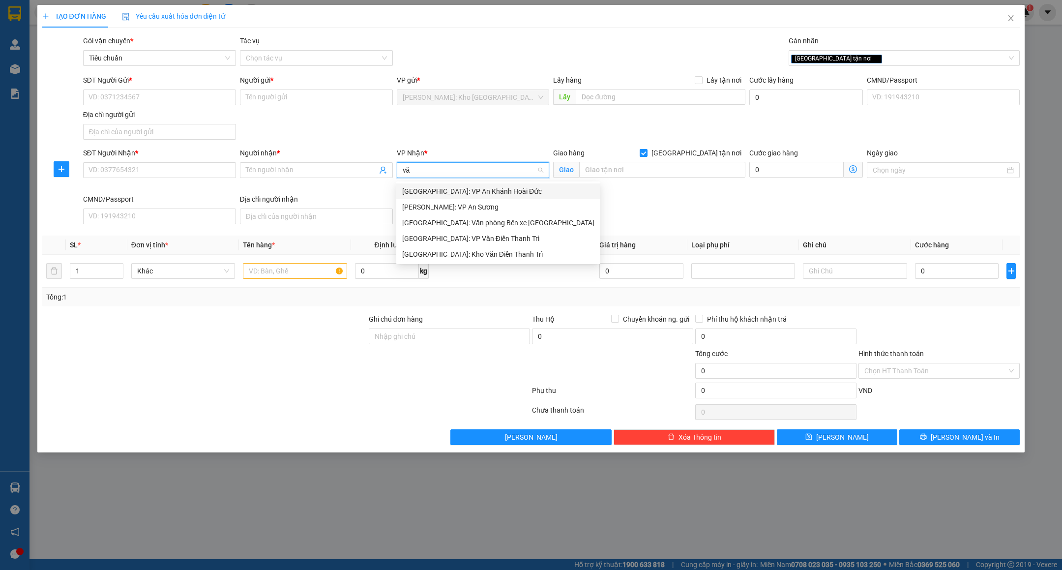
type input "văn"
click at [453, 218] on div "[GEOGRAPHIC_DATA]: Kho Văn Điển Thanh Trì" at bounding box center [498, 222] width 192 height 11
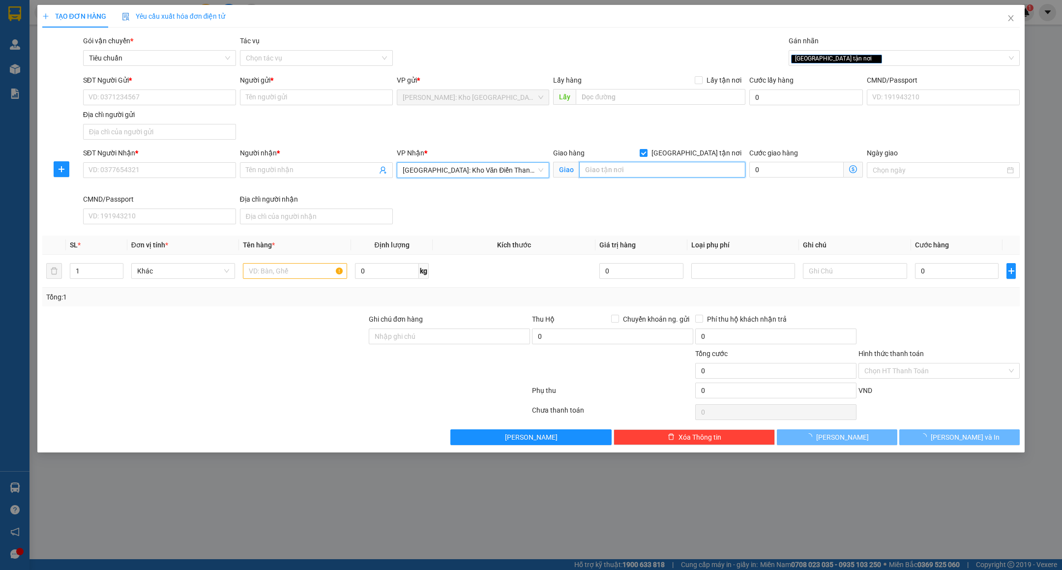
click at [618, 172] on input "text" at bounding box center [662, 170] width 166 height 16
paste input "Ô ĐẤT B3-CC2A THUỘC DỰ ÁN KHU TRUNG TÂM KĐT TÂY HỒ - KHU NGOẠI GIAO ĐOÀN - XUÂN…"
type input "Ô ĐẤT B3-CC2A THUỘC DỰ ÁN KHU TRUNG TÂM KĐT TÂY HỒ - KHU NGOẠI GIAO ĐOÀN - XUÂN…"
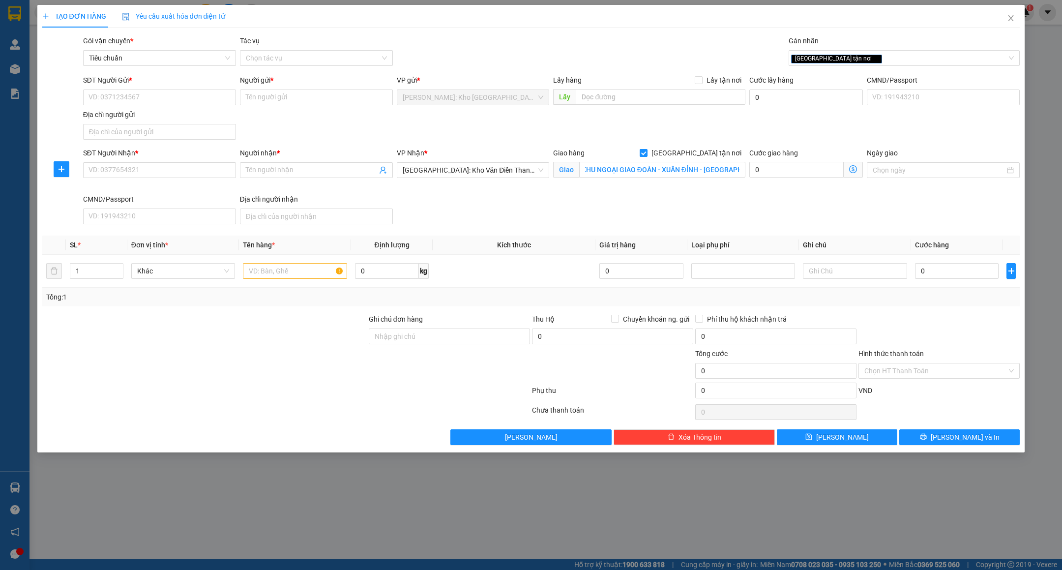
click at [606, 210] on div "SĐT Người Nhận * VD: 0377654321 Người nhận * Tên người nhận VP Nhận * Hà Nội: K…" at bounding box center [551, 187] width 941 height 81
click at [183, 98] on input "SĐT Người Gửi *" at bounding box center [159, 97] width 153 height 16
paste input "0909670649"
type input "0909670649"
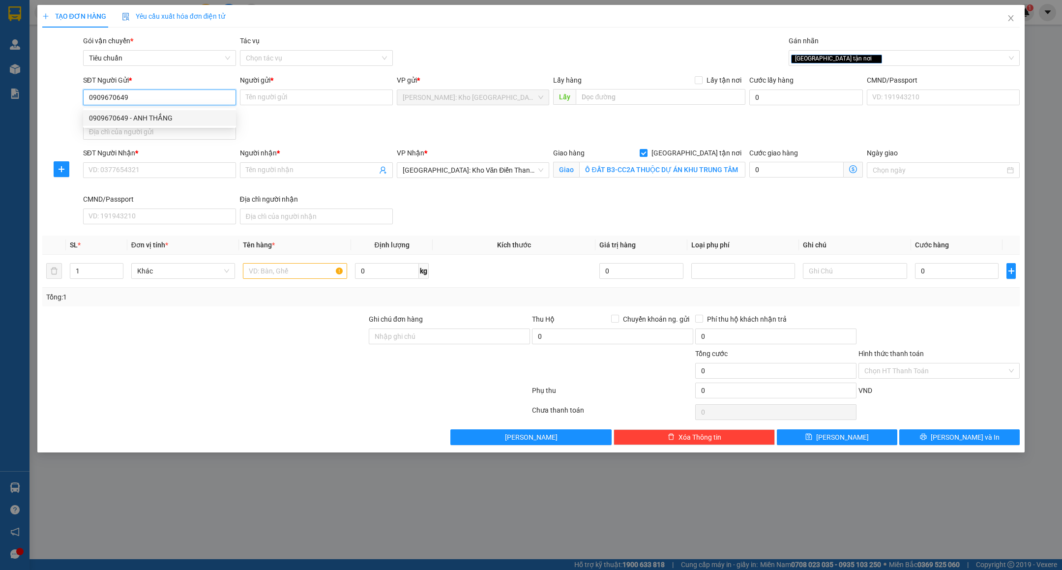
click at [181, 115] on div "0909670649 - ANH THẮNG" at bounding box center [159, 118] width 141 height 11
type input "ANH THẮNG"
type input "0909670649"
click at [189, 167] on input "SĐT Người Nhận *" at bounding box center [159, 170] width 153 height 16
paste input "0984523331"
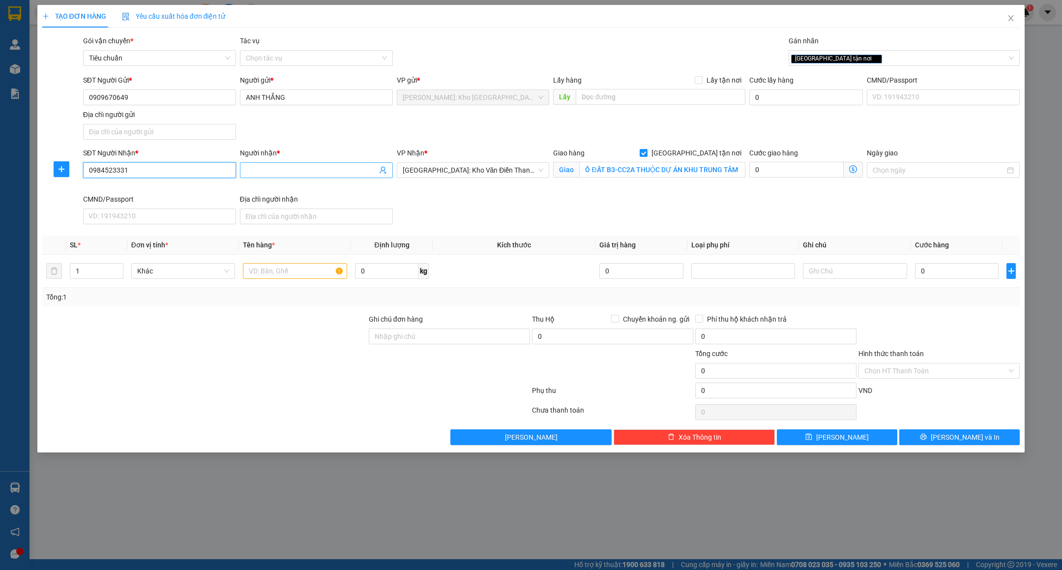
type input "0984523331"
click at [288, 175] on input "Người nhận *" at bounding box center [311, 170] width 131 height 11
type input "a"
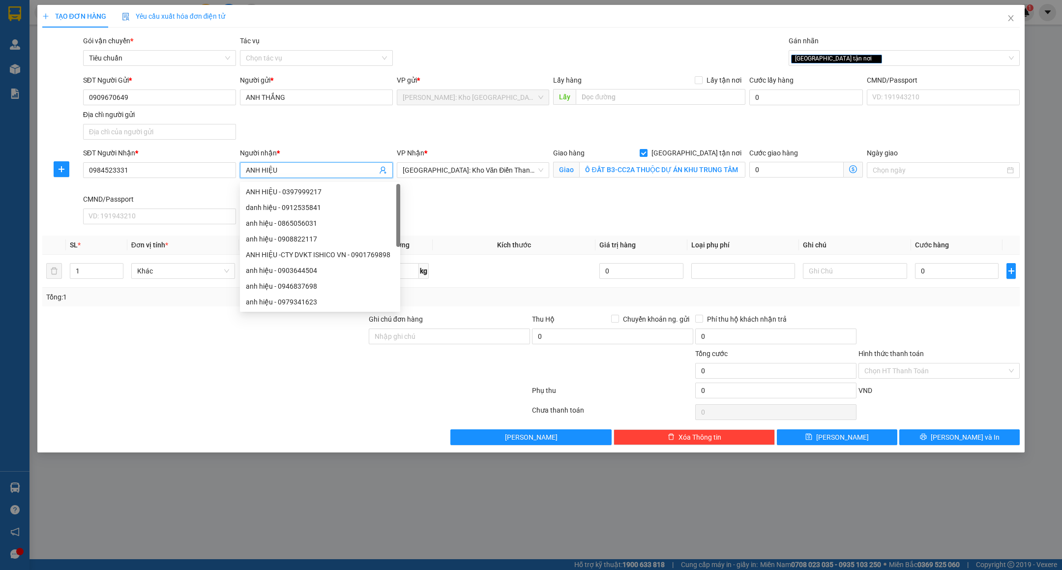
type input "ANH HIỆU"
click at [335, 137] on div "SĐT Người Gửi * 0909670649 Người gửi * ANH THẮNG VP gửi * Hồ Chí Minh: Kho Thủ …" at bounding box center [551, 109] width 941 height 69
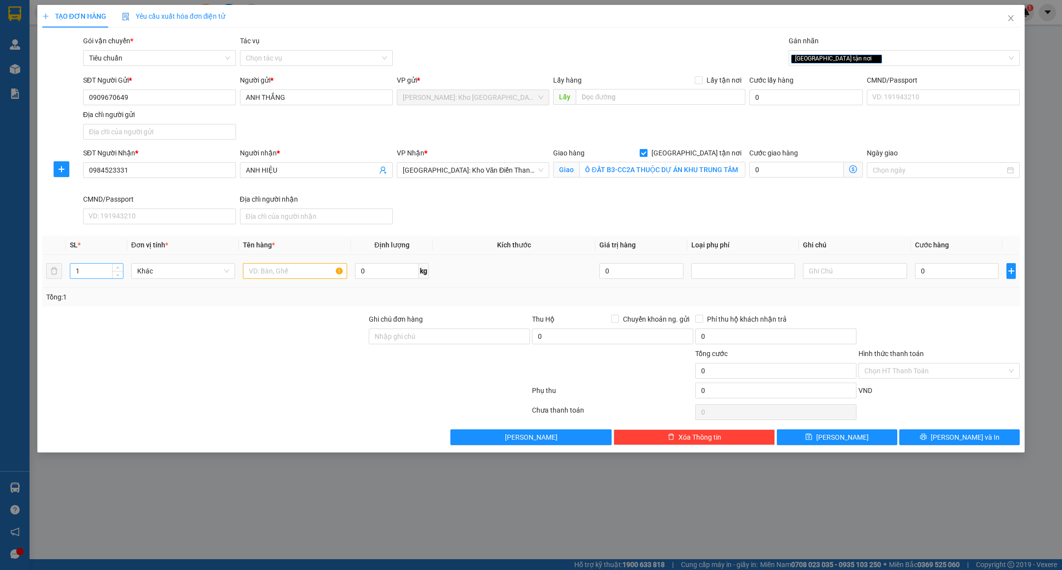
click at [99, 270] on input "1" at bounding box center [96, 270] width 52 height 15
type input "2"
click at [295, 274] on input "text" at bounding box center [295, 271] width 104 height 16
type input "2 KIỆN BỌC NILONG ( LƯỚI )"
click at [397, 328] on div "Ghi chú đơn hàng" at bounding box center [449, 321] width 161 height 15
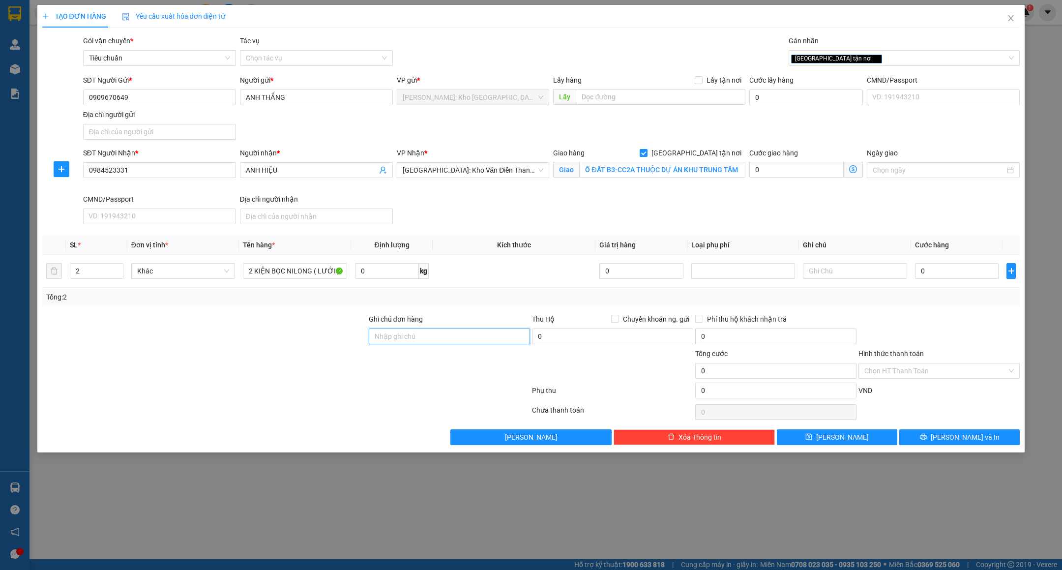
click at [398, 338] on input "Ghi chú đơn hàng" at bounding box center [449, 336] width 161 height 16
type input "VẬN CHUYỂN NHẸ TAY - HƯ VỠ KHÔNG ĐỀN"
click at [334, 402] on div at bounding box center [285, 392] width 489 height 20
click at [935, 269] on input "0" at bounding box center [957, 271] width 84 height 16
type input "0"
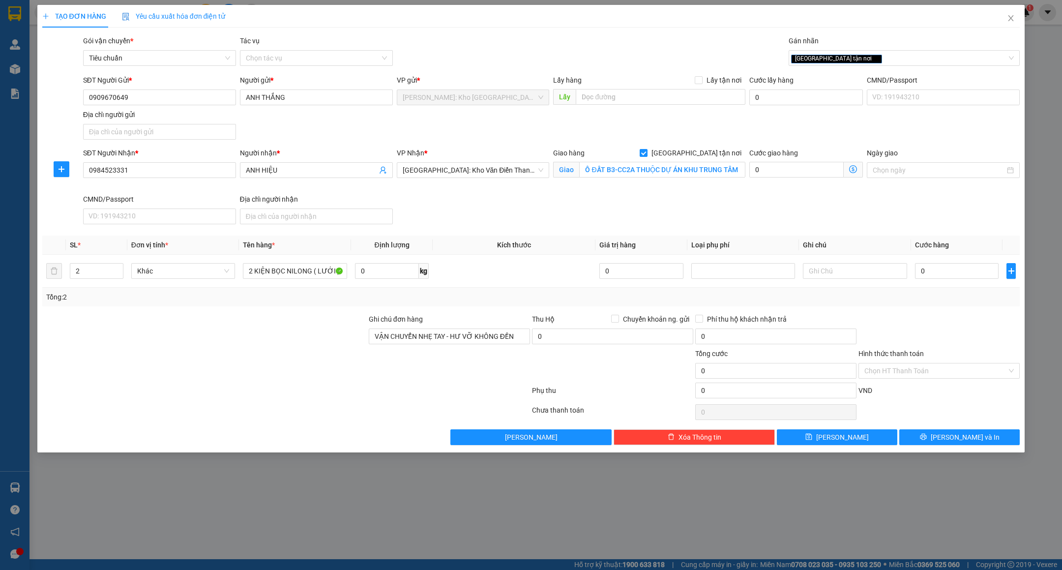
click at [643, 517] on div "TẠO ĐƠN HÀNG Yêu cầu xuất hóa đơn điện tử Transit Pickup Surcharge Ids Transit …" at bounding box center [531, 285] width 1062 height 570
click at [947, 269] on input "0" at bounding box center [957, 271] width 84 height 16
type input "3"
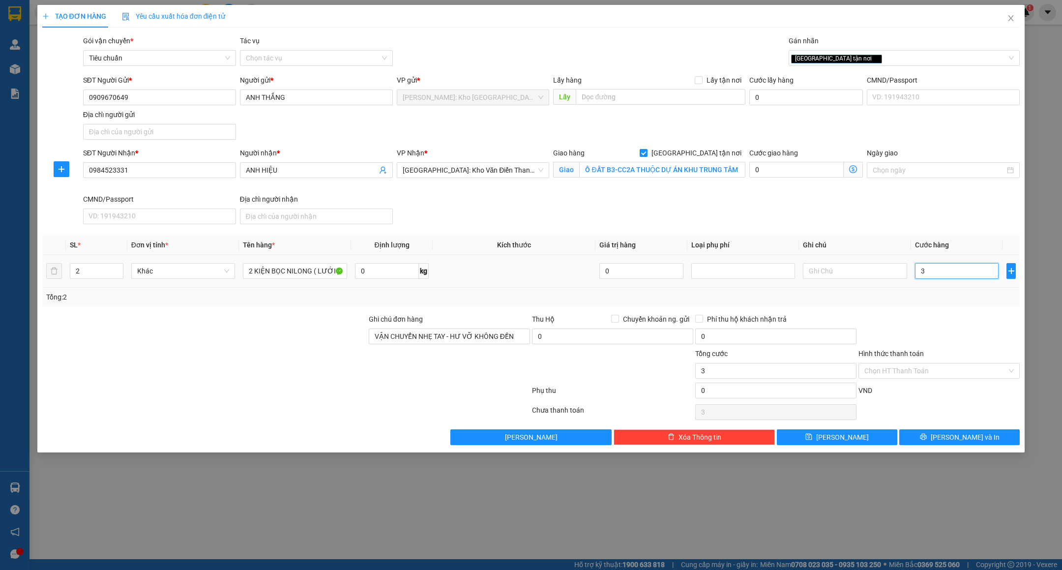
type input "36"
type input "360"
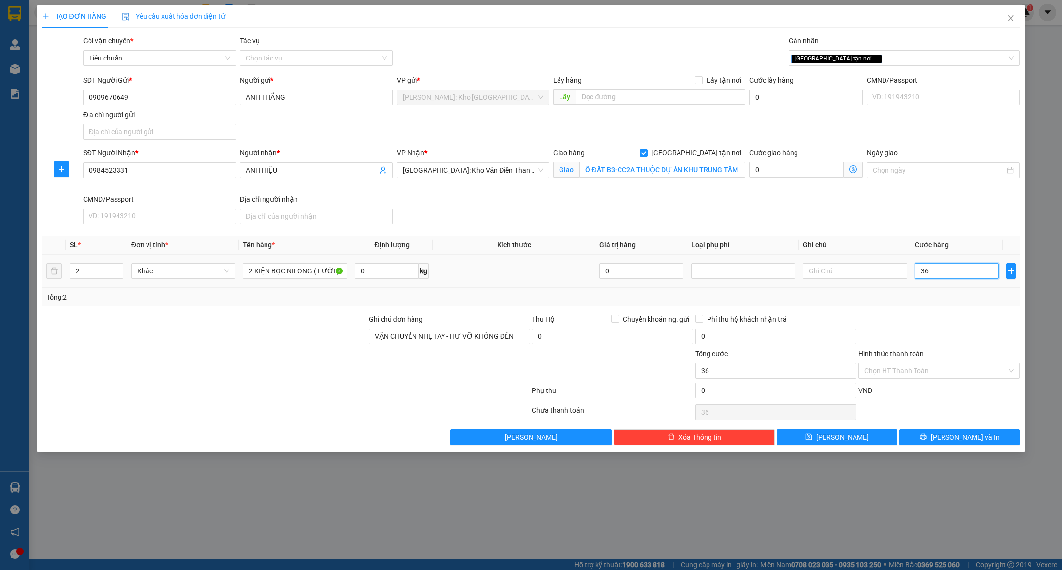
type input "360"
click at [941, 345] on div at bounding box center [938, 331] width 163 height 34
type input "360.000"
click at [914, 382] on div "Hình thức thanh toán Chọn HT Thanh Toán" at bounding box center [938, 365] width 161 height 34
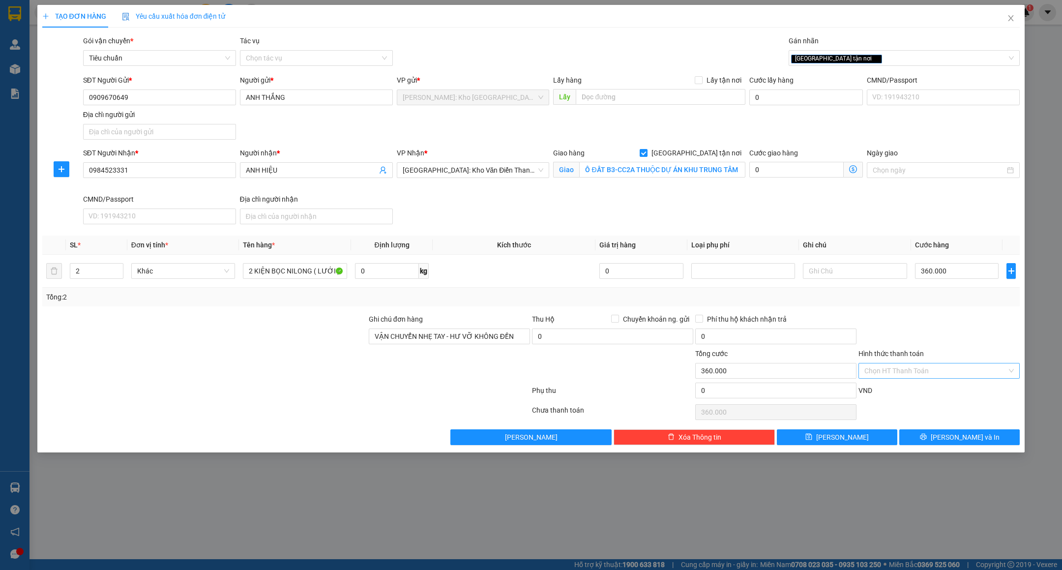
click at [918, 374] on input "Hình thức thanh toán" at bounding box center [935, 370] width 143 height 15
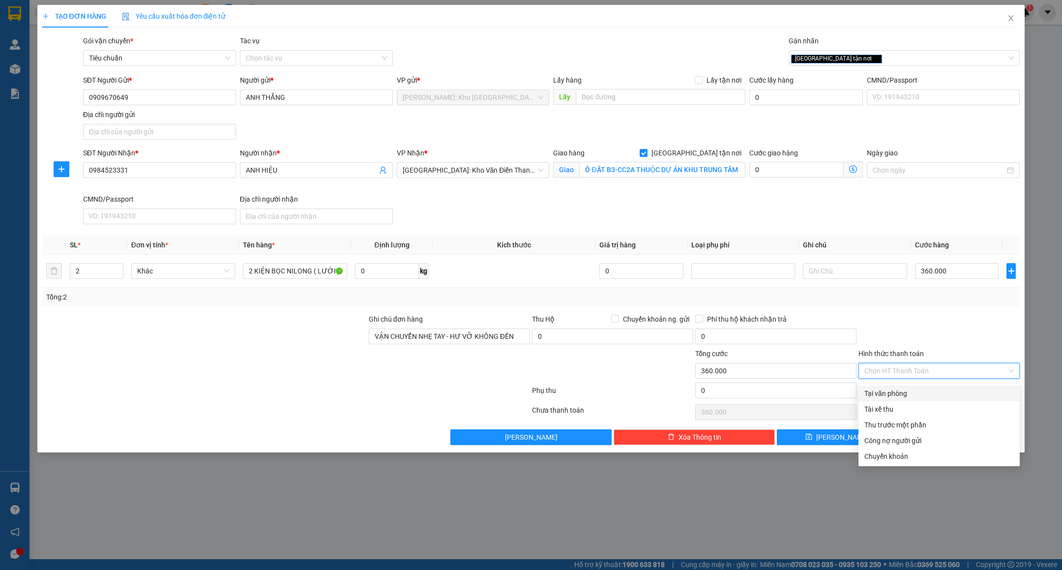
click at [898, 395] on div "Tại văn phòng" at bounding box center [938, 393] width 149 height 11
type input "0"
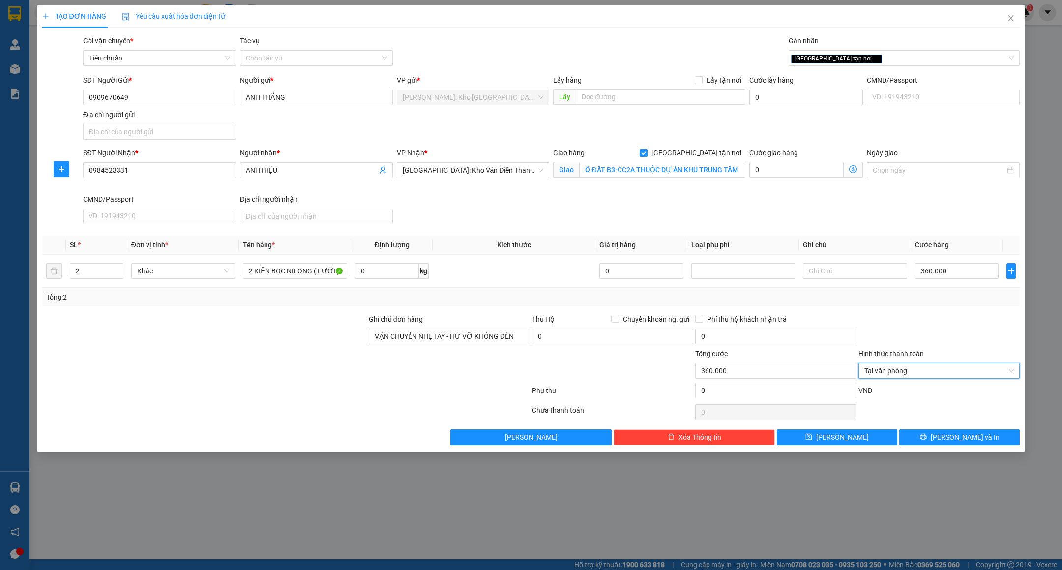
click at [934, 336] on div at bounding box center [938, 331] width 163 height 34
drag, startPoint x: 937, startPoint y: 438, endPoint x: 932, endPoint y: 436, distance: 5.3
click at [938, 438] on button "[PERSON_NAME] và In" at bounding box center [959, 437] width 120 height 16
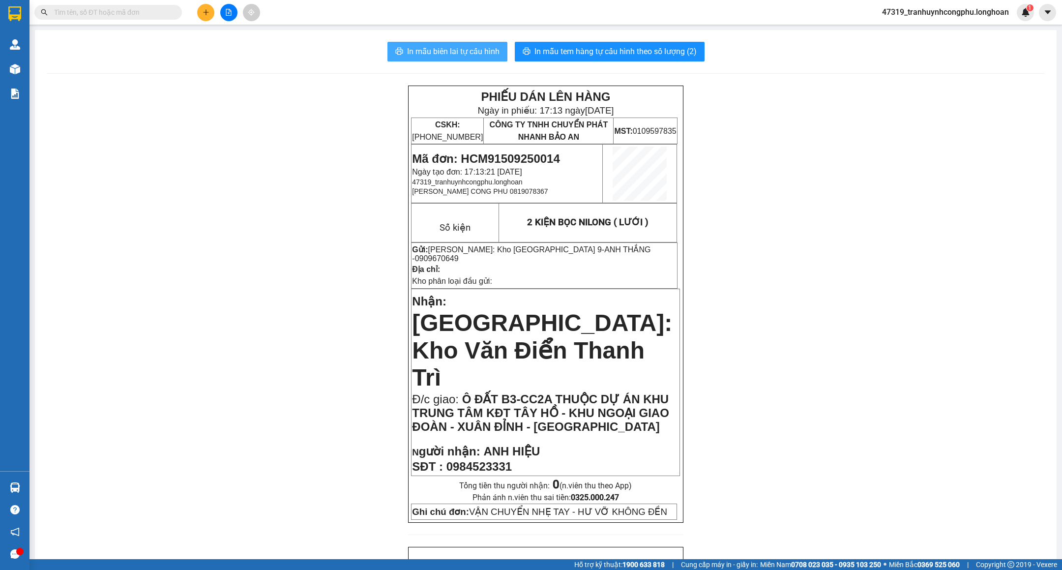
click at [469, 52] on span "In mẫu biên lai tự cấu hình" at bounding box center [453, 51] width 92 height 12
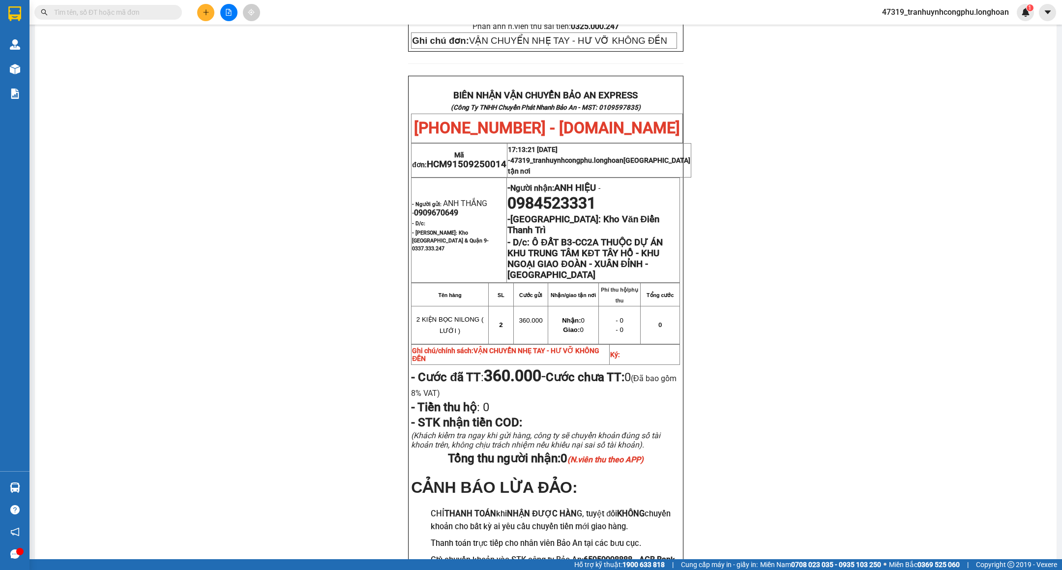
scroll to position [475, 0]
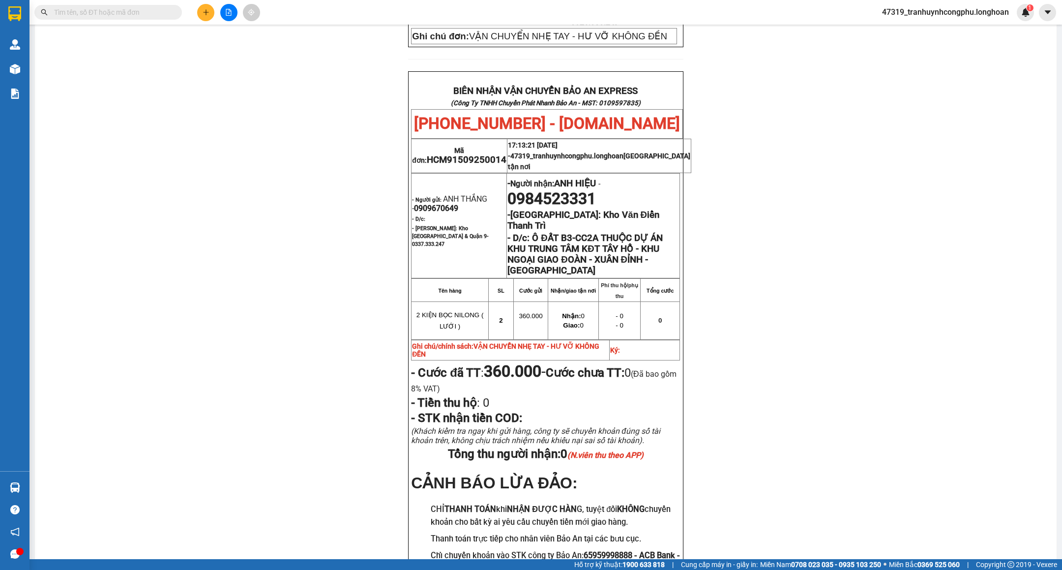
click at [579, 189] on span "0984523331" at bounding box center [551, 198] width 88 height 19
copy span "0984523331"
click at [725, 294] on div "PHIẾU DÁN LÊN HÀNG Ngày in phiếu: 17:13 ngày 15-09-2025 CSKH: 1900.06.88.33 CÔN…" at bounding box center [546, 113] width 998 height 1007
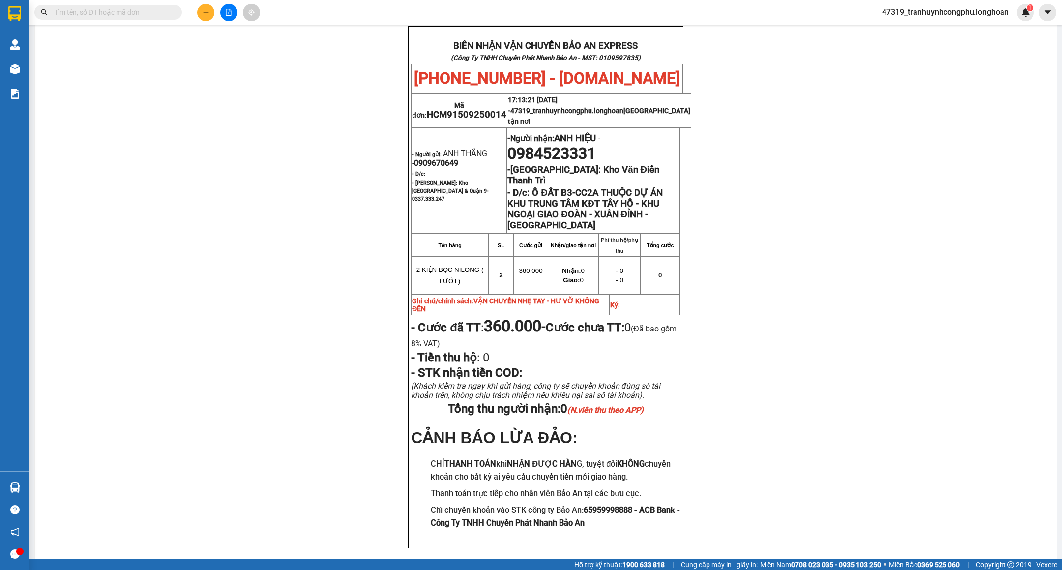
scroll to position [0, 0]
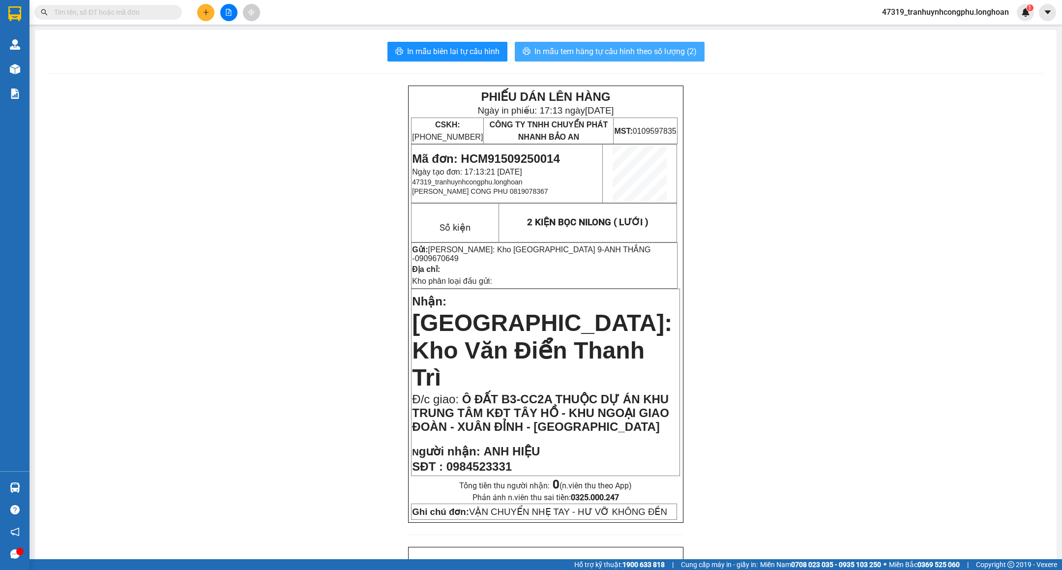
click at [605, 55] on span "In mẫu tem hàng tự cấu hình theo số lượng (2)" at bounding box center [615, 51] width 162 height 12
click at [503, 152] on span "Mã đơn: HCM91509250014" at bounding box center [485, 158] width 147 height 13
copy span "HCM91509250014"
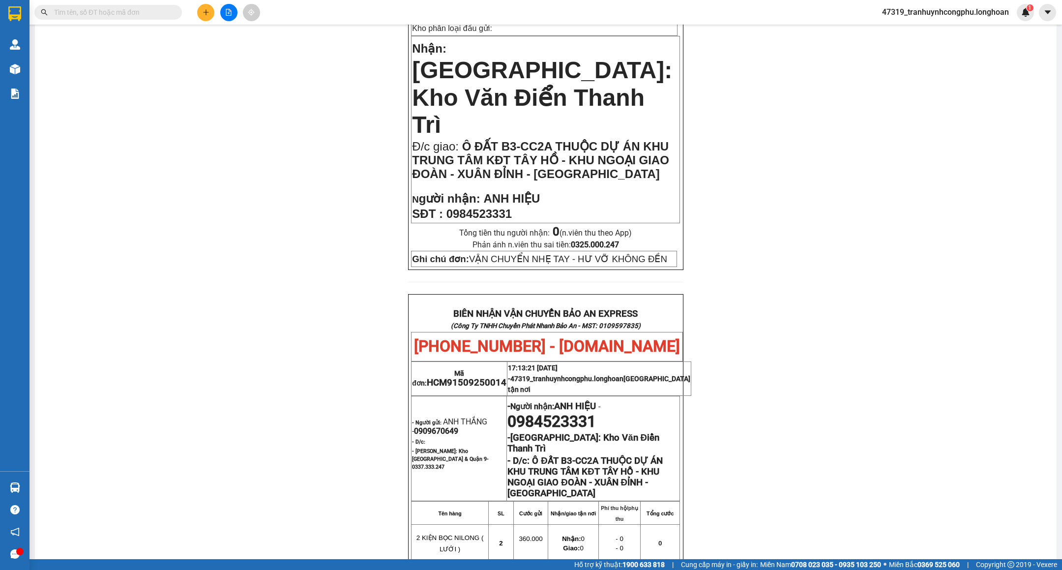
scroll to position [369, 0]
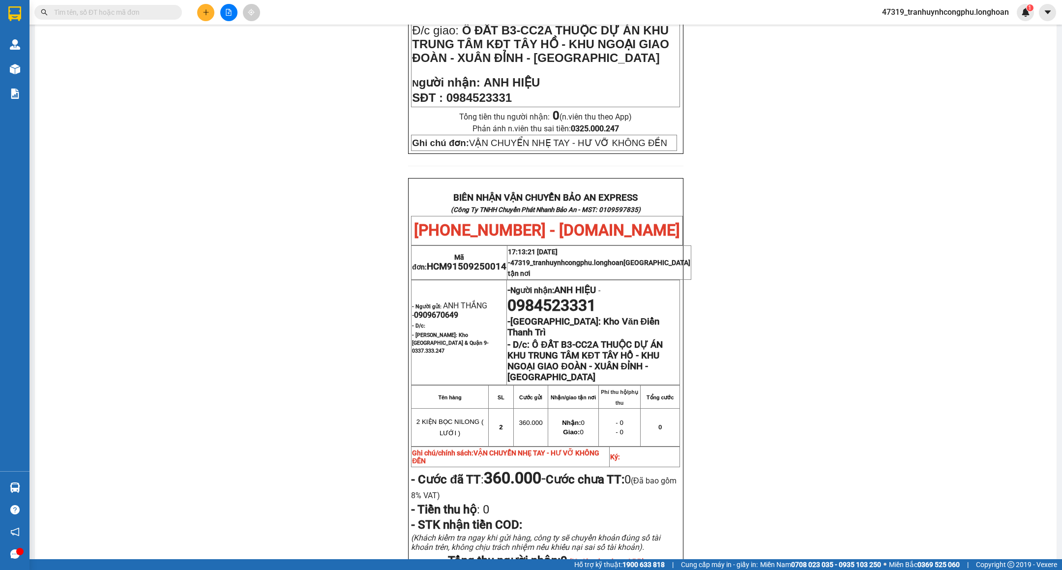
click at [447, 310] on span "0909670649" at bounding box center [436, 314] width 44 height 9
copy span "0909670649"
click at [435, 310] on span "0909670649" at bounding box center [436, 314] width 44 height 9
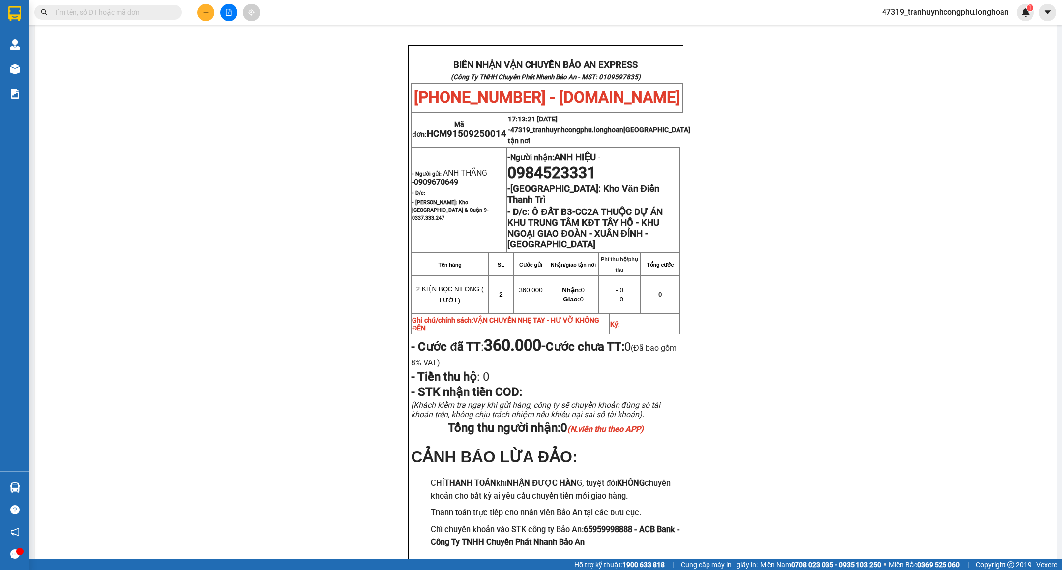
scroll to position [520, 0]
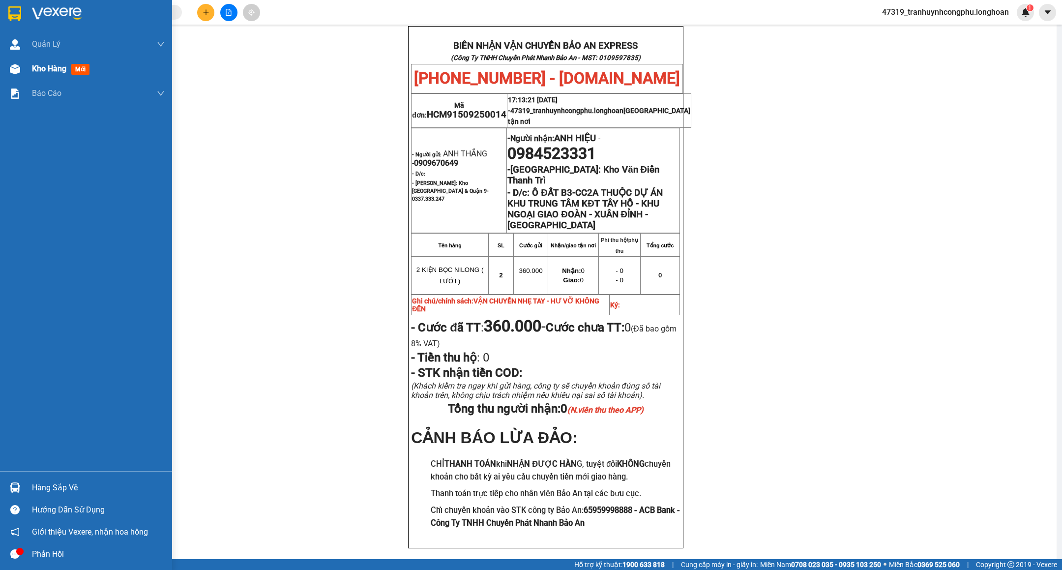
click at [16, 75] on div at bounding box center [14, 68] width 17 height 17
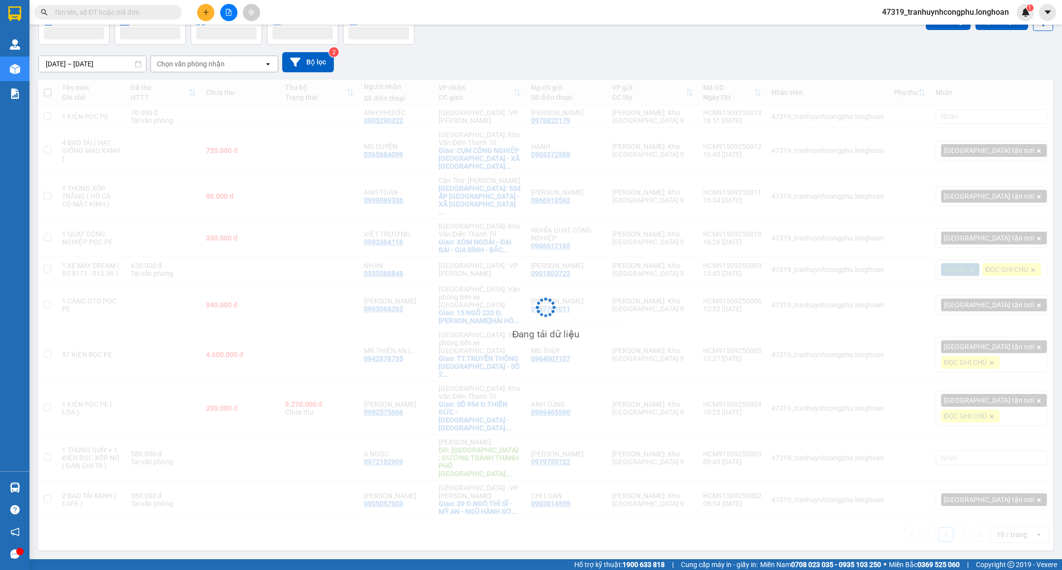
scroll to position [46, 0]
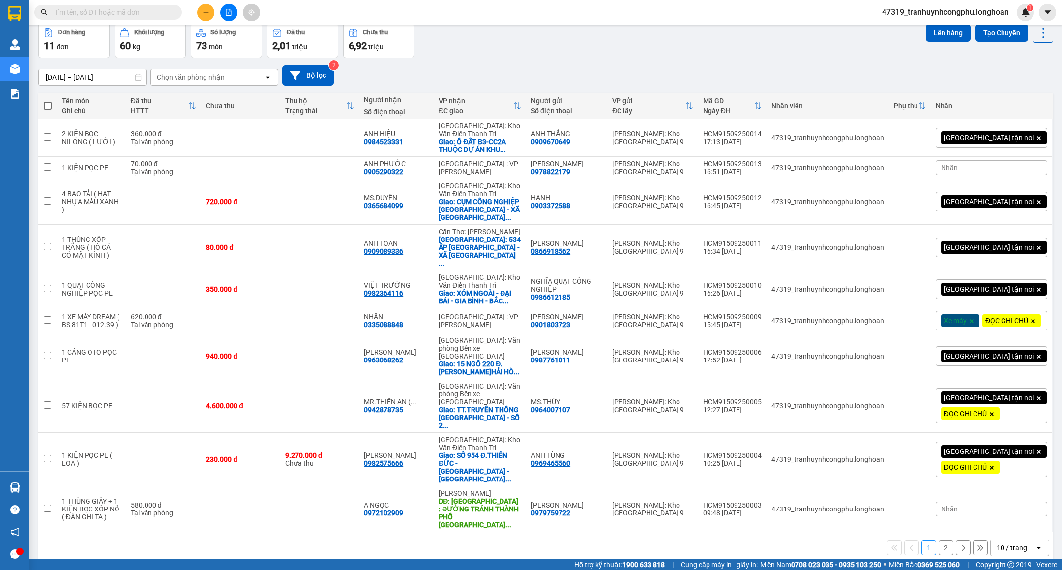
click at [938, 540] on button "2" at bounding box center [945, 547] width 15 height 15
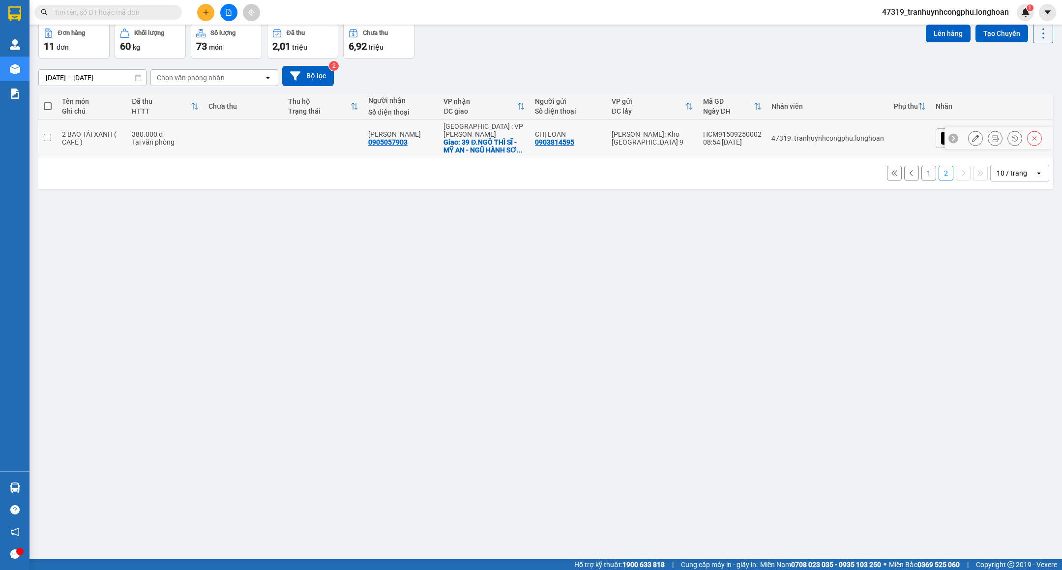
click at [972, 136] on icon at bounding box center [975, 138] width 7 height 7
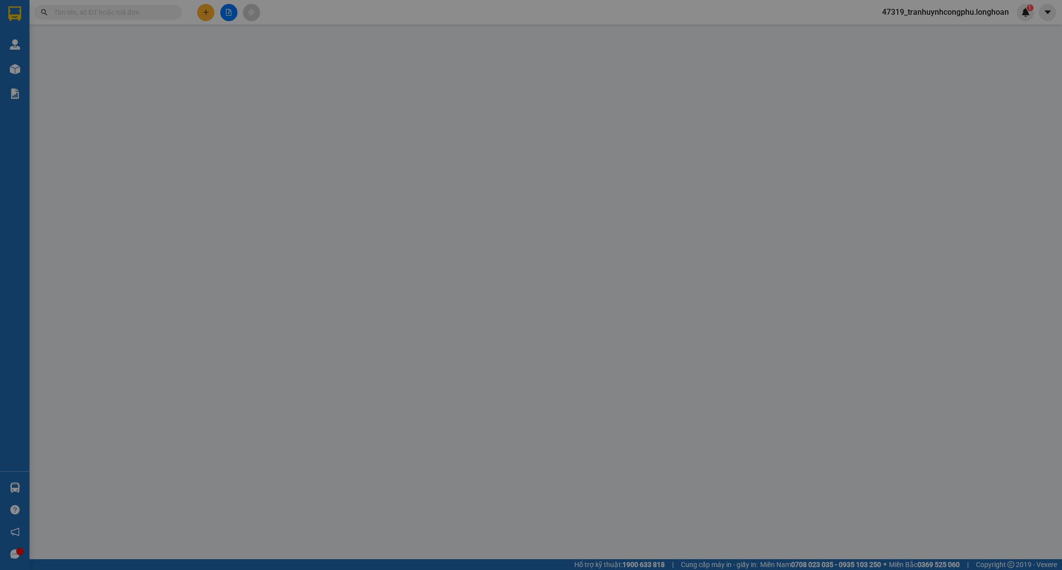
type input "0903814595"
type input "CHỊ LOAN"
type input "0905057903"
type input "[PERSON_NAME]"
checkbox input "true"
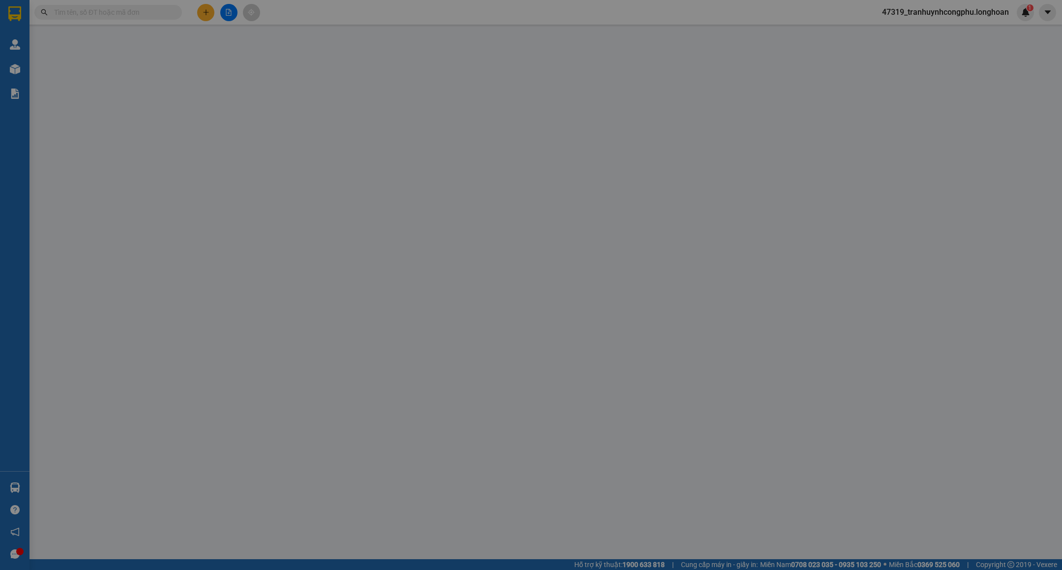
type input "39 Đ.NGÔ THÌ SĨ - MỸ AN - NGŨ HÀNH SƠN - ĐÀ NẴNG"
type input "380.000"
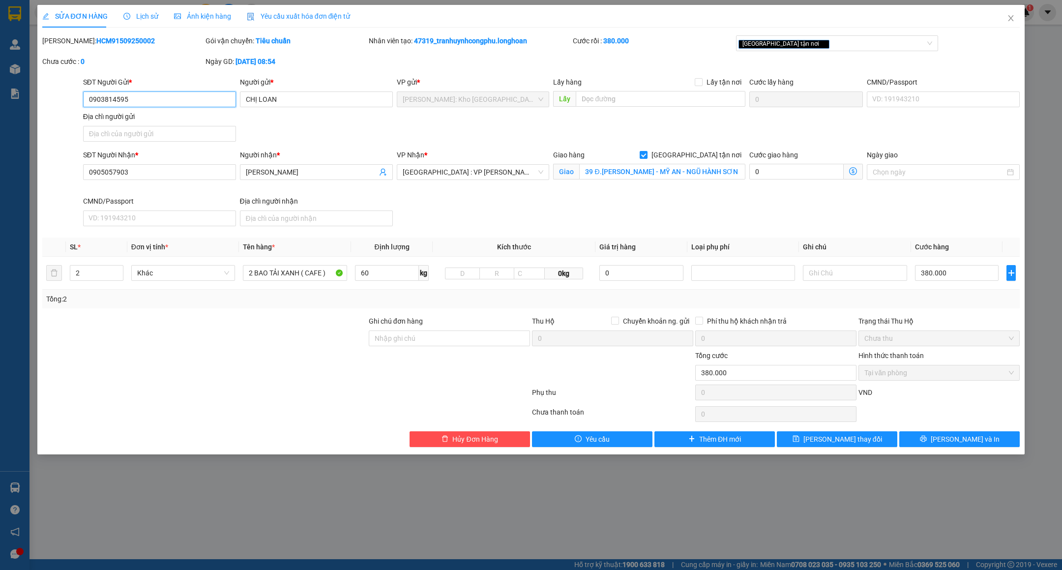
click at [170, 104] on input "0903814595" at bounding box center [159, 99] width 153 height 16
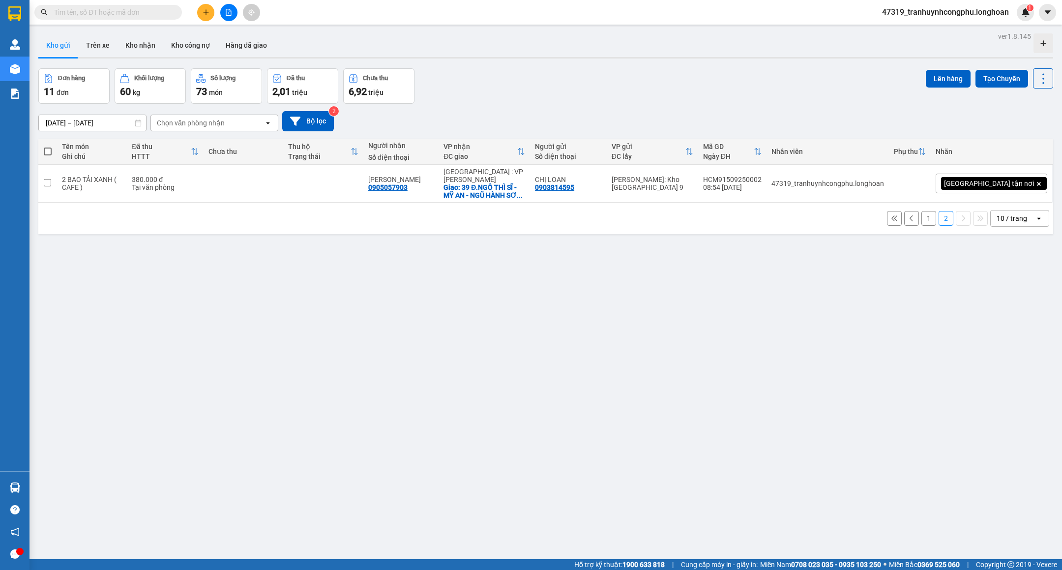
click at [531, 380] on div "ver 1.8.145 Kho gửi Trên xe Kho nhận Kho công nợ Hàng đã giao Đơn hàng 11 đơn K…" at bounding box center [545, 314] width 1022 height 570
click at [525, 430] on div "ver 1.8.145 Kho gửi Trên xe Kho nhận Kho công nợ Hàng đã giao Đơn hàng 11 đơn K…" at bounding box center [545, 314] width 1022 height 570
click at [606, 425] on div "ver 1.8.145 Kho gửi Trên xe Kho nhận Kho công nợ Hàng đã giao Đơn hàng 11 đơn K…" at bounding box center [545, 314] width 1022 height 570
click at [921, 212] on button "1" at bounding box center [928, 218] width 15 height 15
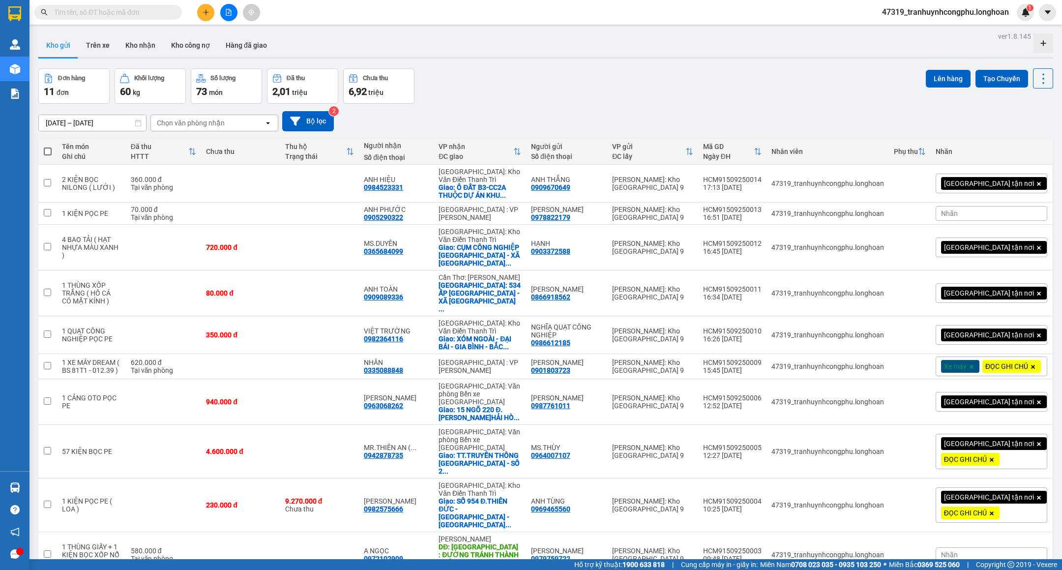
click at [946, 13] on span "47319_tranhuynhcongphu.longhoan" at bounding box center [945, 12] width 143 height 12
click at [930, 29] on span "Đăng xuất" at bounding box center [948, 30] width 123 height 11
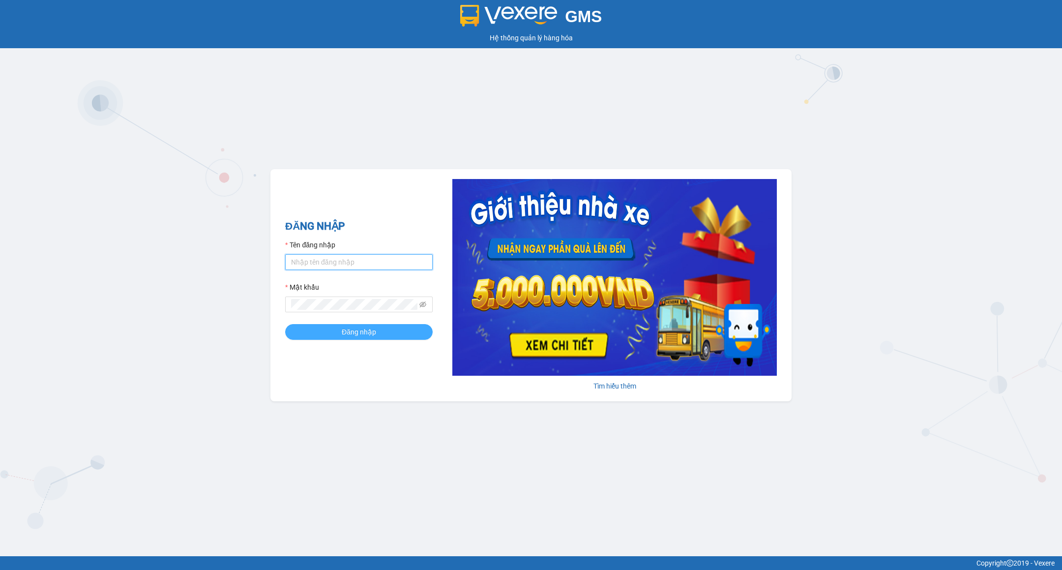
type input "tranhuynhcongphu.longhoan"
click at [315, 333] on button "Đăng nhập" at bounding box center [358, 332] width 147 height 16
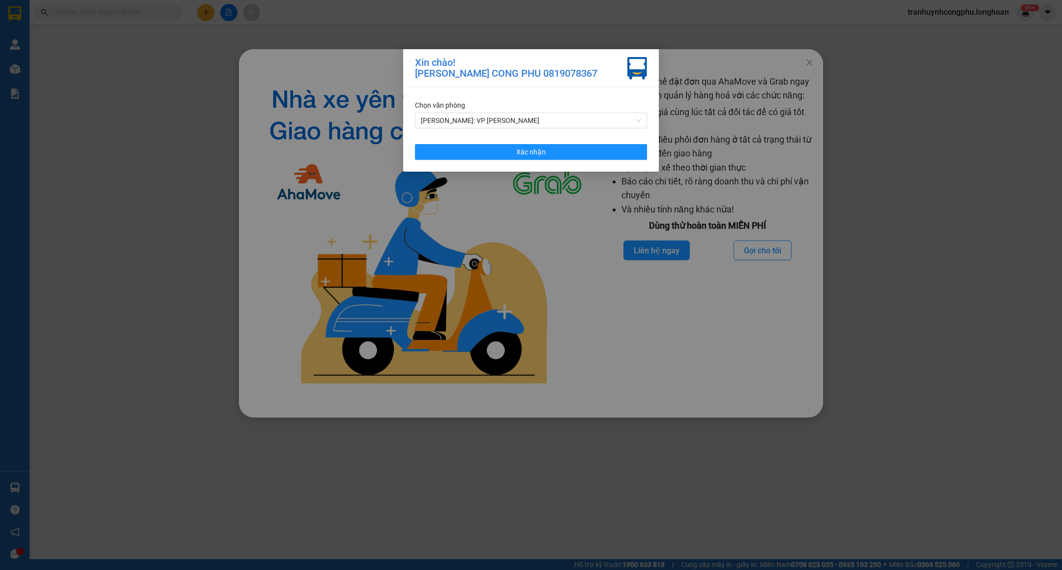
click at [543, 161] on div "Chọn văn phòng [PERSON_NAME]: VP [PERSON_NAME] nhận" at bounding box center [531, 130] width 256 height 84
click at [547, 158] on button "Xác nhận" at bounding box center [531, 152] width 232 height 16
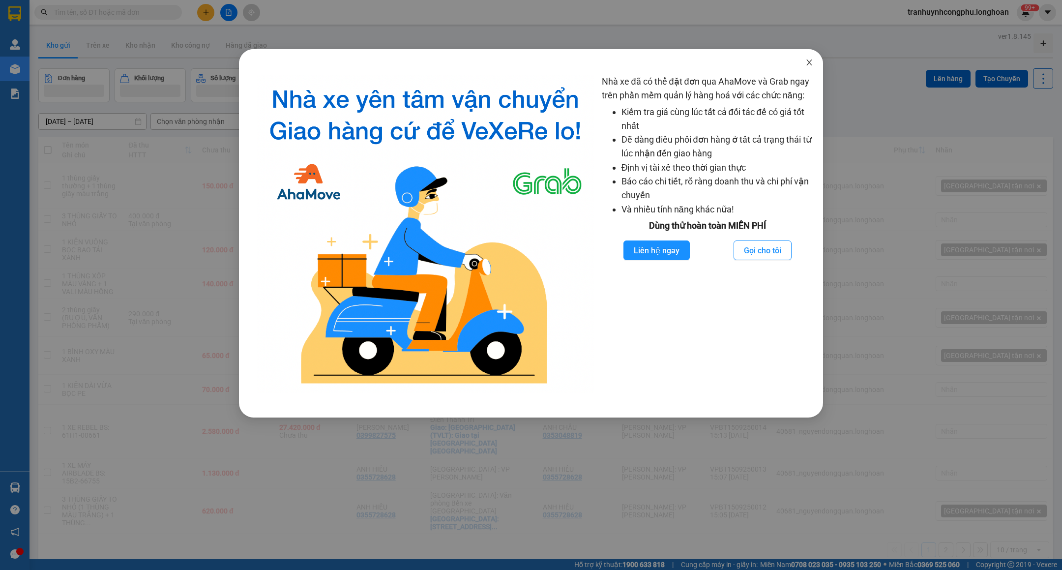
click at [807, 63] on icon "close" at bounding box center [809, 62] width 8 height 8
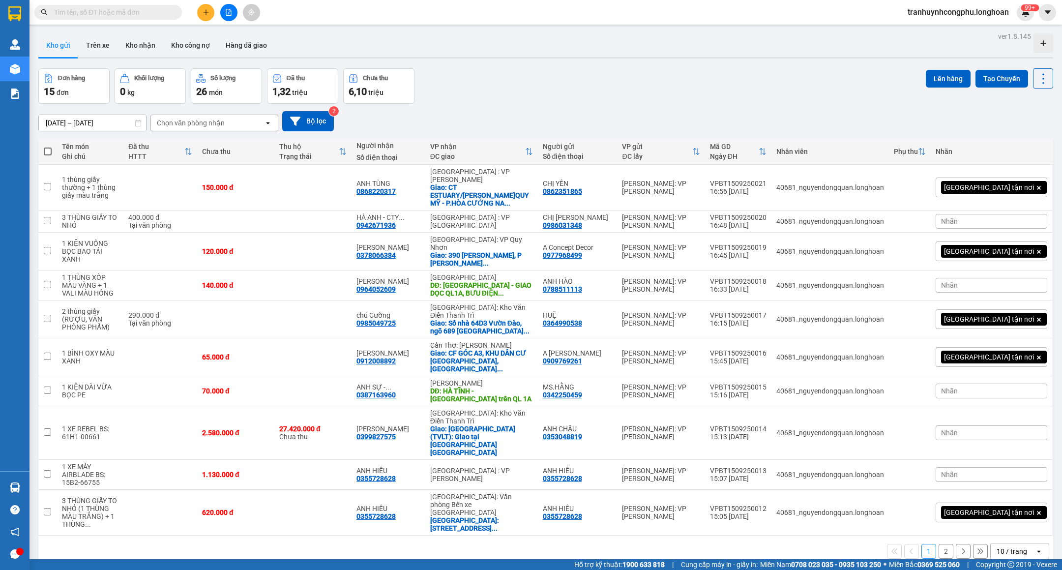
drag, startPoint x: 926, startPoint y: 12, endPoint x: 921, endPoint y: 17, distance: 7.3
click at [926, 12] on span "tranhuynhcongphu.longhoan" at bounding box center [957, 12] width 117 height 12
click at [916, 27] on span "Đăng xuất" at bounding box center [961, 30] width 98 height 11
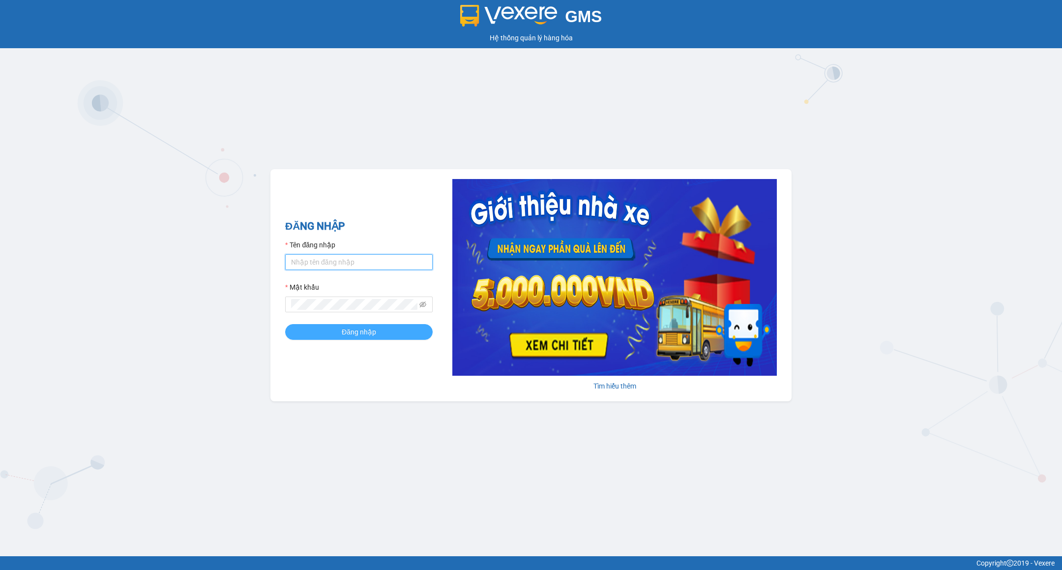
type input "tranhuynhcongphu.longhoan"
click at [357, 329] on span "Đăng nhập" at bounding box center [359, 331] width 34 height 11
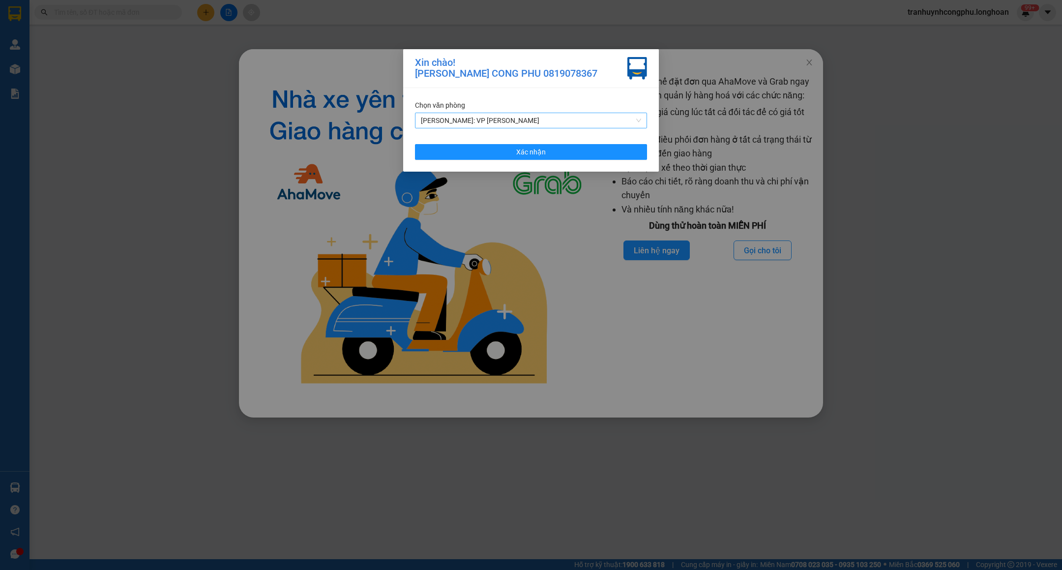
click at [536, 120] on span "[PERSON_NAME]: VP [PERSON_NAME]" at bounding box center [531, 120] width 220 height 15
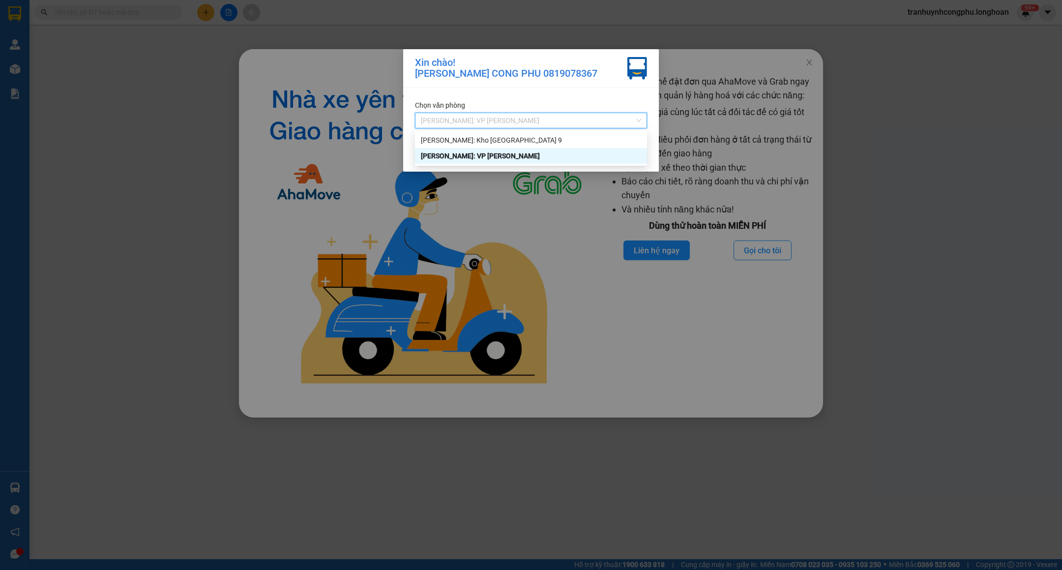
click at [526, 135] on div "[PERSON_NAME]: Kho [GEOGRAPHIC_DATA] 9" at bounding box center [531, 140] width 220 height 11
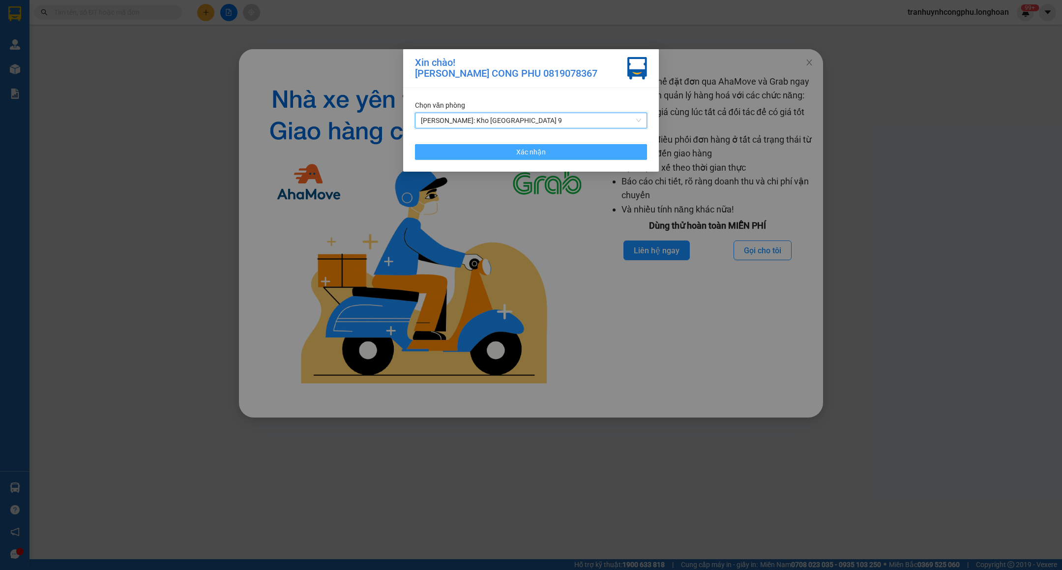
click at [525, 146] on button "Xác nhận" at bounding box center [531, 152] width 232 height 16
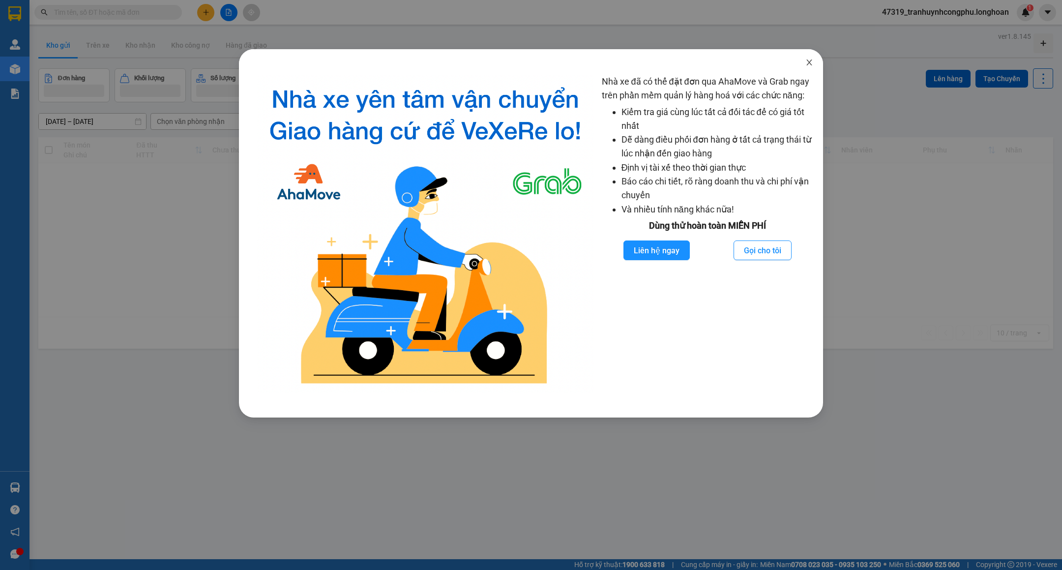
click at [806, 62] on icon "close" at bounding box center [809, 62] width 8 height 8
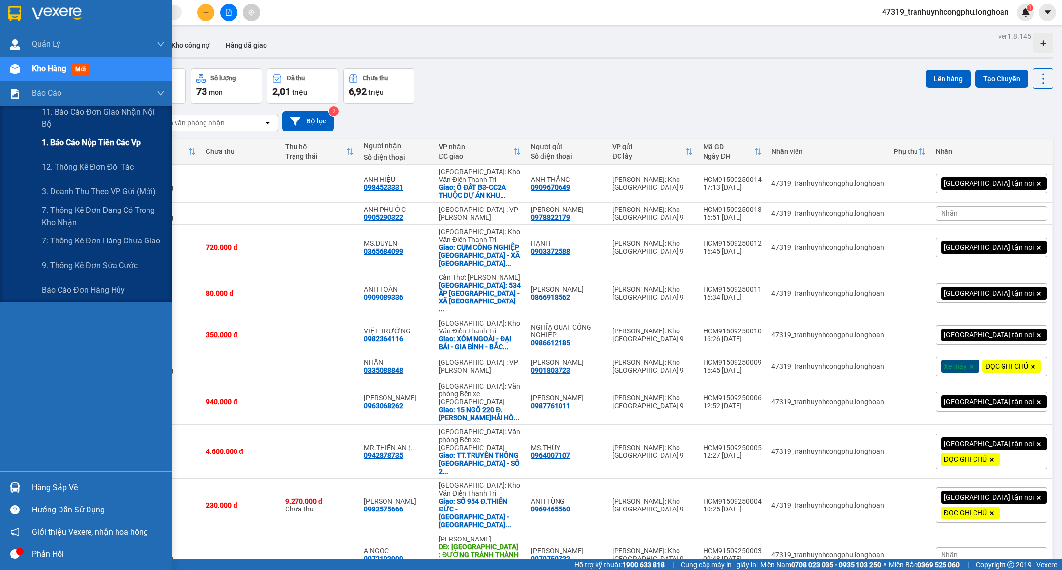
click at [55, 141] on span "1. Báo cáo nộp tiền các vp" at bounding box center [91, 142] width 99 height 12
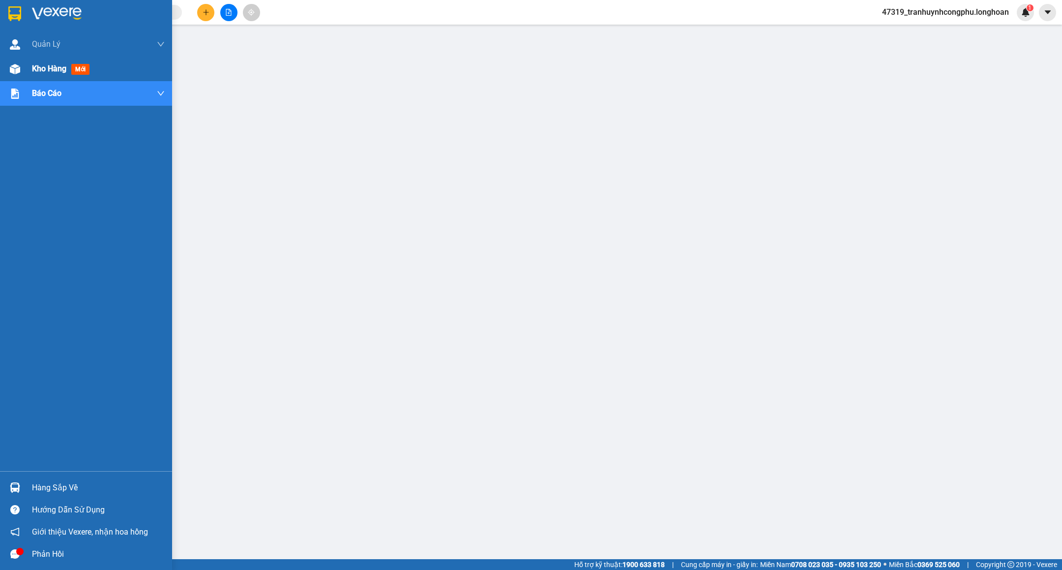
click at [42, 74] on div "Kho hàng mới" at bounding box center [62, 68] width 61 height 12
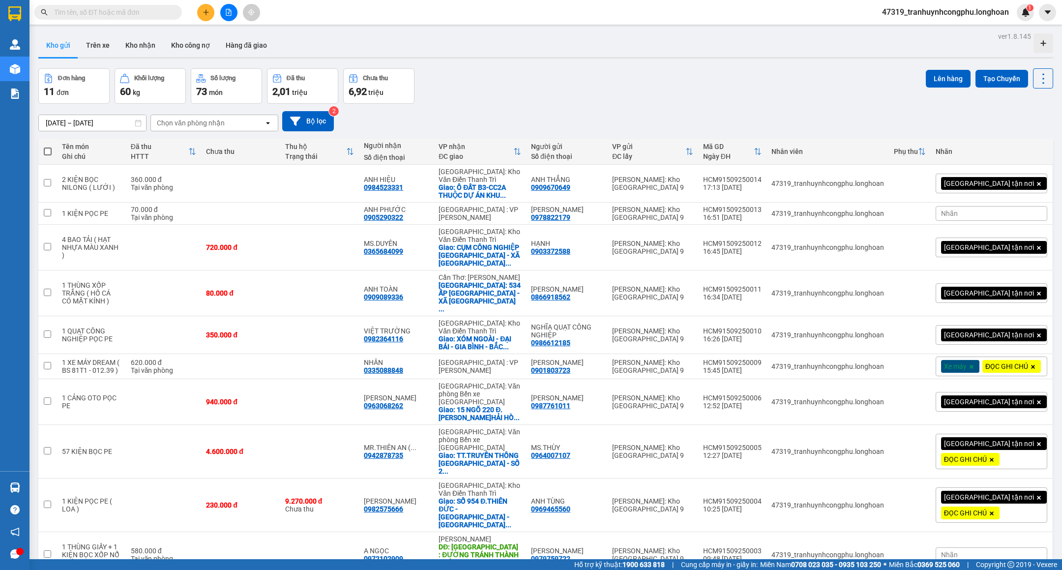
click at [558, 96] on div "Đơn hàng 11 đơn Khối lượng 60 kg Số lượng 73 món Đã thu 2,01 triệu Chưa thu 6,9…" at bounding box center [545, 85] width 1014 height 35
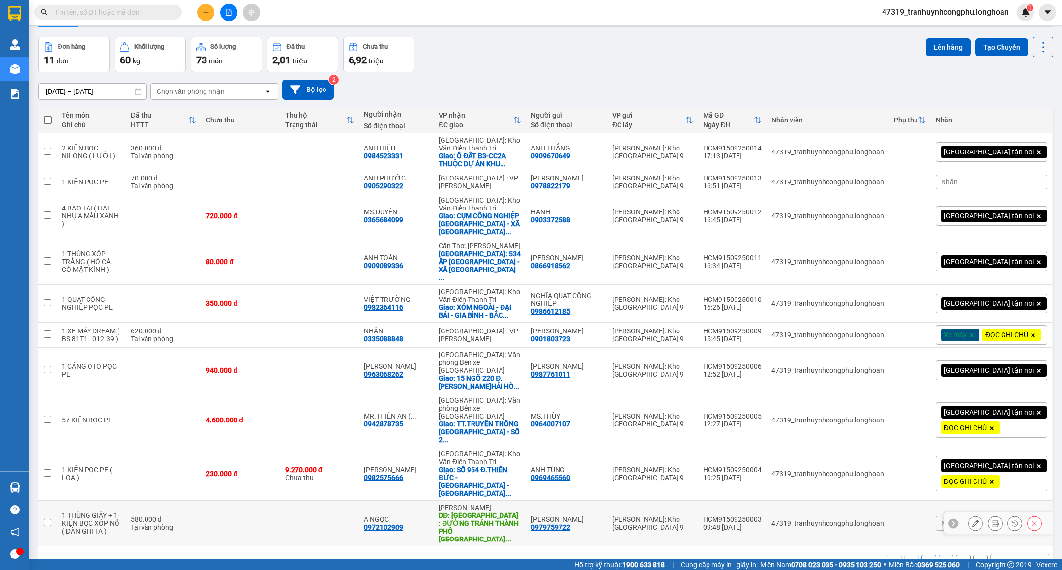
scroll to position [46, 0]
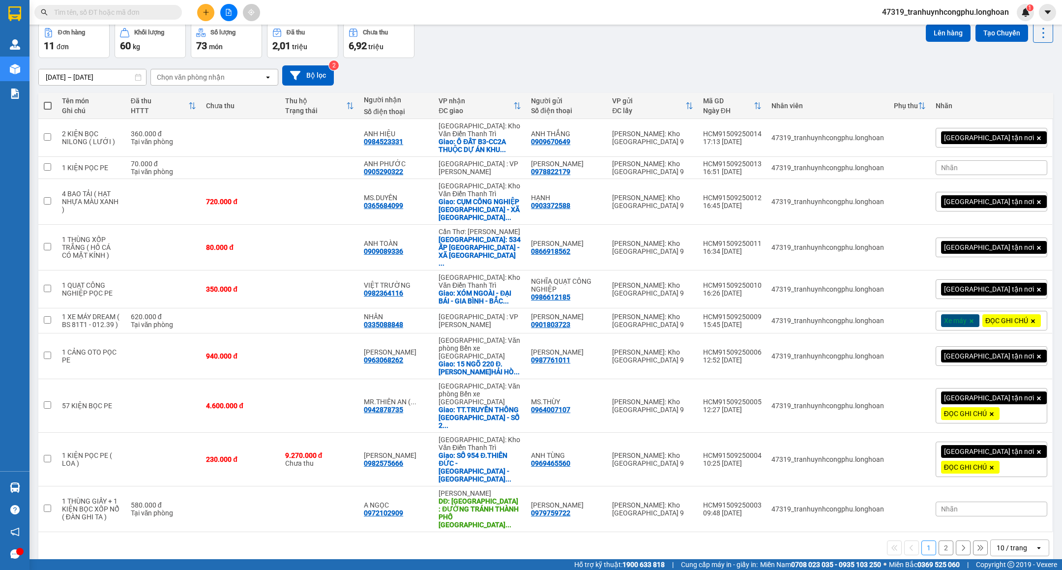
click at [938, 540] on button "2" at bounding box center [945, 547] width 15 height 15
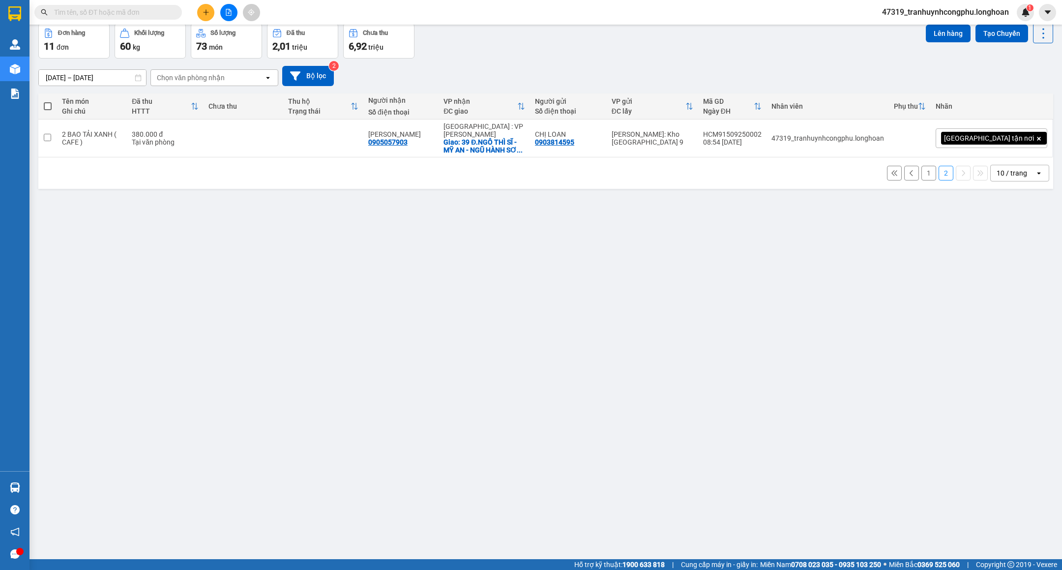
click at [921, 167] on button "1" at bounding box center [928, 173] width 15 height 15
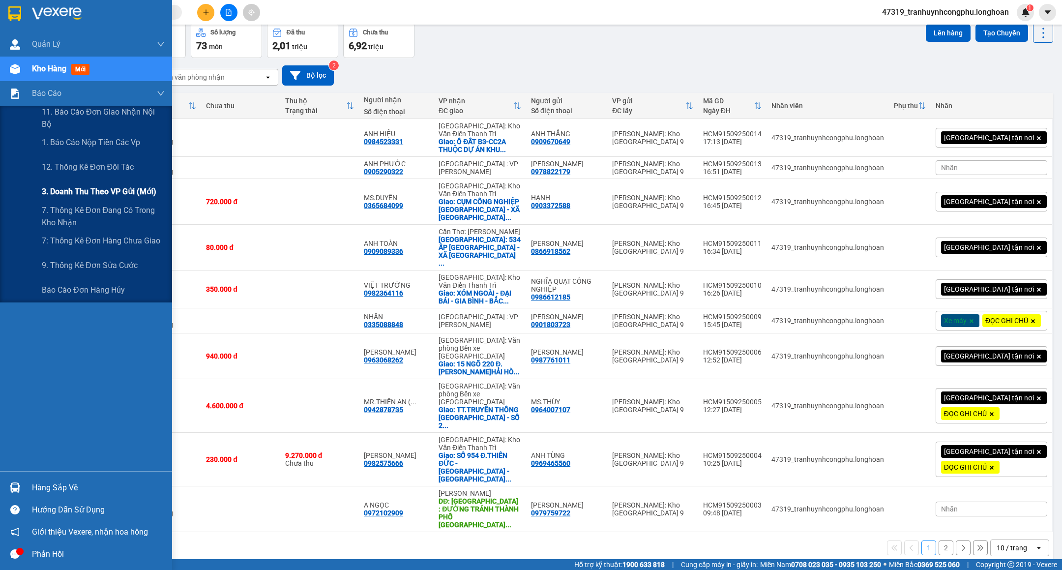
click at [79, 195] on span "3. Doanh Thu theo VP Gửi (mới)" at bounding box center [99, 191] width 115 height 12
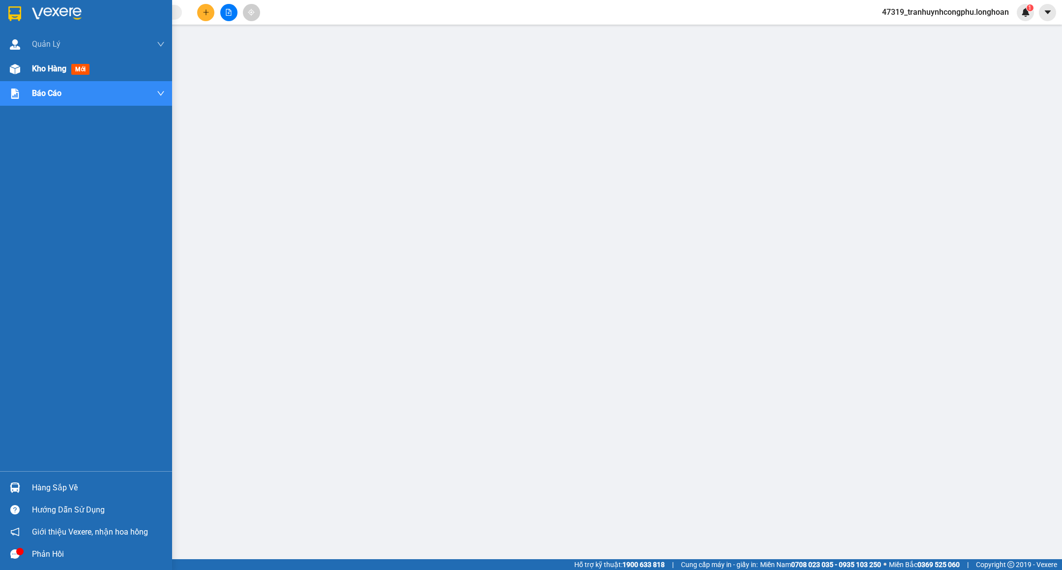
drag, startPoint x: 40, startPoint y: 67, endPoint x: 162, endPoint y: 176, distance: 163.6
click at [41, 67] on span "Kho hàng" at bounding box center [49, 68] width 34 height 9
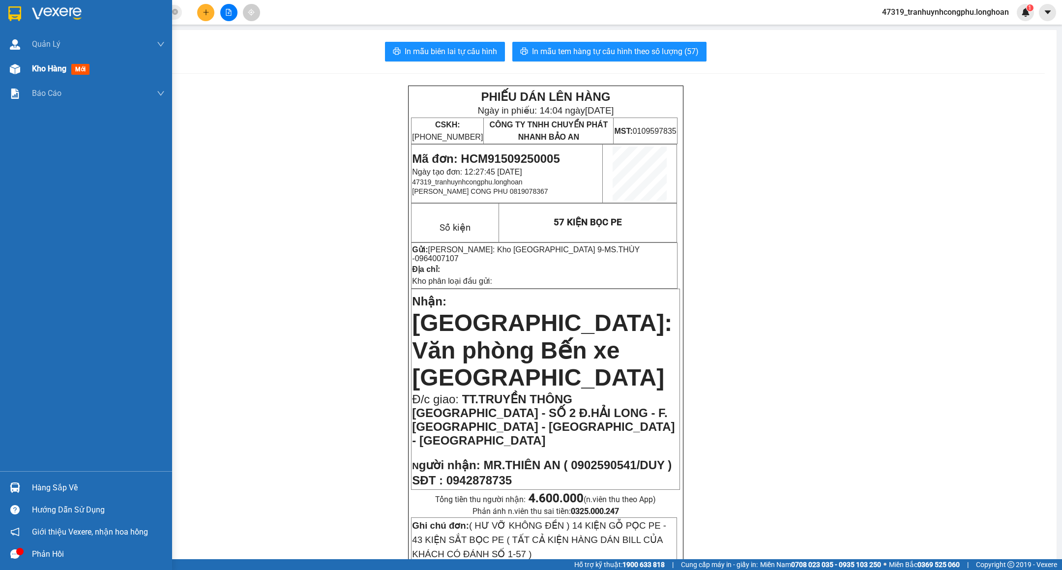
click at [20, 74] on div at bounding box center [14, 68] width 17 height 17
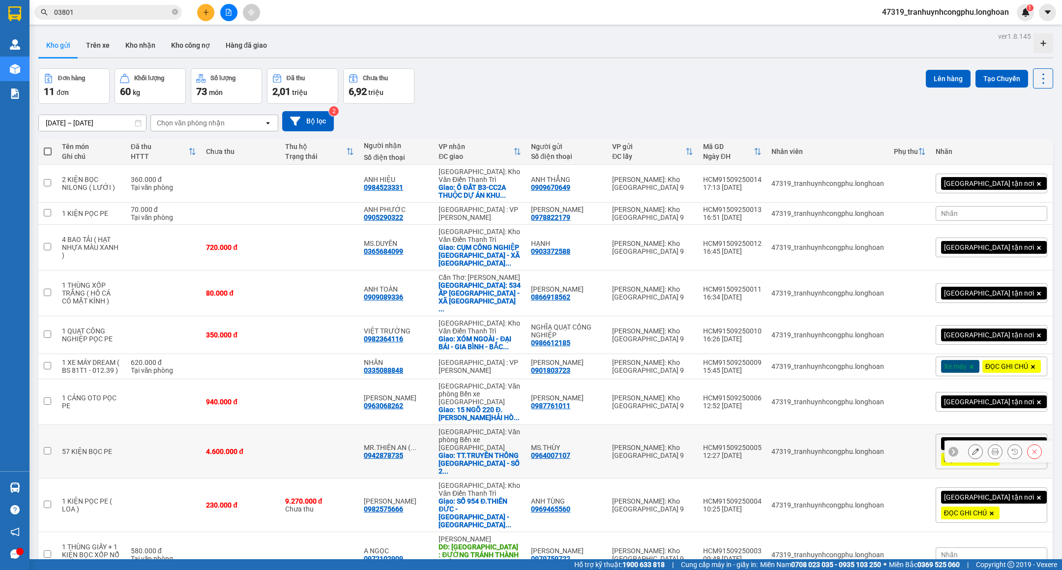
scroll to position [46, 0]
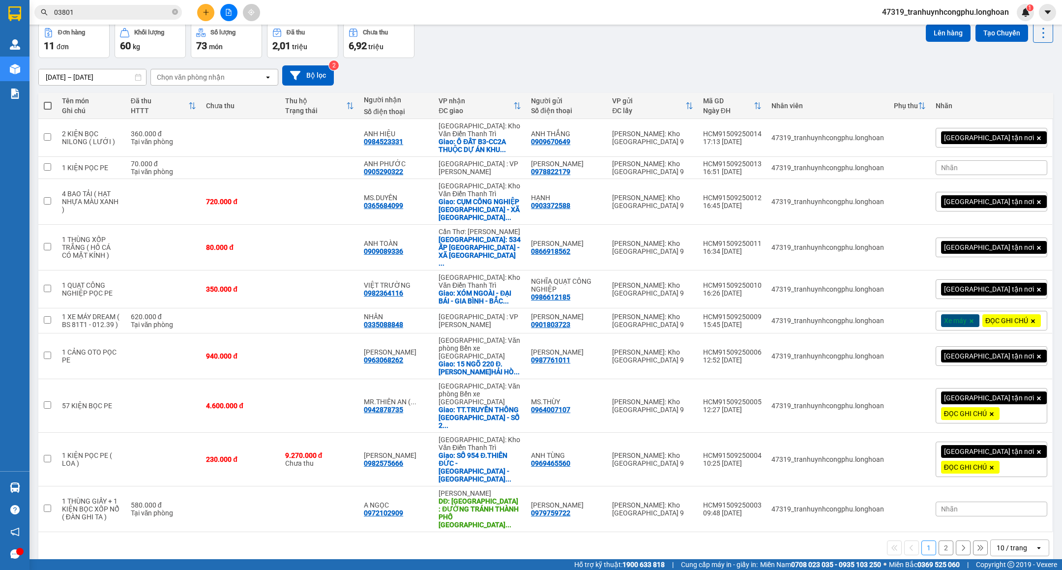
click at [940, 540] on button "2" at bounding box center [945, 547] width 15 height 15
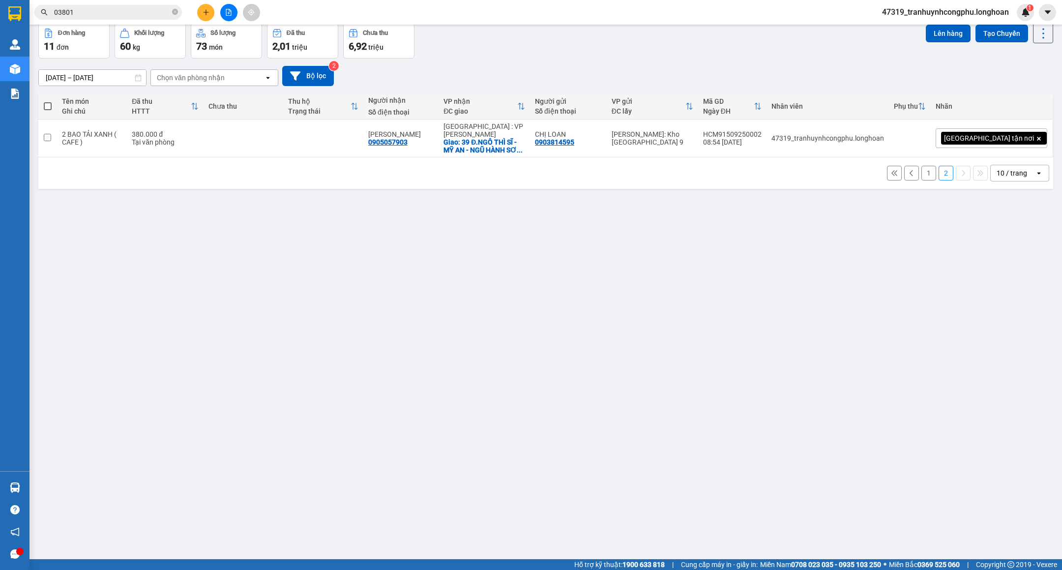
click at [922, 166] on button "1" at bounding box center [928, 173] width 15 height 15
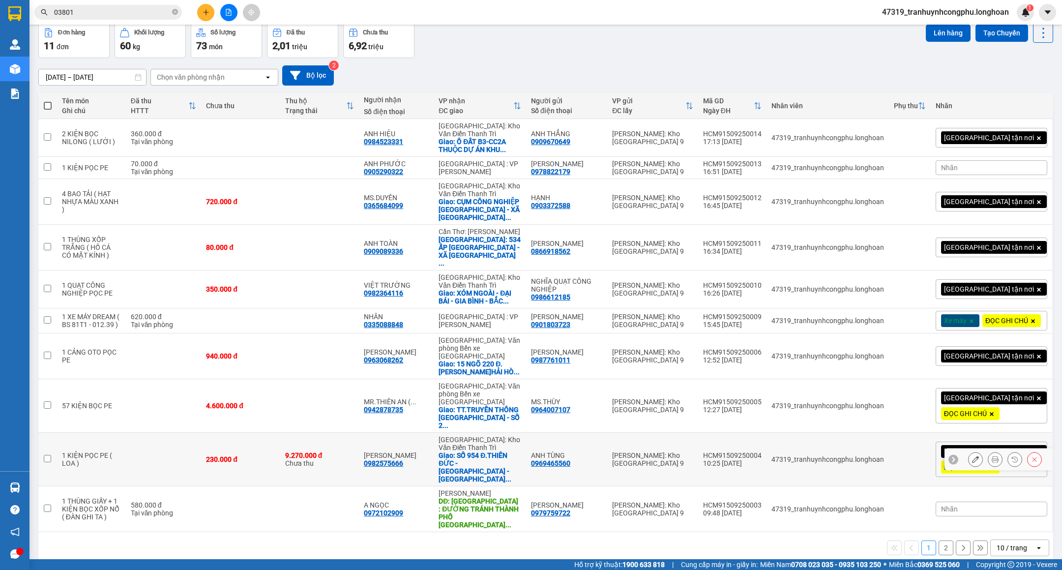
click at [972, 456] on icon at bounding box center [975, 459] width 7 height 7
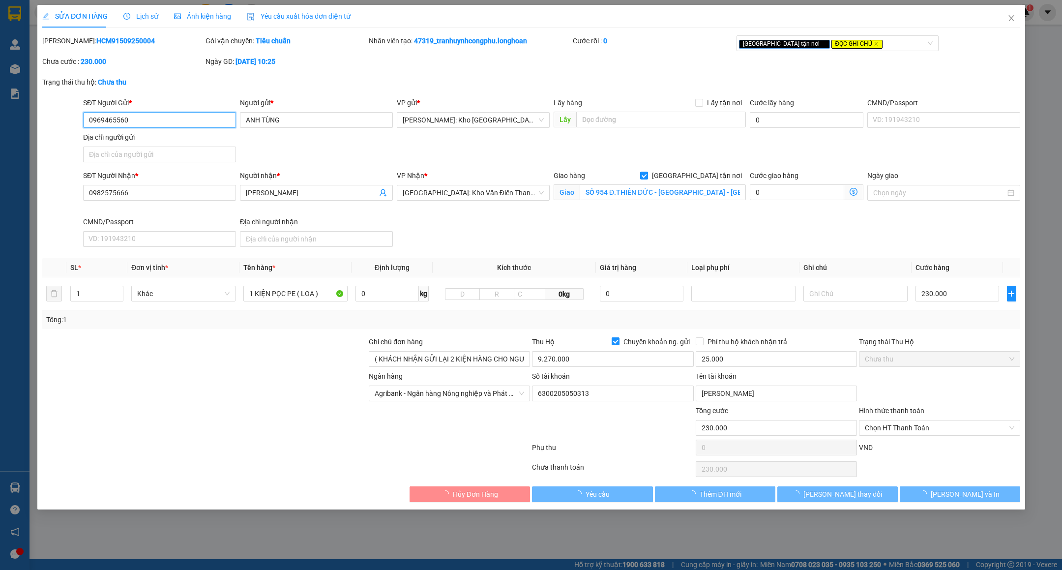
type input "0969465560"
type input "ANH TÙNG"
type input "0982575666"
type input "[PERSON_NAME]"
checkbox input "true"
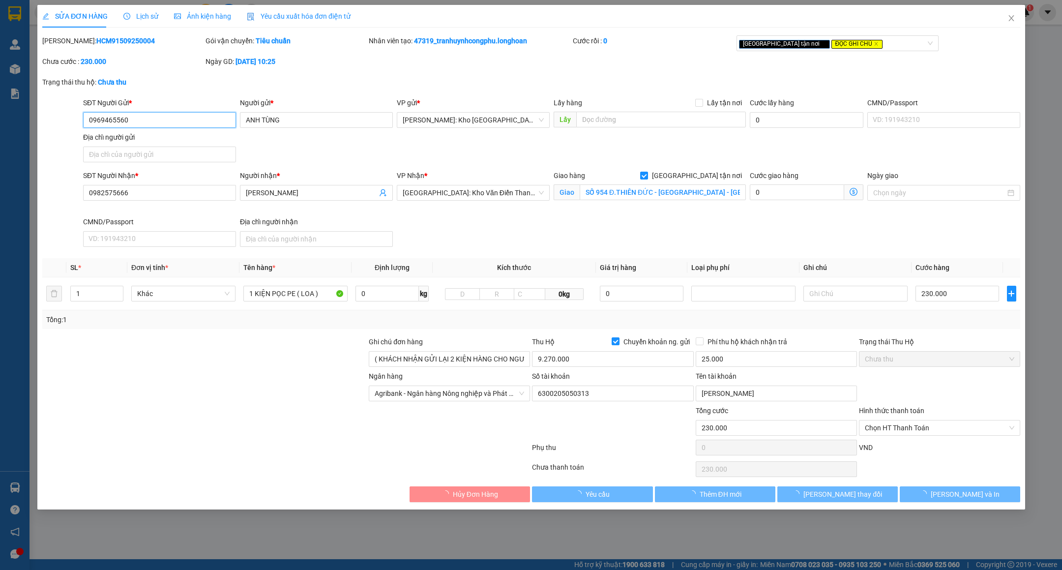
type input "SỐ 954 Đ.THIÊN ĐỨC - [GEOGRAPHIC_DATA] - [GEOGRAPHIC_DATA]"
type input "( KHÁCH NHẬN GỬI LẠI 2 KIỆN HÀNG CHO NGƯỜI GỬI - GỬI VỀ VP THỦ ĐỨC ) HÀNG DỄ VỠ…"
type input "230.000"
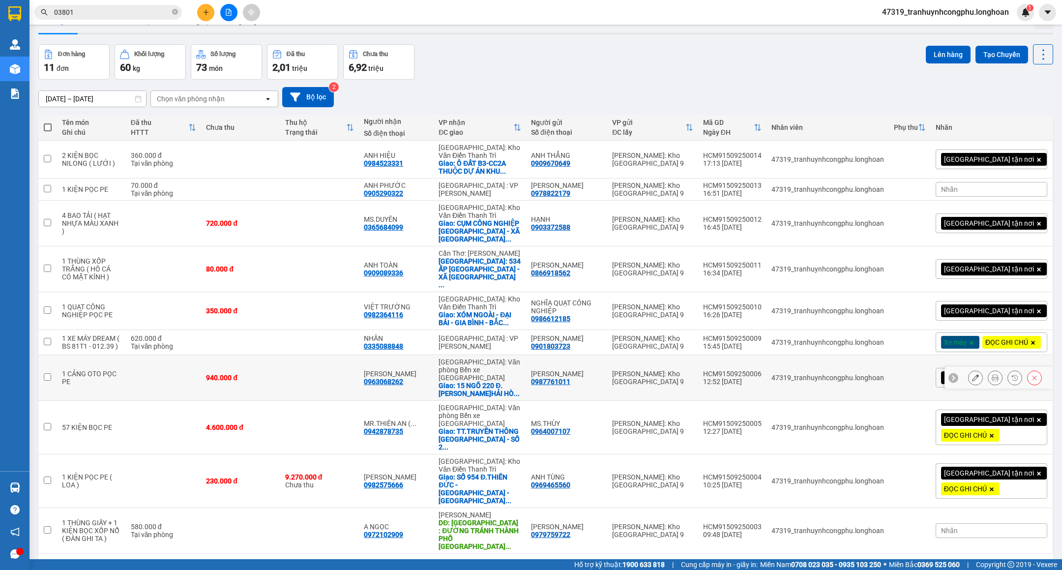
scroll to position [46, 0]
